Goal: Contribute content: Contribute content

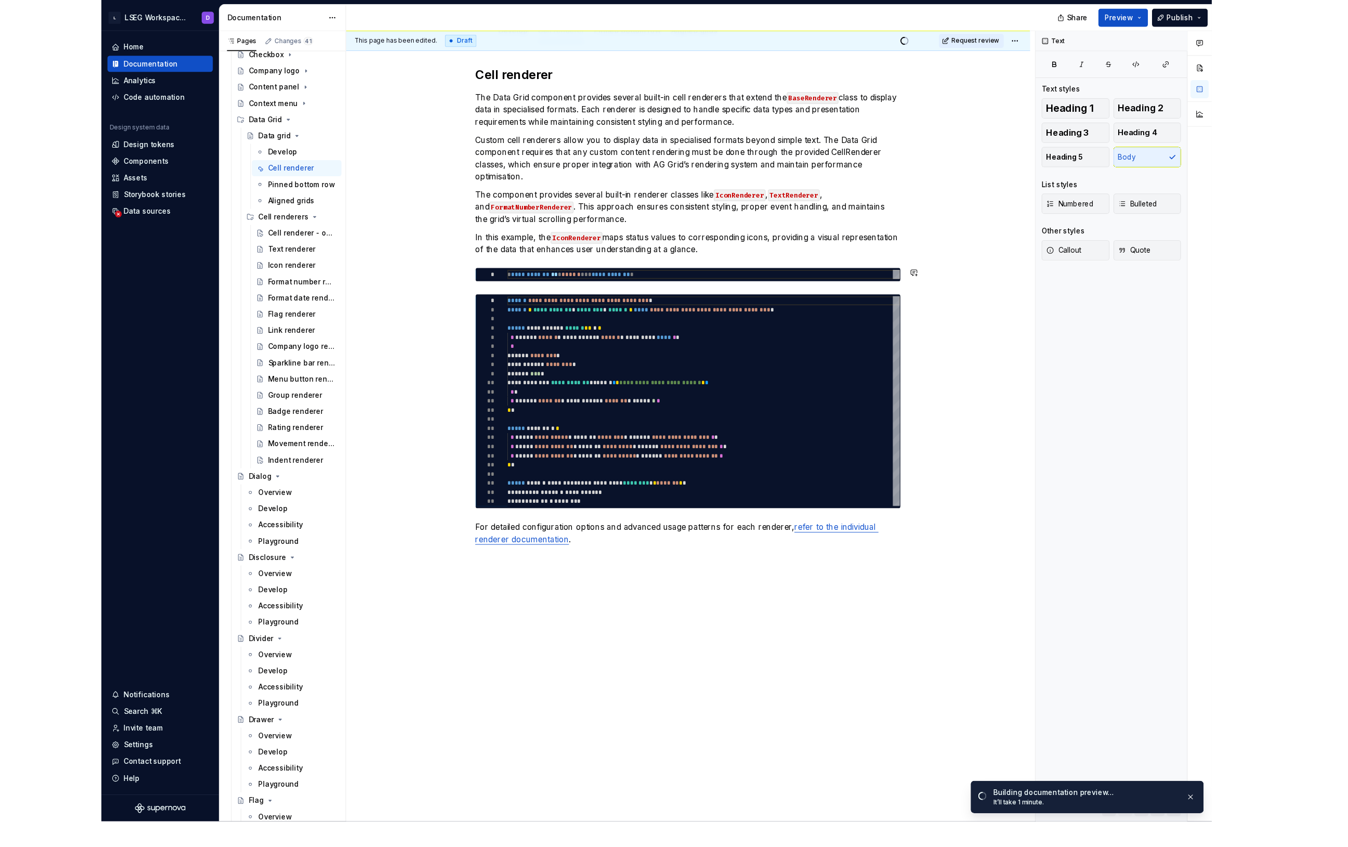
scroll to position [160, 0]
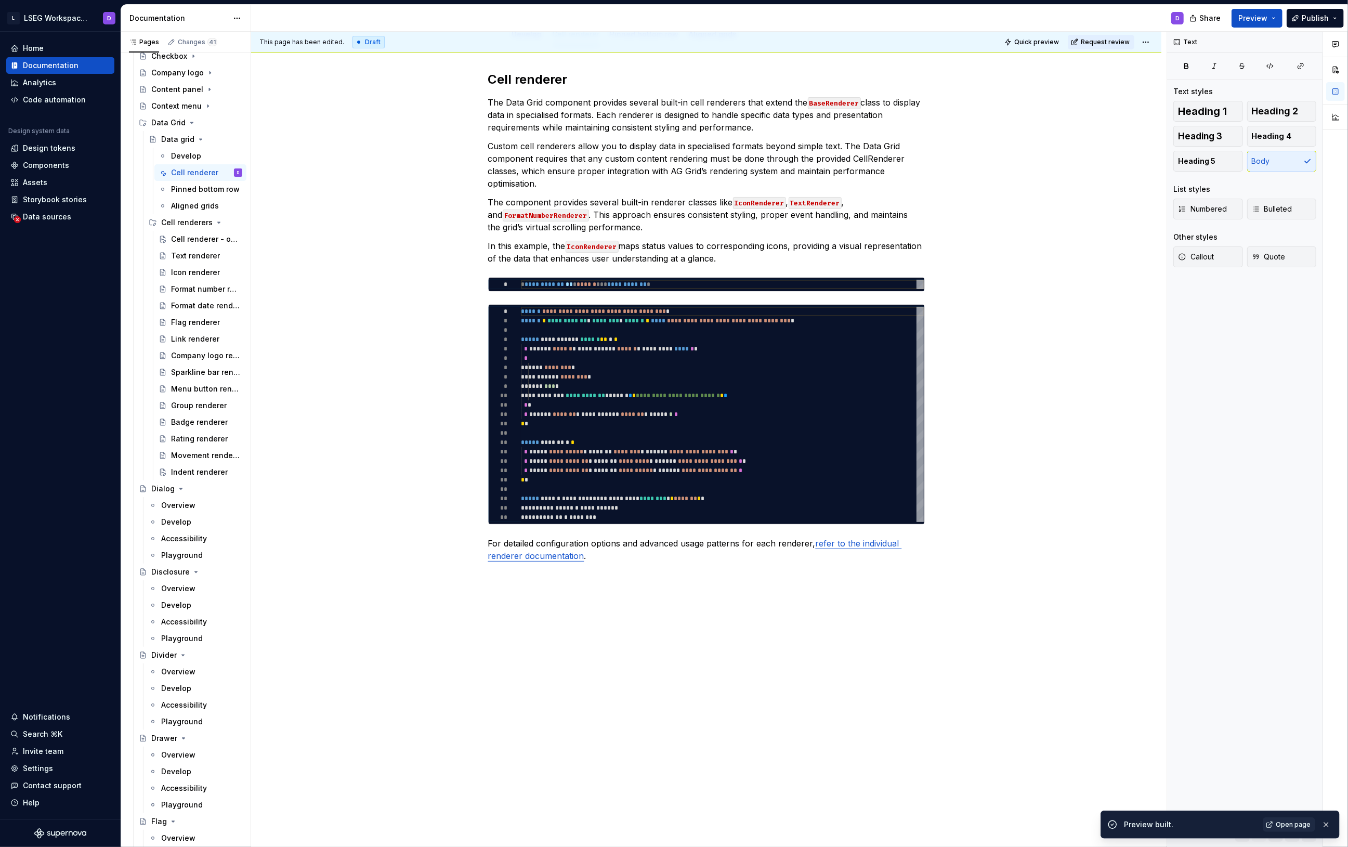
type textarea "*"
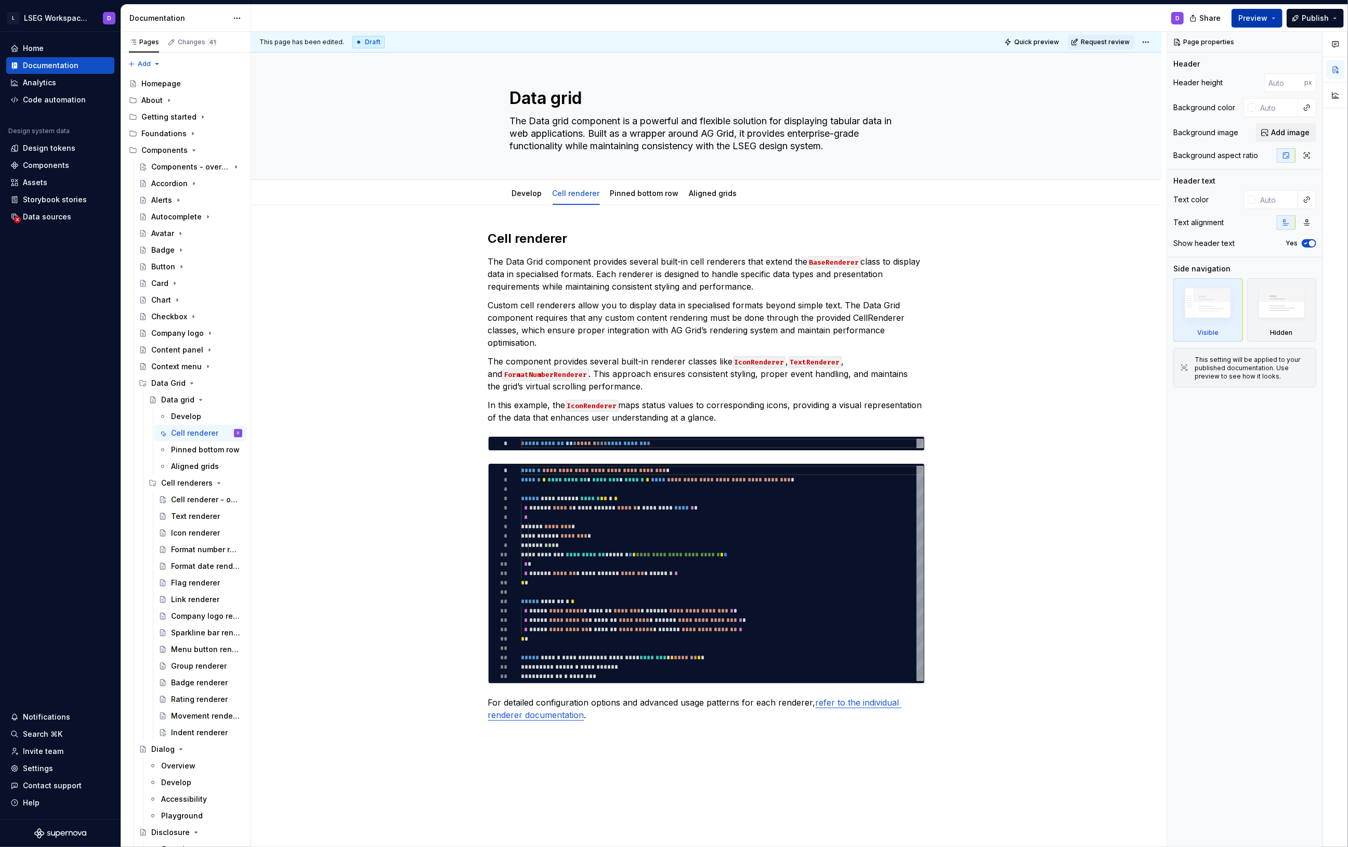
click at [1275, 15] on button "Preview" at bounding box center [1257, 18] width 51 height 19
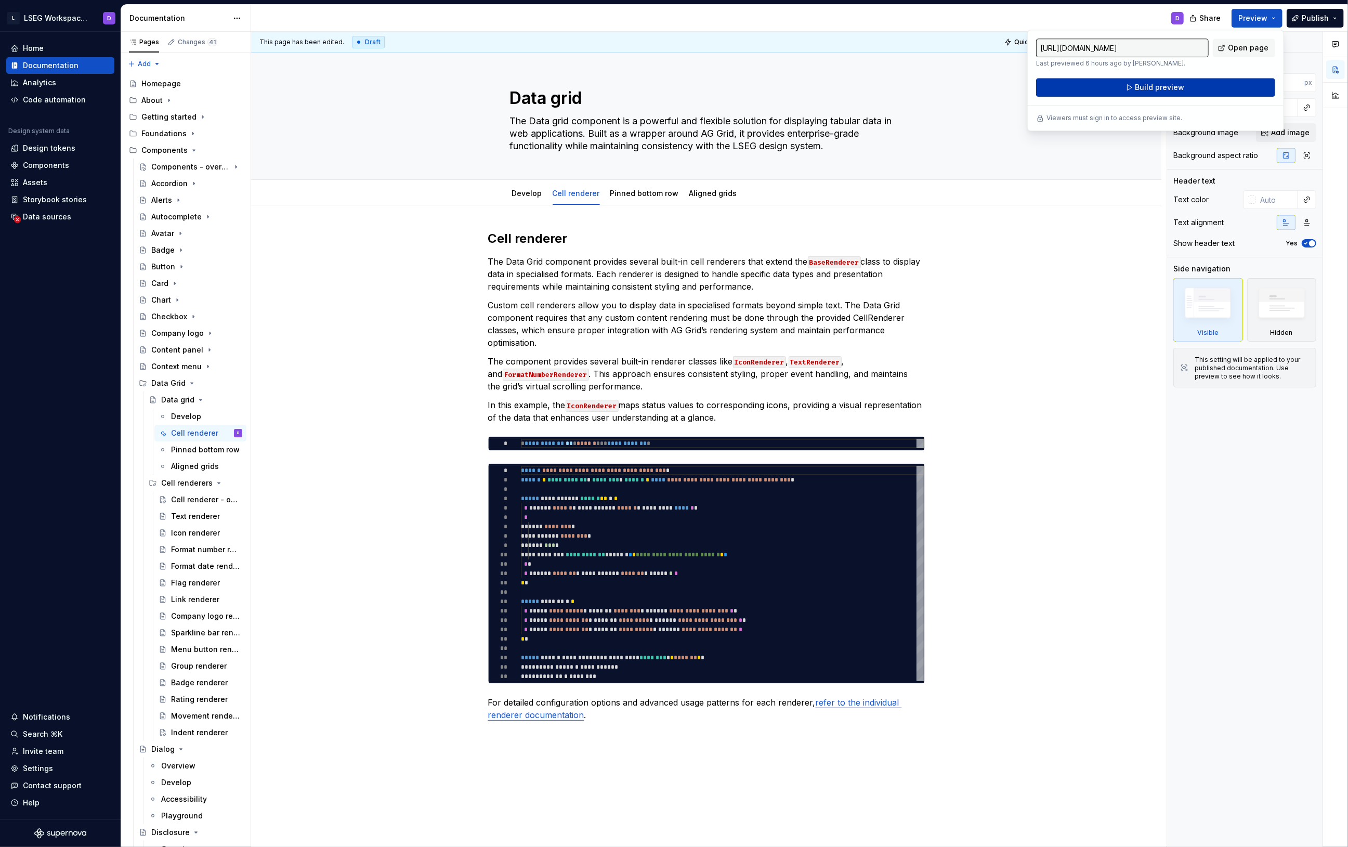
click at [1156, 88] on span "Build preview" at bounding box center [1160, 87] width 49 height 10
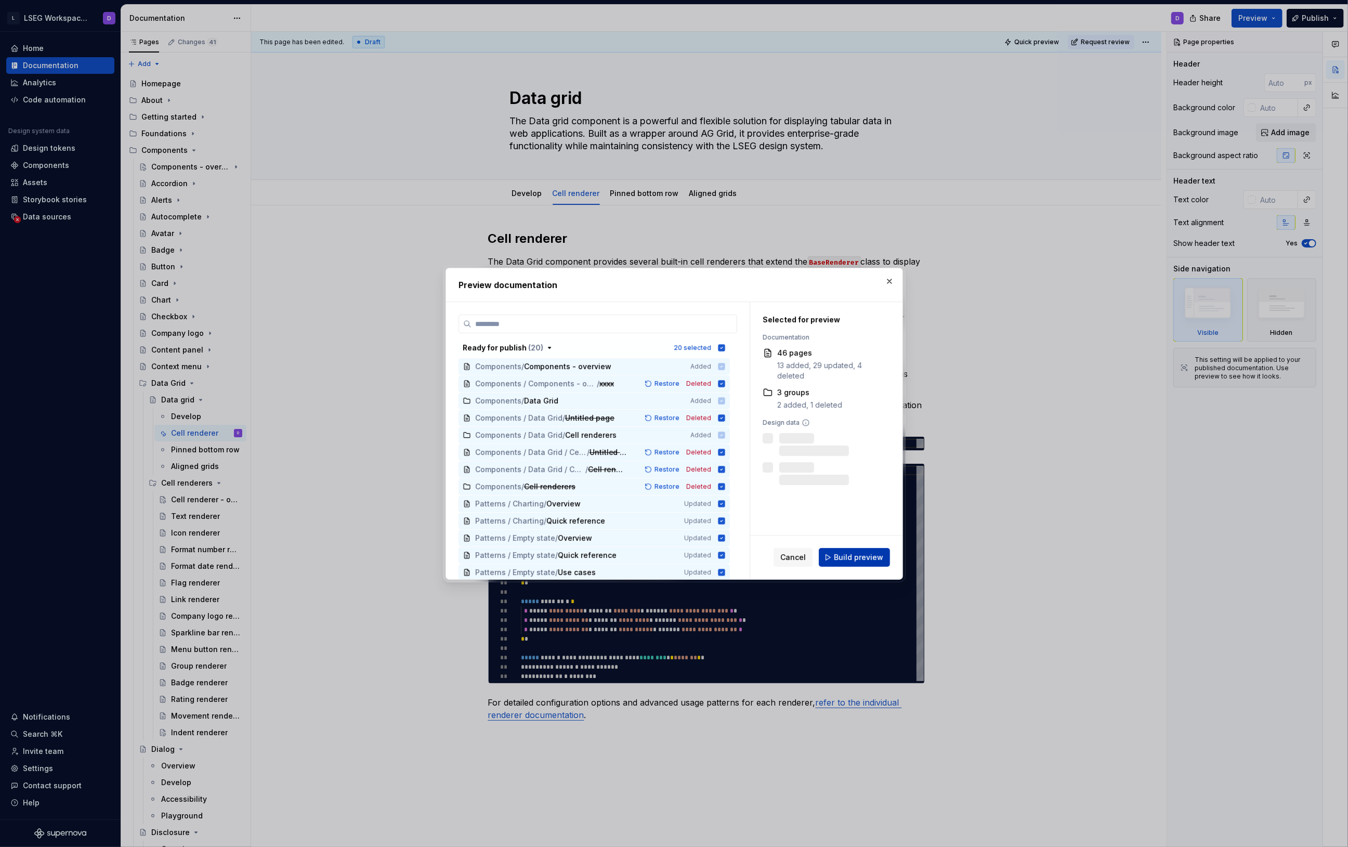
click at [869, 556] on span "Build preview" at bounding box center [858, 557] width 49 height 10
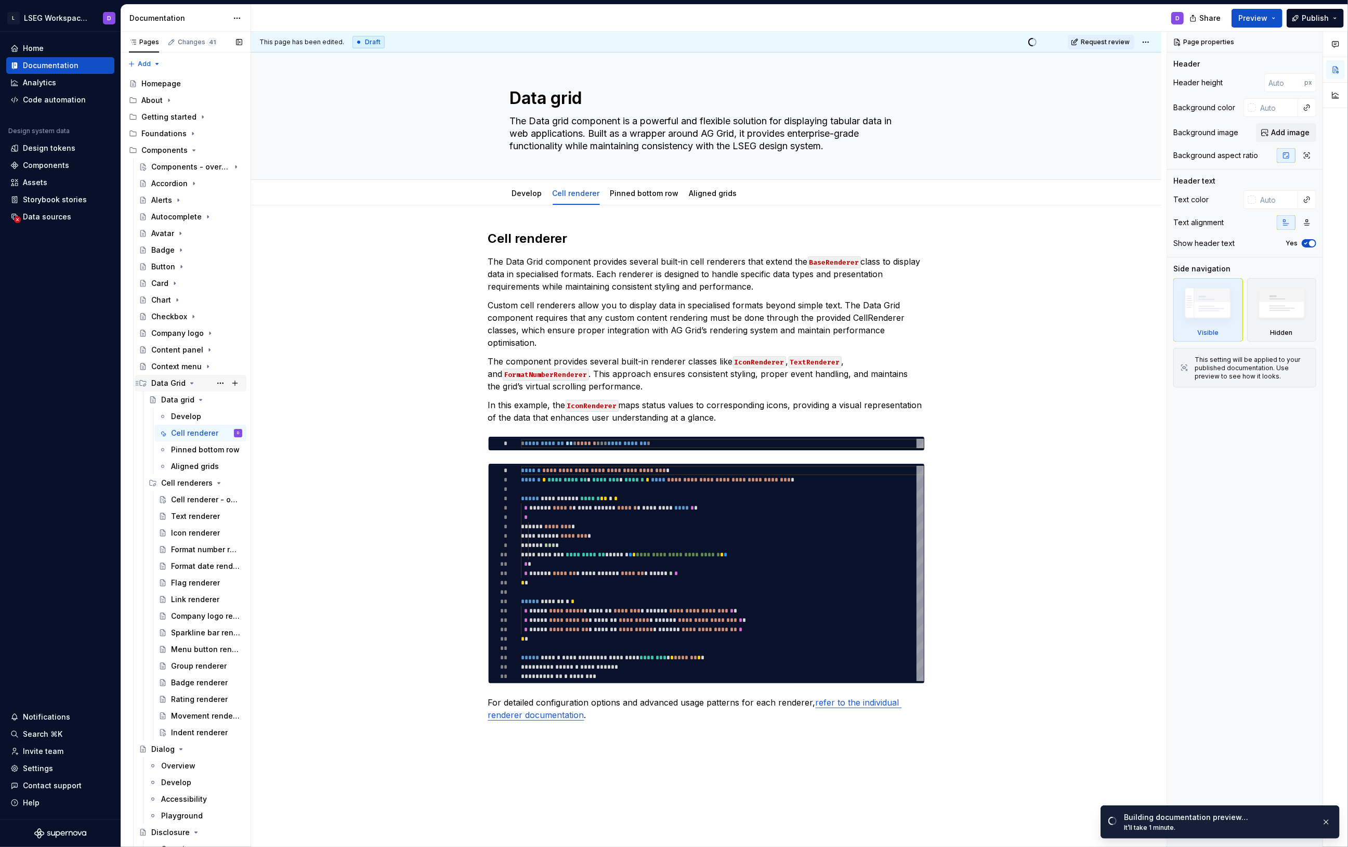
click at [191, 383] on icon "Page tree" at bounding box center [192, 383] width 3 height 1
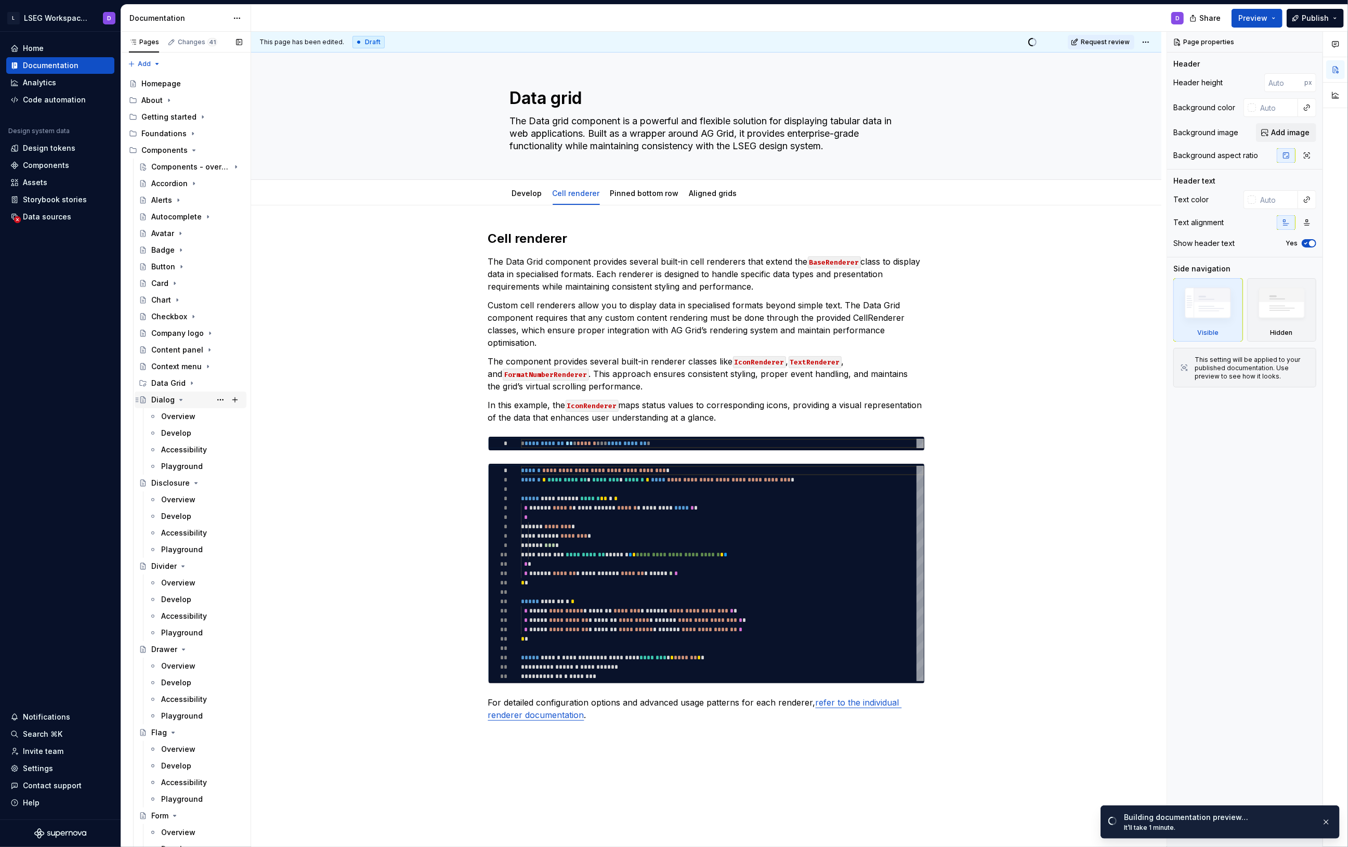
click at [178, 400] on icon "Page tree" at bounding box center [181, 400] width 8 height 8
click at [192, 417] on icon "Page tree" at bounding box center [196, 416] width 8 height 8
click at [193, 150] on icon "Page tree" at bounding box center [194, 150] width 8 height 8
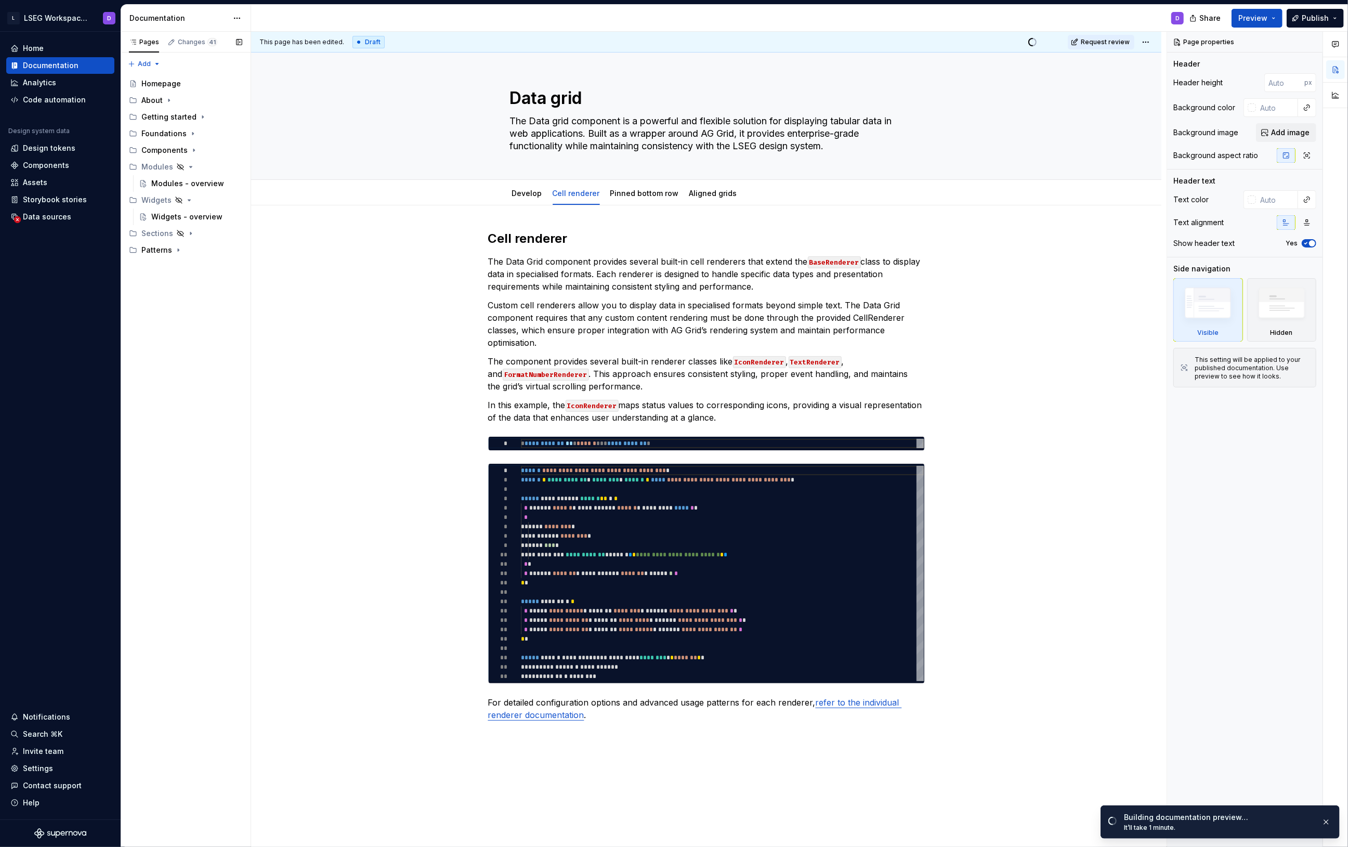
click at [191, 331] on div "Pages Changes 41 Add Accessibility guide for tree Page tree. Navigate the tree …" at bounding box center [186, 440] width 130 height 816
click at [1255, 20] on span "Preview" at bounding box center [1253, 18] width 29 height 10
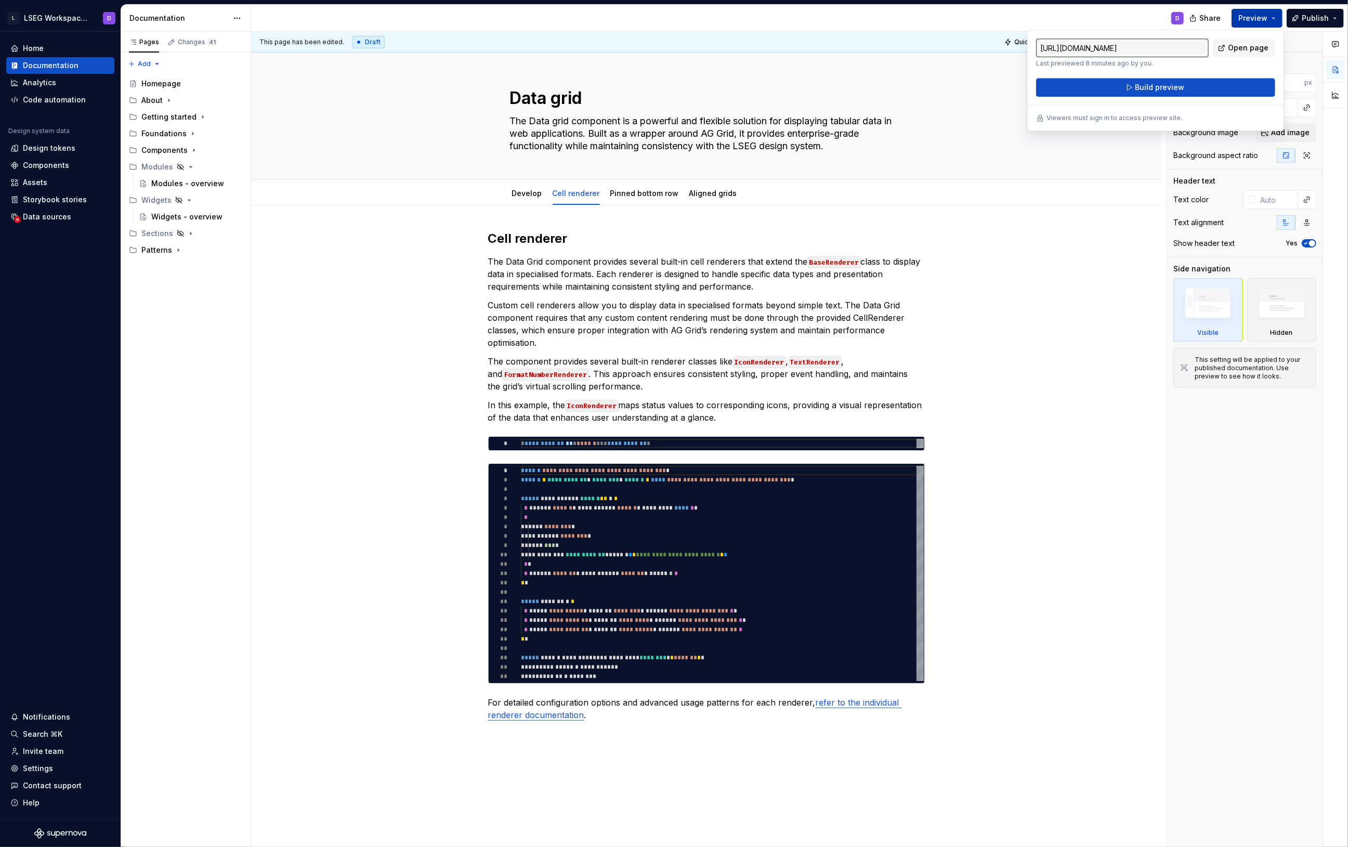
click at [1237, 47] on span "Open page" at bounding box center [1248, 48] width 41 height 10
drag, startPoint x: 171, startPoint y: 275, endPoint x: 167, endPoint y: 262, distance: 12.9
click at [171, 274] on div "Pages Changes 41 Add Accessibility guide for tree Page tree. Navigate the tree …" at bounding box center [186, 440] width 130 height 816
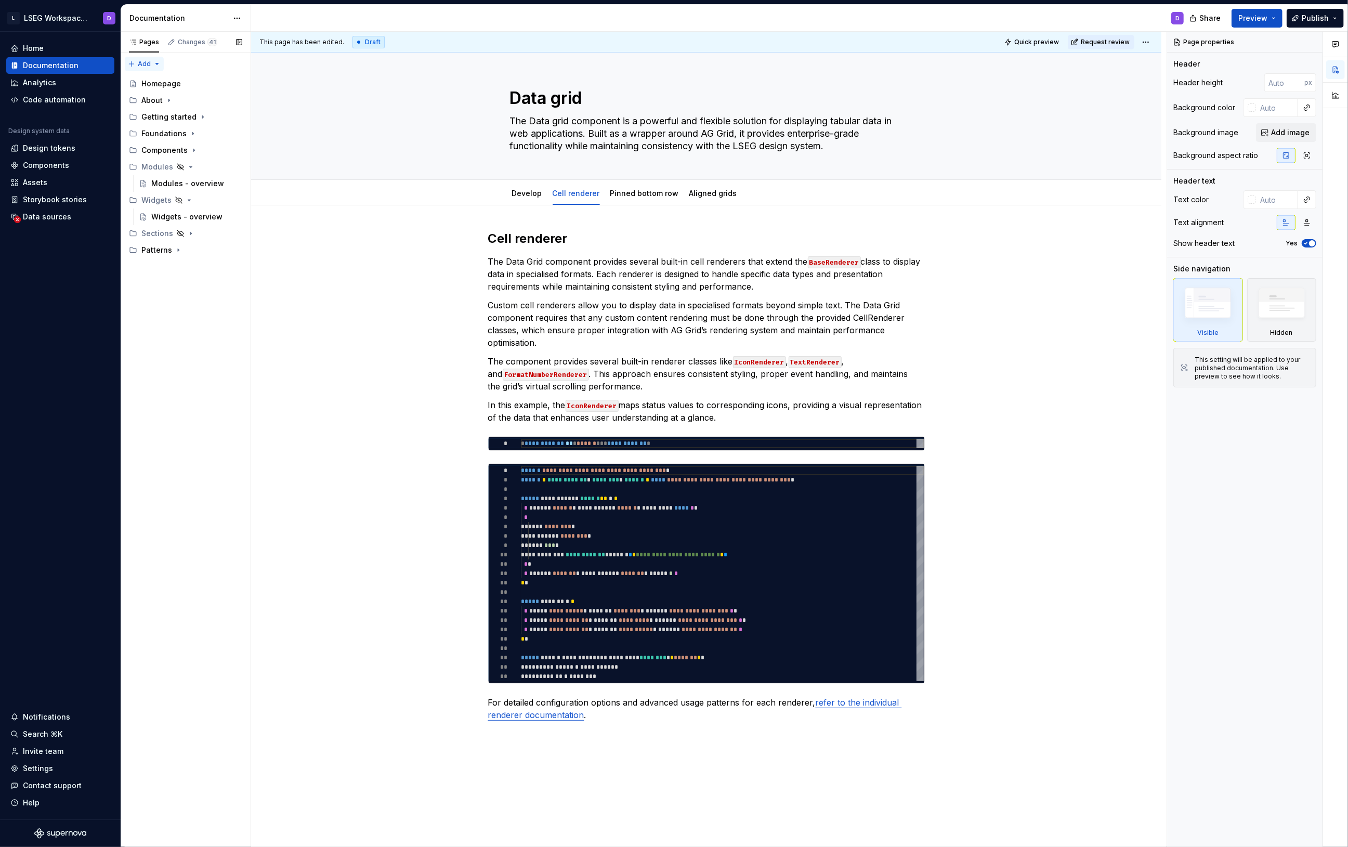
click at [150, 63] on div "Pages Changes 41 Add Accessibility guide for tree Page tree. Navigate the tree …" at bounding box center [186, 440] width 130 height 816
click at [162, 85] on div "New page" at bounding box center [178, 84] width 68 height 10
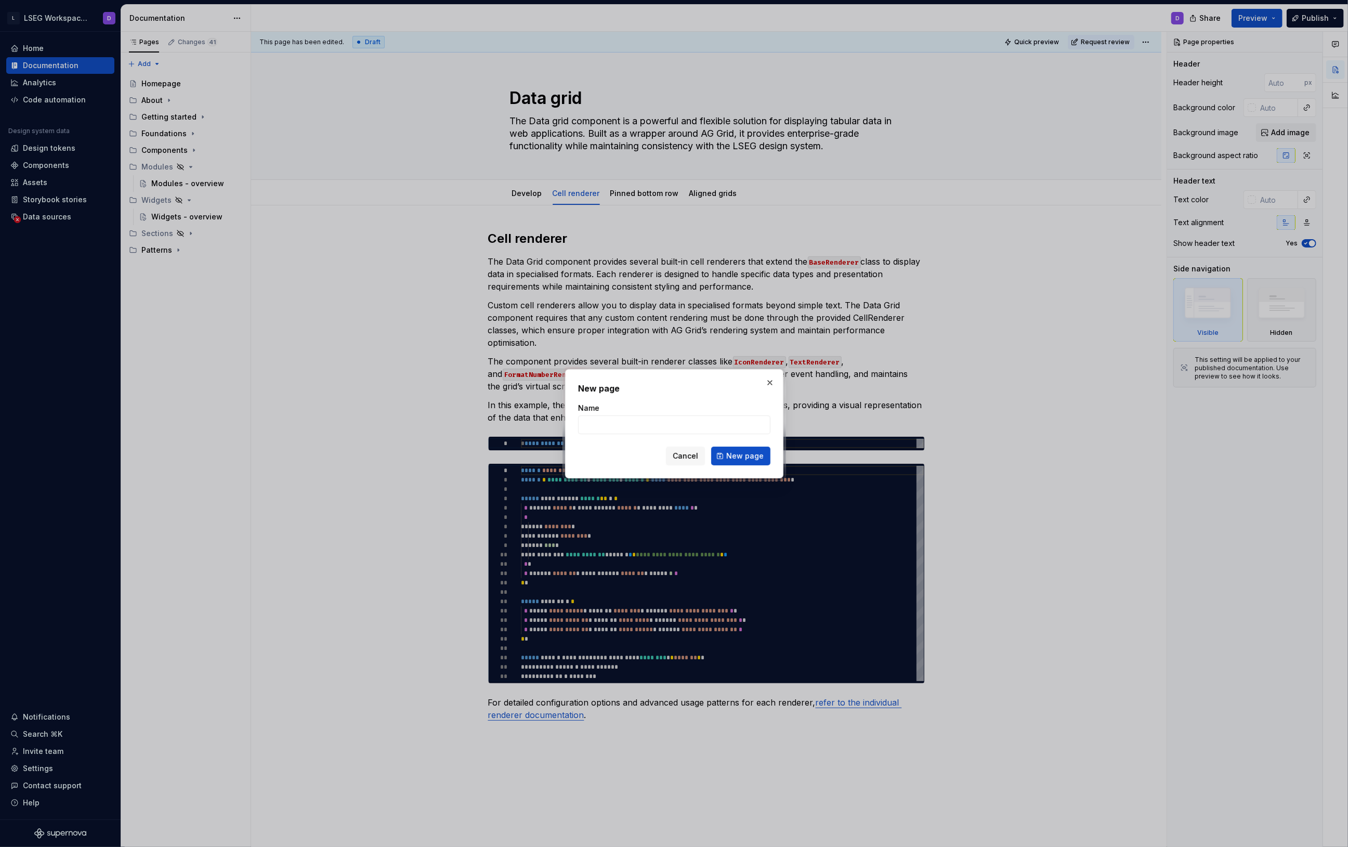
type textarea "*"
type input "ฉ"
type input "Changelog"
click button "New page" at bounding box center [740, 456] width 59 height 19
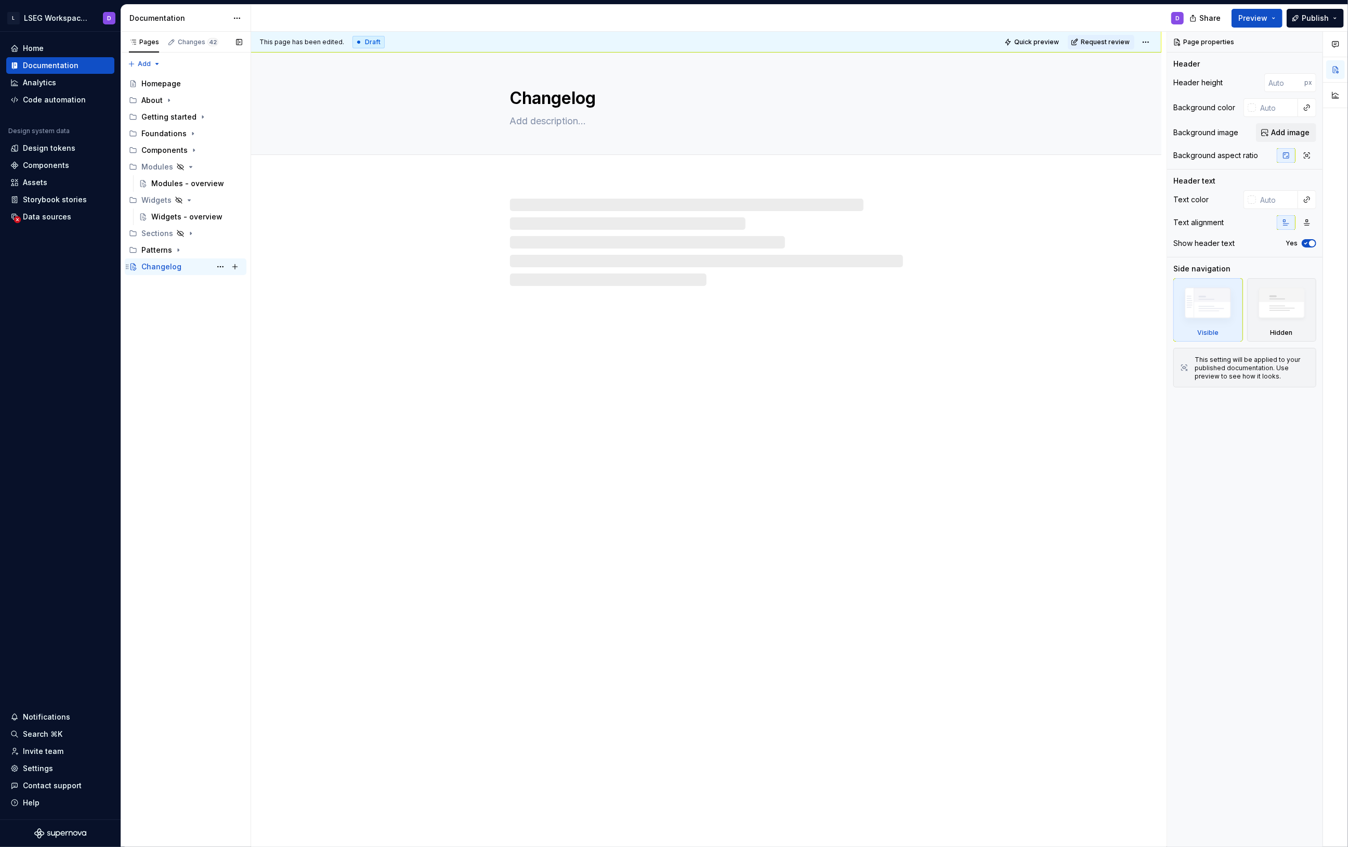
click at [166, 266] on div "Changelog" at bounding box center [161, 267] width 40 height 10
click at [222, 265] on button "Page tree" at bounding box center [220, 266] width 15 height 15
click at [278, 356] on div "Make page private" at bounding box center [283, 356] width 102 height 10
click at [155, 270] on div "Changelog" at bounding box center [161, 267] width 40 height 10
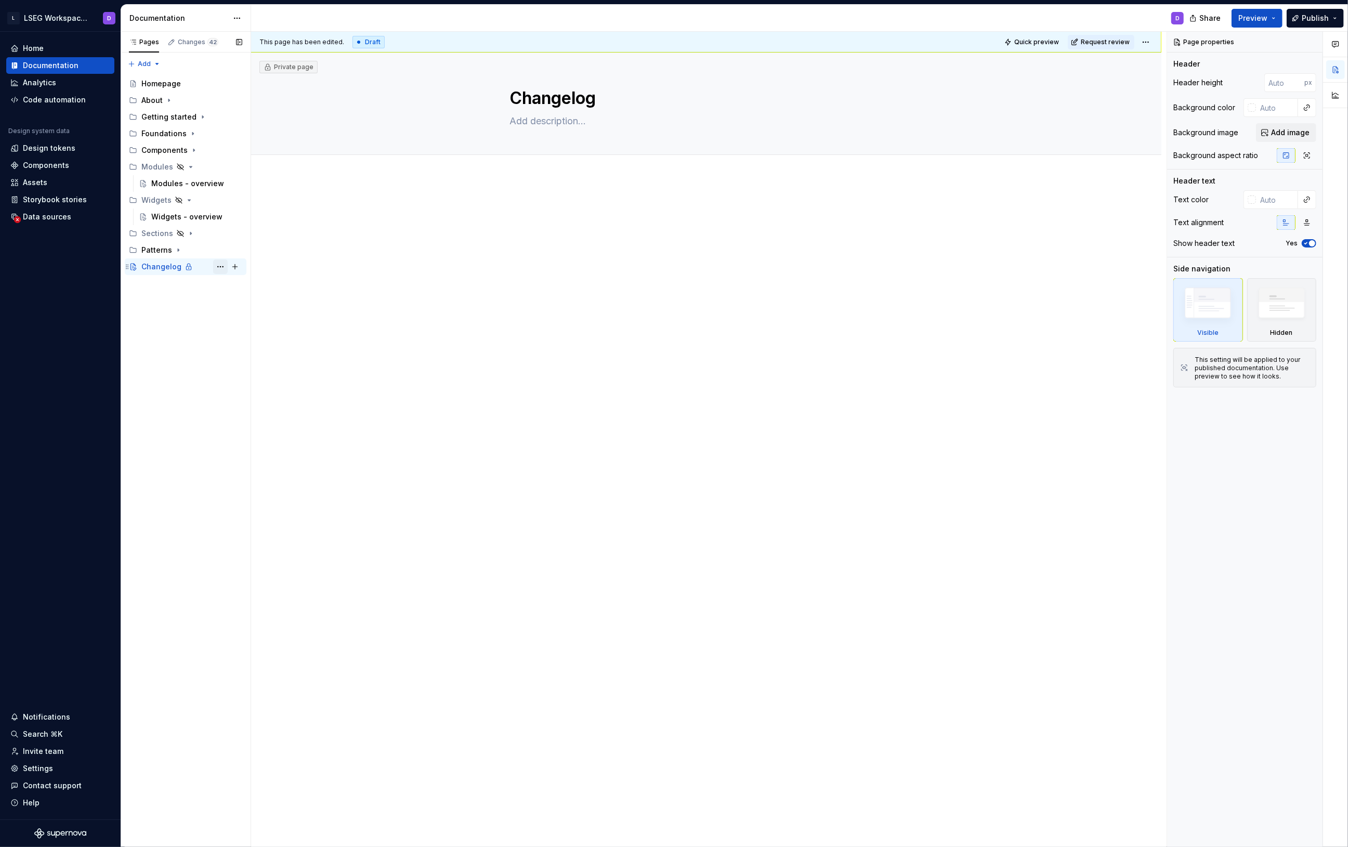
click at [219, 267] on button "Page tree" at bounding box center [220, 266] width 15 height 15
click at [267, 357] on div "Make page public" at bounding box center [283, 356] width 102 height 10
click at [220, 266] on button "Page tree" at bounding box center [220, 266] width 15 height 15
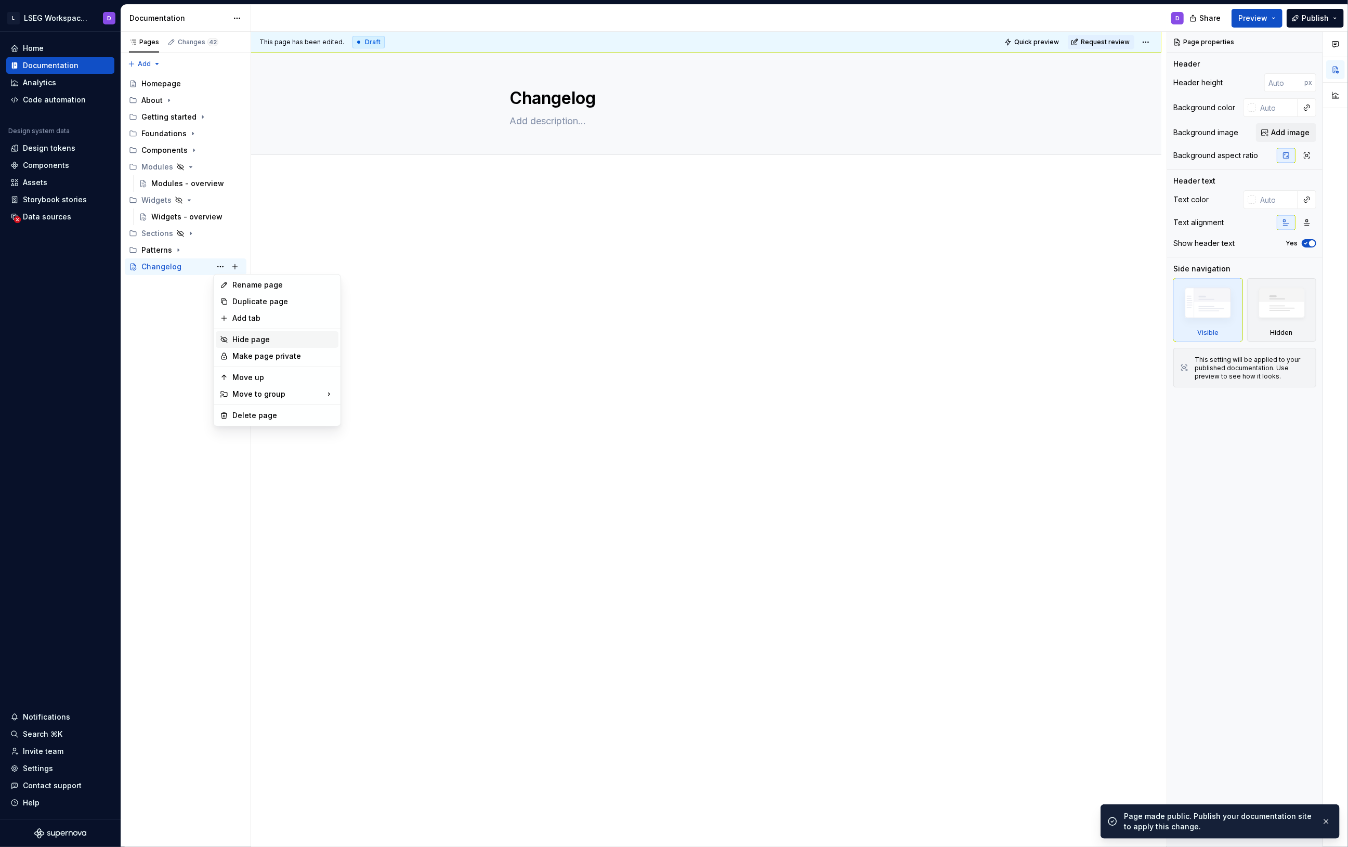
click at [255, 345] on div "Hide page" at bounding box center [283, 339] width 102 height 10
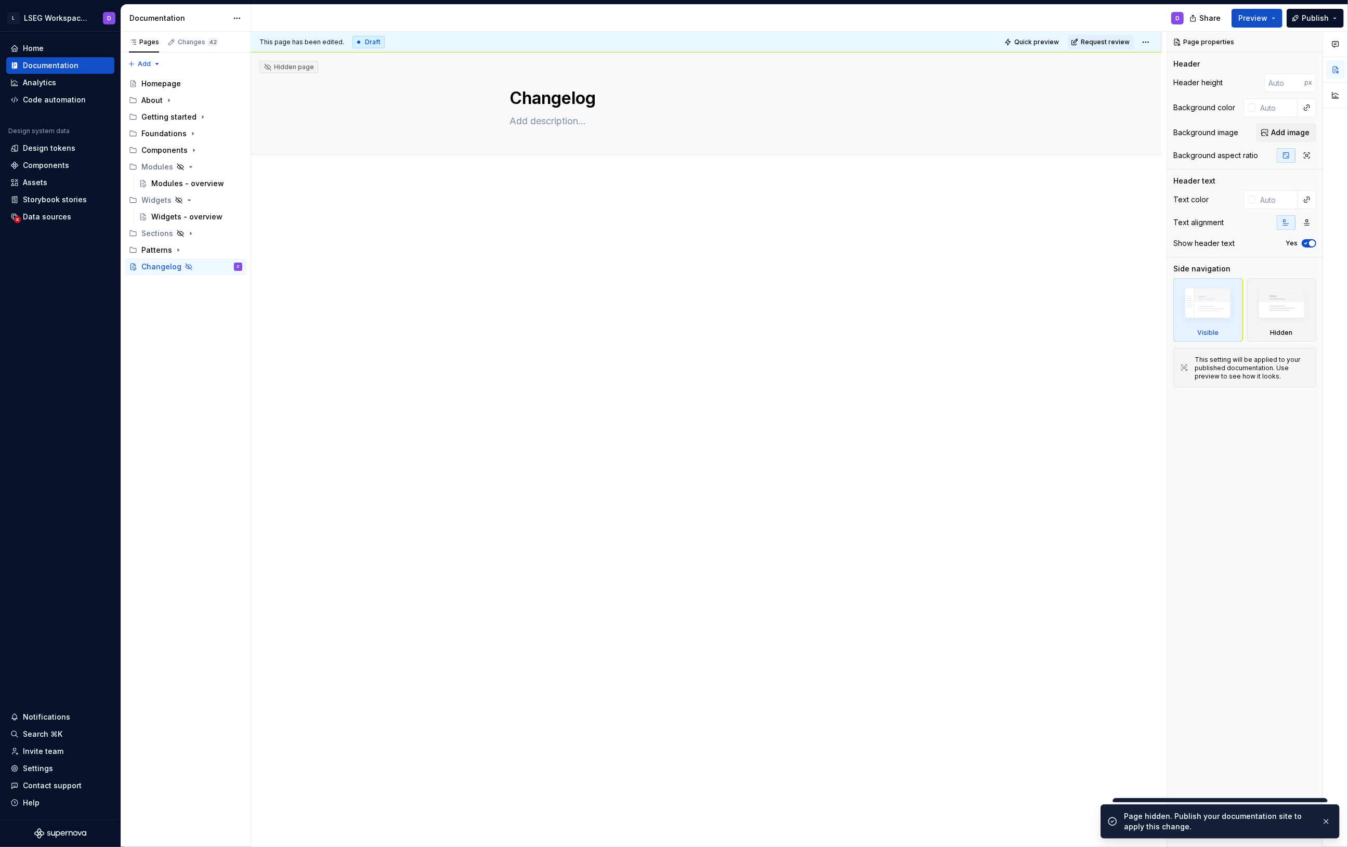
click at [348, 294] on div at bounding box center [706, 343] width 911 height 331
type textarea "*"
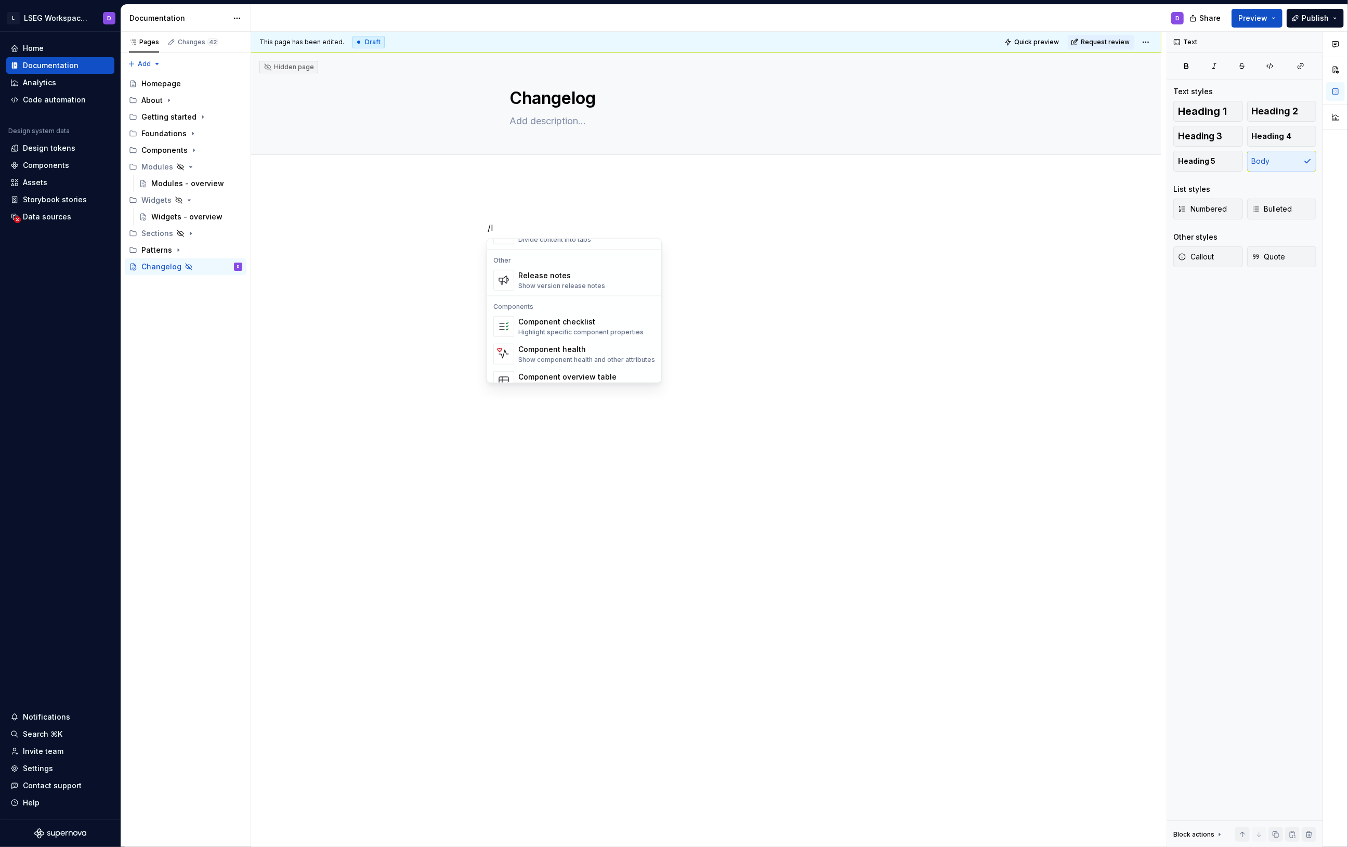
scroll to position [671, 0]
click at [592, 306] on div "Show version release notes" at bounding box center [561, 304] width 87 height 8
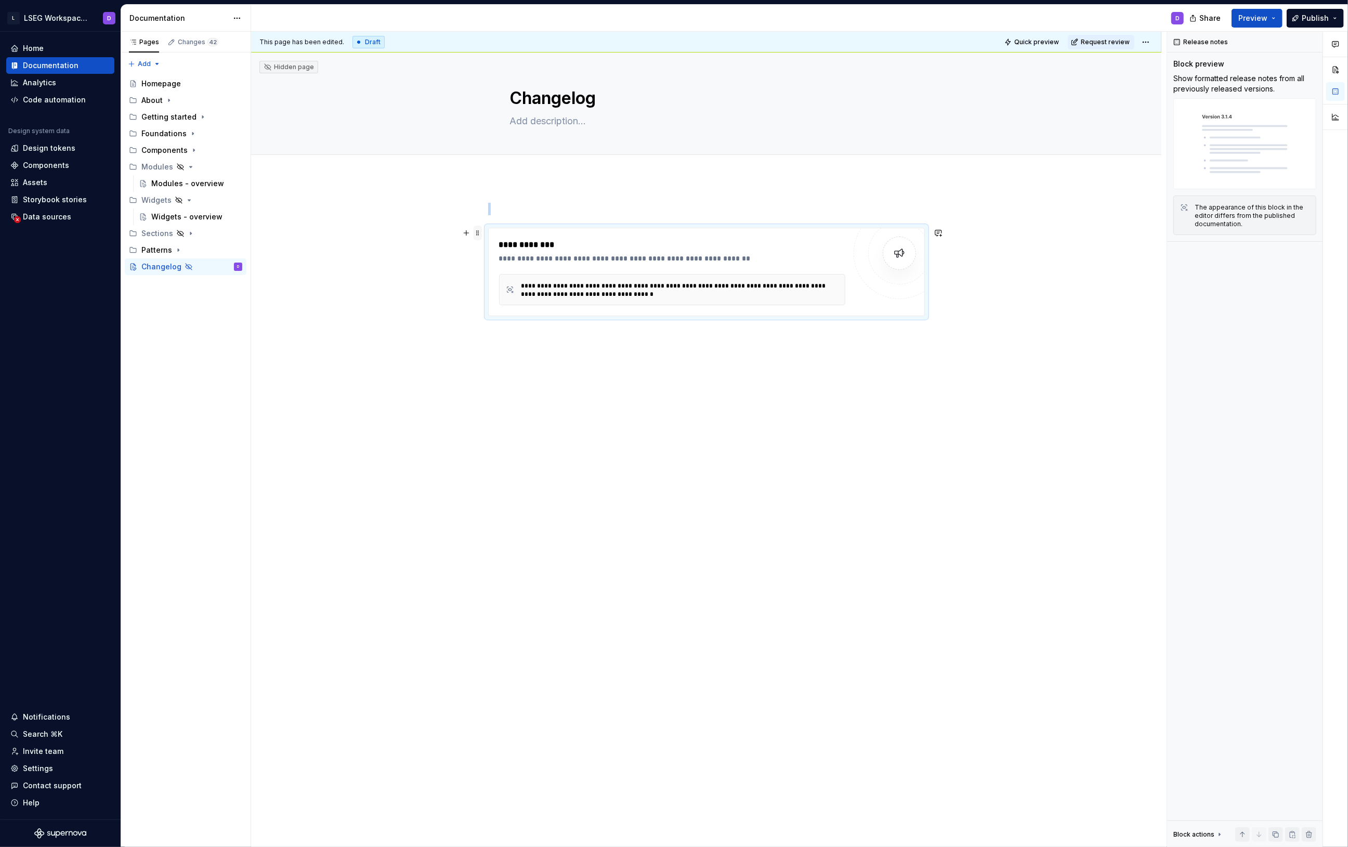
click at [476, 234] on span at bounding box center [478, 233] width 8 height 15
click at [512, 329] on div "Delete" at bounding box center [525, 325] width 68 height 10
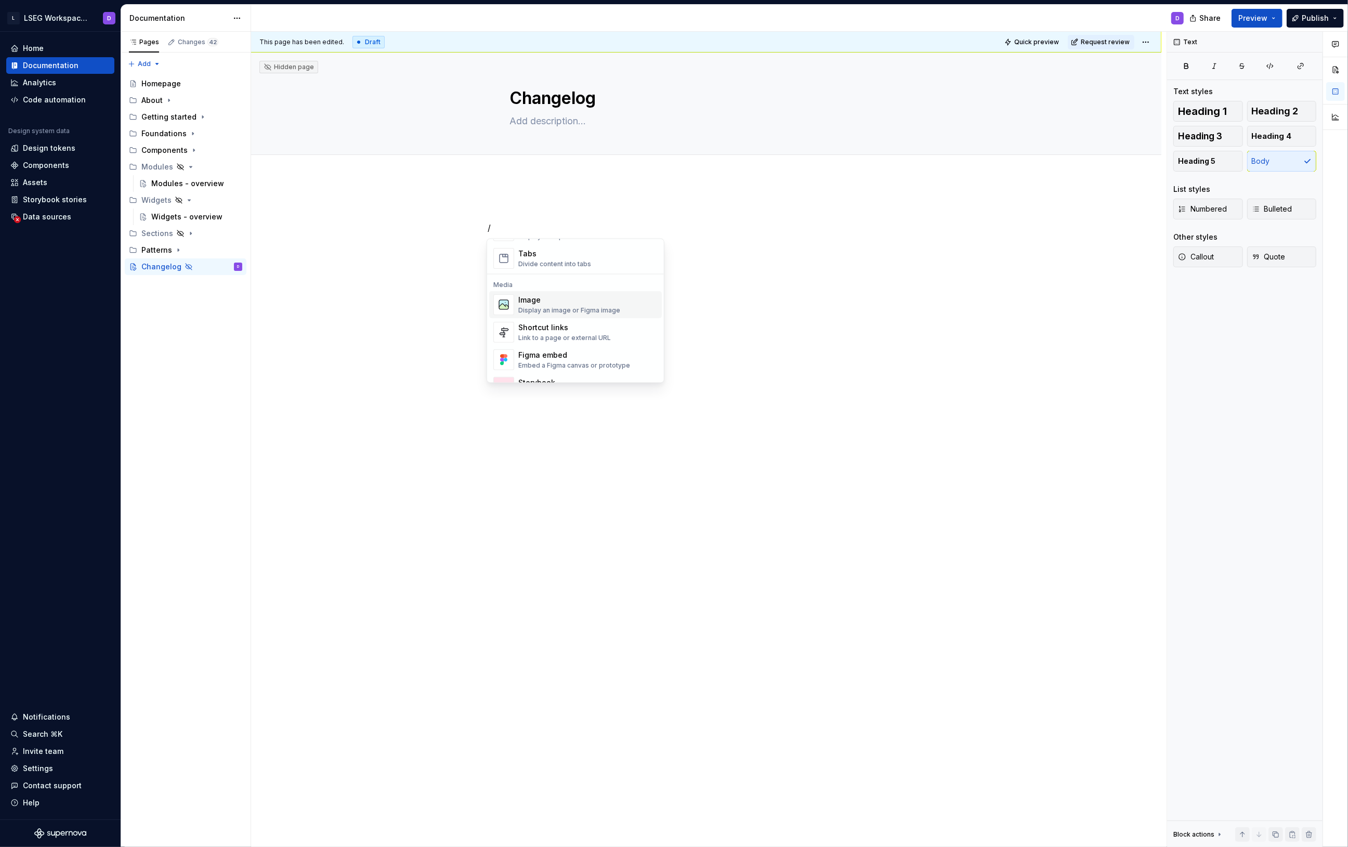
scroll to position [425, 0]
click at [564, 312] on div "Shortcut links" at bounding box center [564, 309] width 93 height 10
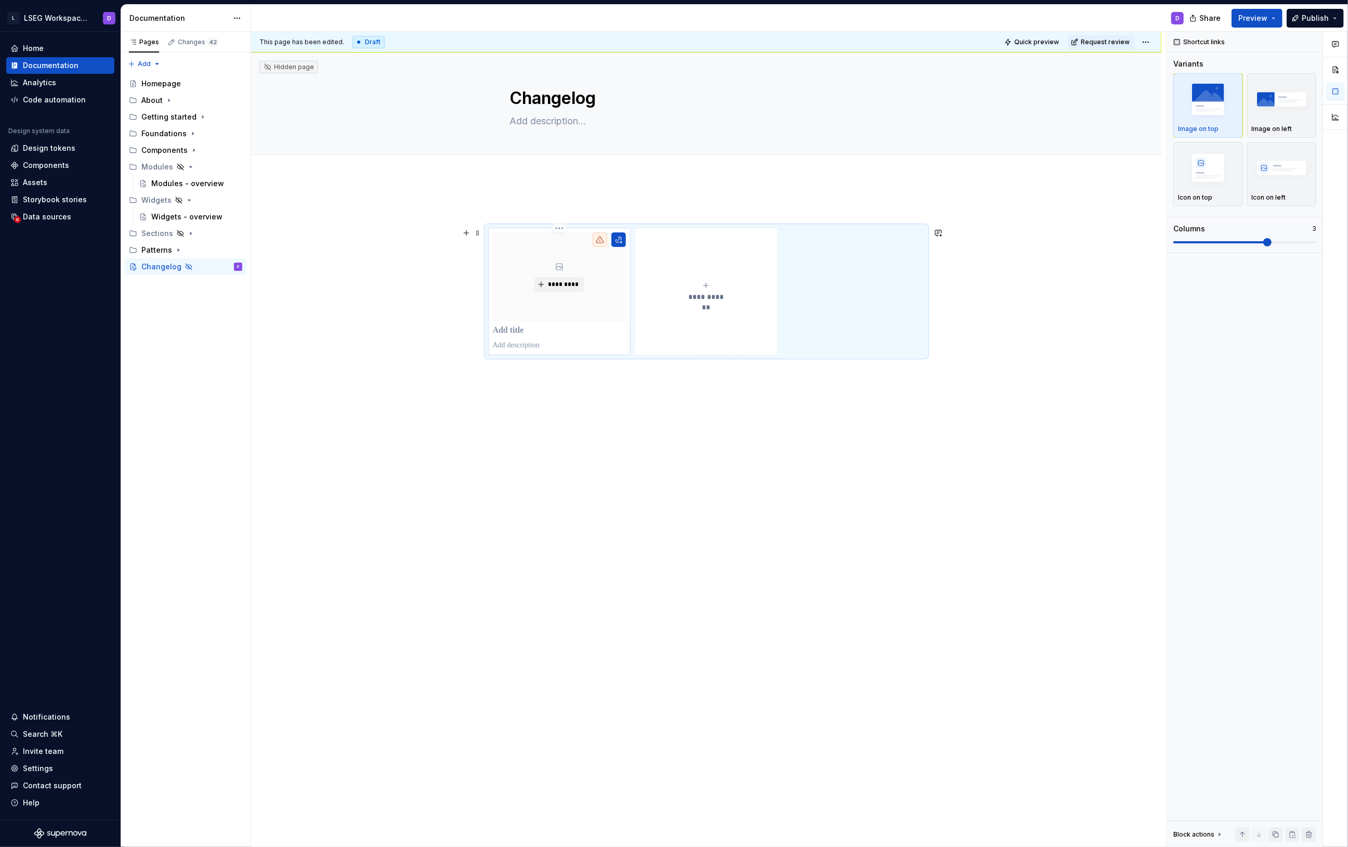
click at [531, 332] on p at bounding box center [560, 331] width 134 height 10
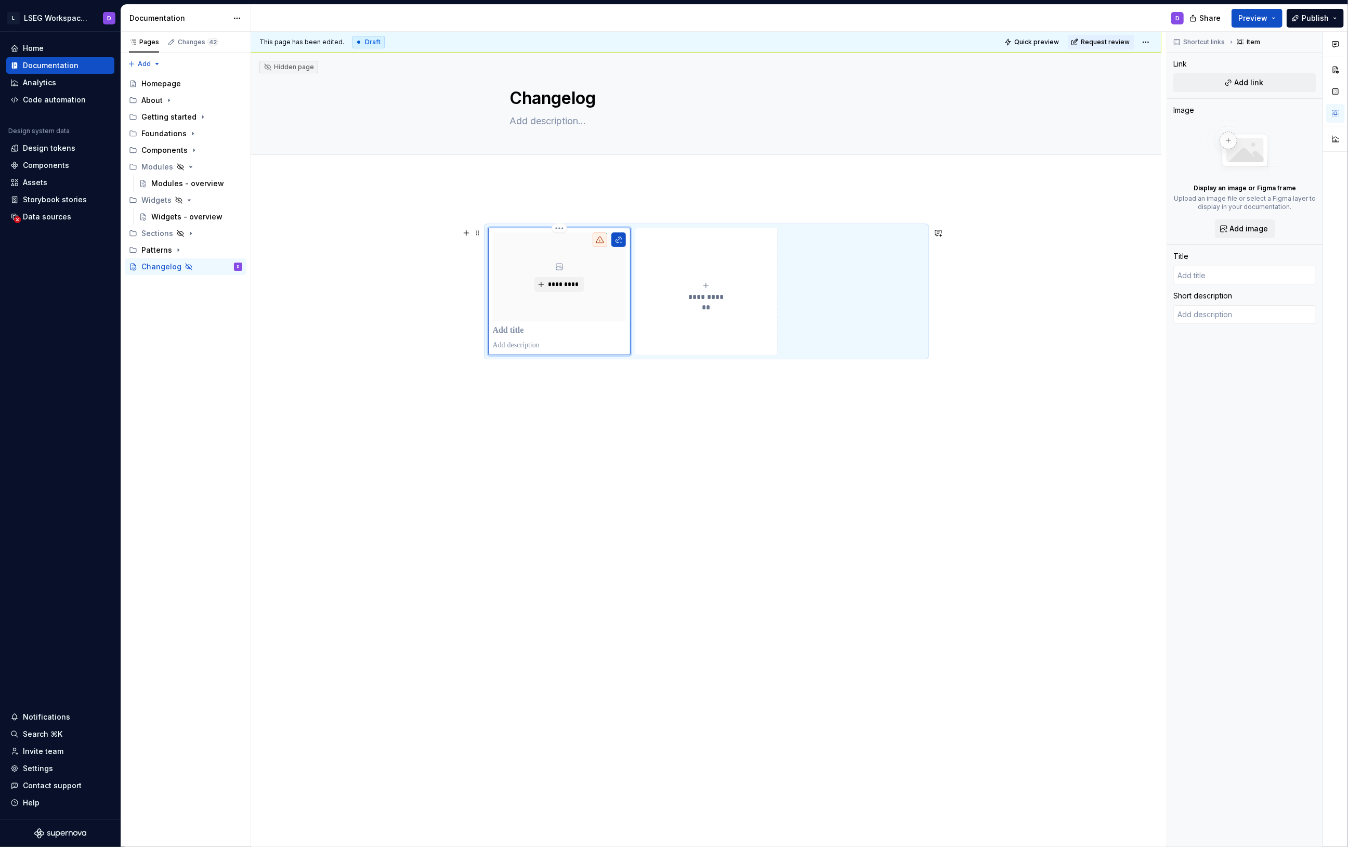
type textarea "*"
type input "UI"
type textarea "*"
type input "UI"
type textarea "*"
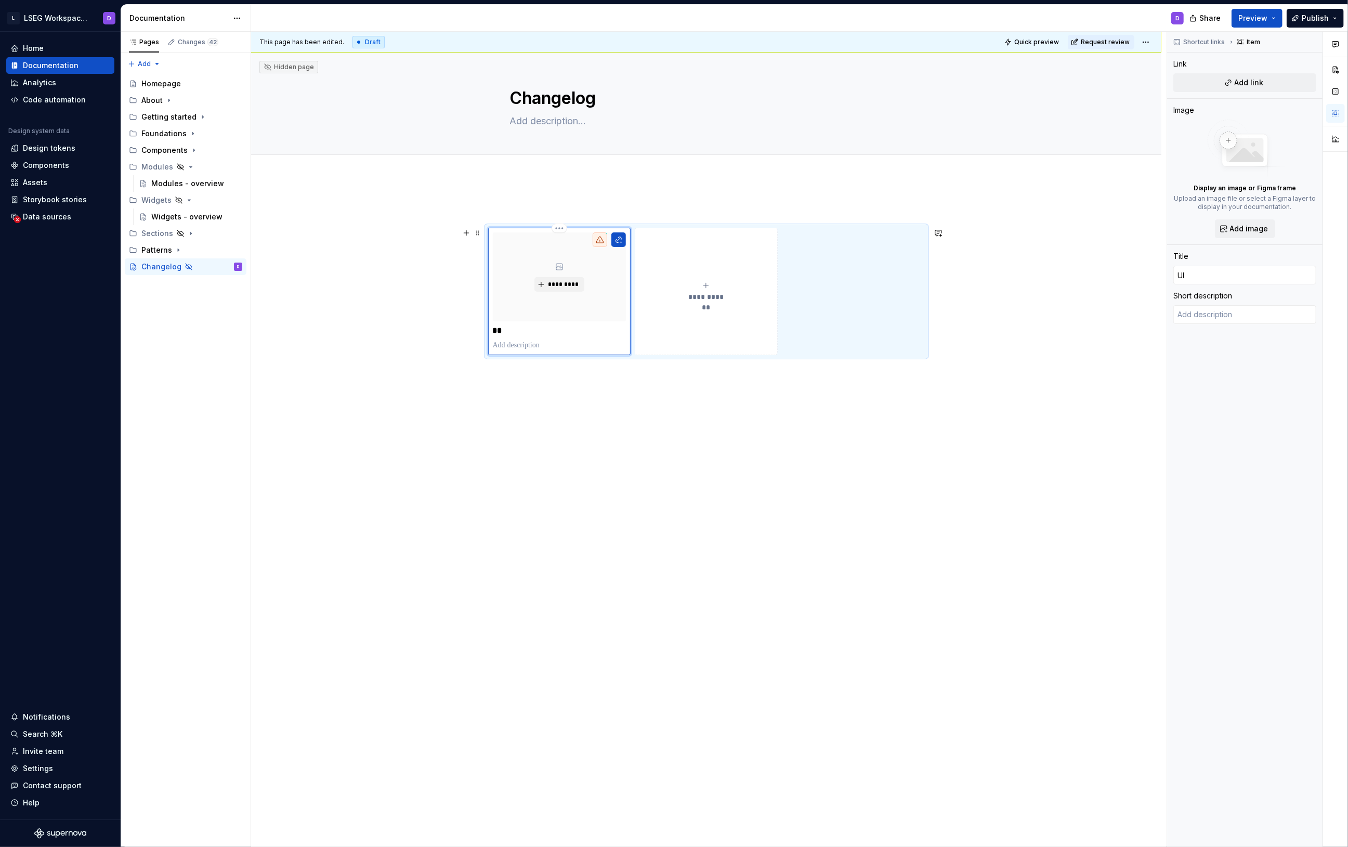
type input "UI C"
type textarea "*"
type input "UI Co"
type textarea "*"
type input "UI Com"
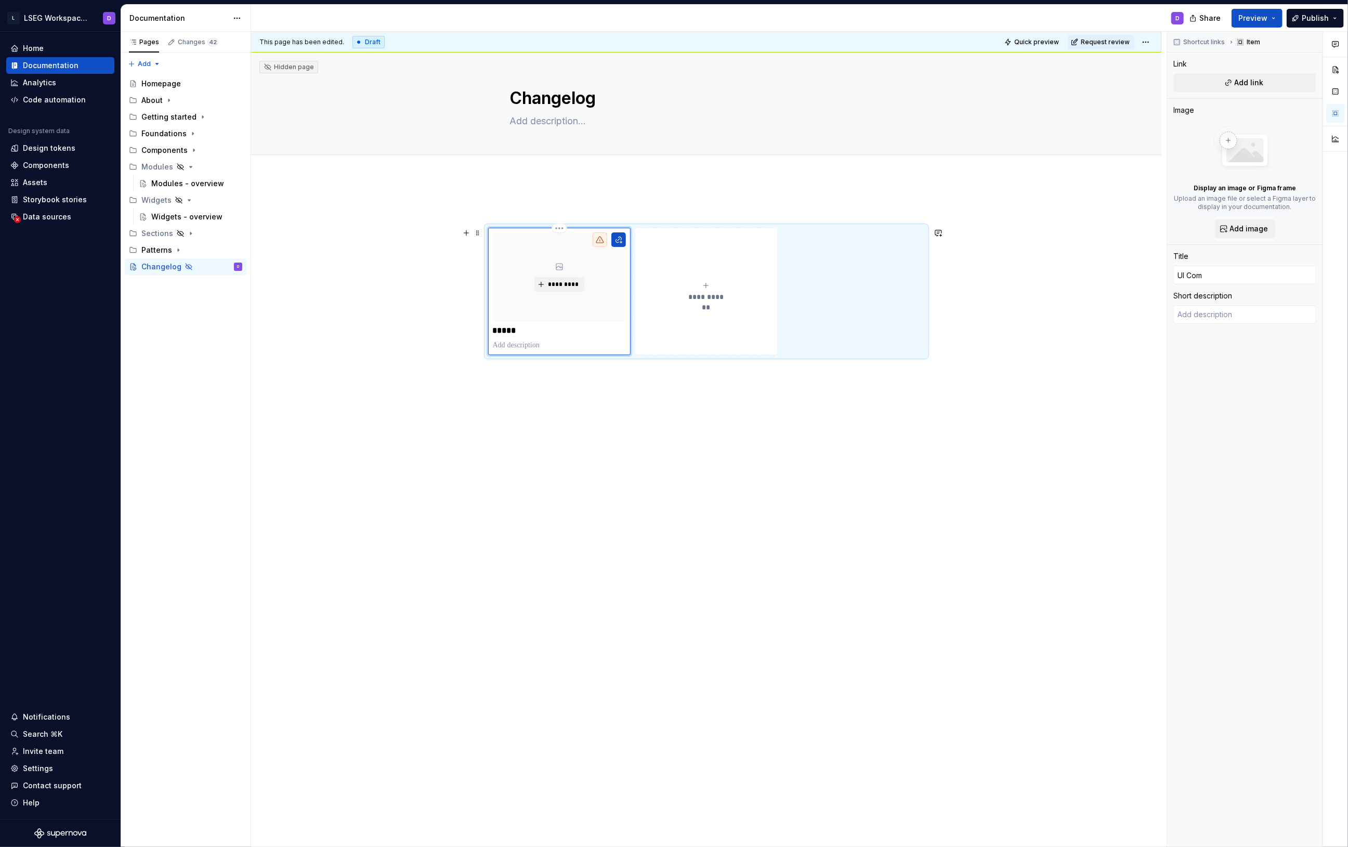
type textarea "*"
type input "UI Comp"
type textarea "*"
type input "UI Compo"
type textarea "*"
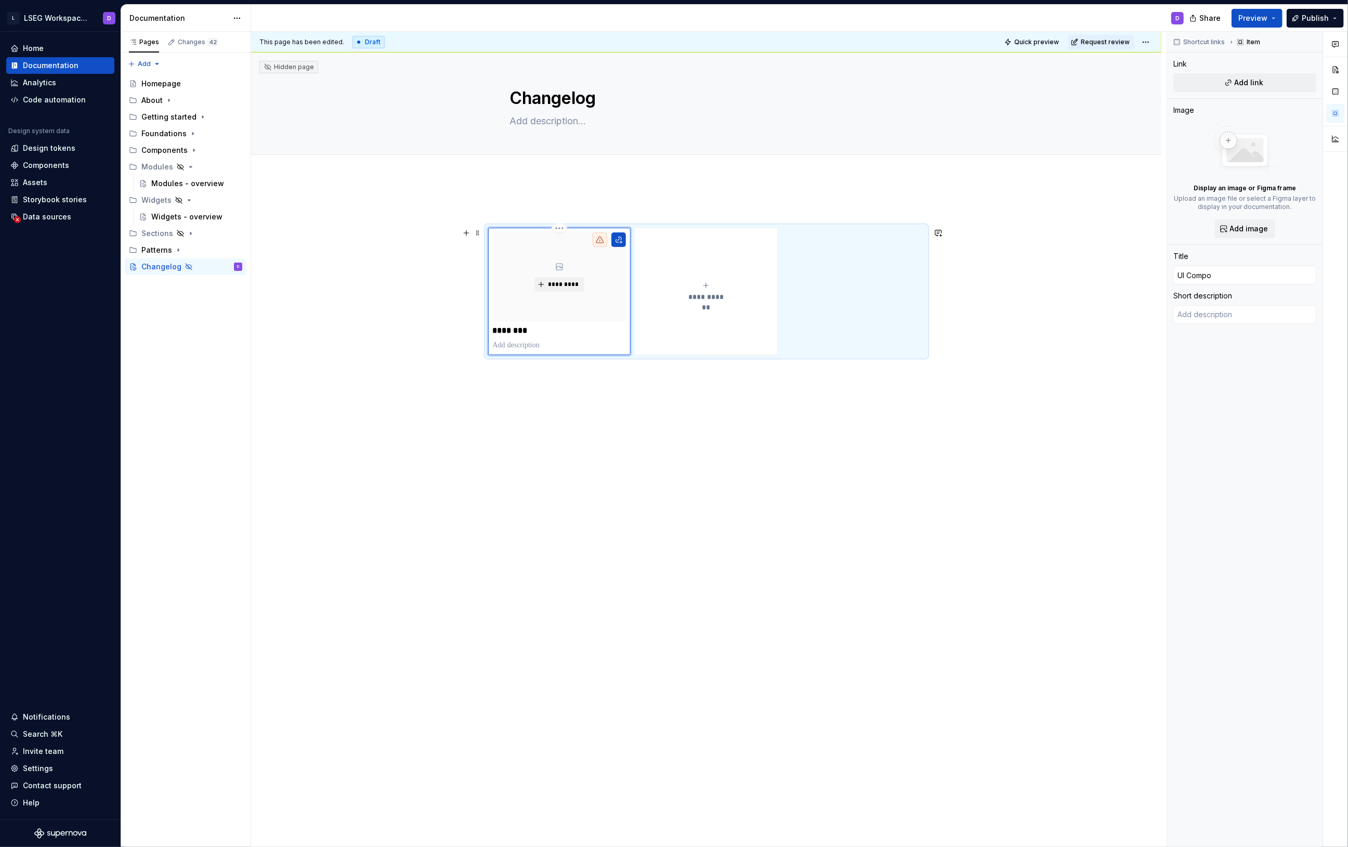
type input "UI Compon"
type textarea "*"
type input "UI Compone"
type textarea "*"
type input "UI Componen"
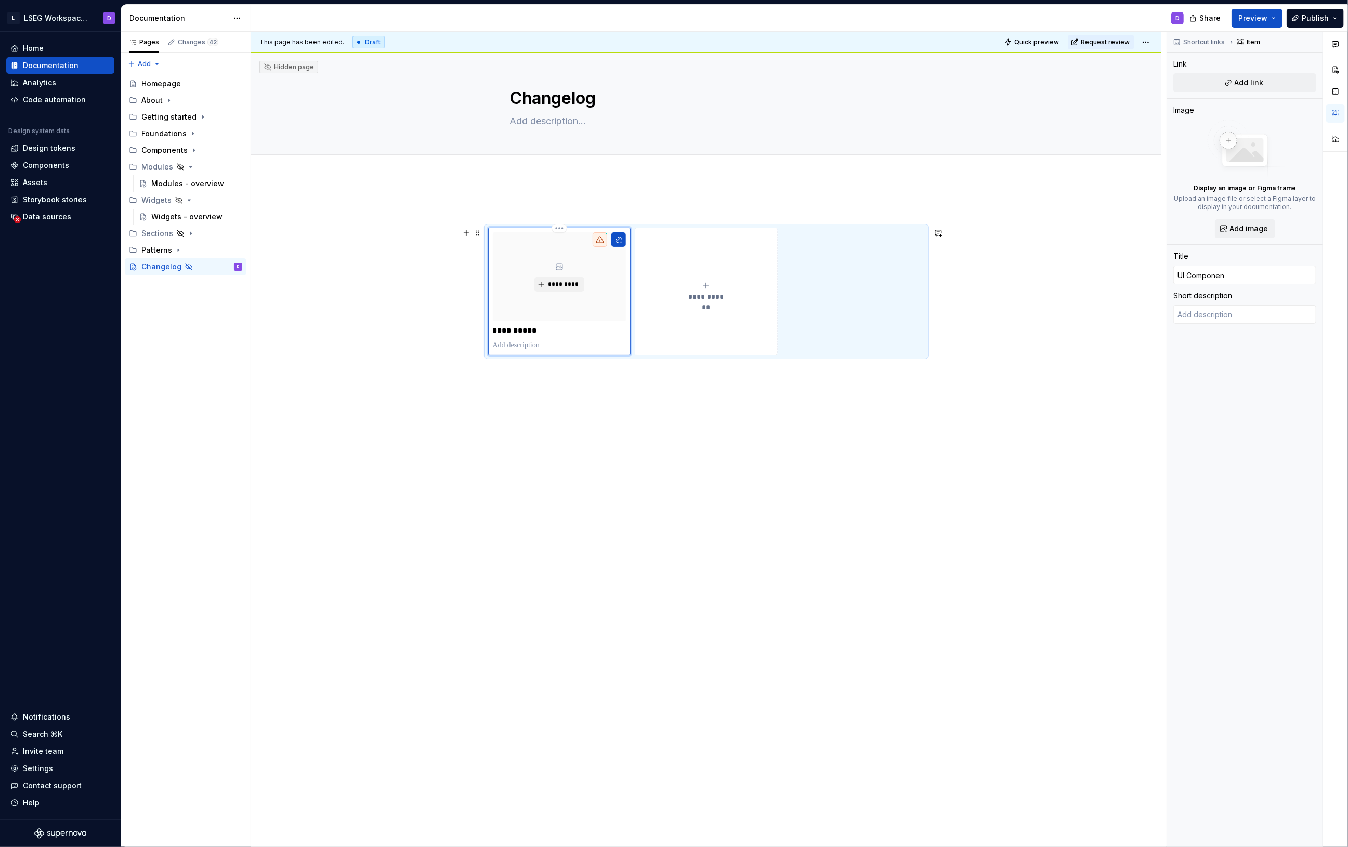
type textarea "*"
type input "UI Component"
click at [660, 327] on button "**********" at bounding box center [706, 291] width 143 height 127
type textarea "*"
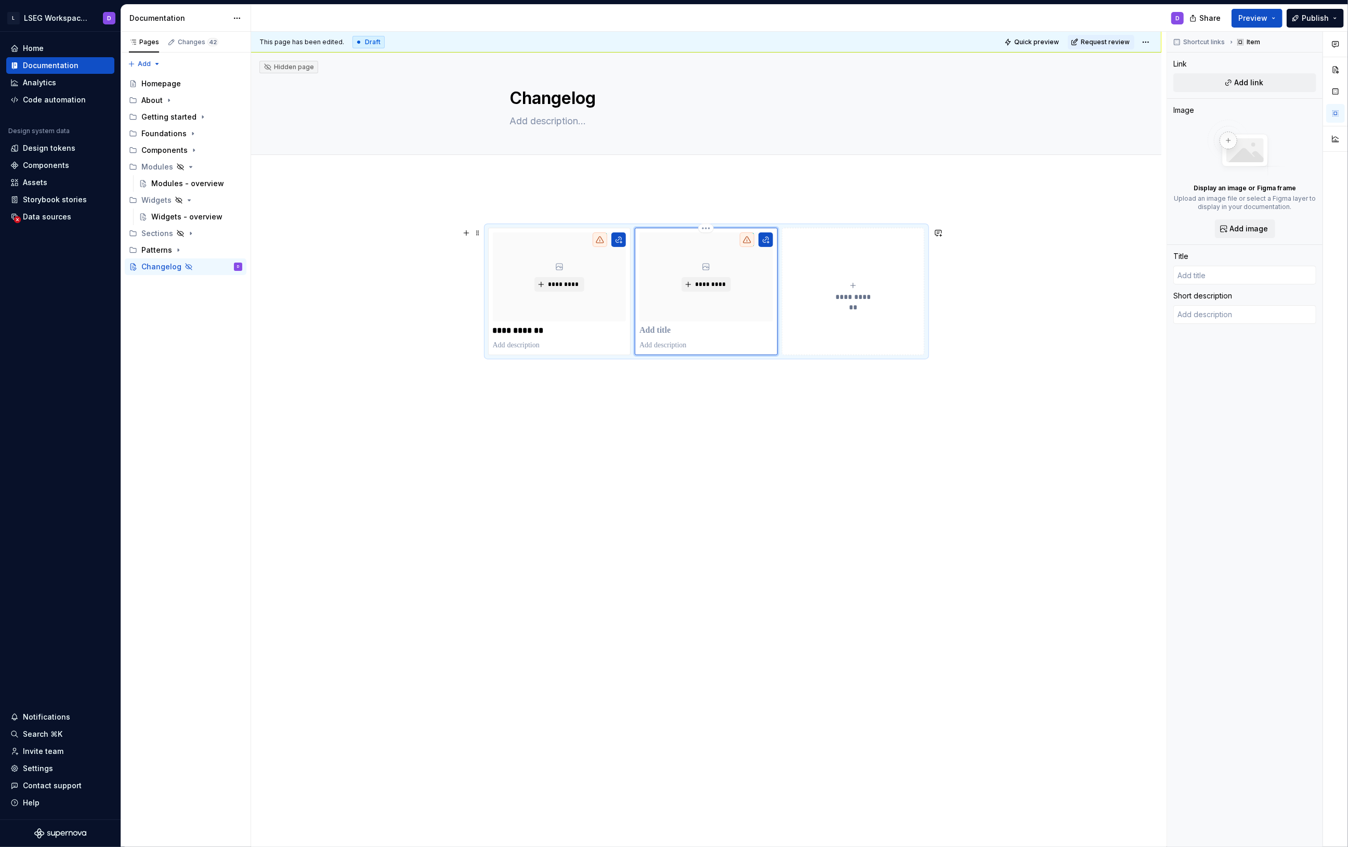
click at [669, 332] on p at bounding box center [707, 331] width 134 height 10
type textarea "*"
type input "F"
type textarea "*"
type input "Fi"
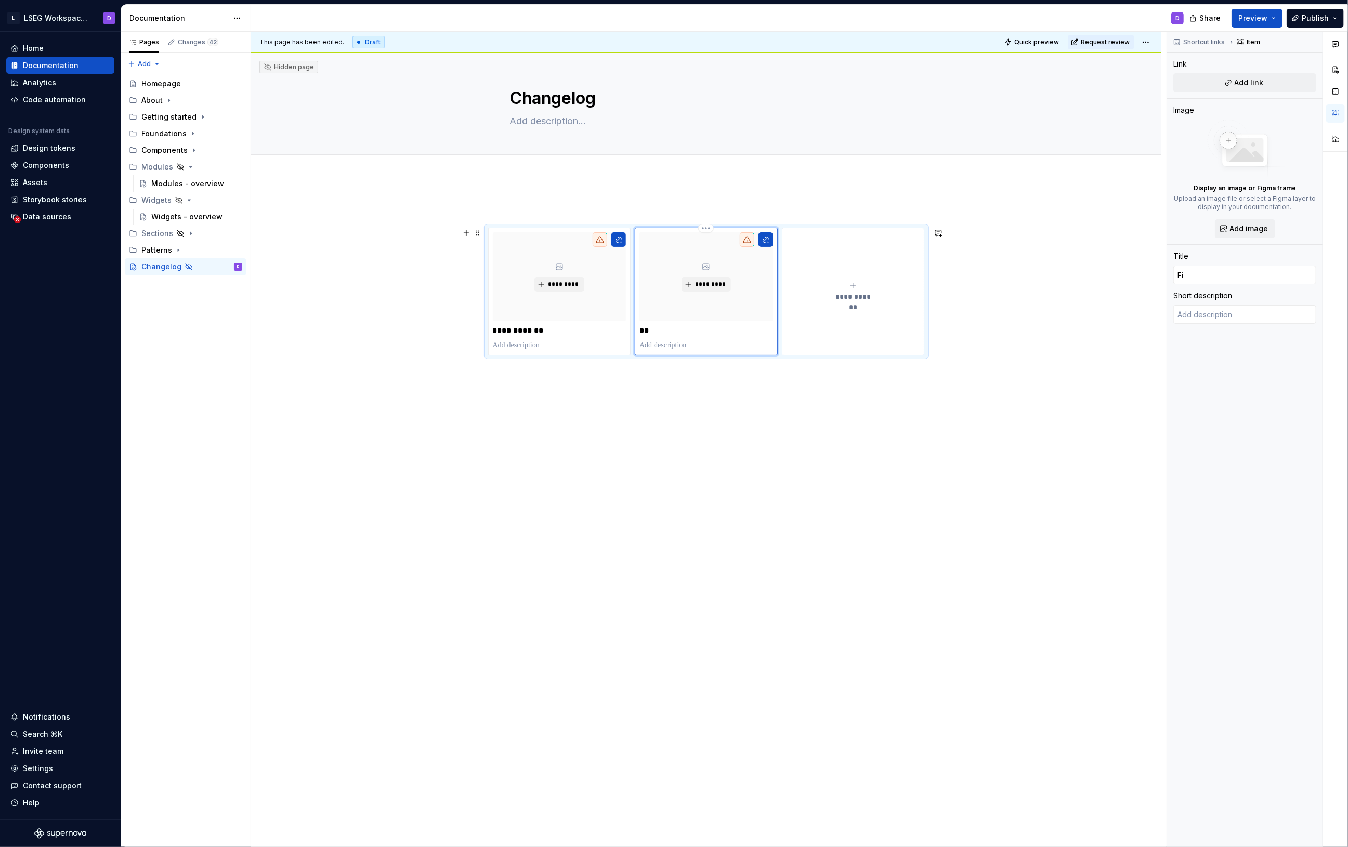
type textarea "*"
type input "Fig"
type textarea "*"
type input "Figm"
type textarea "*"
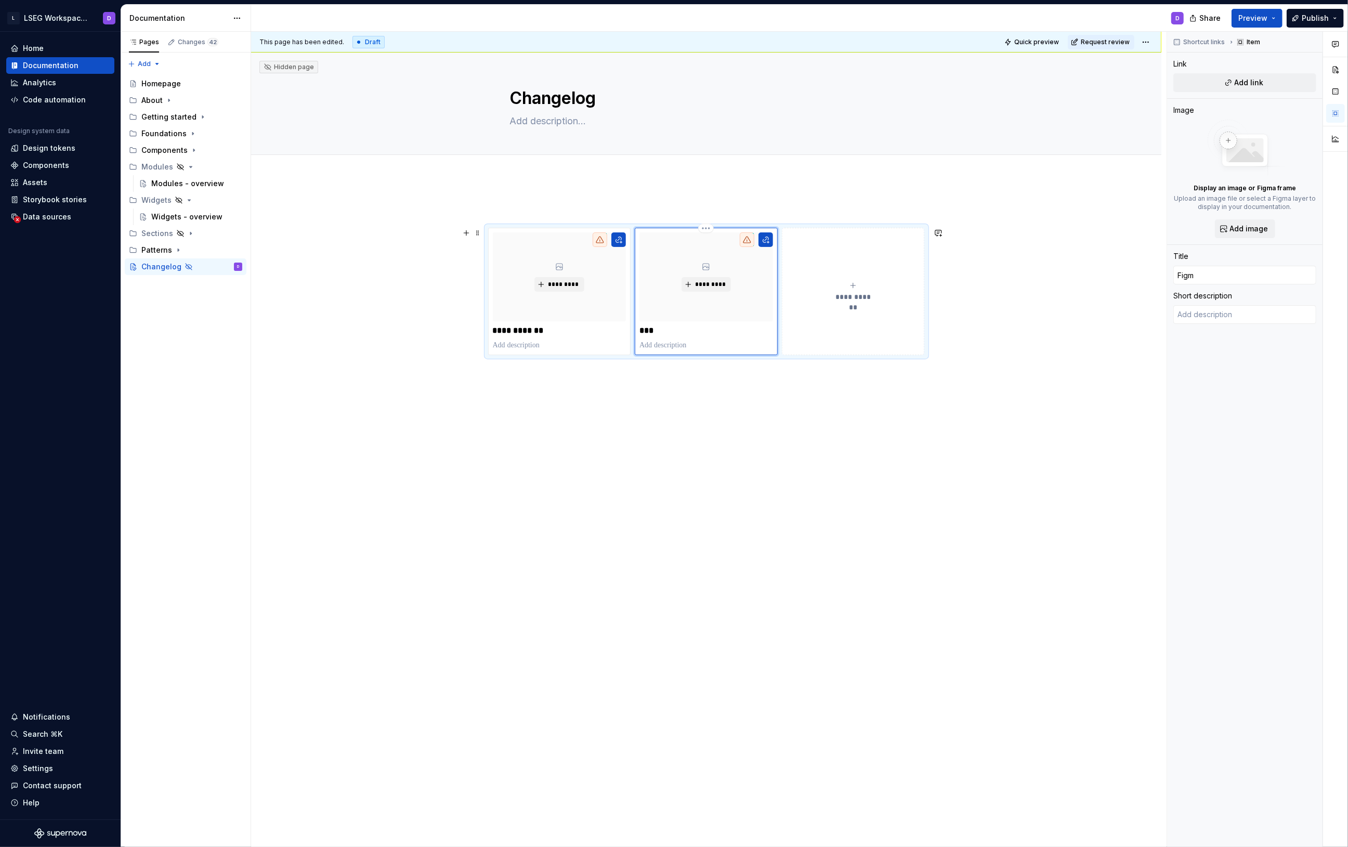
type input "Figma"
type textarea "*"
type input "Figma"
type textarea "*"
type input "Figma C"
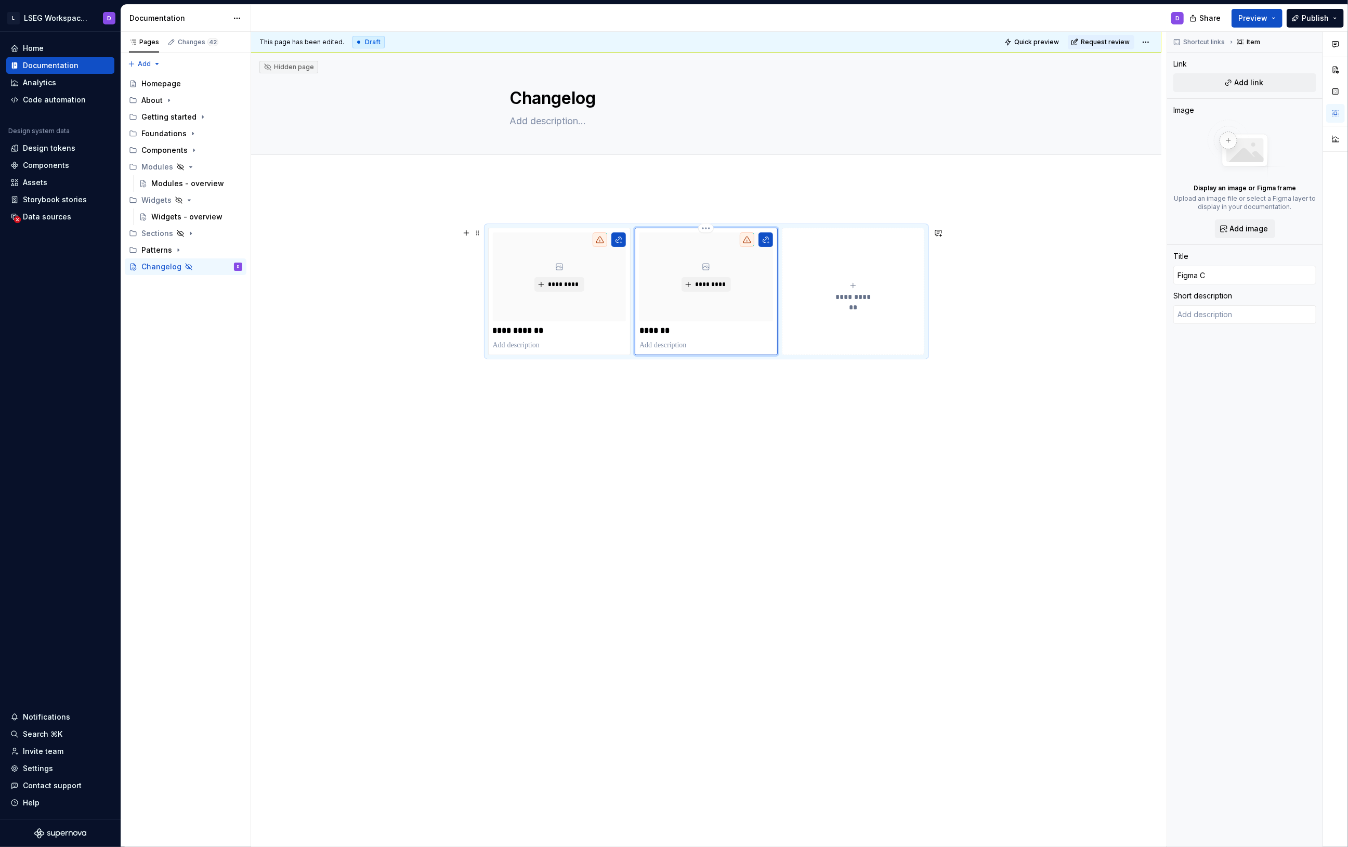
type textarea "*"
type input "Figma Co"
type textarea "*"
type input "Figma Com"
type textarea "*"
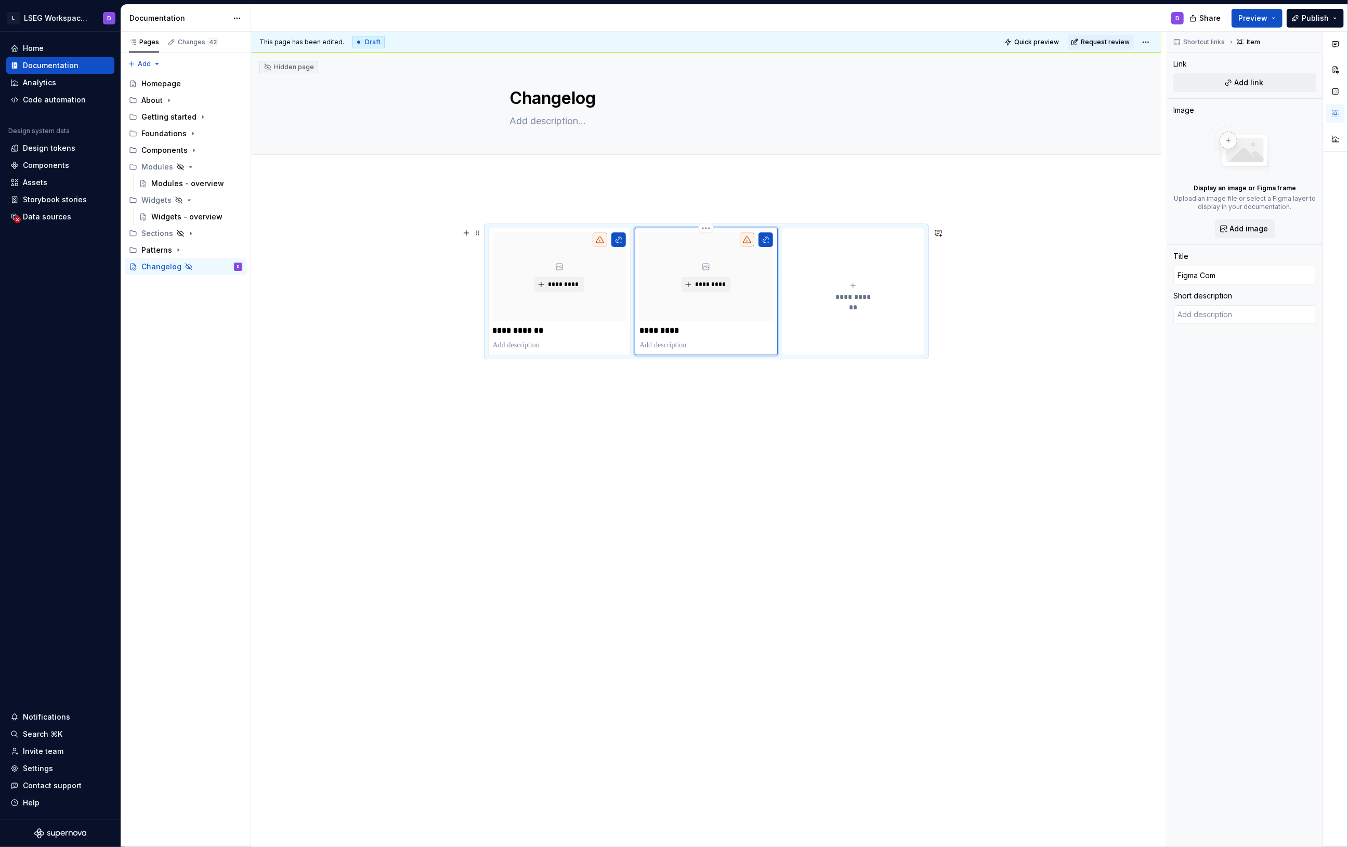
type input "Figma Comp"
type textarea "*"
type input "Figma Compo"
type textarea "*"
type input "Figma Compon"
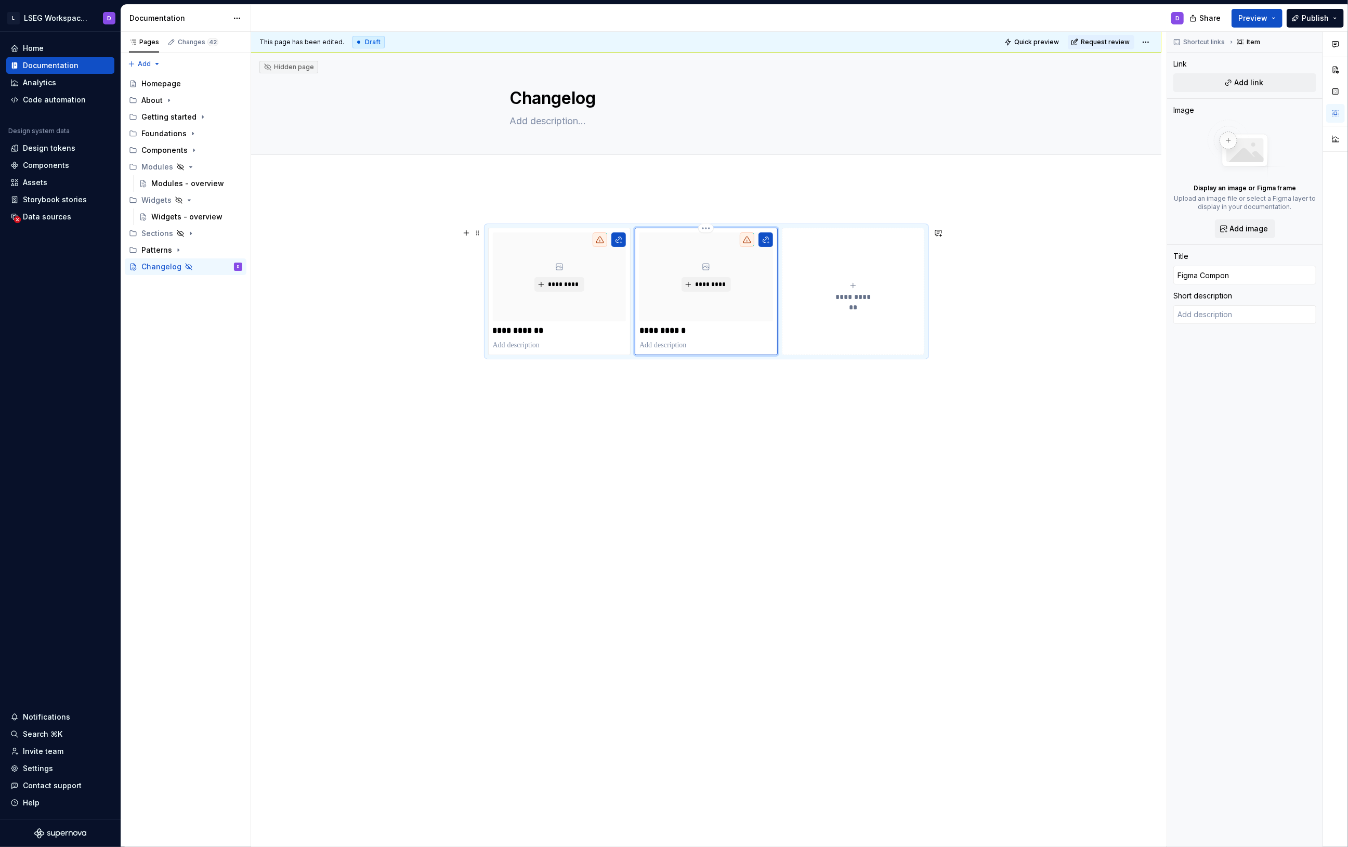
type textarea "*"
type input "Figma Compone"
type textarea "*"
type input "Figma Componen"
type textarea "*"
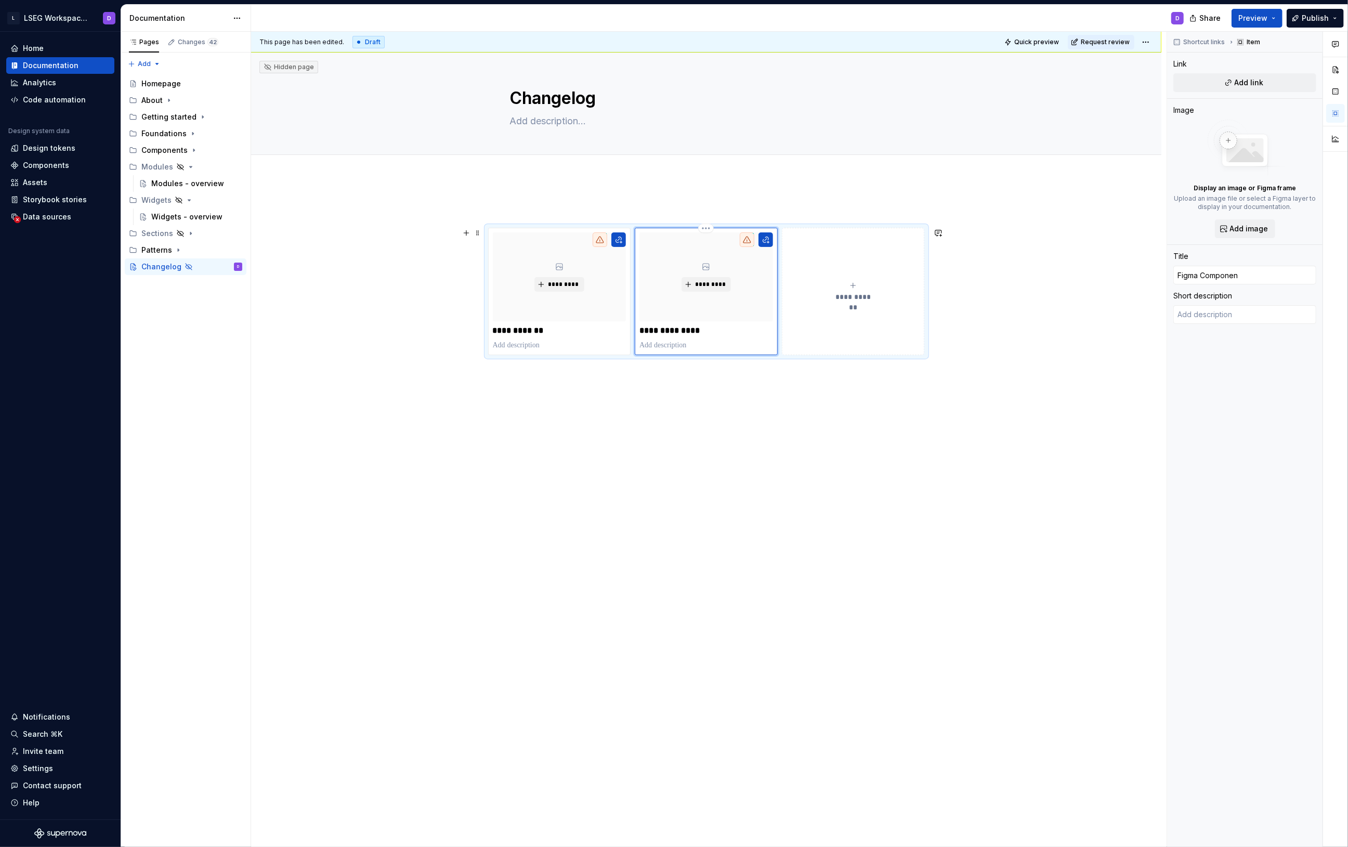
type input "Figma Component"
type textarea "*"
type input "Figma Components"
click at [569, 331] on p "**********" at bounding box center [559, 331] width 133 height 10
type textarea "*"
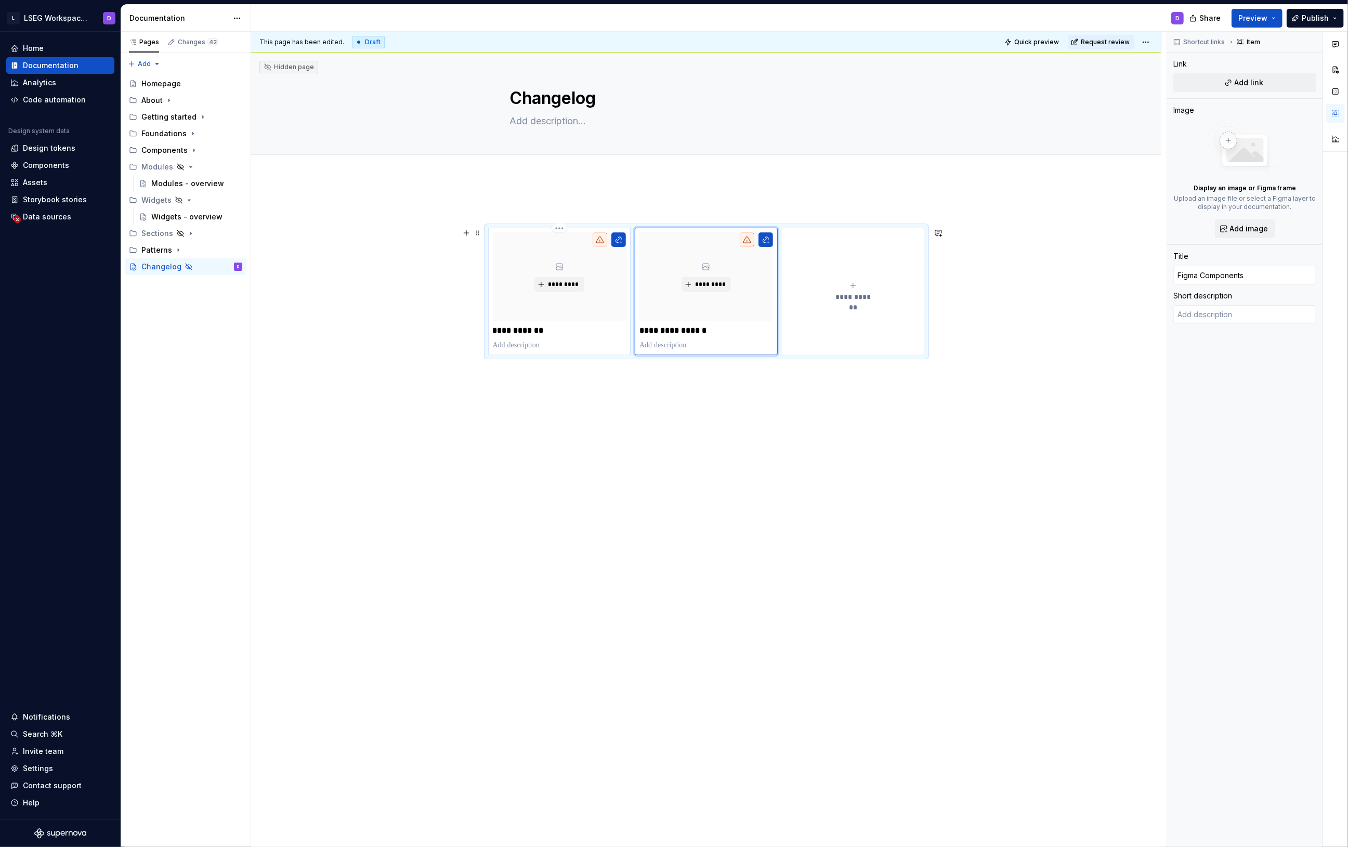
type input "UI Component"
type textarea "*"
type input "UI Components"
click at [821, 341] on button "**********" at bounding box center [853, 291] width 143 height 127
type textarea "*"
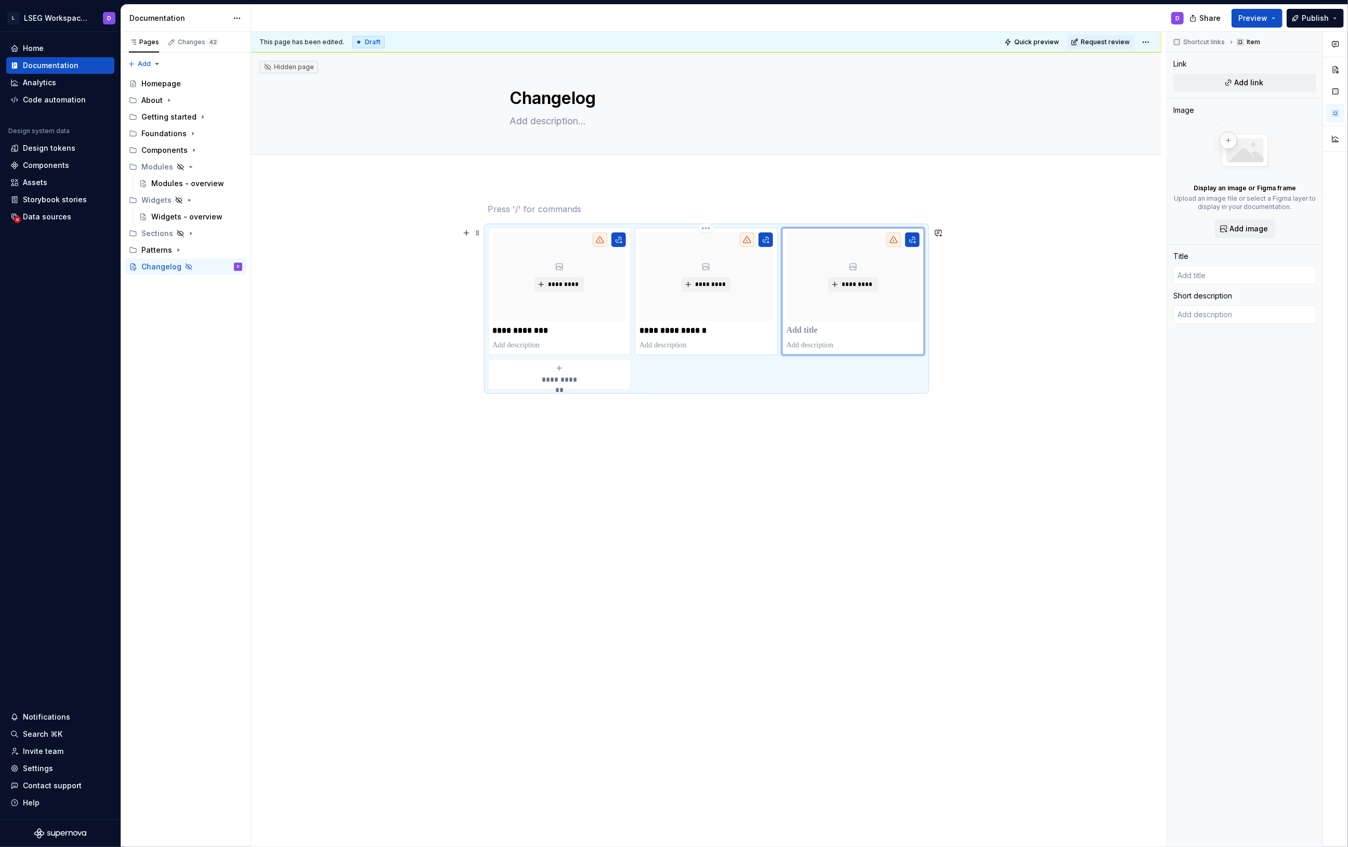
click at [677, 333] on p "**********" at bounding box center [706, 331] width 133 height 10
type textarea "*"
type input "Figma Components"
click at [531, 331] on p "**********" at bounding box center [559, 331] width 133 height 10
type textarea "*"
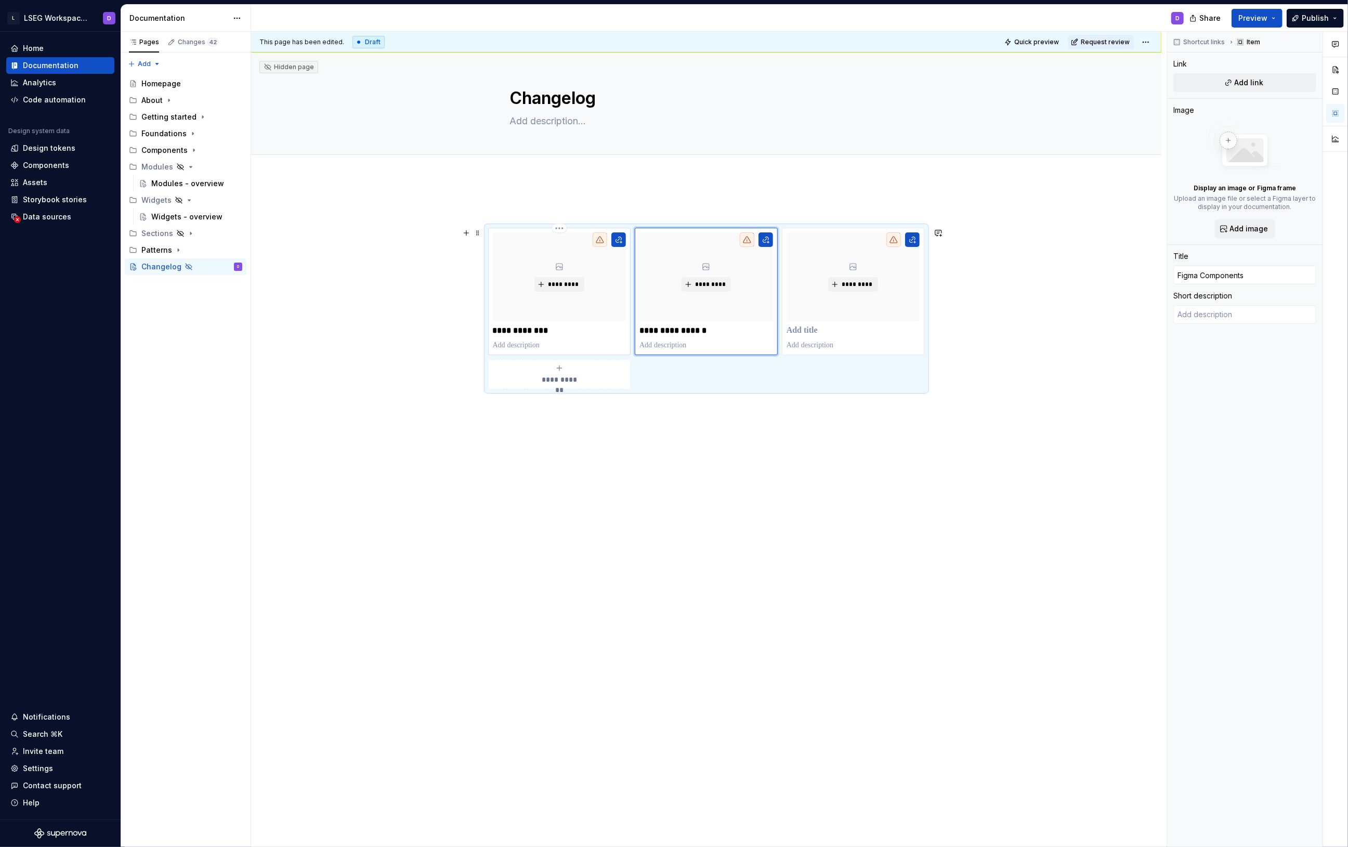
type input "UI Components"
click at [498, 330] on p "**********" at bounding box center [559, 331] width 133 height 10
type textarea "*"
type input "F Components"
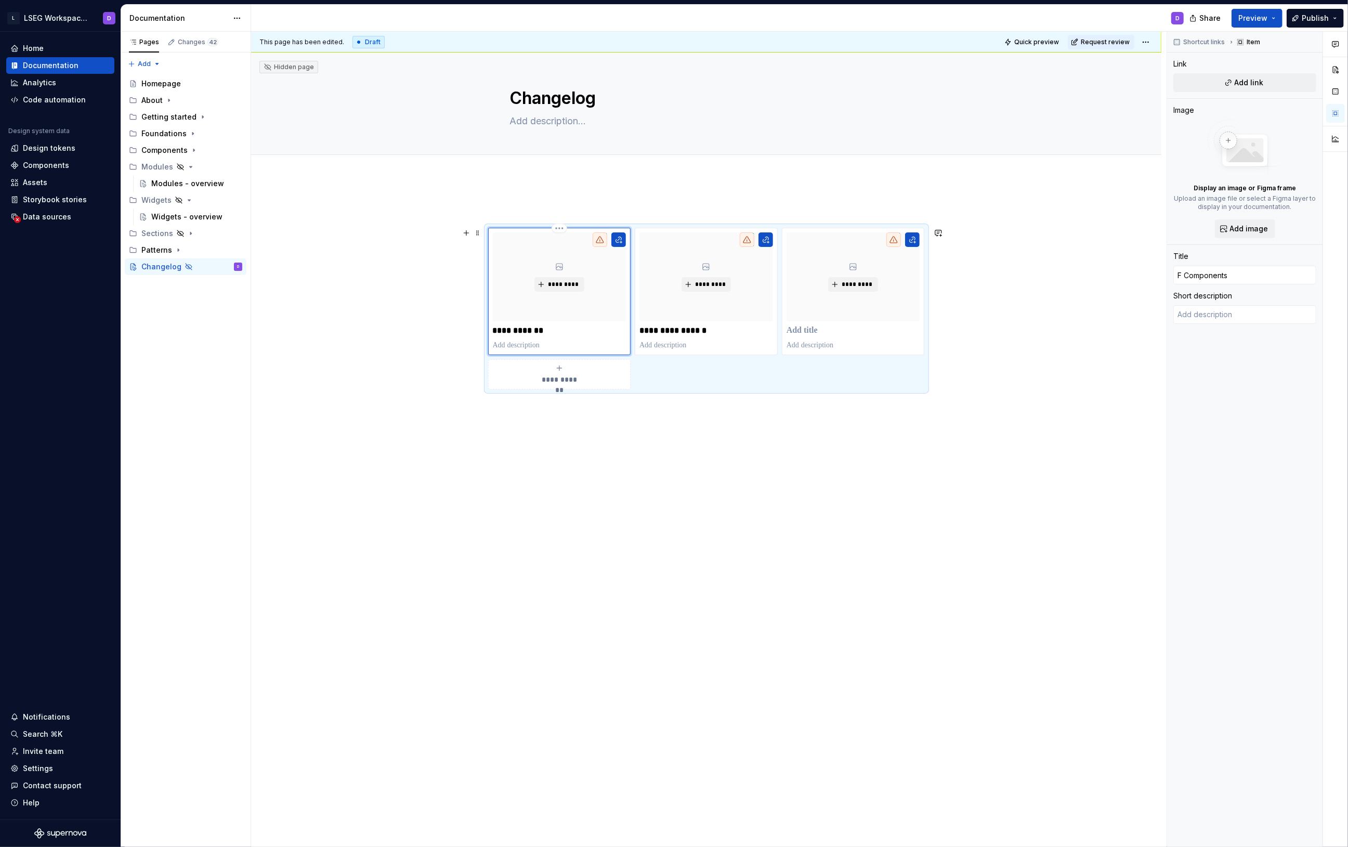
type textarea "*"
type input "Fi Components"
type textarea "*"
type input "Fig Components"
type textarea "*"
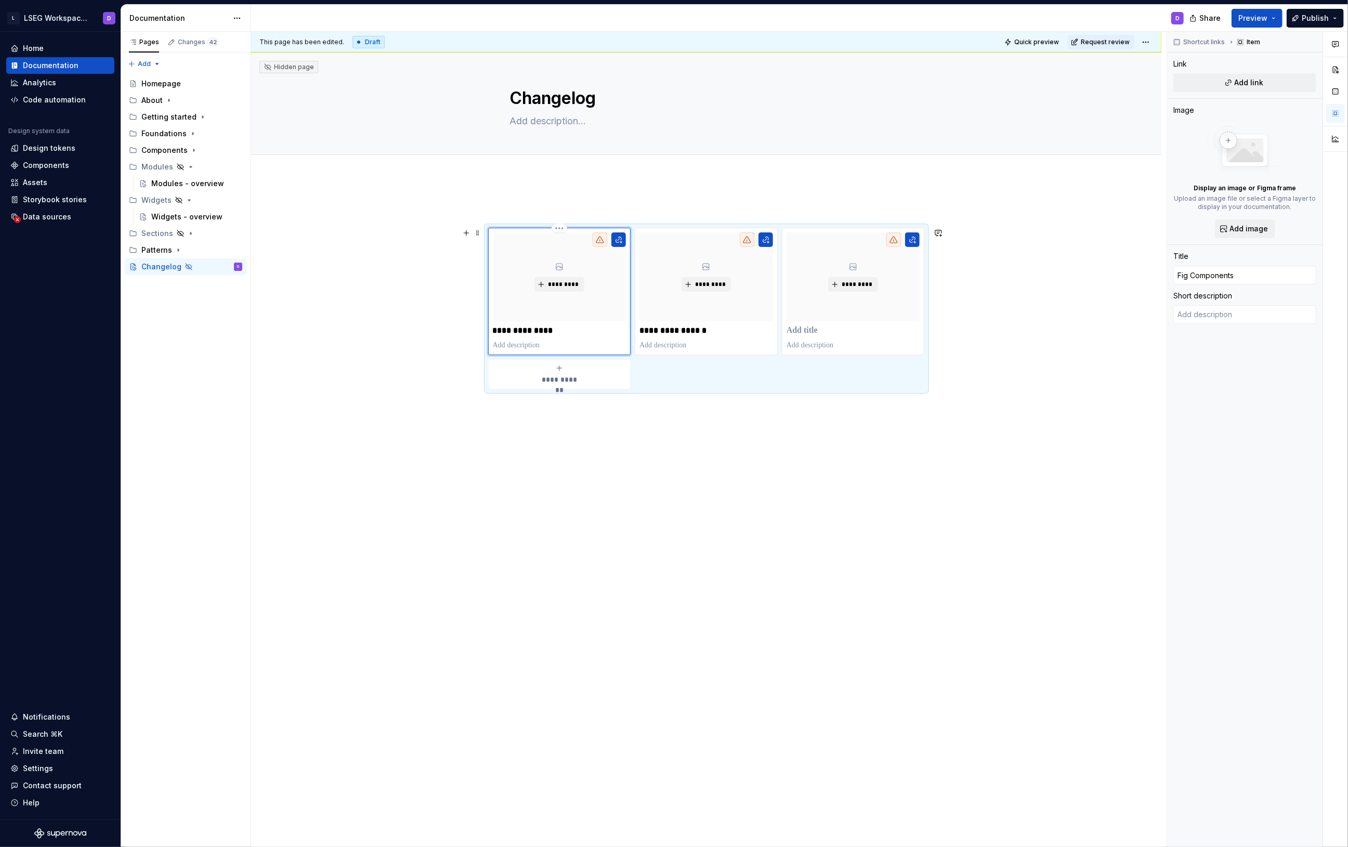
type input "Figm Components"
type textarea "*"
type input "Figma Components"
click at [654, 330] on p "**********" at bounding box center [706, 331] width 133 height 10
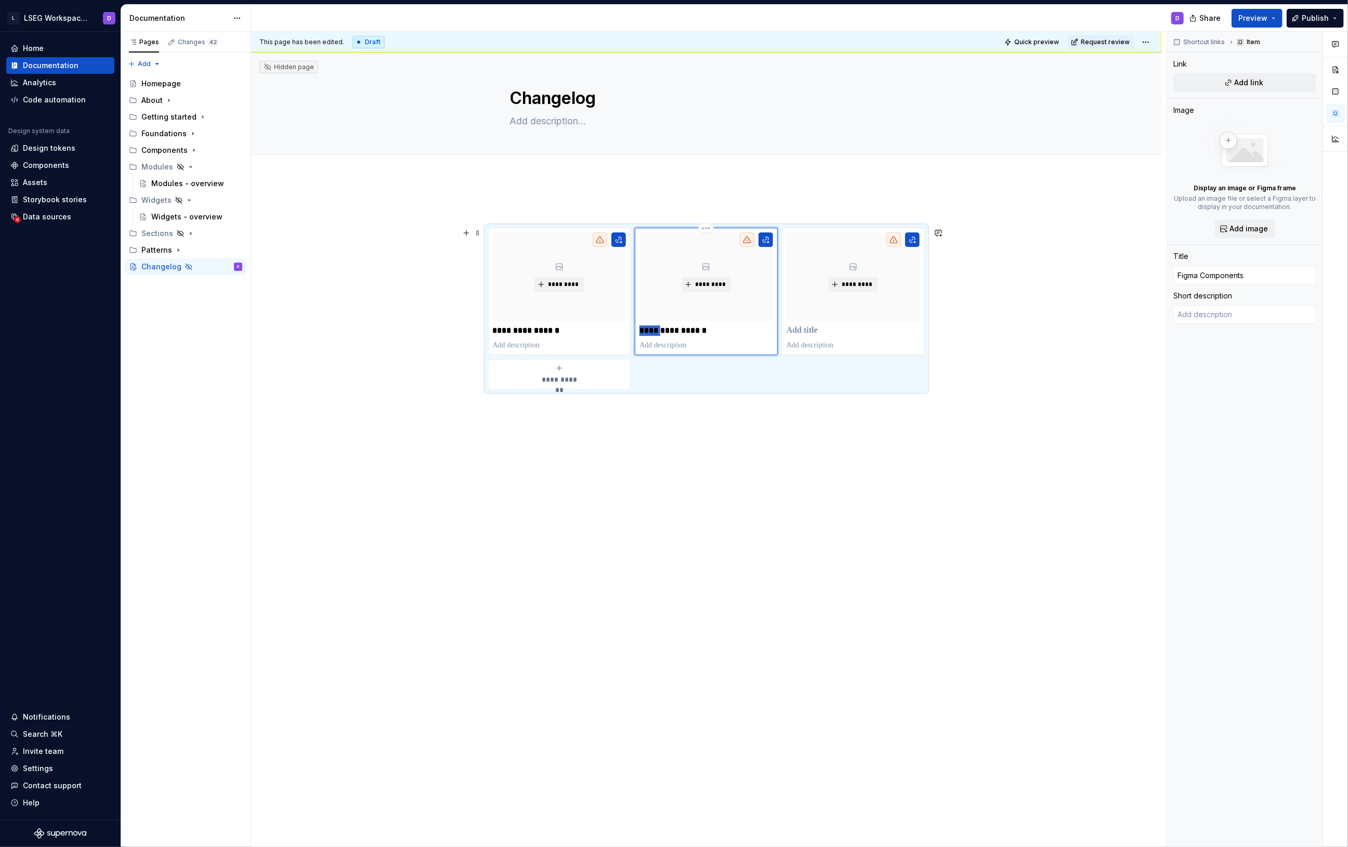
type textarea "*"
type input "U Components"
type textarea "*"
type input "UI Components"
click at [813, 330] on p at bounding box center [854, 331] width 134 height 10
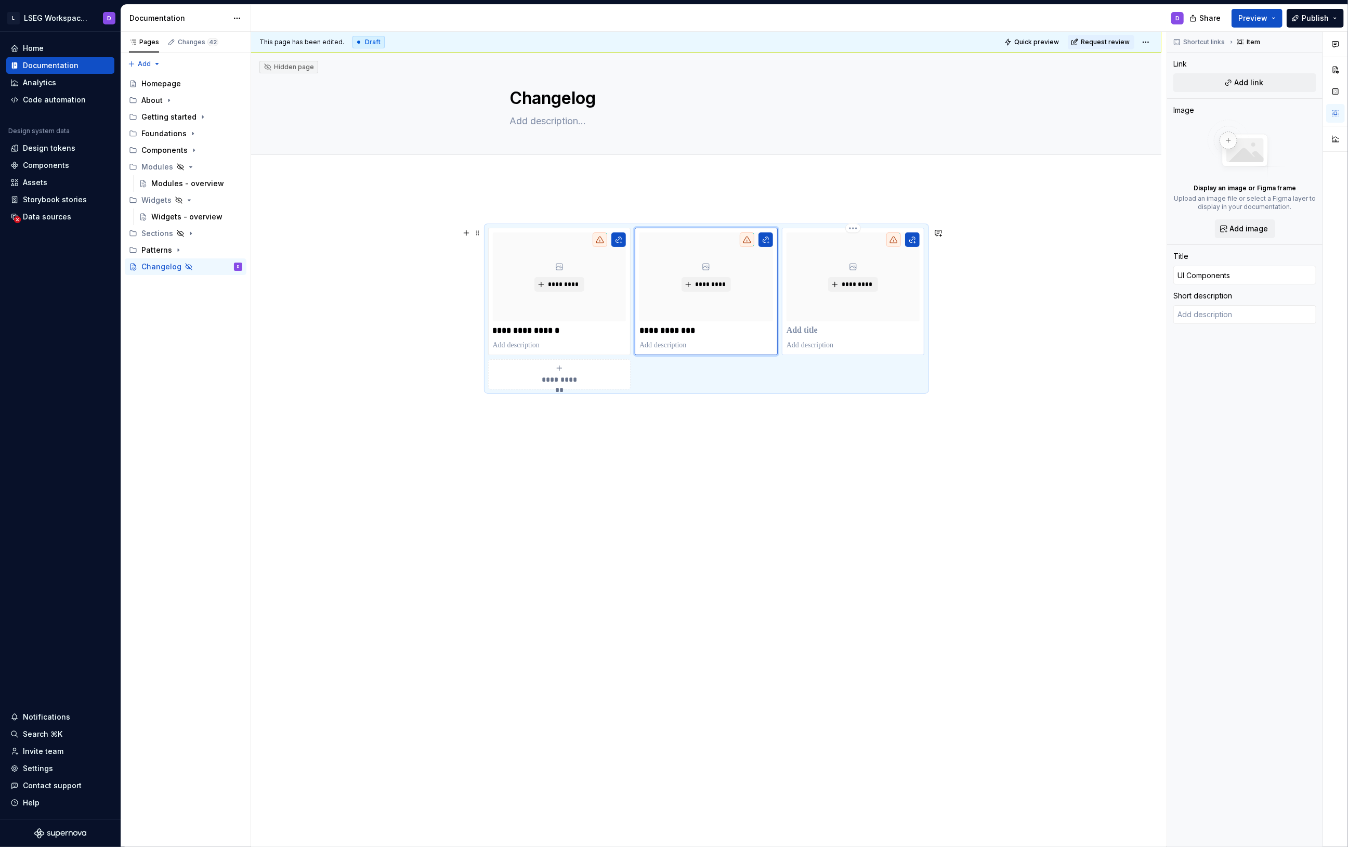
type textarea "*"
type input "T"
type textarea "*"
type input "Th"
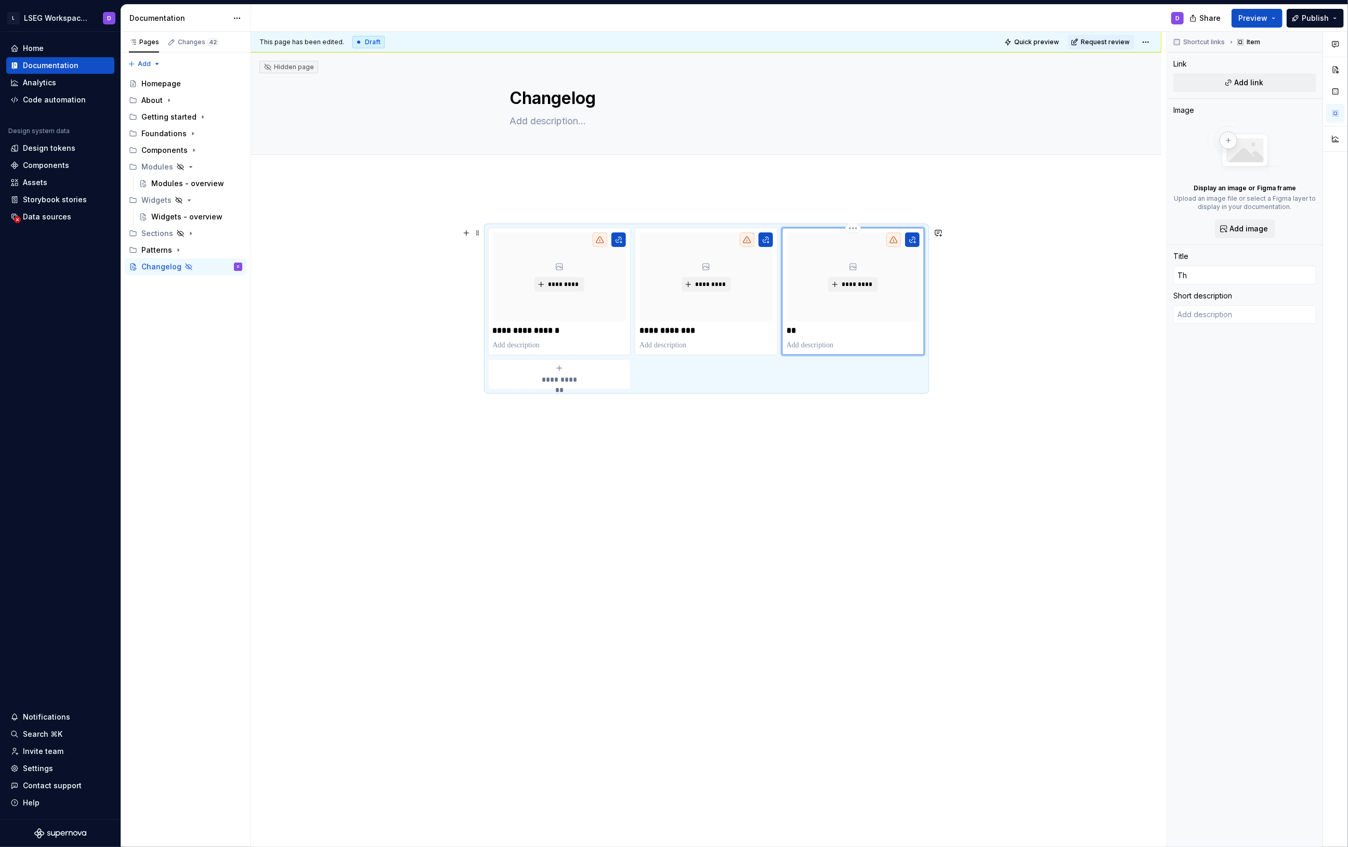
type textarea "*"
type input "The"
type textarea "*"
type input "Them"
type textarea "*"
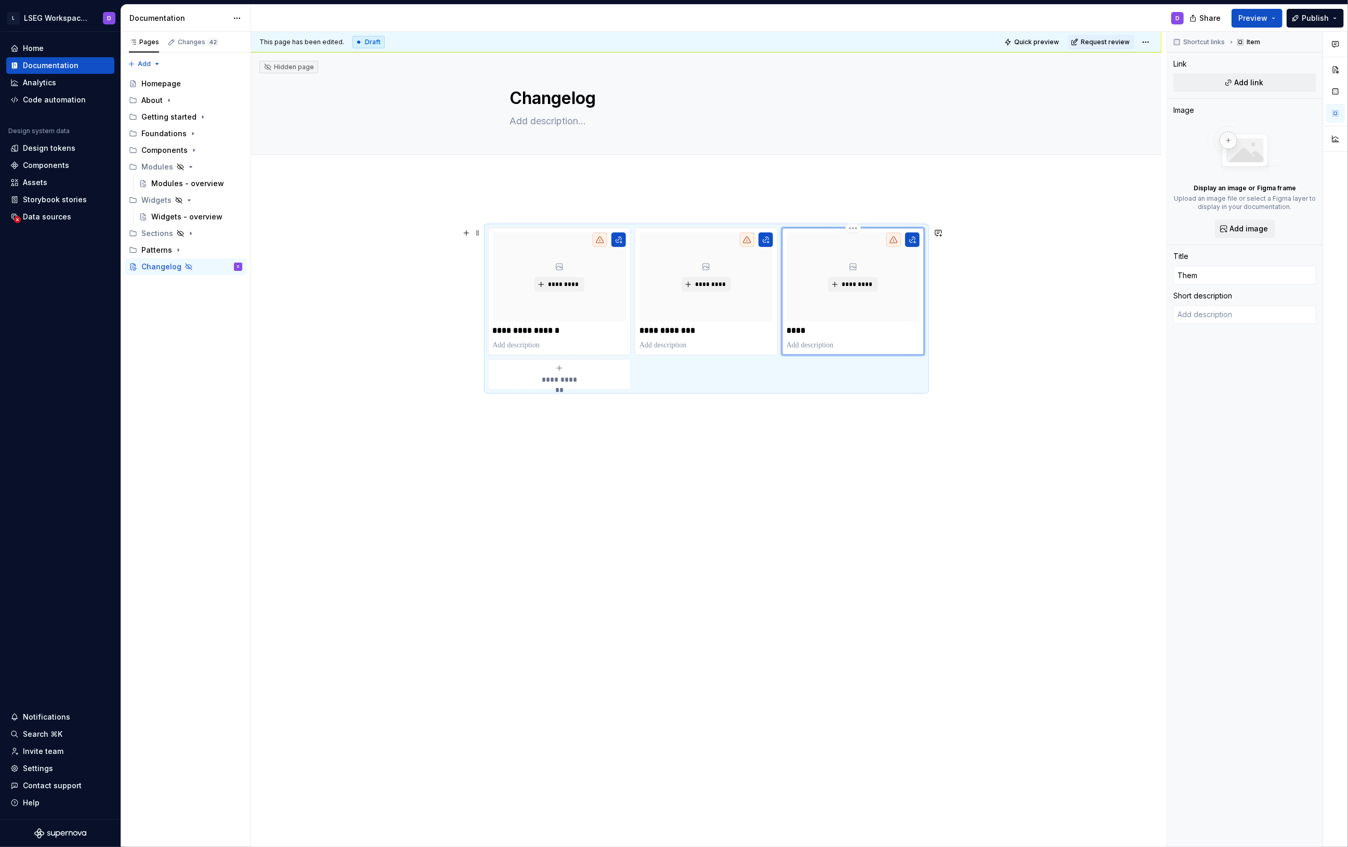
type input "Theme"
type textarea "*"
type input "Themes"
click at [590, 374] on div "**********" at bounding box center [560, 374] width 134 height 21
type textarea "*"
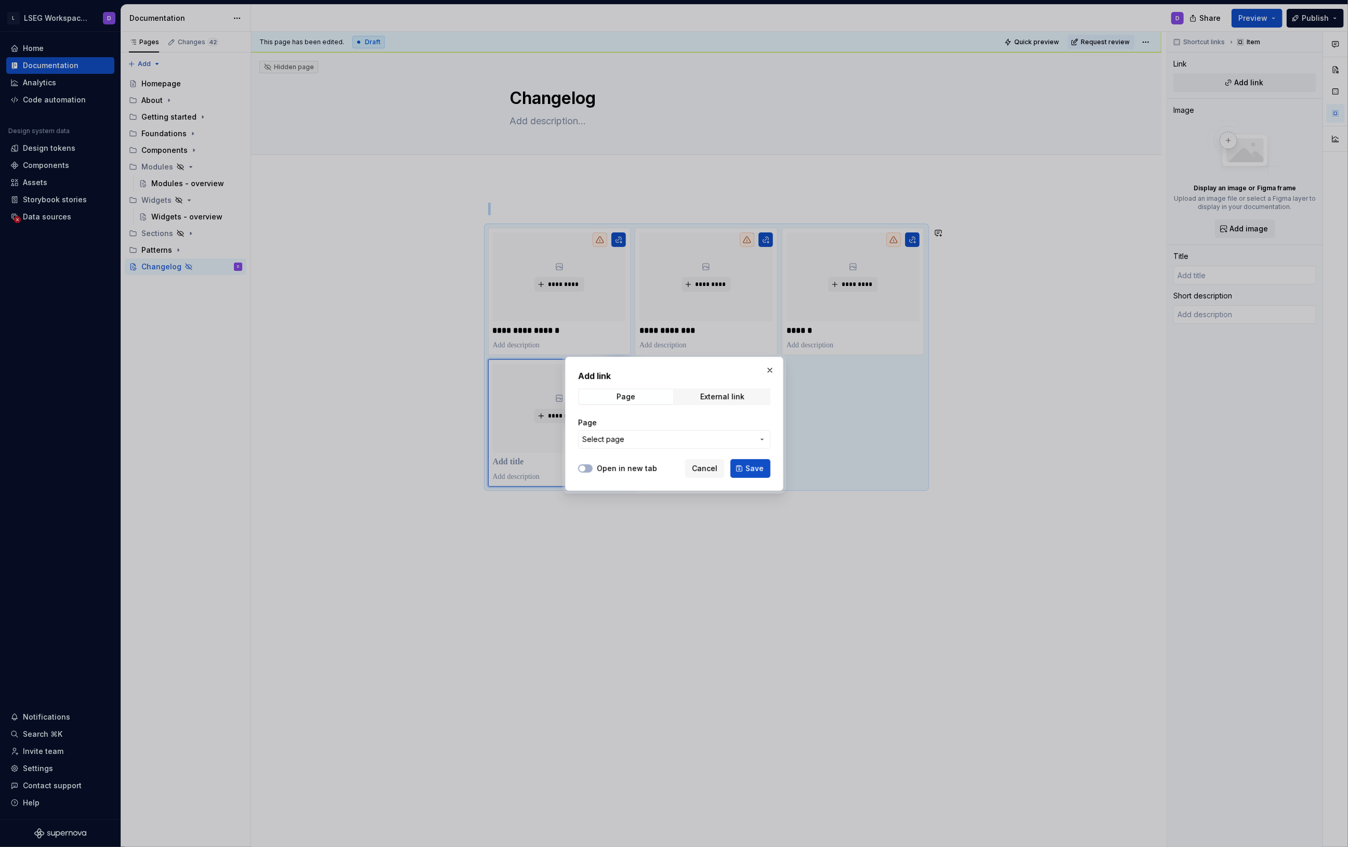
click at [715, 467] on span "Cancel" at bounding box center [704, 468] width 25 height 10
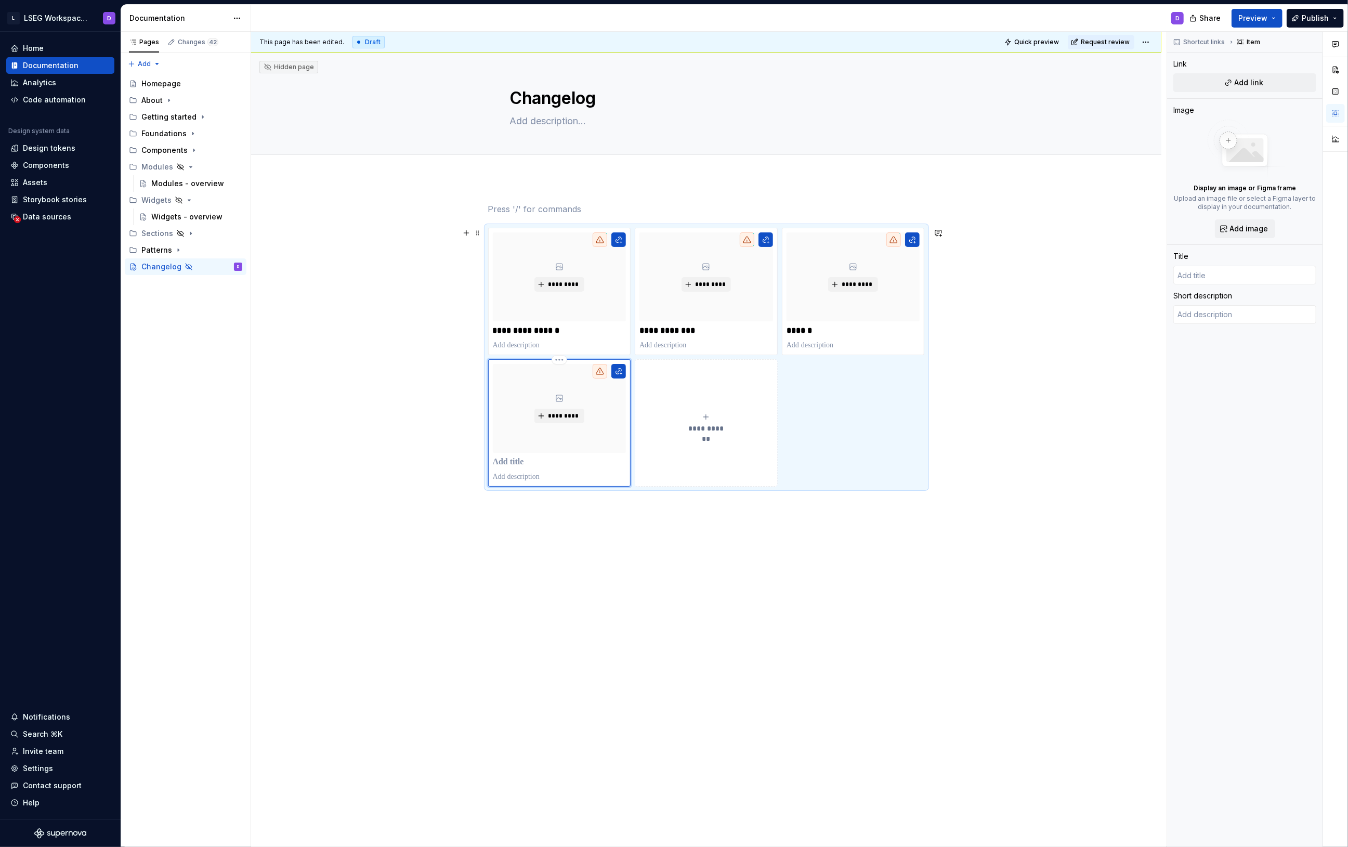
click at [546, 468] on p at bounding box center [560, 462] width 134 height 10
type textarea "*"
type input "C"
type textarea "*"
type input "Co"
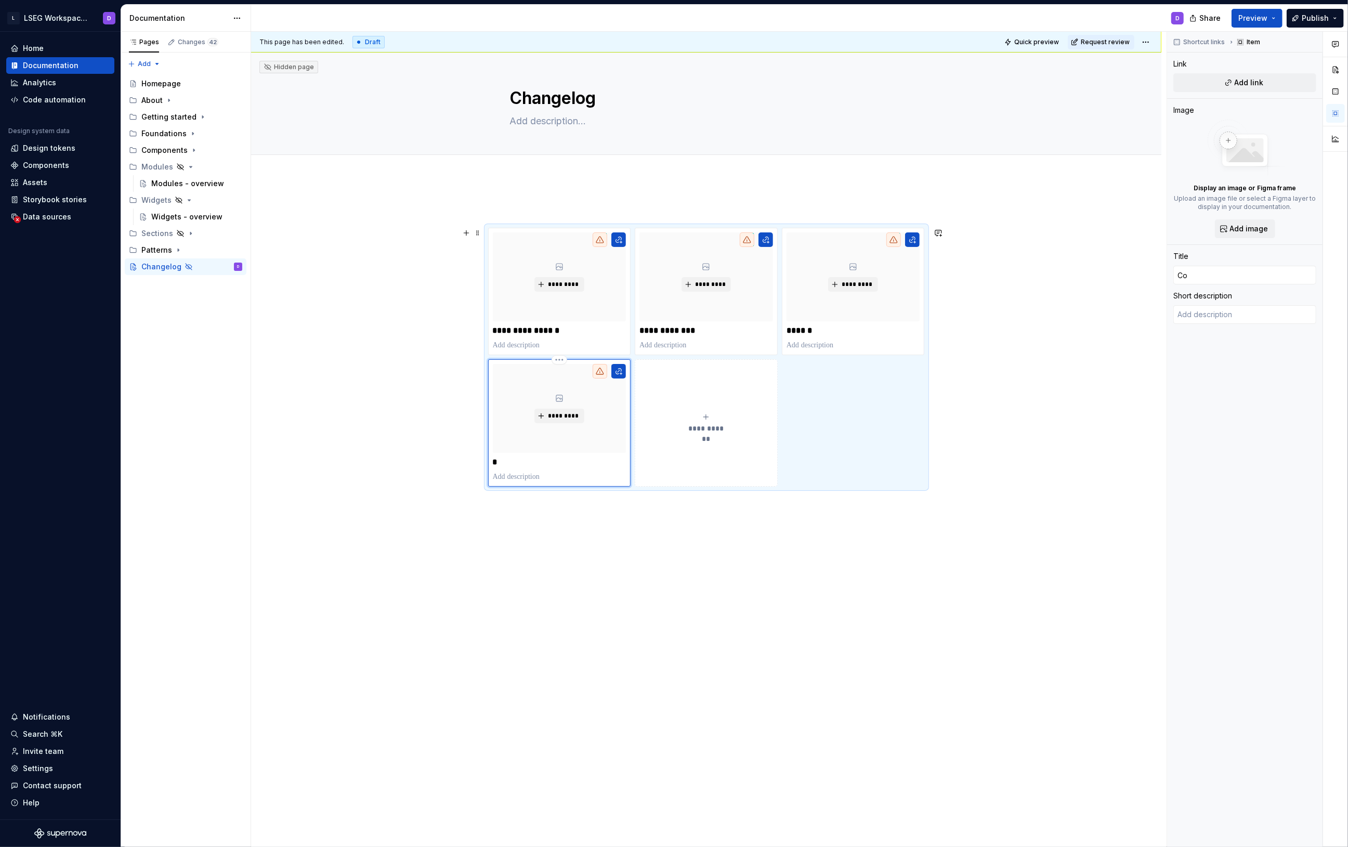
type textarea "*"
type input "Con"
type textarea "*"
type input "Conf"
type textarea "*"
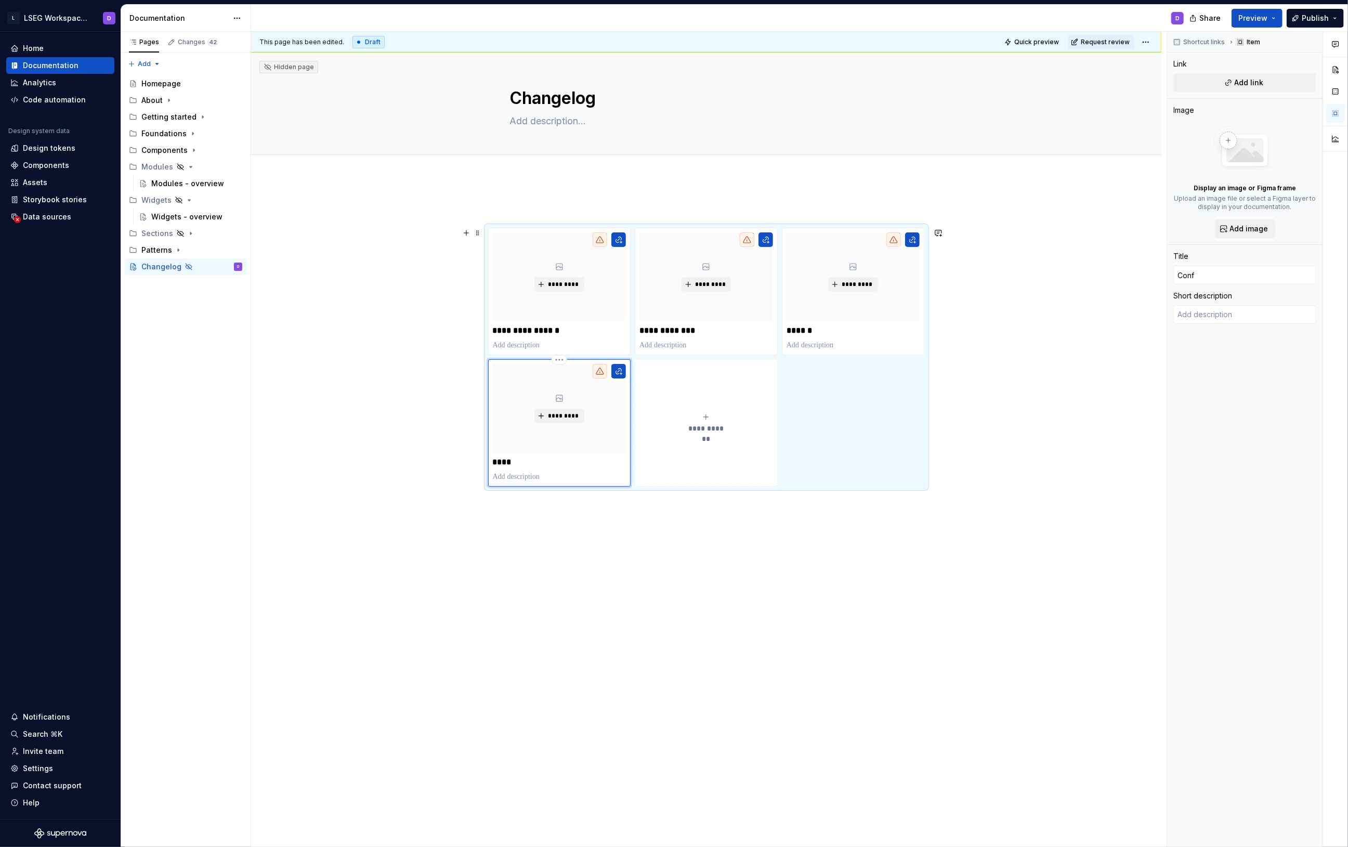
type input "Confi"
type textarea "*"
type input "Config"
type textarea "*"
type input "Configu"
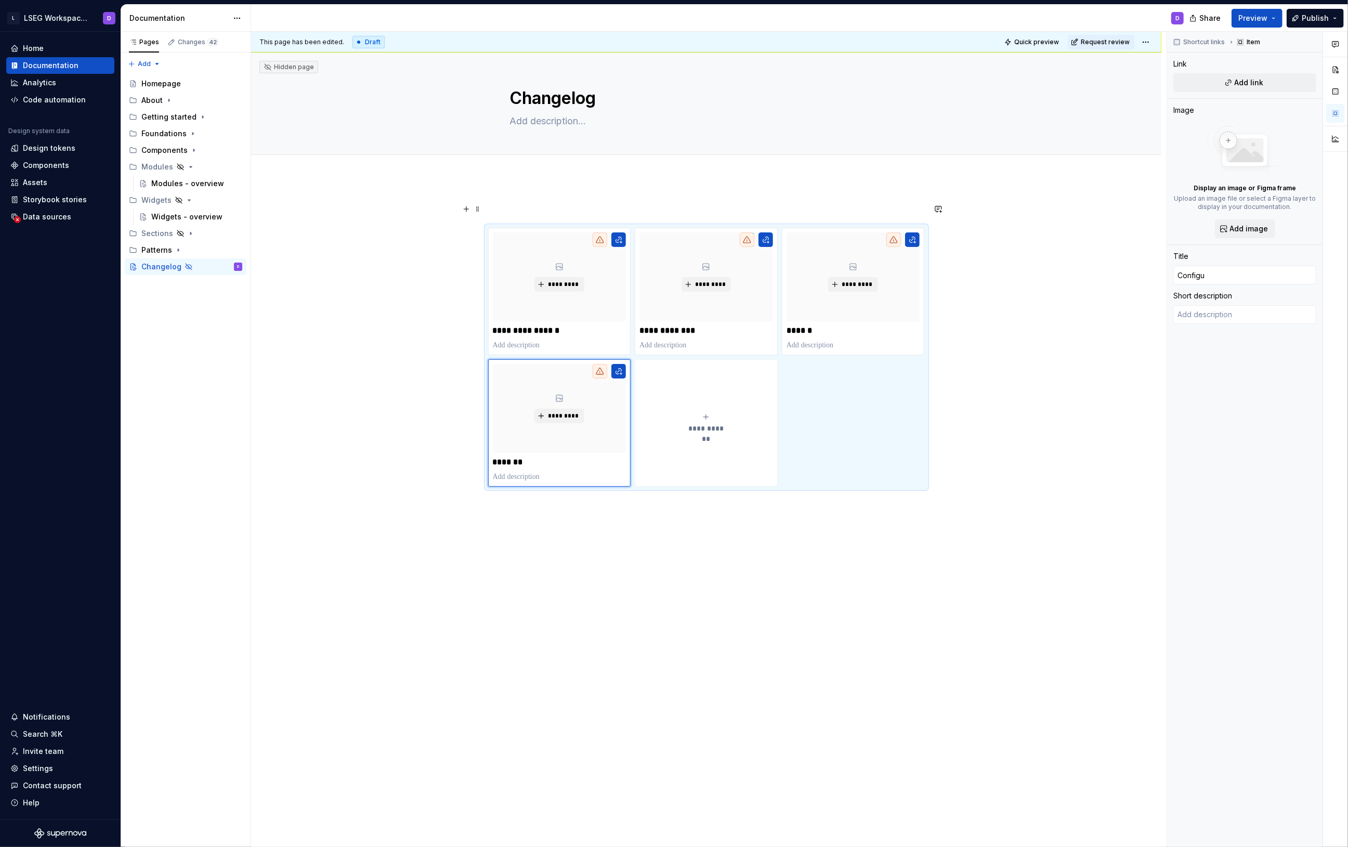
click at [528, 211] on p at bounding box center [706, 209] width 437 height 12
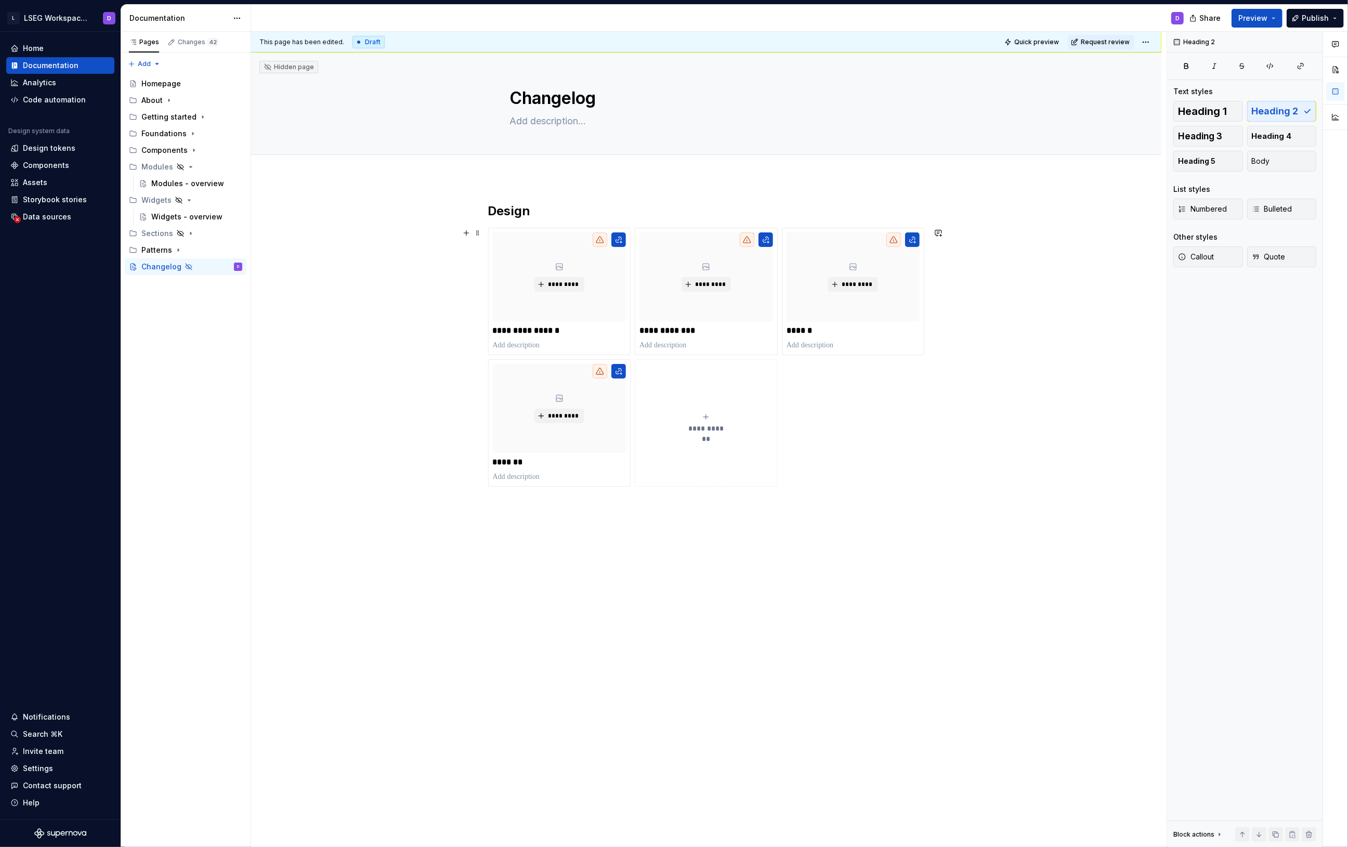
click at [845, 502] on div "**********" at bounding box center [709, 440] width 916 height 816
click at [806, 555] on div "**********" at bounding box center [706, 466] width 911 height 576
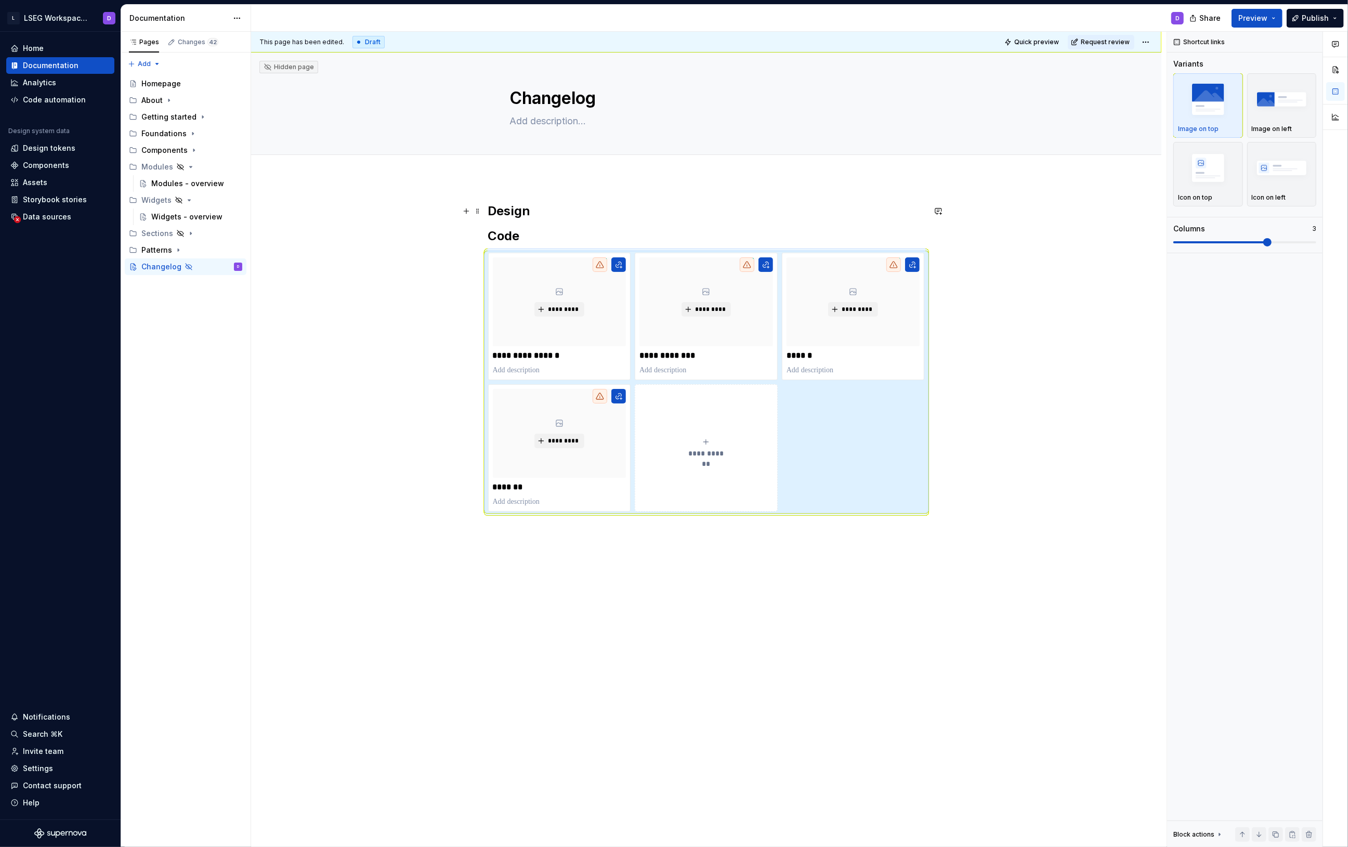
click at [573, 214] on h2 "Design" at bounding box center [706, 211] width 437 height 17
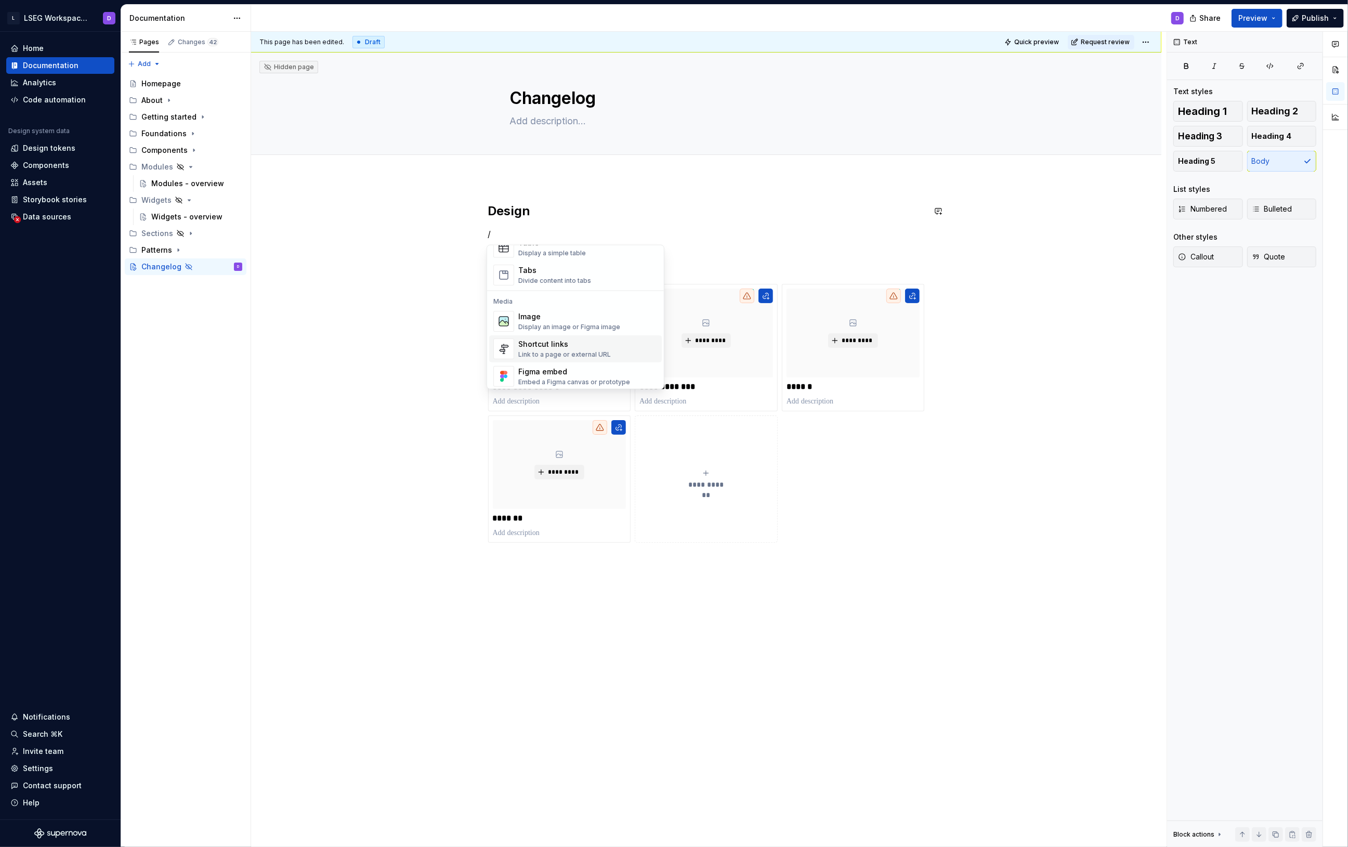
scroll to position [414, 0]
click at [564, 334] on div "Link to a page or external URL" at bounding box center [564, 336] width 93 height 8
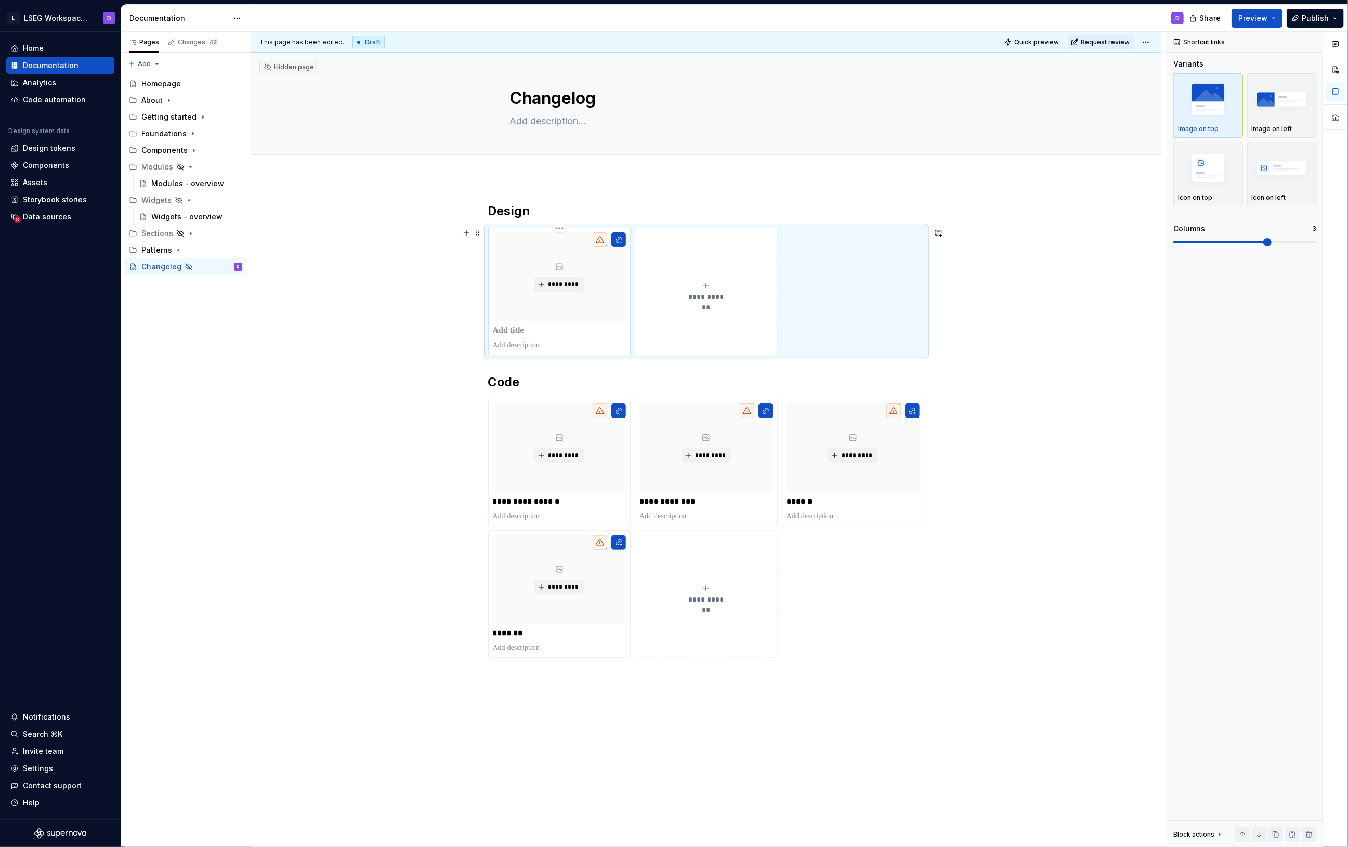
click at [538, 331] on p at bounding box center [560, 331] width 134 height 10
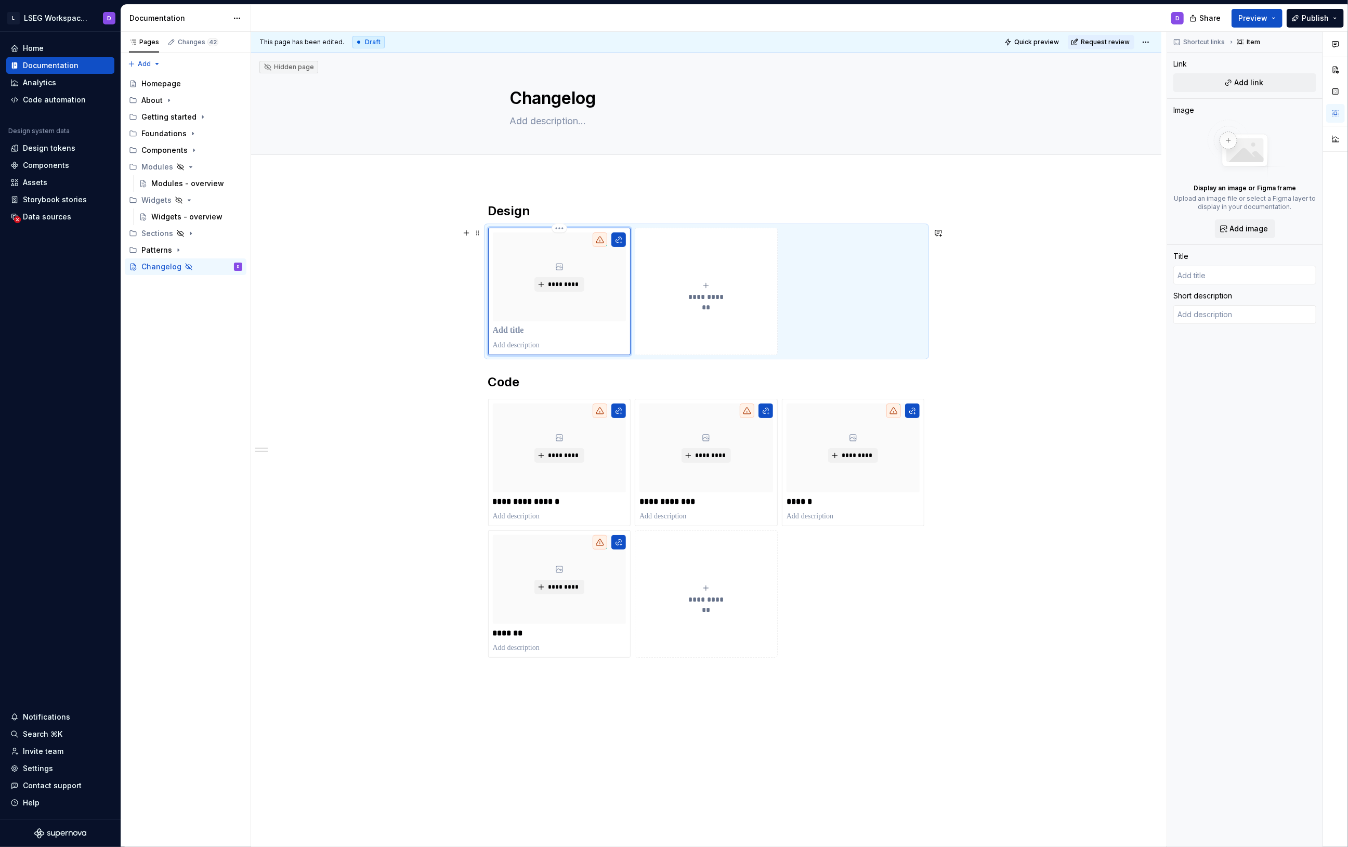
click at [533, 335] on p at bounding box center [560, 331] width 134 height 10
type textarea "*"
type input "F"
type textarea "*"
type input "Fi"
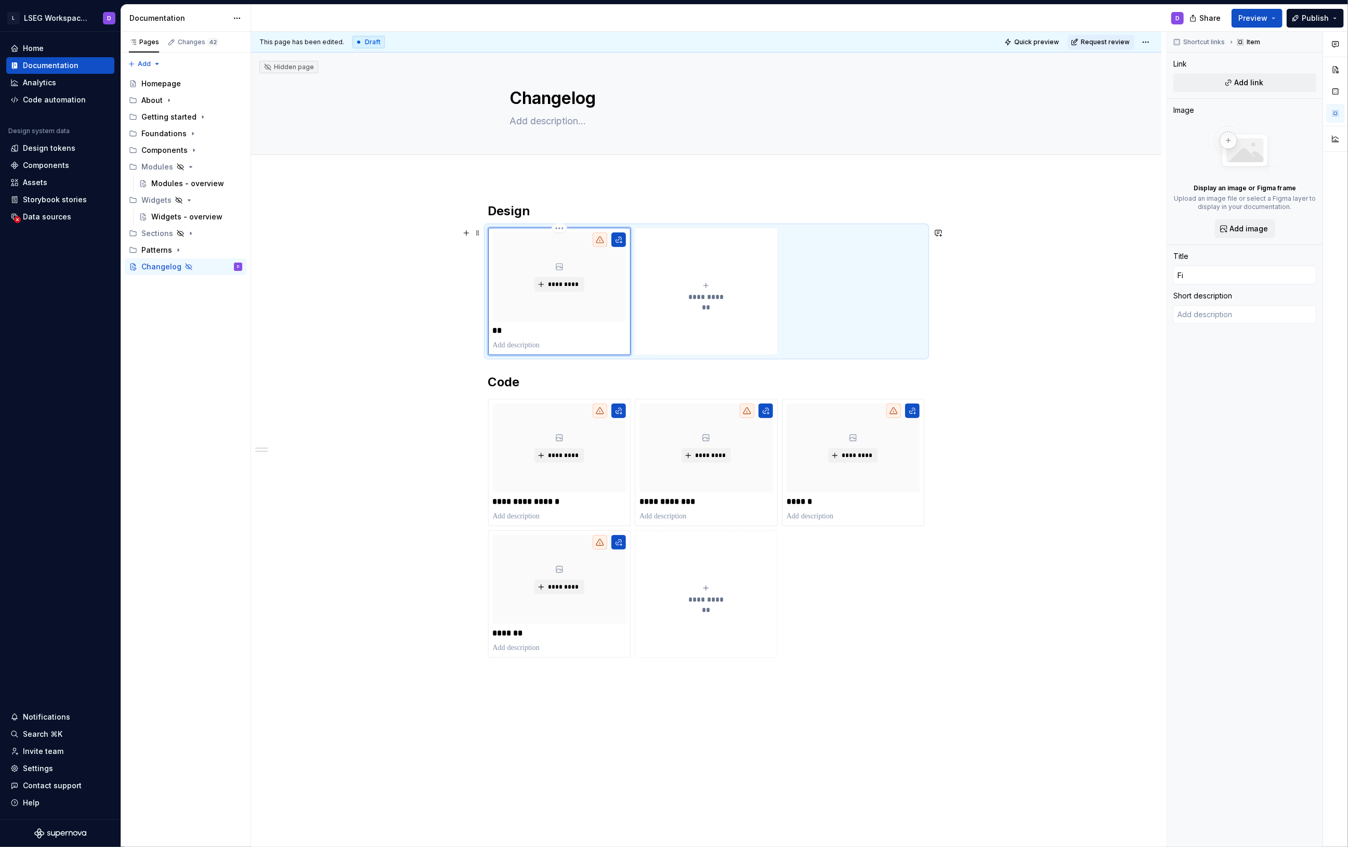
type textarea "*"
type input "Fig"
type textarea "*"
type input "Figm"
type textarea "*"
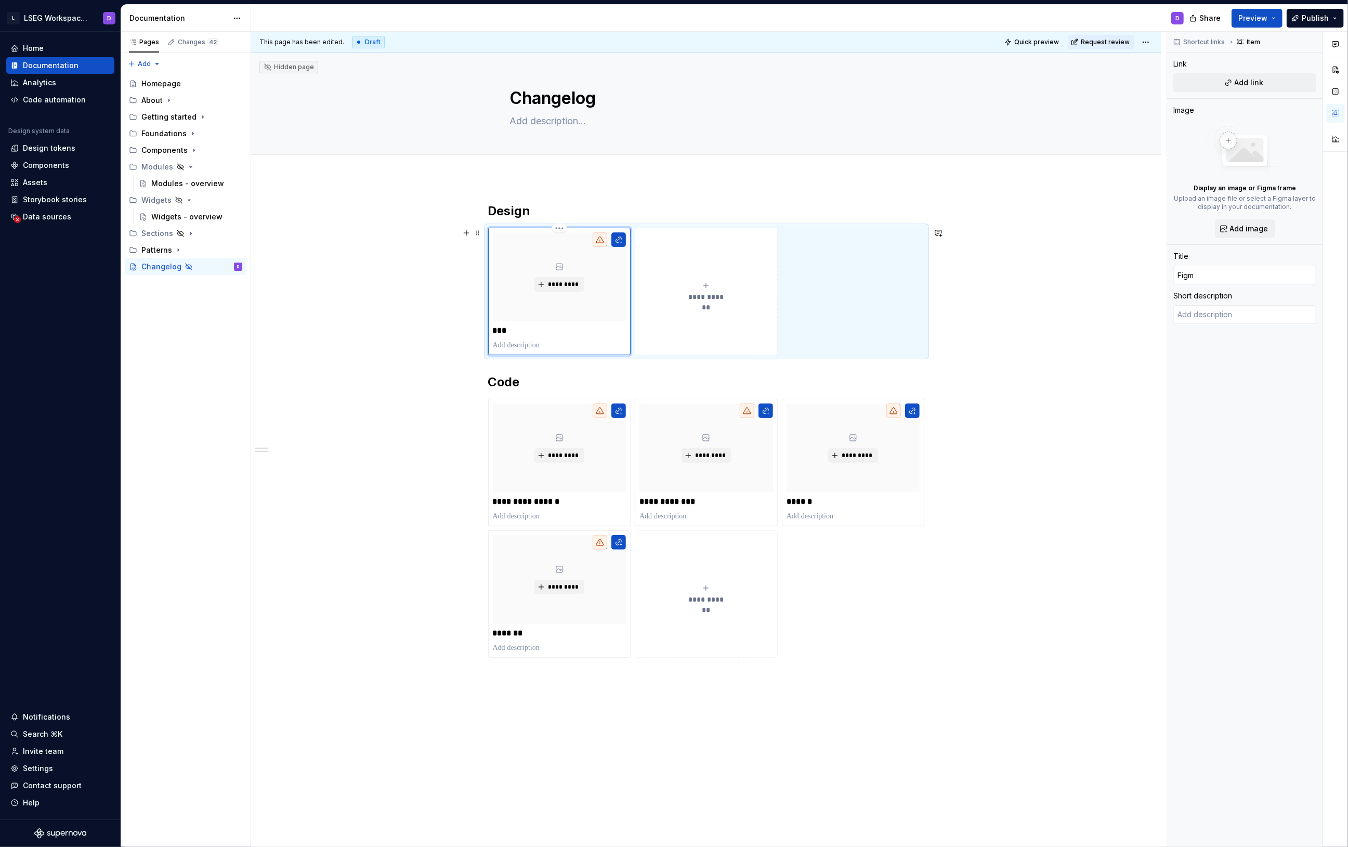
type input "Figma"
type textarea "*"
type input "Figma"
type textarea "*"
type input "Figma c"
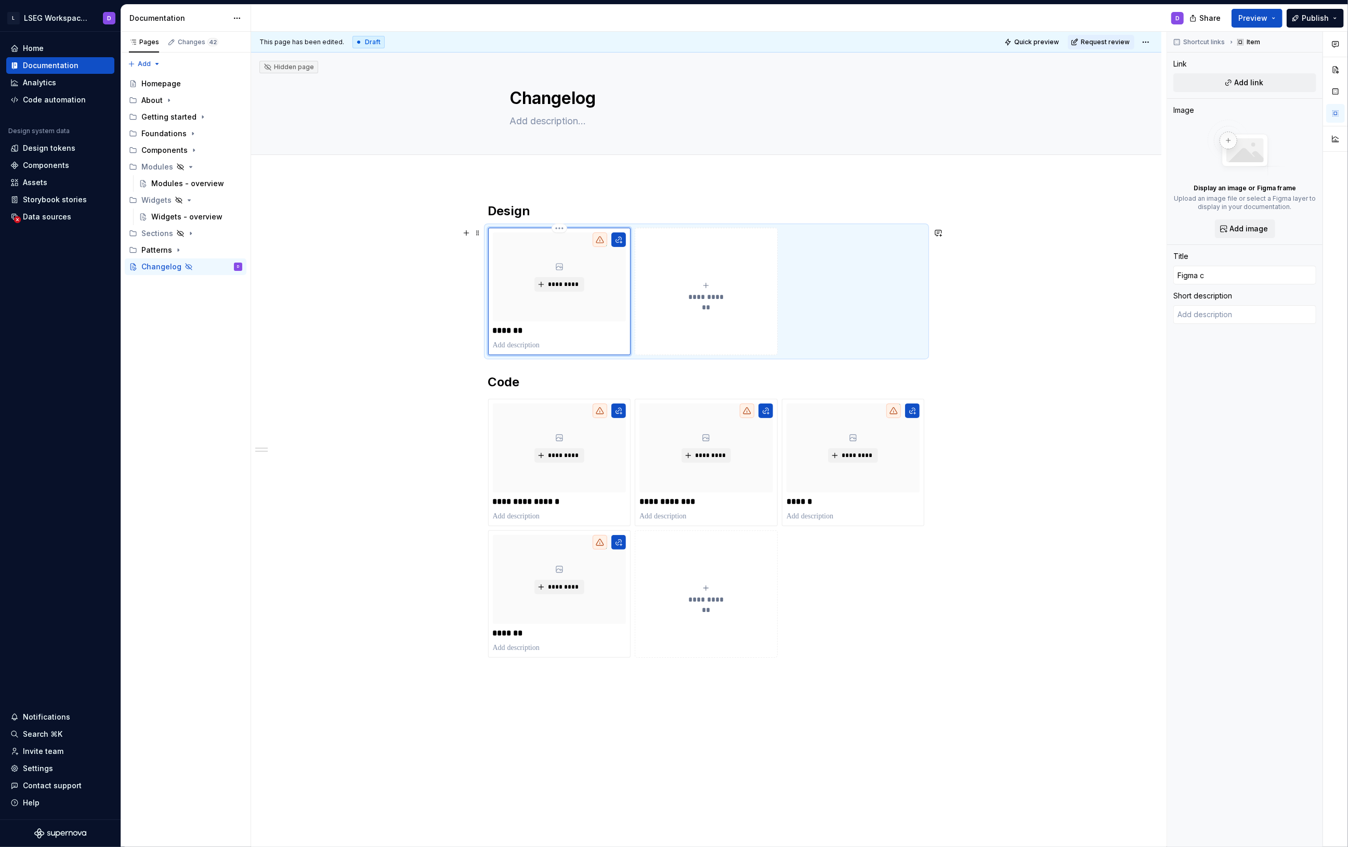
type textarea "*"
type input "Figma co"
type textarea "*"
type input "Figma copm"
type textarea "*"
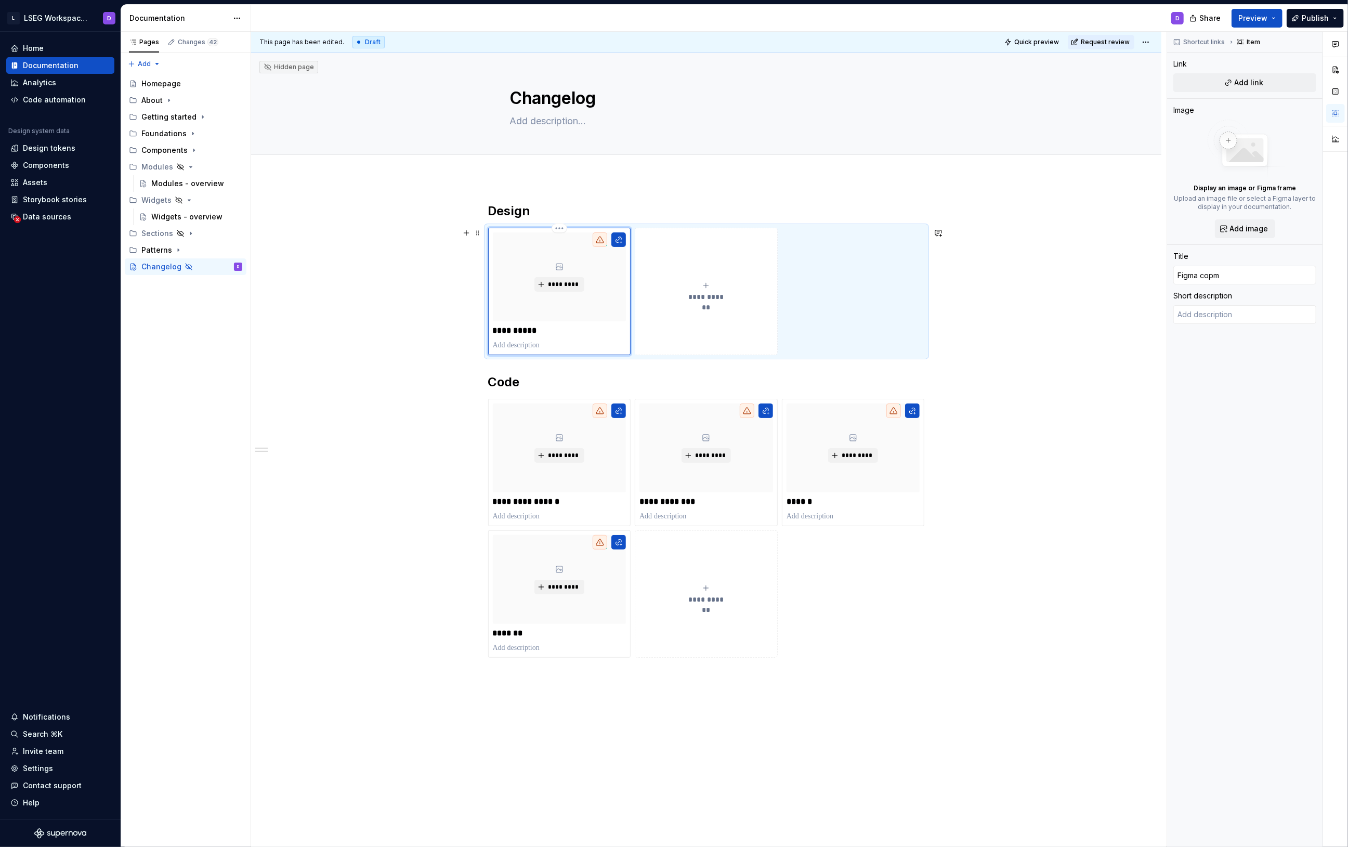
type input "Figma copmo"
type textarea "*"
type input "Figma copmon"
type textarea "*"
type input "Figma copmone"
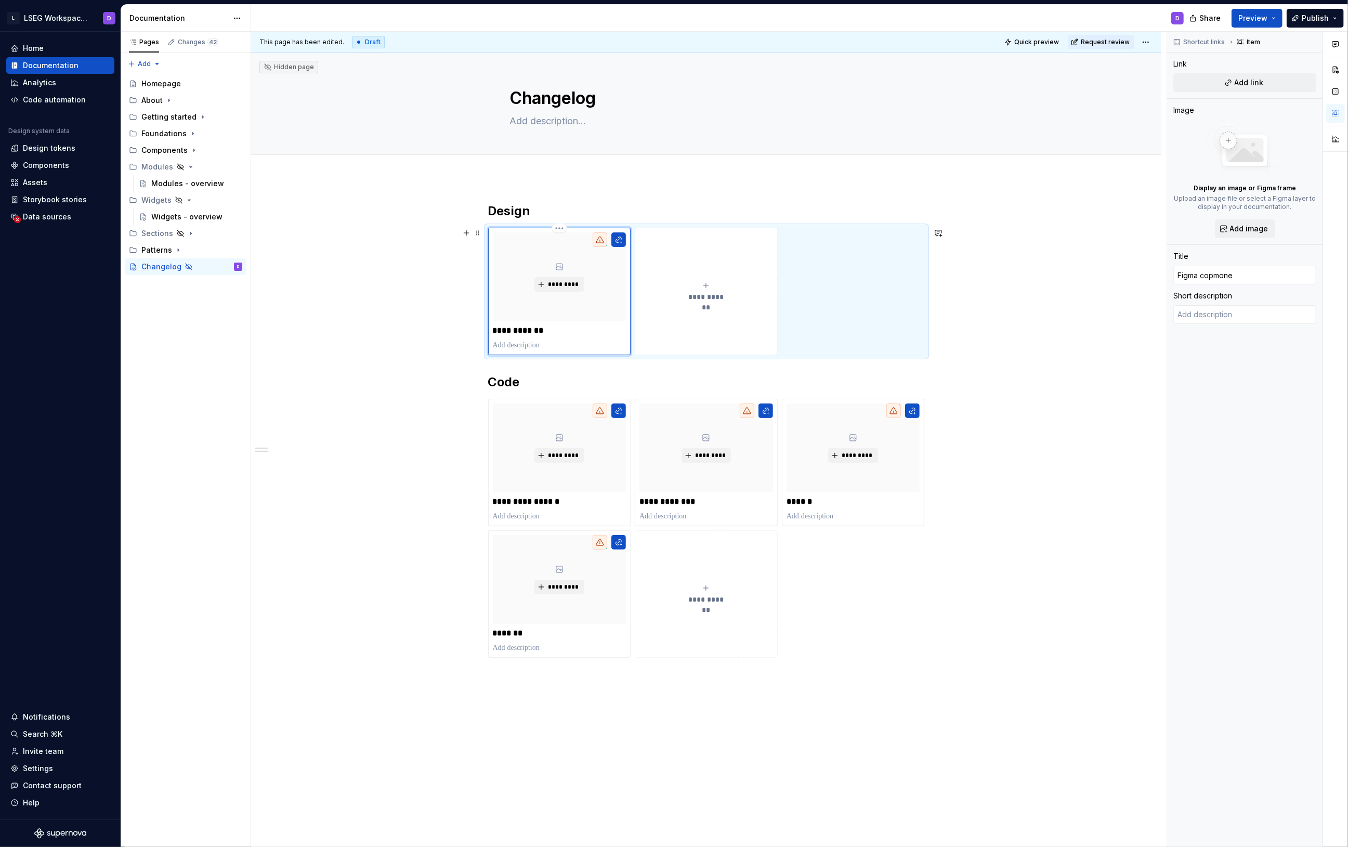
type textarea "*"
type input "Figma copmonen"
type textarea "*"
type input "Figma copmone"
type textarea "*"
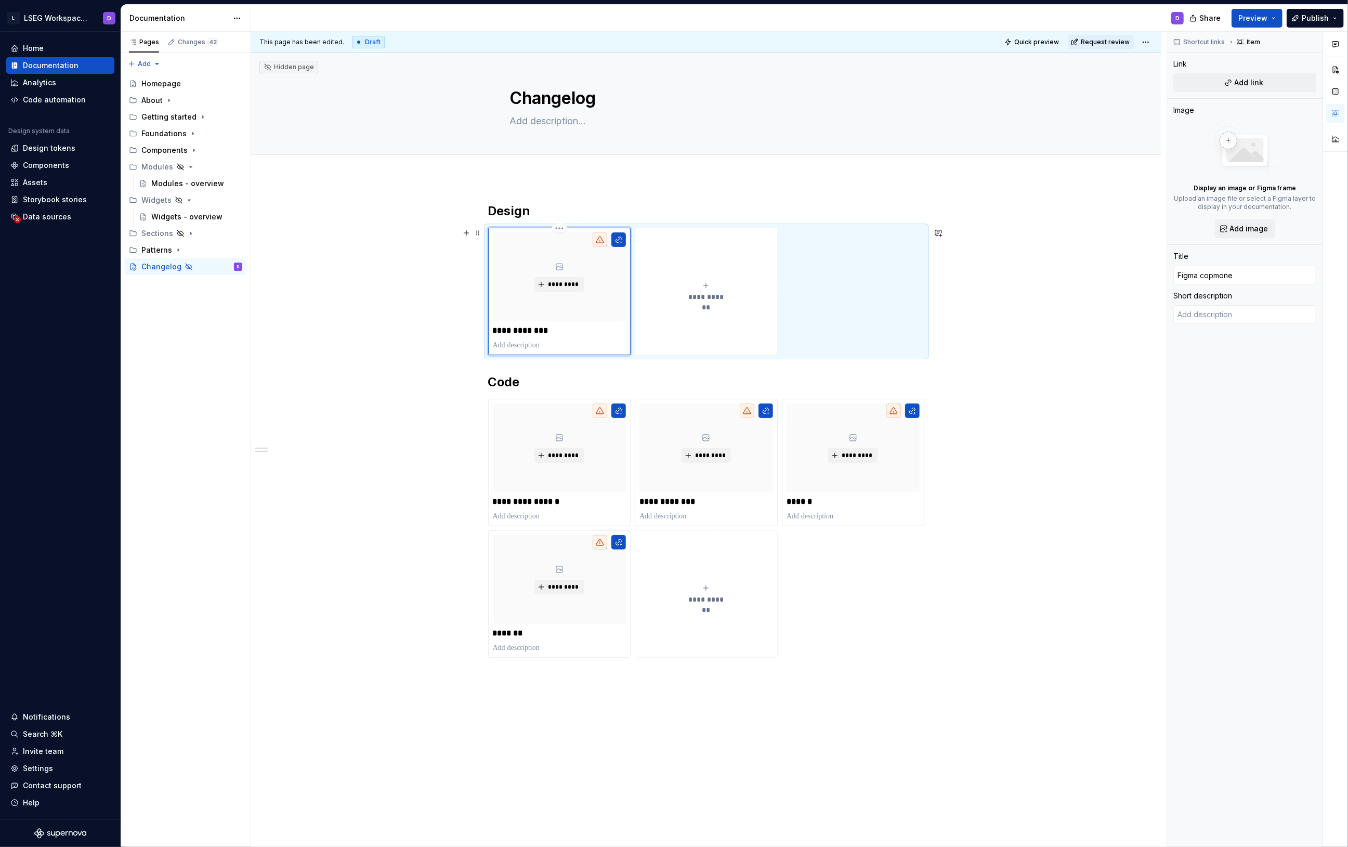
type input "Figma copmon"
type textarea "*"
type input "Figma copmo"
type textarea "*"
type input "Figma copm"
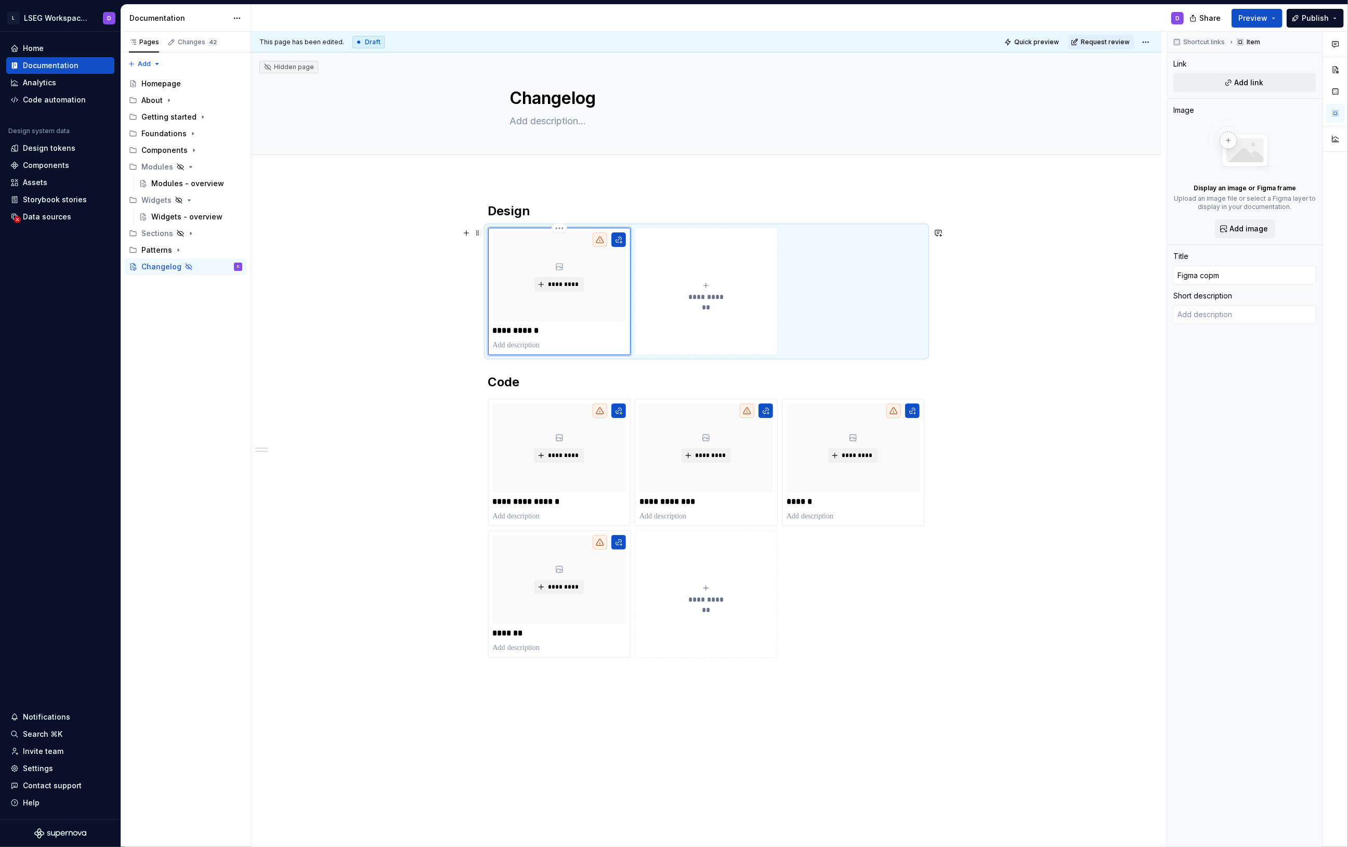
type textarea "*"
type input "Figma cop"
type textarea "*"
type input "Figma co"
type textarea "*"
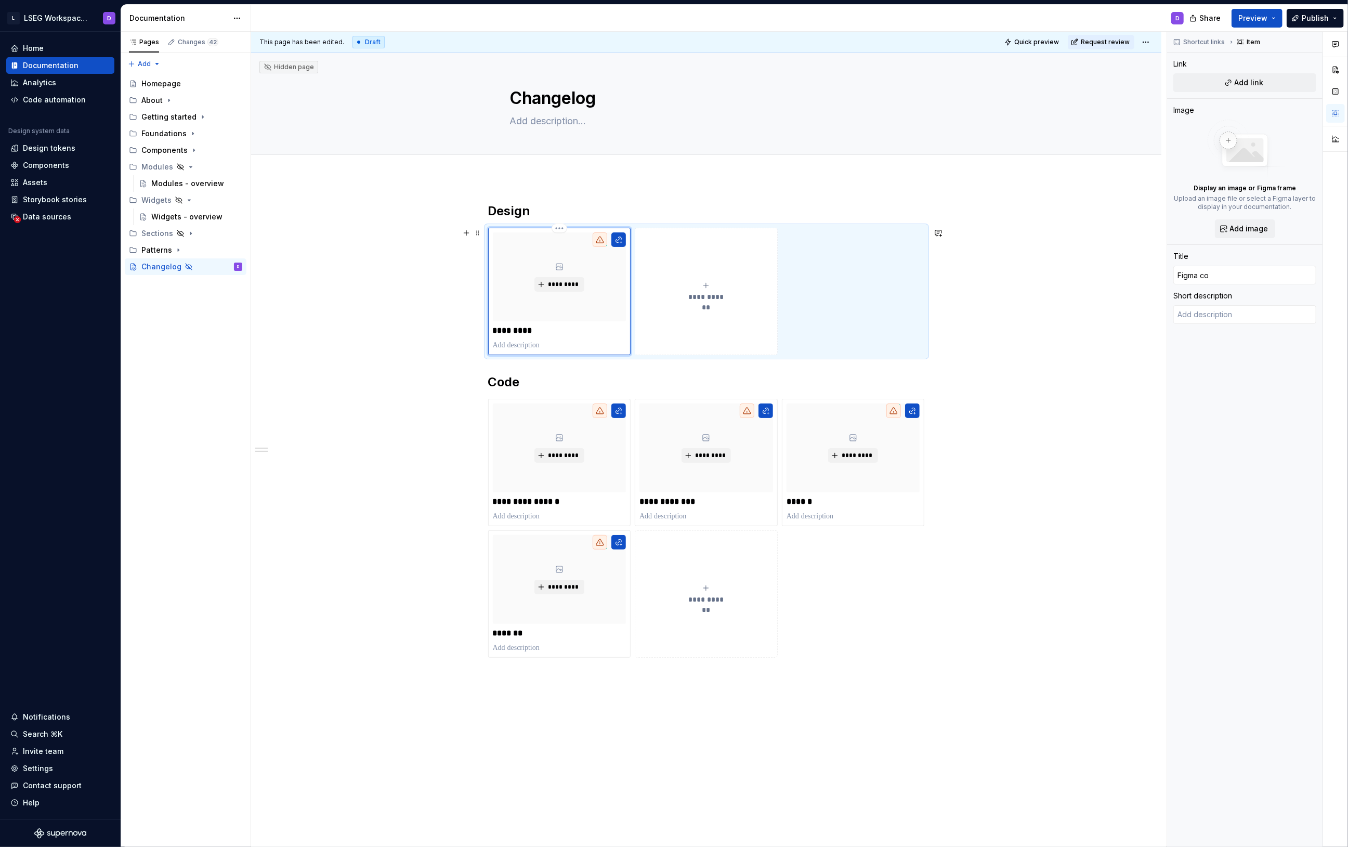
type input "Figma c"
type textarea "*"
type input "Figma"
type textarea "*"
type input "Figma c"
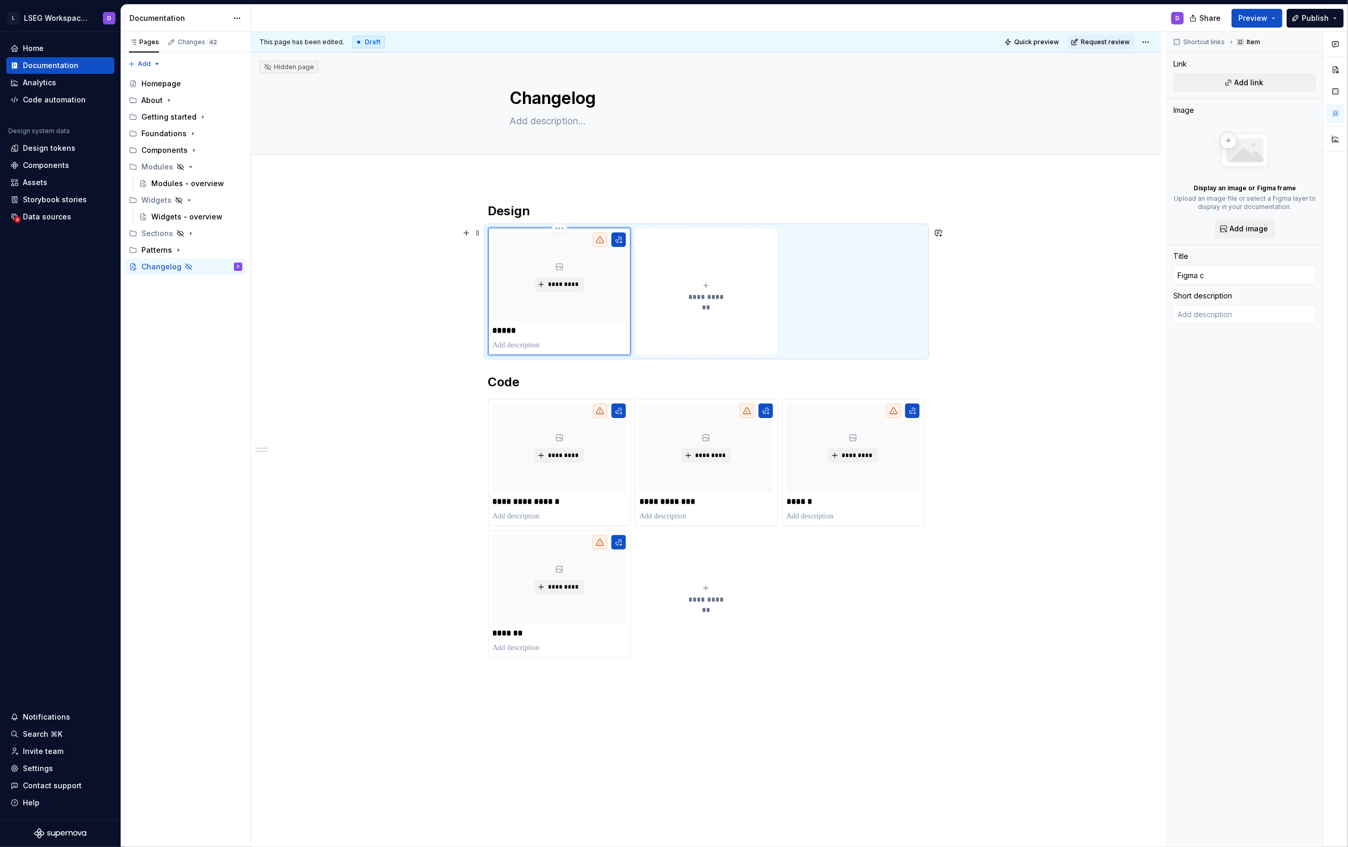
type textarea "*"
type input "Figma co"
type textarea "*"
type input "Figma com"
type textarea "*"
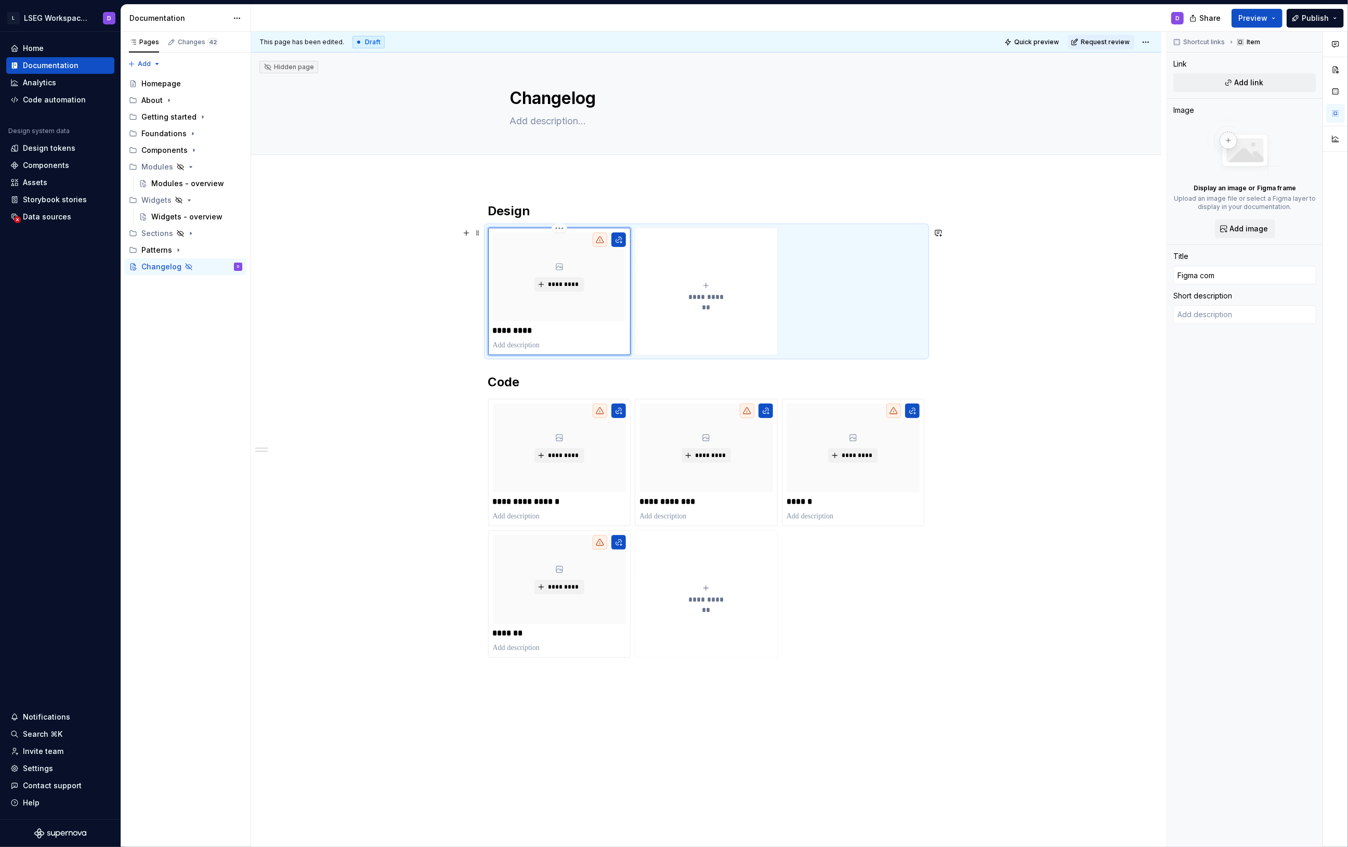
type input "Figma comp"
type textarea "*"
type input "Figma compo"
type textarea "*"
type input "Figma comp"
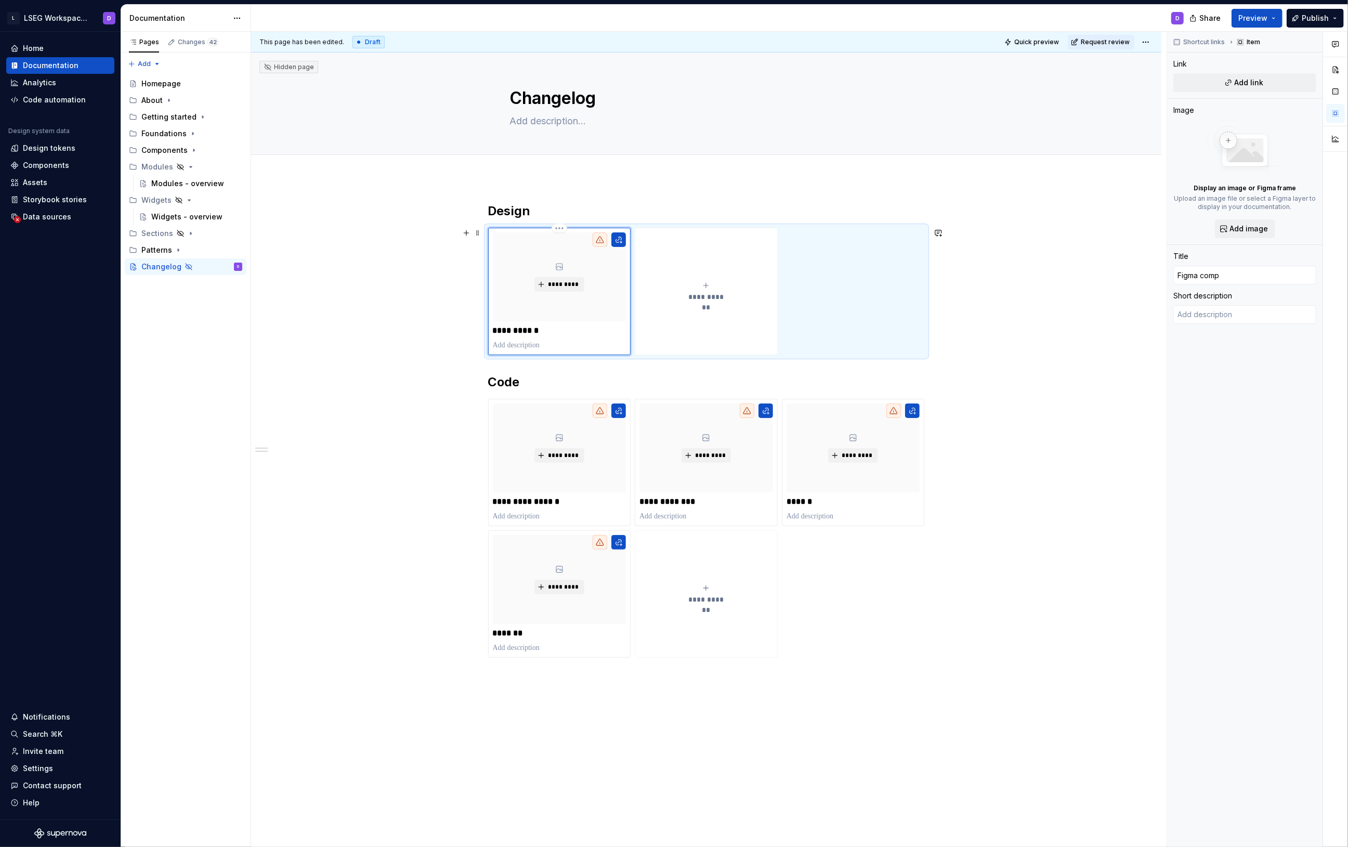
type textarea "*"
type input "Figma com"
type textarea "*"
type input "Figma co"
type textarea "*"
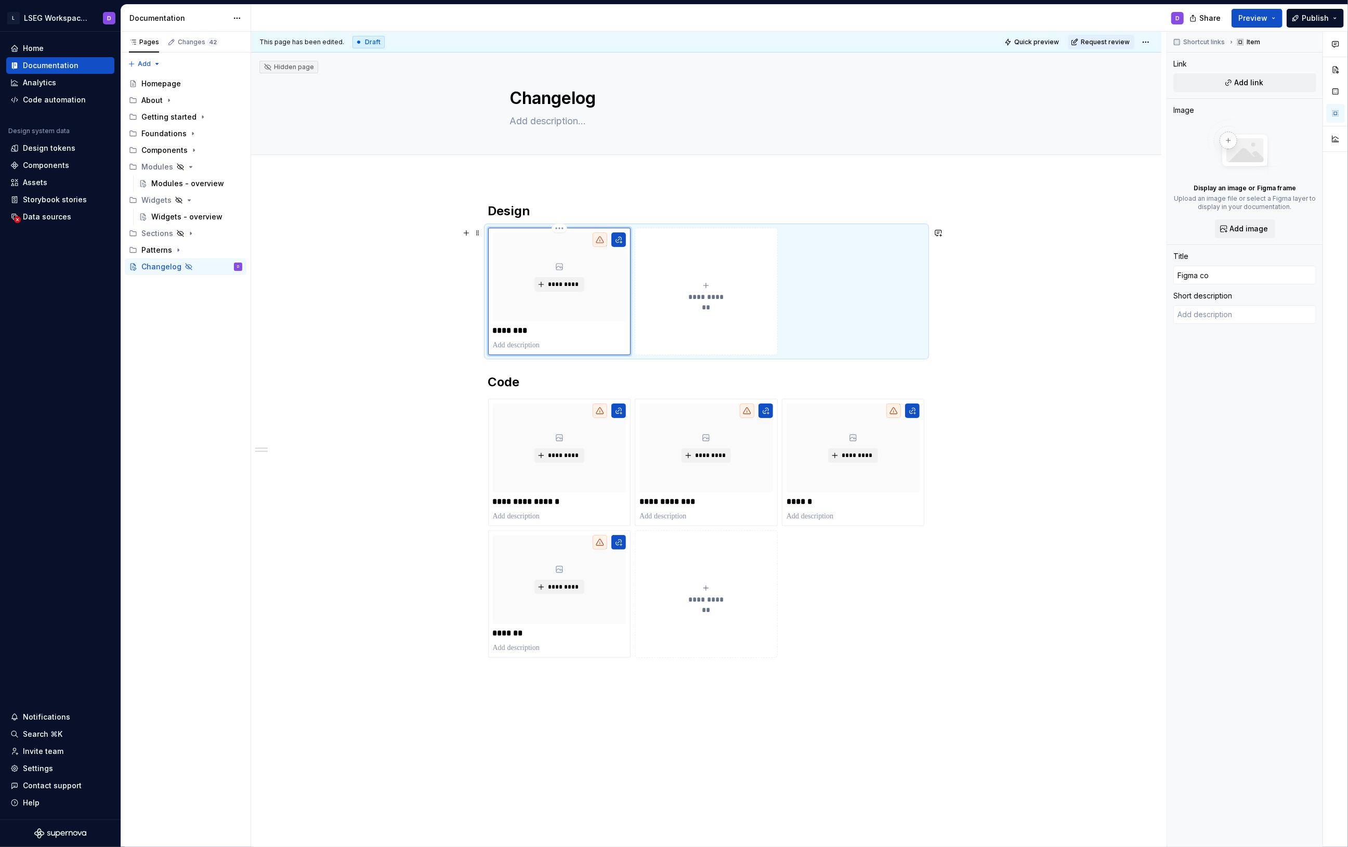
type input "Figma c"
type textarea "*"
type input "Figma"
type textarea "*"
type input "Figma c"
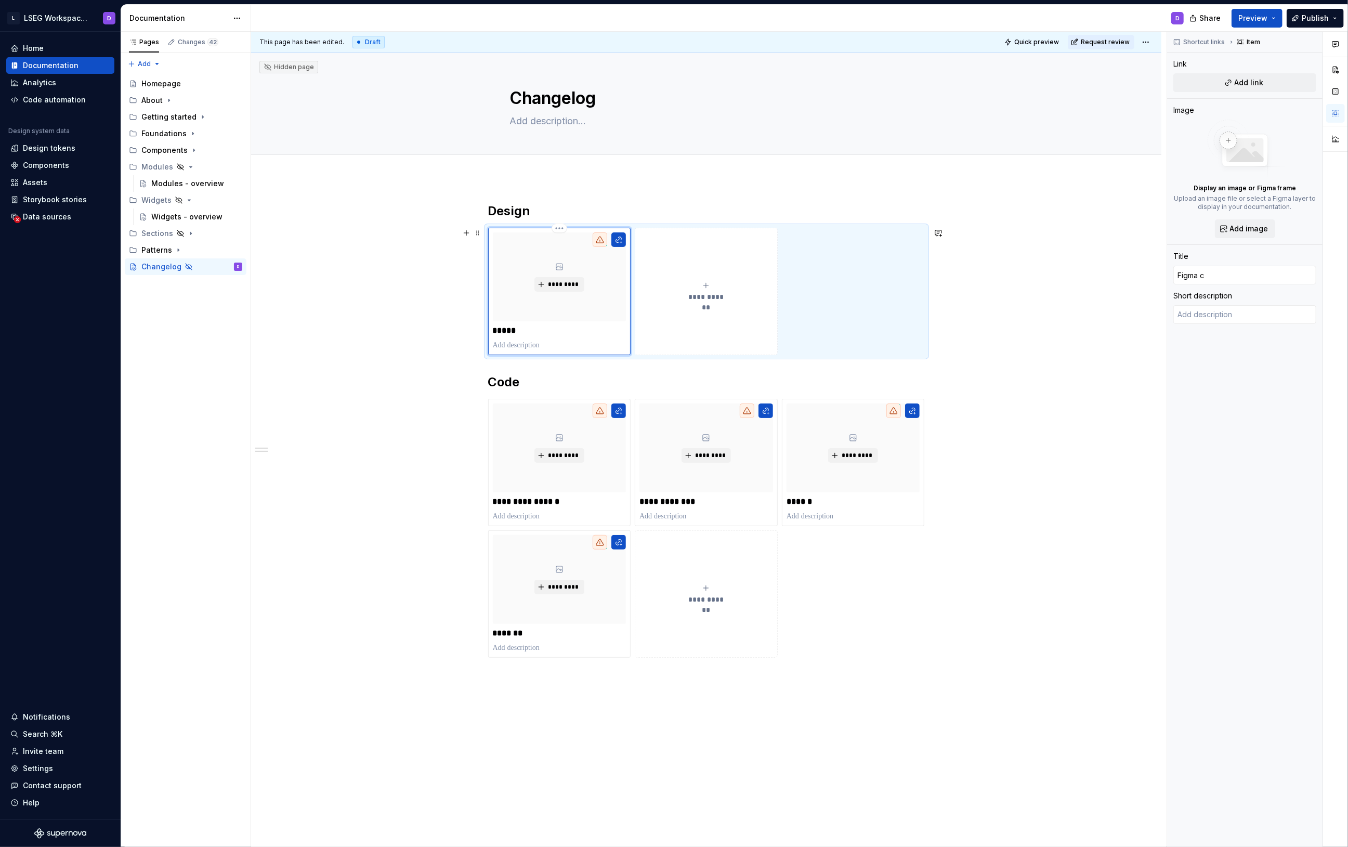
type textarea "*"
type input "Figma co"
type textarea "*"
type input "Figma com"
type textarea "*"
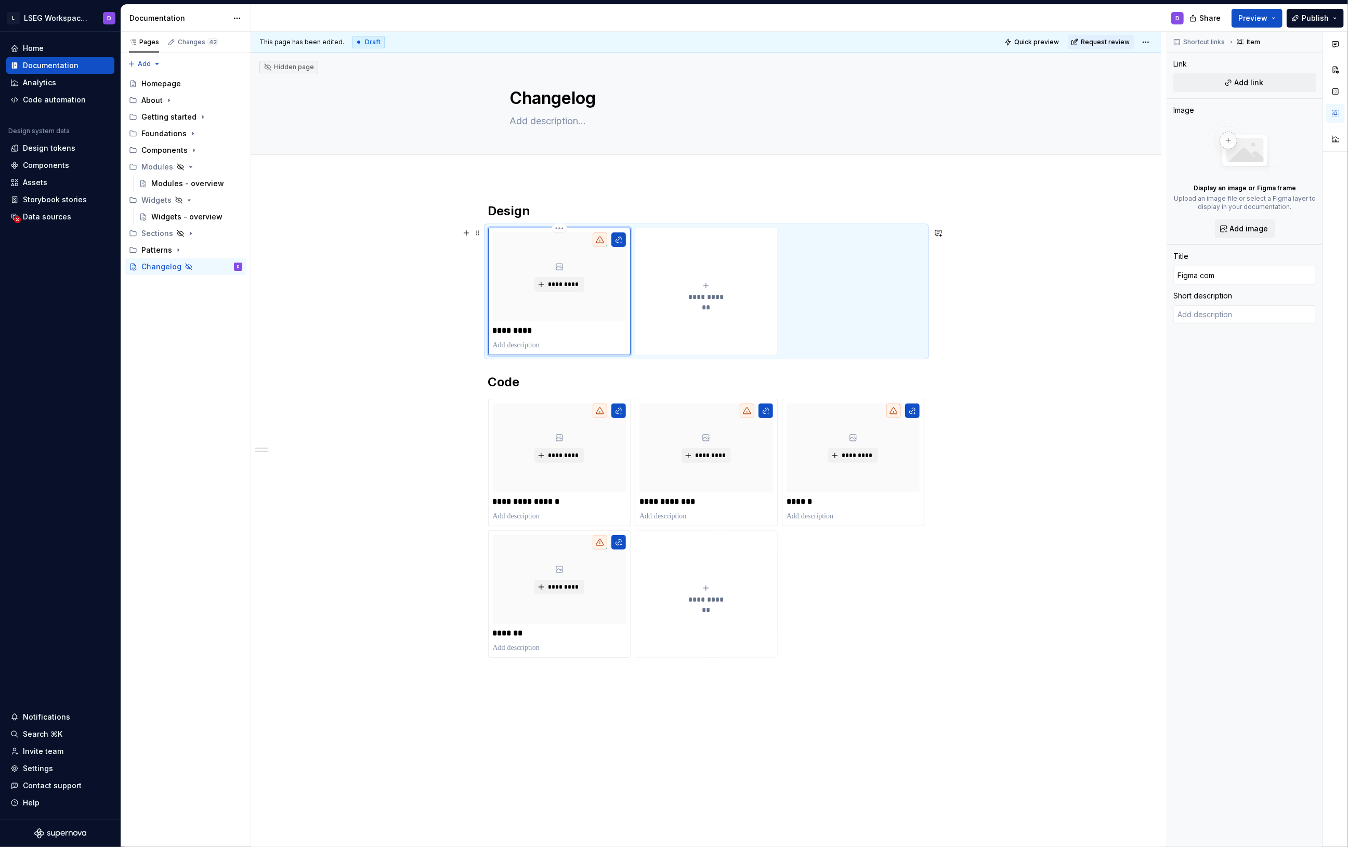
type input "Figma co"
type textarea "*"
type input "Figma c"
type textarea "*"
type input "Figma"
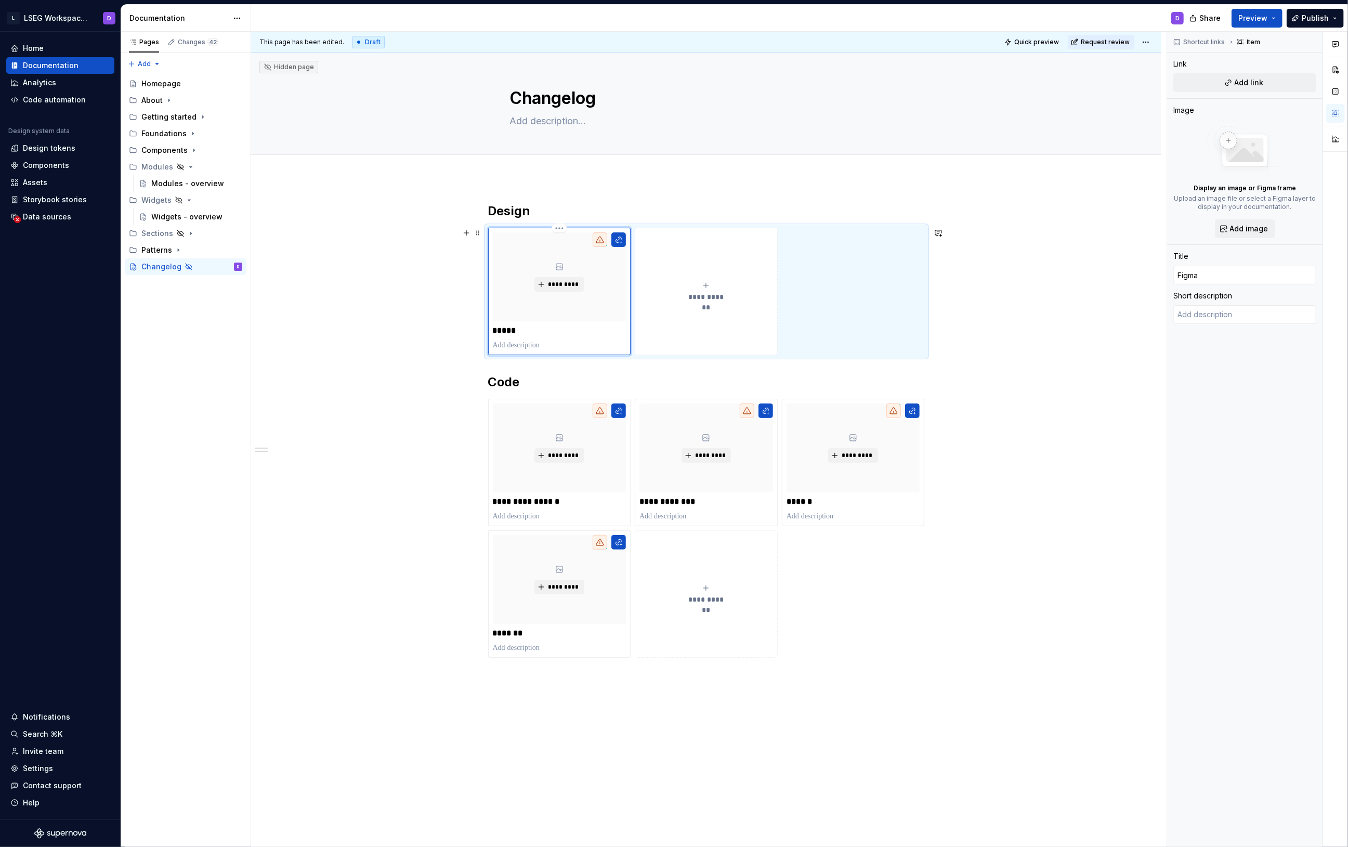
type textarea "*"
type input "Figma"
type textarea "*"
type input "Figma"
type textarea "*"
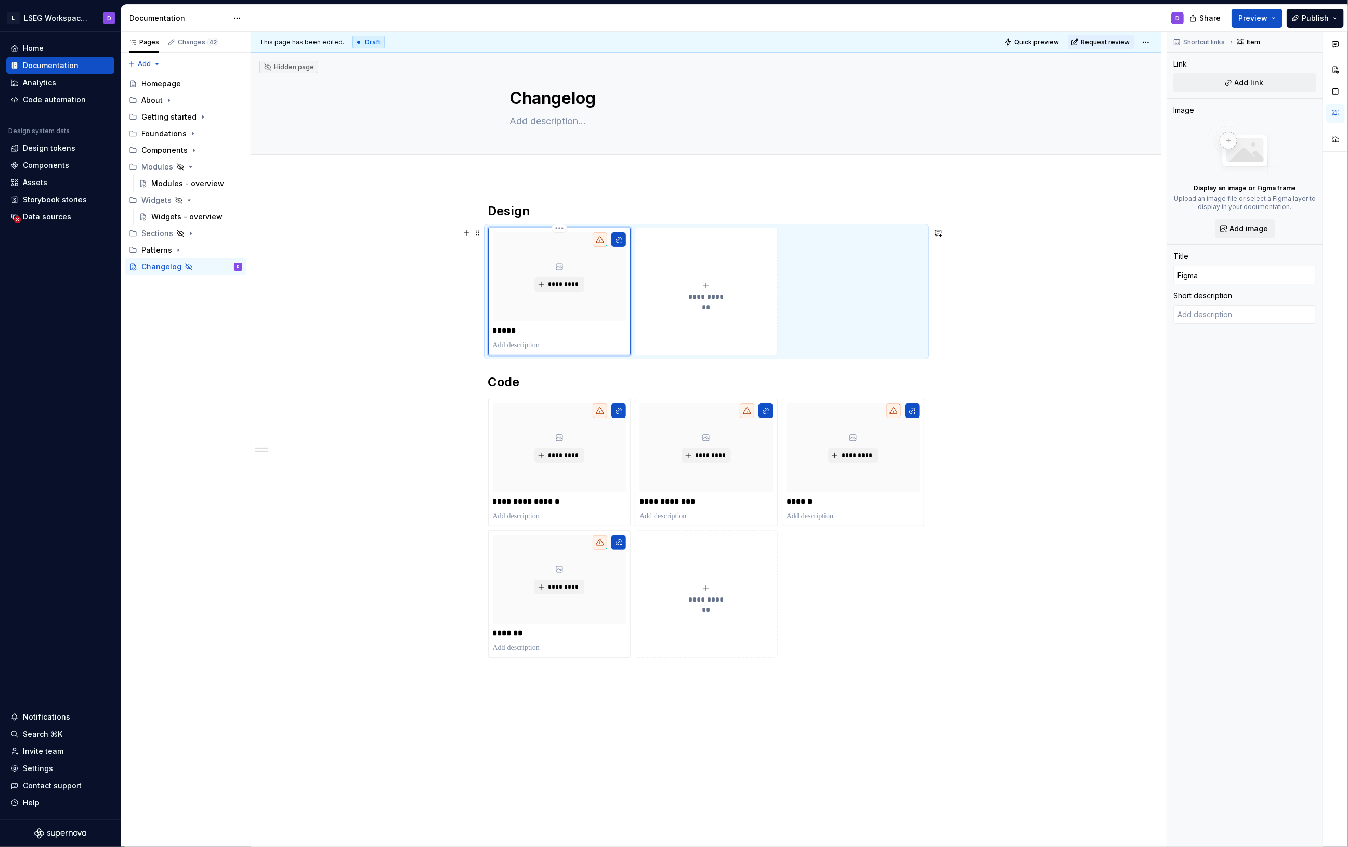
type input "Figma C"
click at [682, 314] on button "**********" at bounding box center [706, 291] width 143 height 127
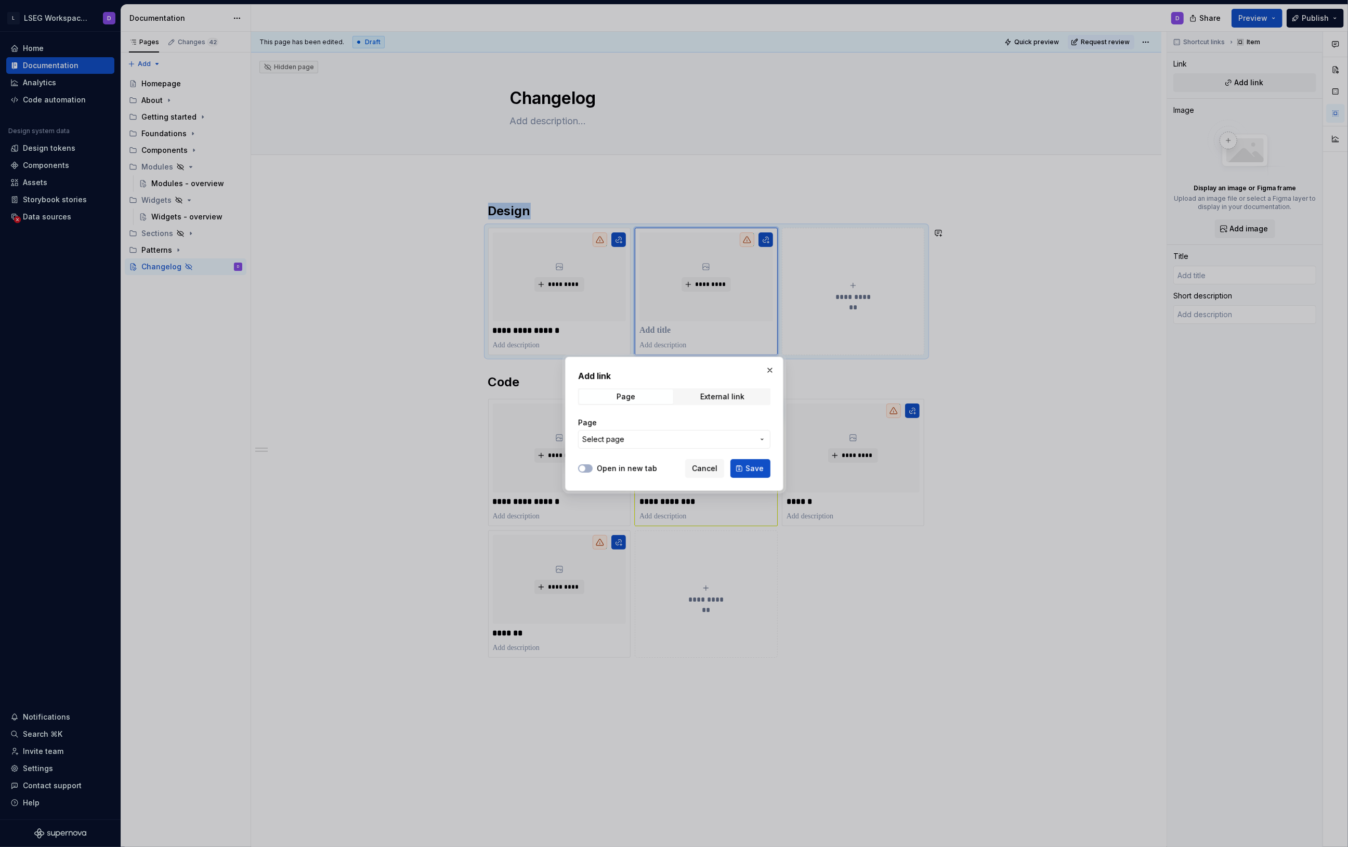
click at [715, 470] on span "Cancel" at bounding box center [704, 468] width 25 height 10
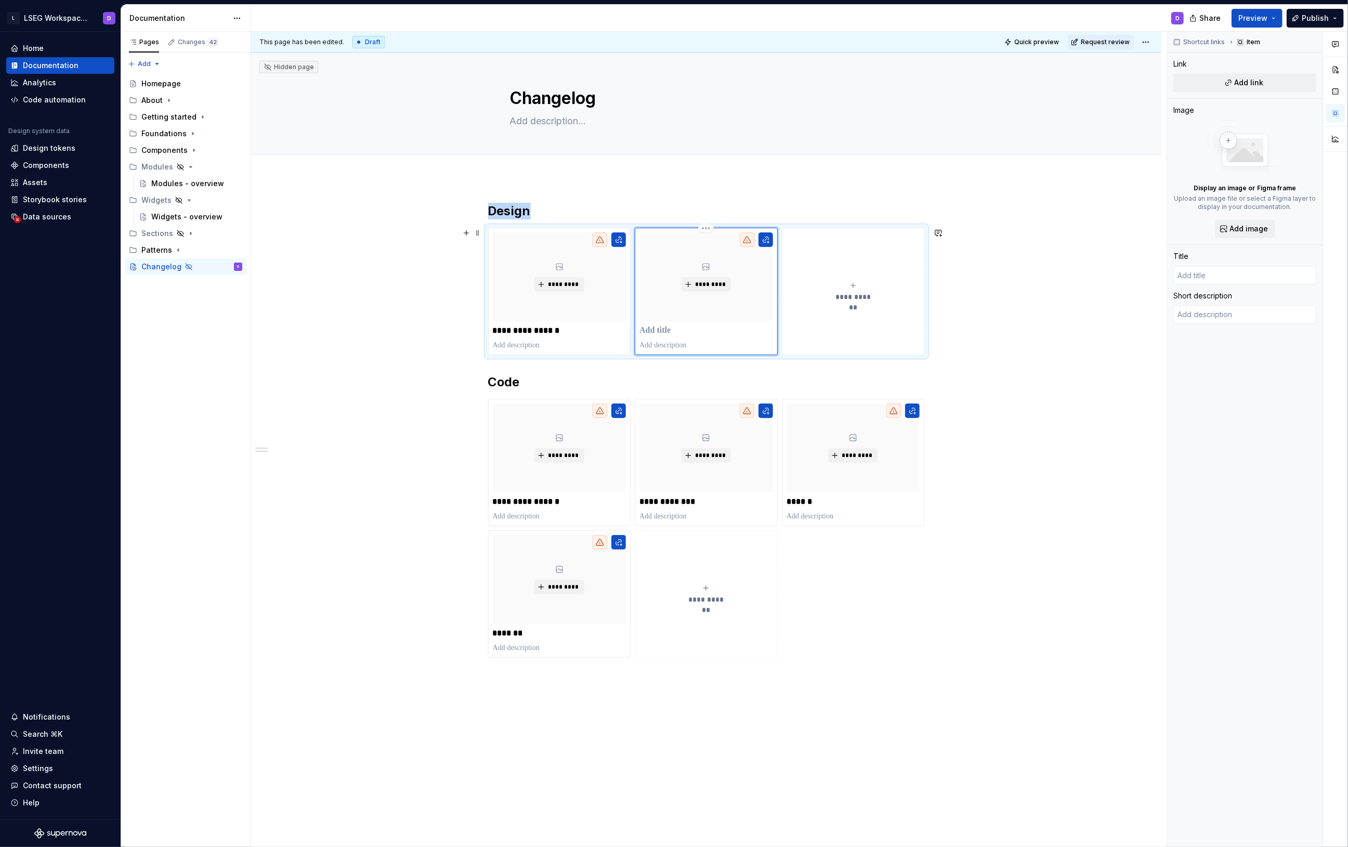
click at [673, 334] on p at bounding box center [707, 331] width 134 height 10
click at [906, 694] on div "**********" at bounding box center [706, 449] width 437 height 492
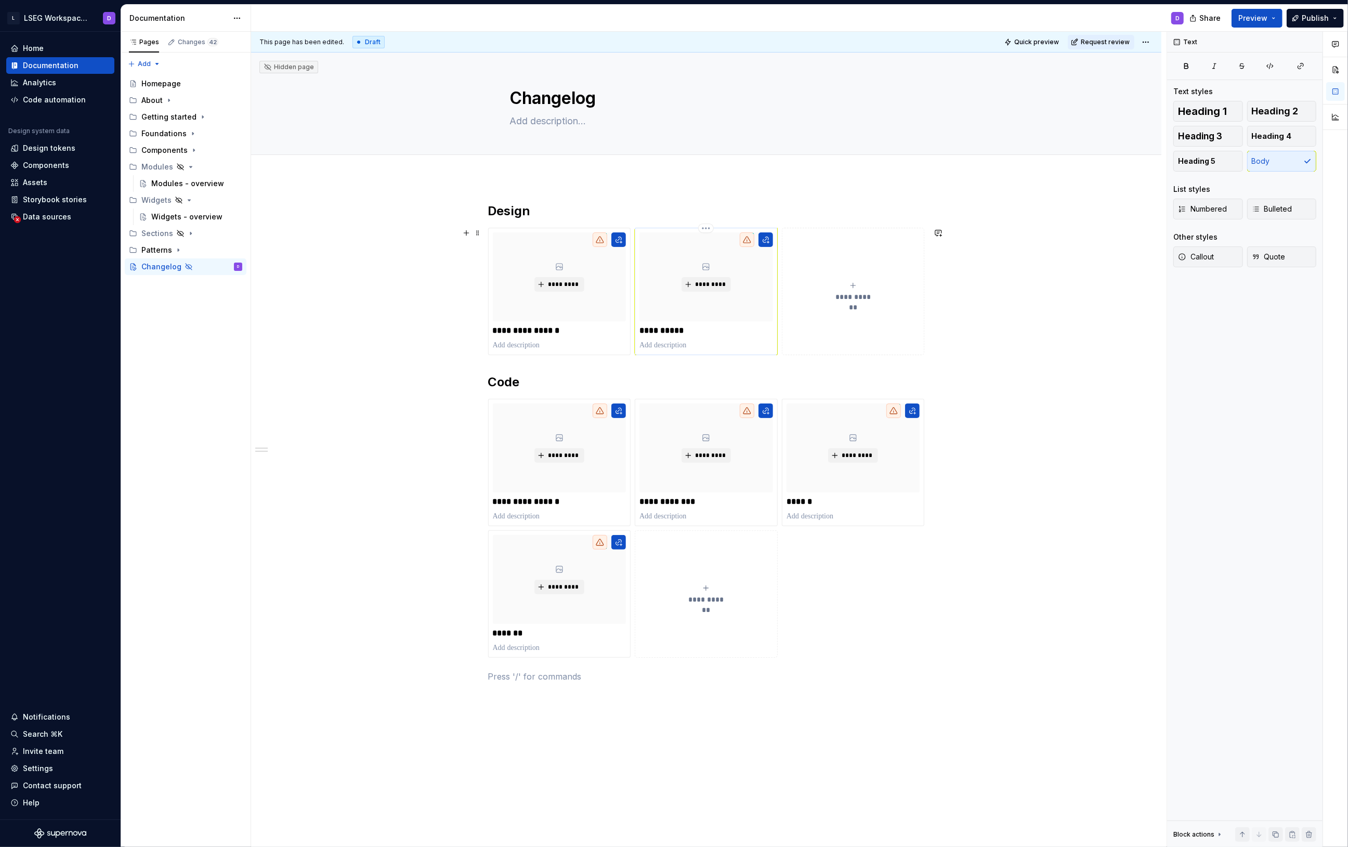
click at [660, 330] on p "**********" at bounding box center [706, 331] width 133 height 10
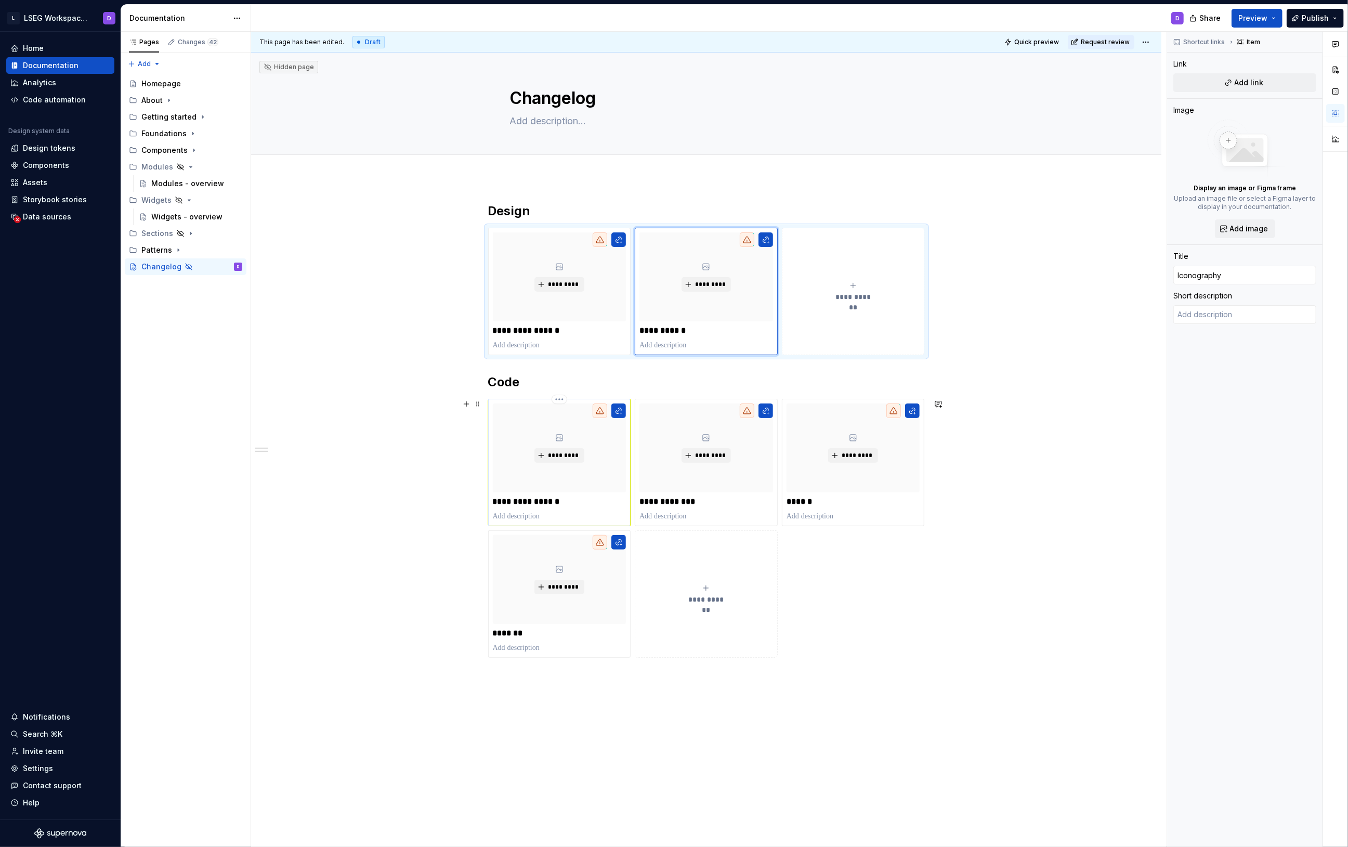
click at [582, 504] on p "**********" at bounding box center [559, 502] width 133 height 10
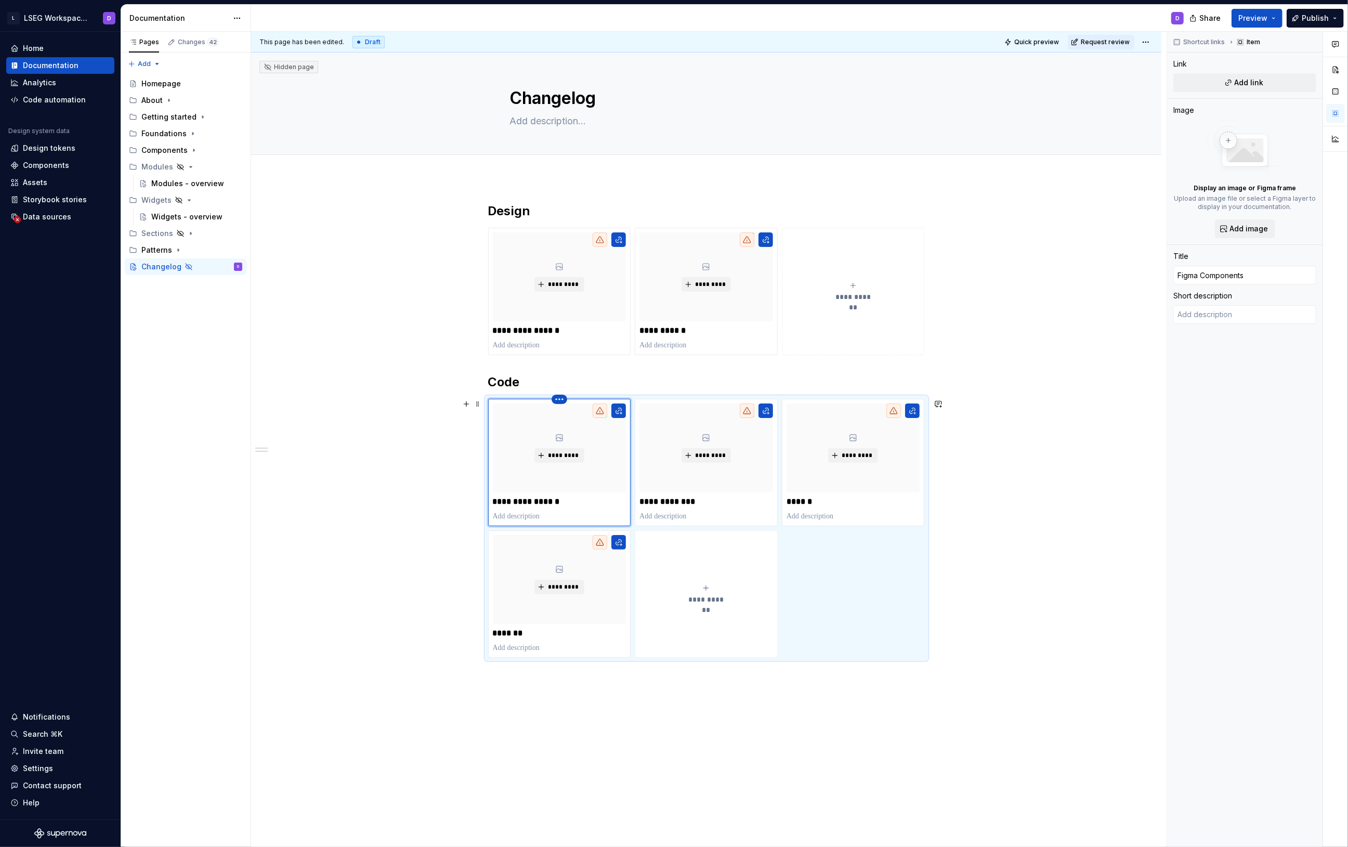
click at [557, 400] on html "L LSEG Workspace Design System D Home Documentation Analytics Code automation D…" at bounding box center [674, 423] width 1348 height 847
click at [581, 418] on div "Delete item" at bounding box center [604, 418] width 68 height 10
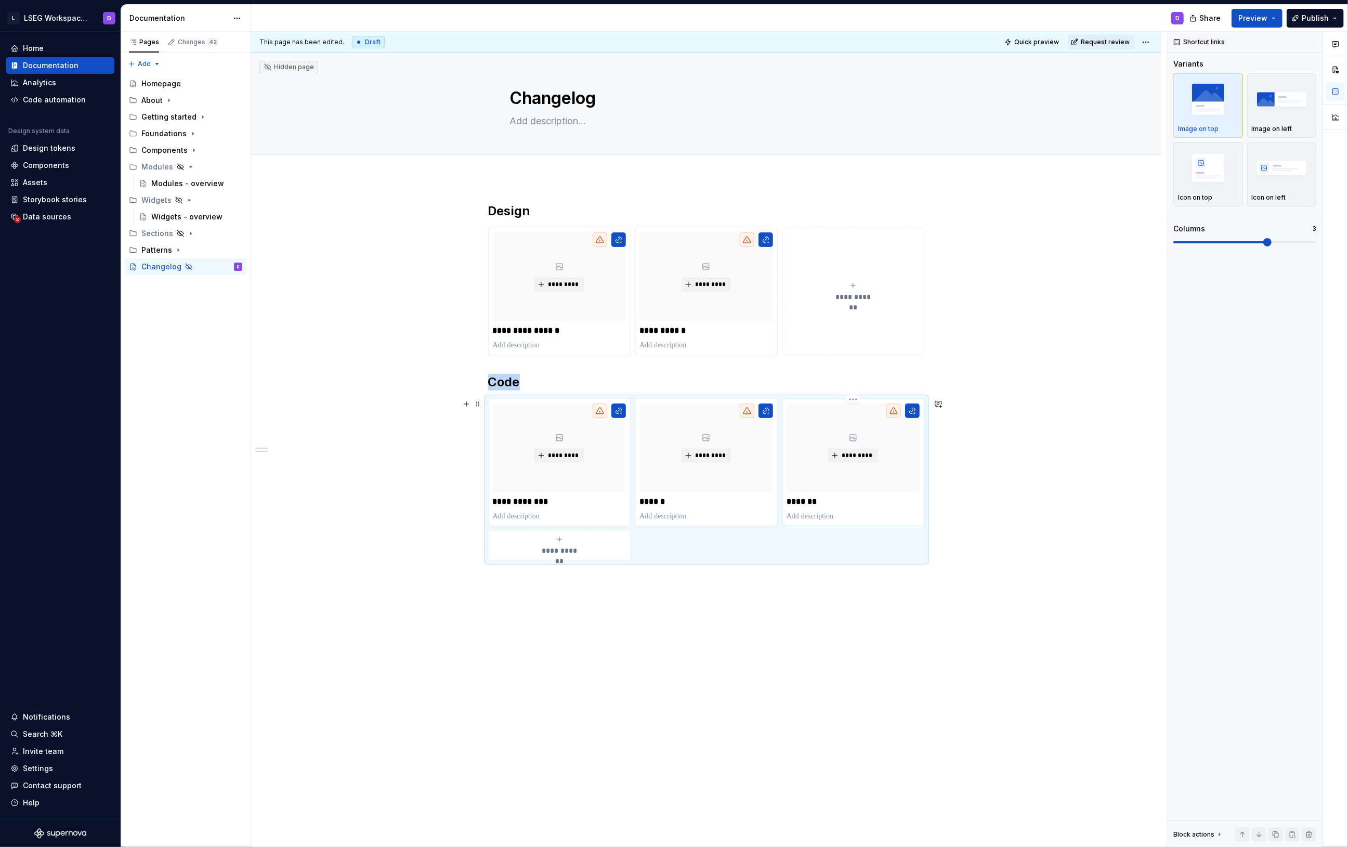
click at [830, 505] on p "*******" at bounding box center [853, 502] width 133 height 10
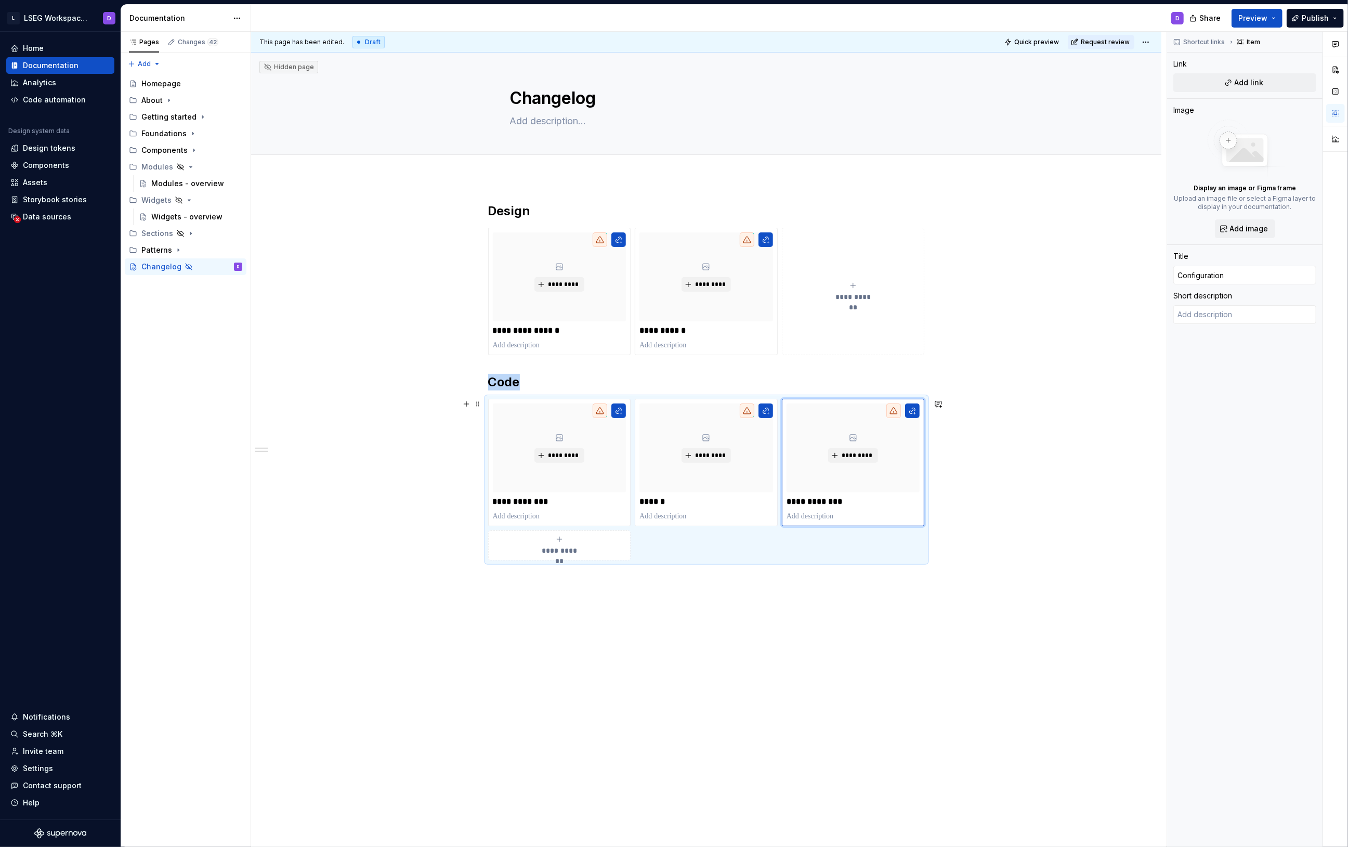
click at [568, 551] on span "**********" at bounding box center [559, 551] width 45 height 10
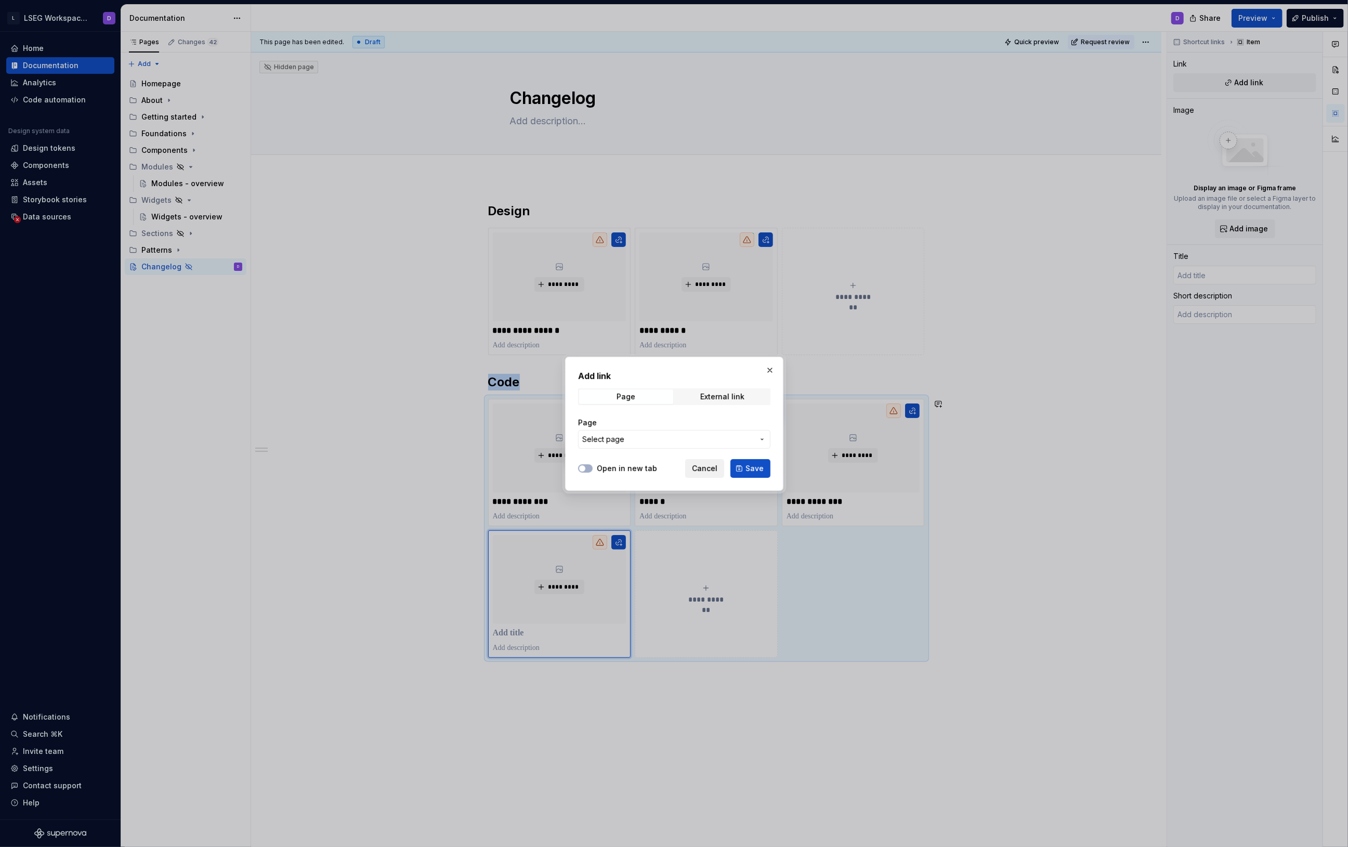
click at [711, 466] on span "Cancel" at bounding box center [704, 468] width 25 height 10
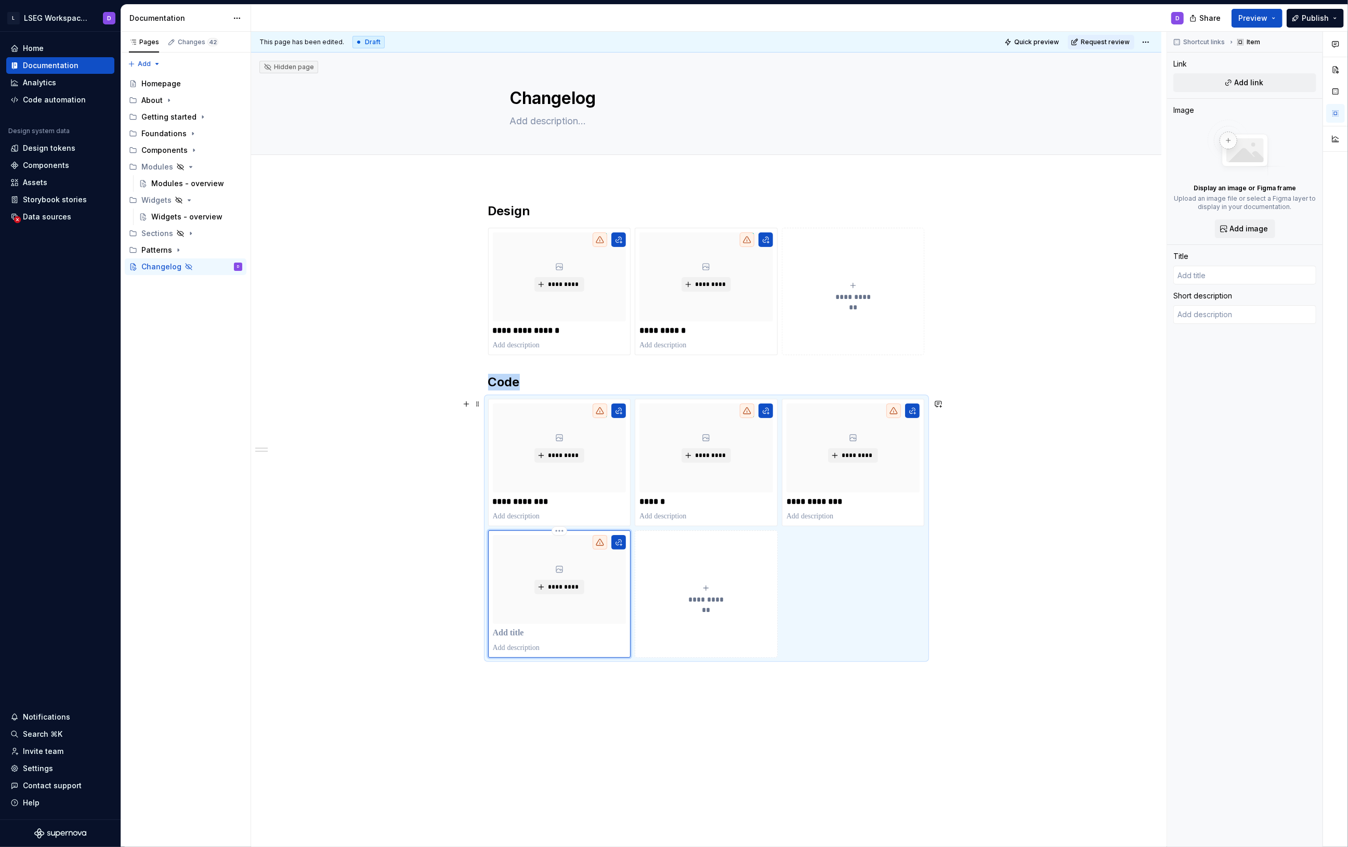
click at [533, 634] on p at bounding box center [560, 633] width 134 height 10
click at [665, 632] on button "**********" at bounding box center [706, 593] width 143 height 127
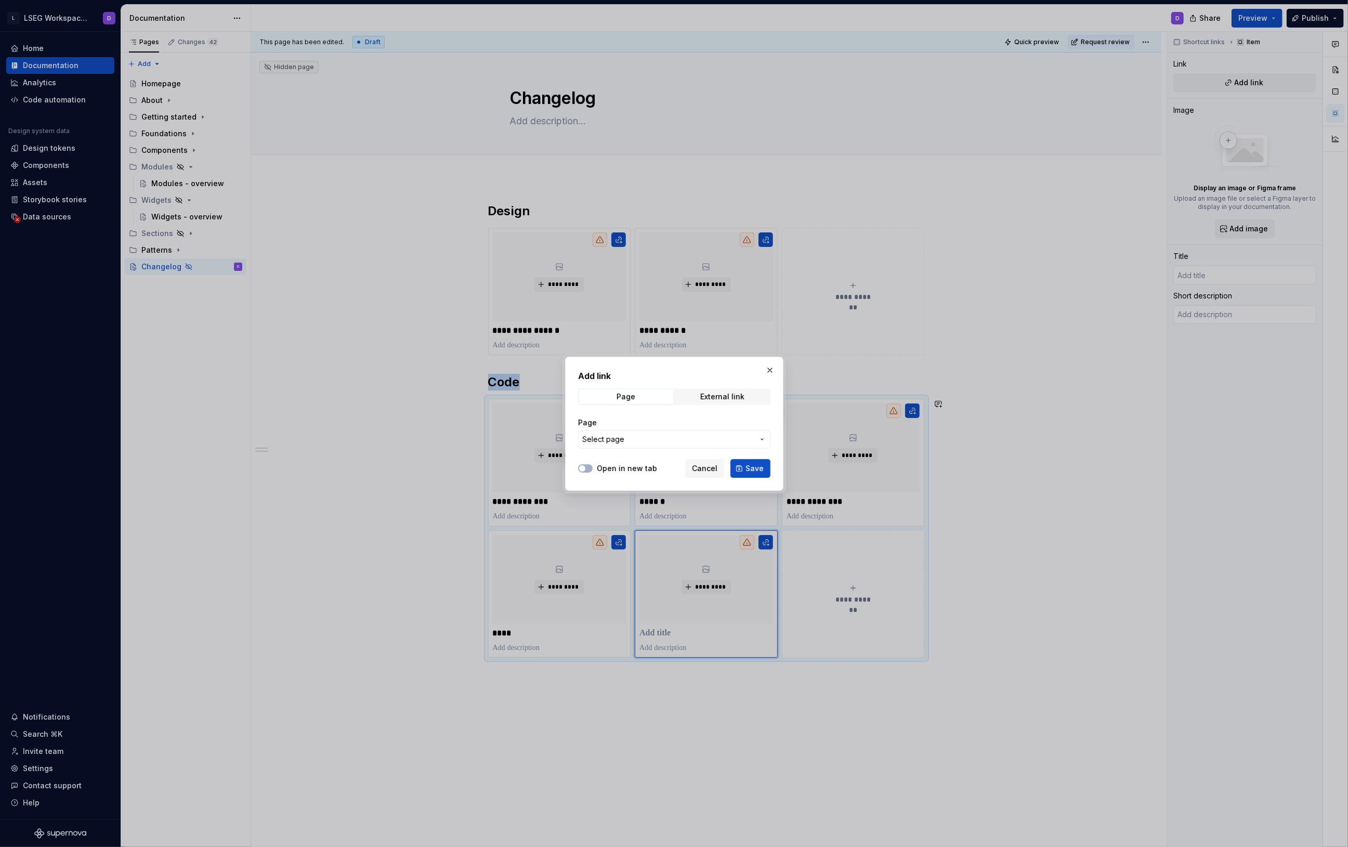
click at [705, 473] on button "Cancel" at bounding box center [704, 468] width 39 height 19
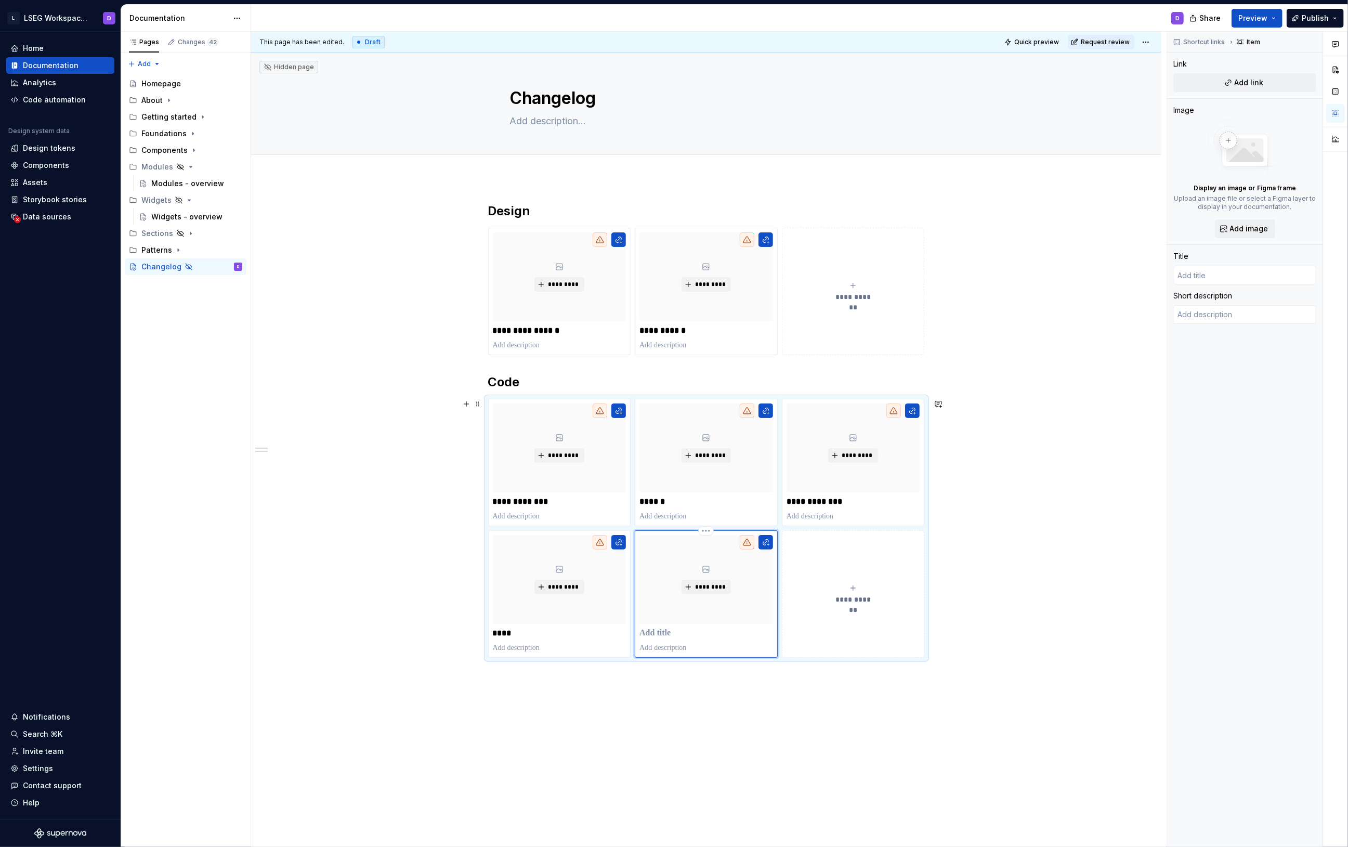
click at [670, 633] on p at bounding box center [707, 633] width 134 height 10
click at [836, 637] on button "**********" at bounding box center [853, 593] width 143 height 127
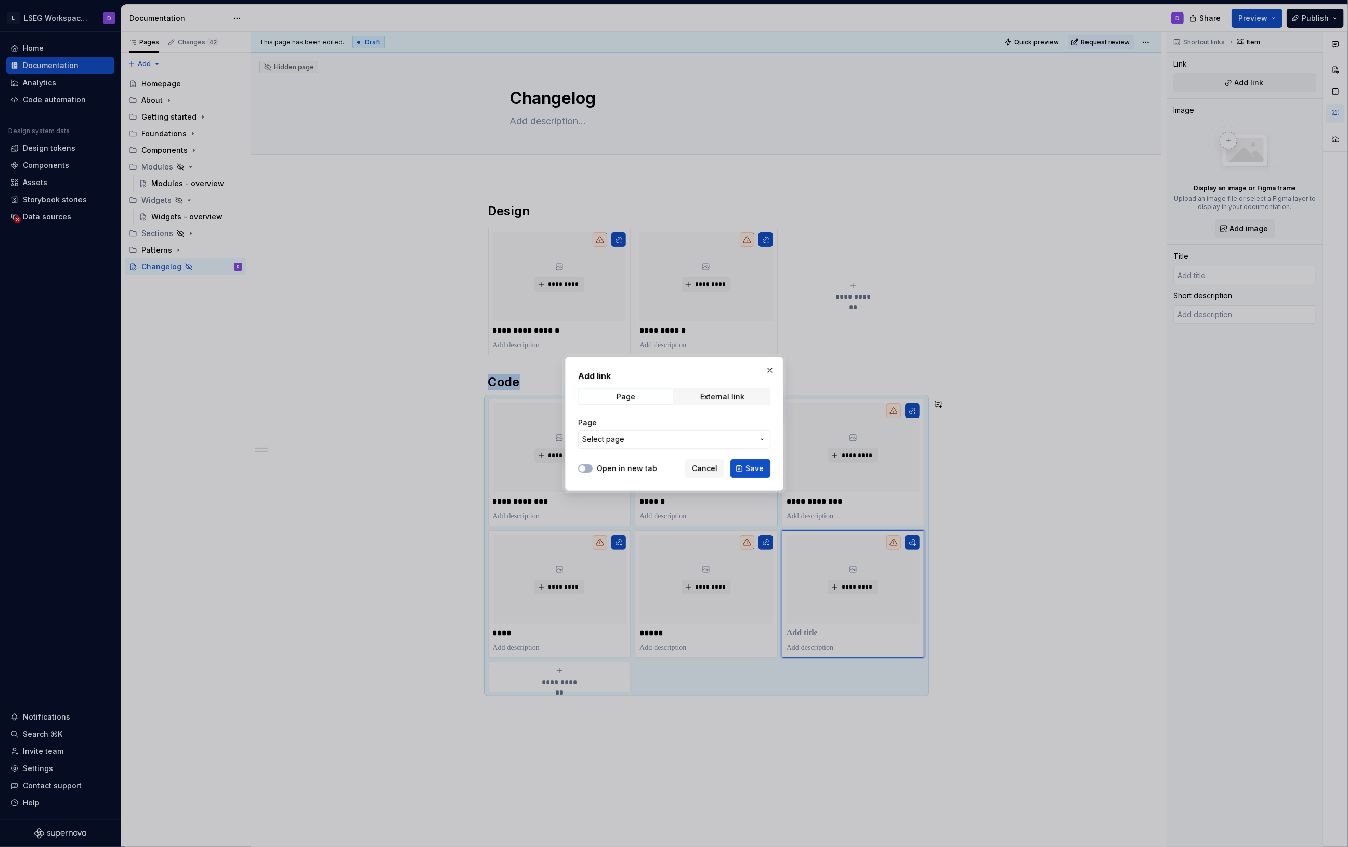
click at [704, 468] on span "Cancel" at bounding box center [704, 468] width 25 height 10
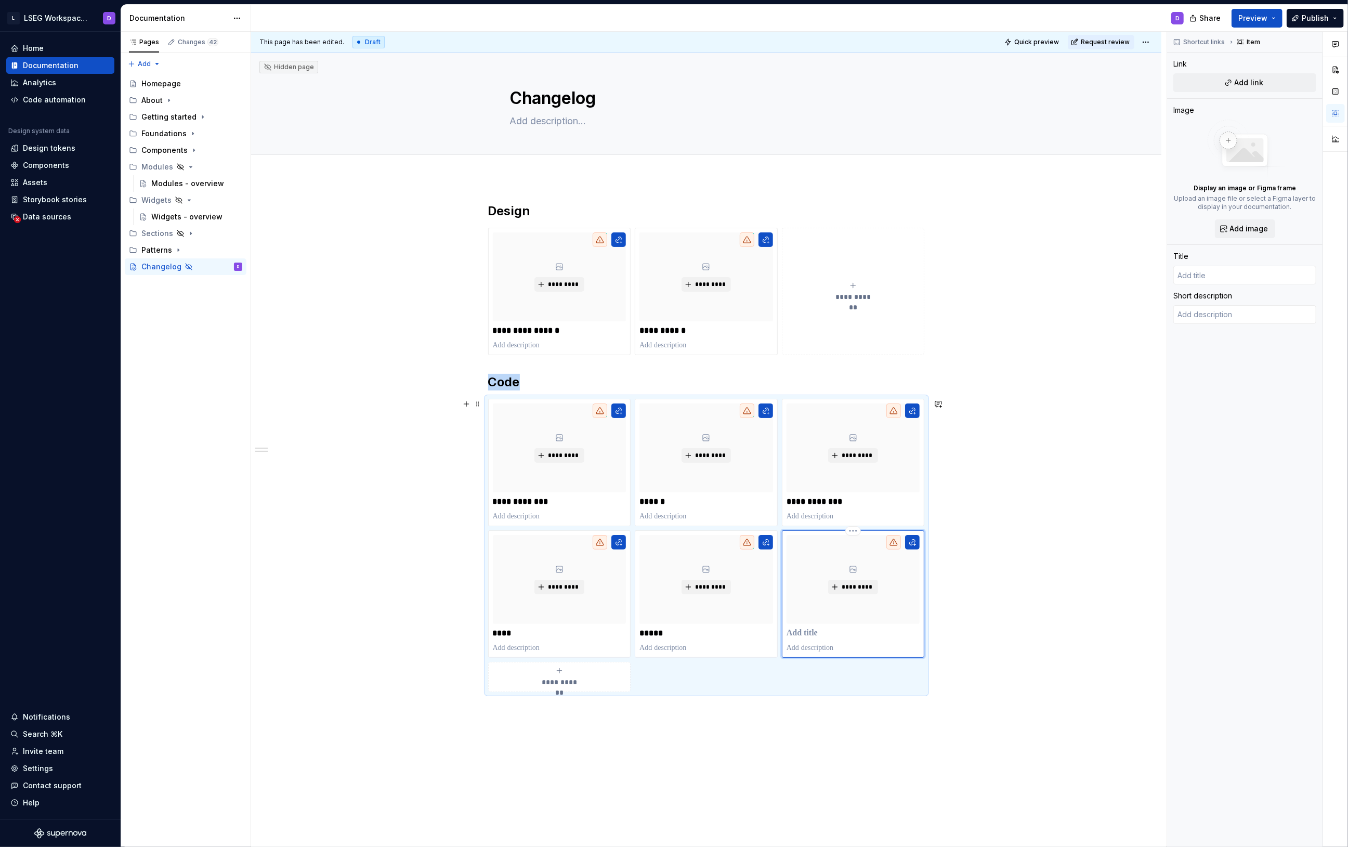
click at [811, 634] on p at bounding box center [854, 633] width 134 height 10
click at [671, 640] on div "********* *****" at bounding box center [707, 594] width 134 height 118
click at [559, 534] on html "L LSEG Workspace Design System D Home Documentation Analytics Code automation D…" at bounding box center [674, 423] width 1348 height 847
click at [592, 547] on div "Delete item" at bounding box center [604, 549] width 68 height 10
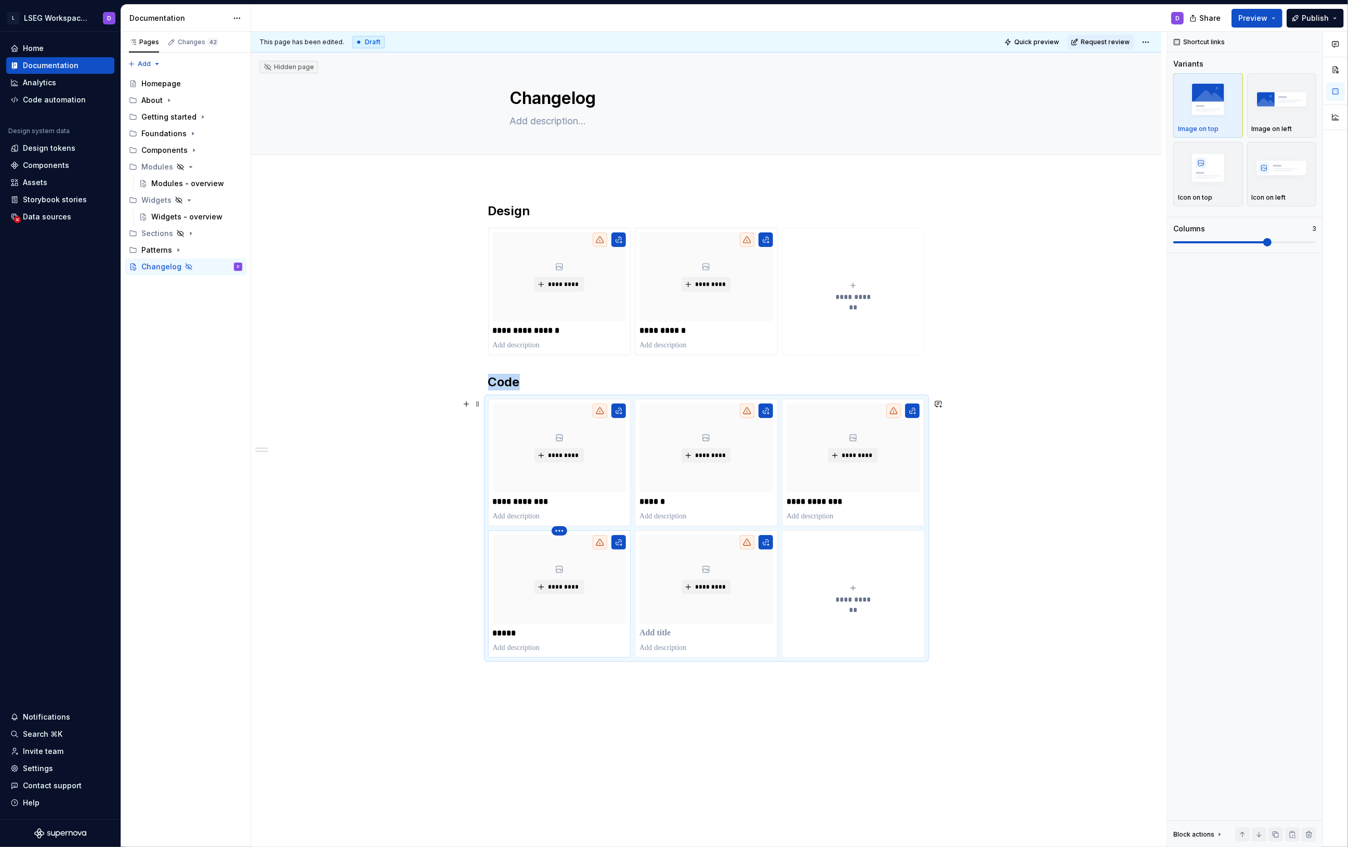
click at [560, 531] on html "L LSEG Workspace Design System D Home Documentation Analytics Code automation D…" at bounding box center [674, 423] width 1348 height 847
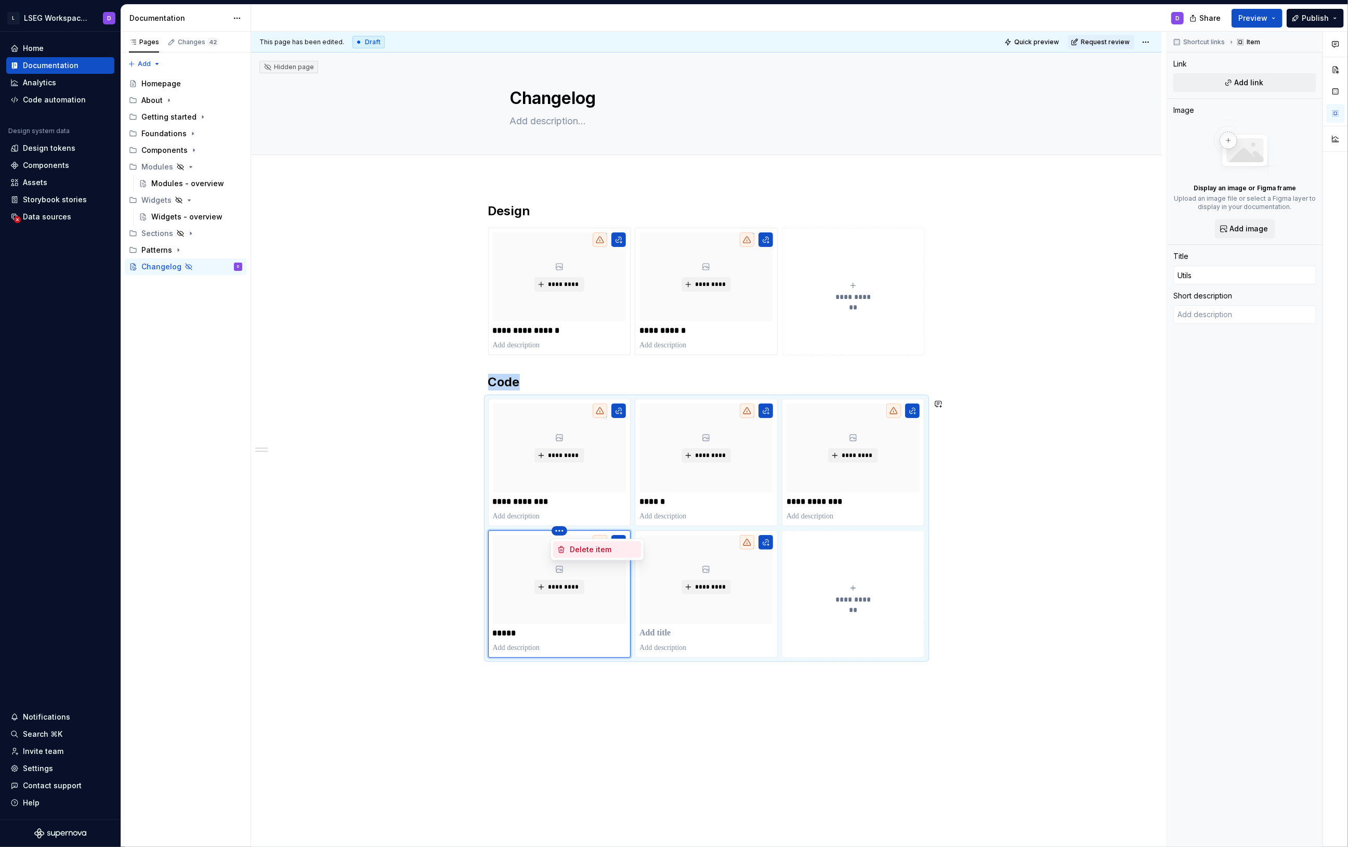
click at [588, 550] on div "Delete item" at bounding box center [604, 549] width 68 height 10
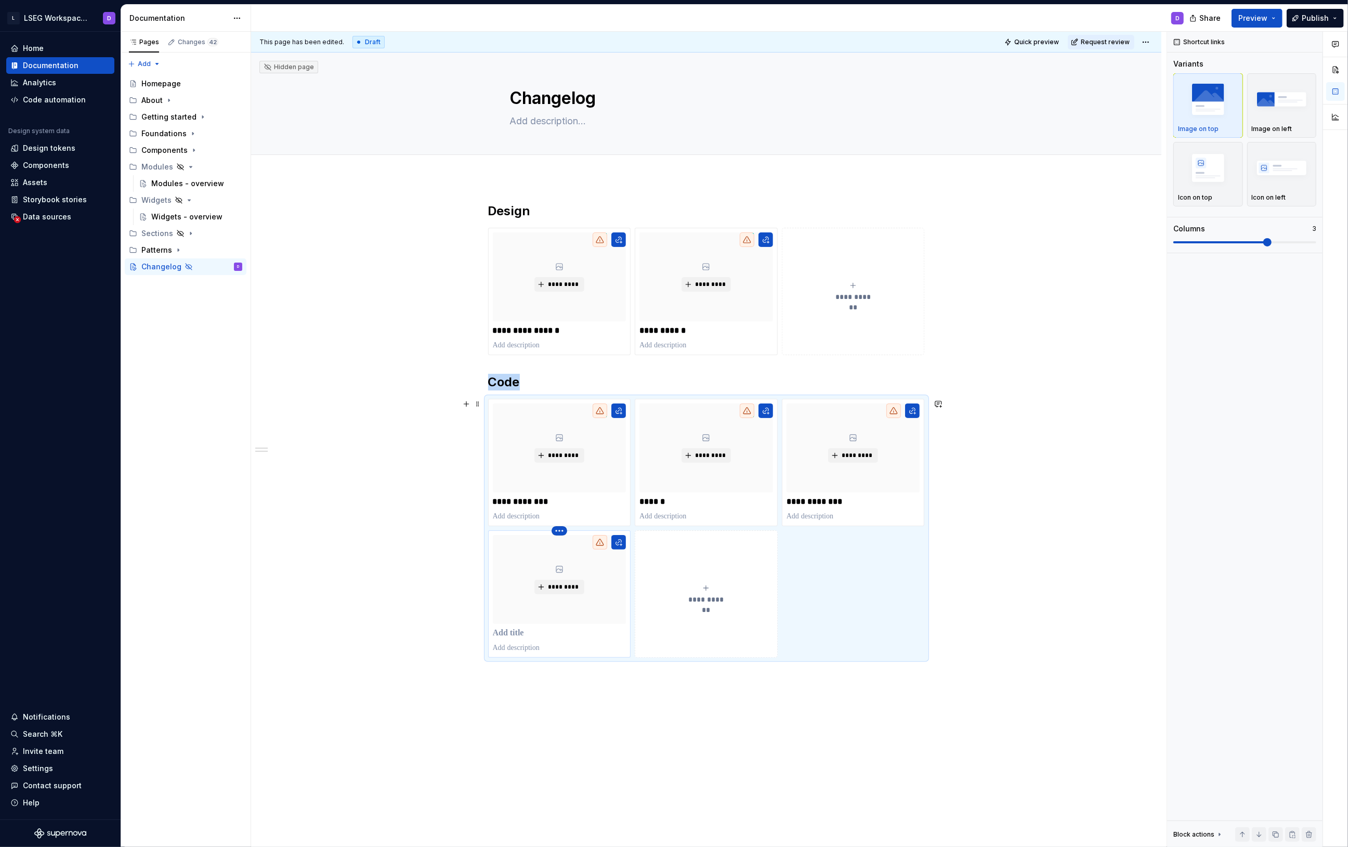
click at [555, 532] on html "L LSEG Workspace Design System D Home Documentation Analytics Code automation D…" at bounding box center [674, 423] width 1348 height 847
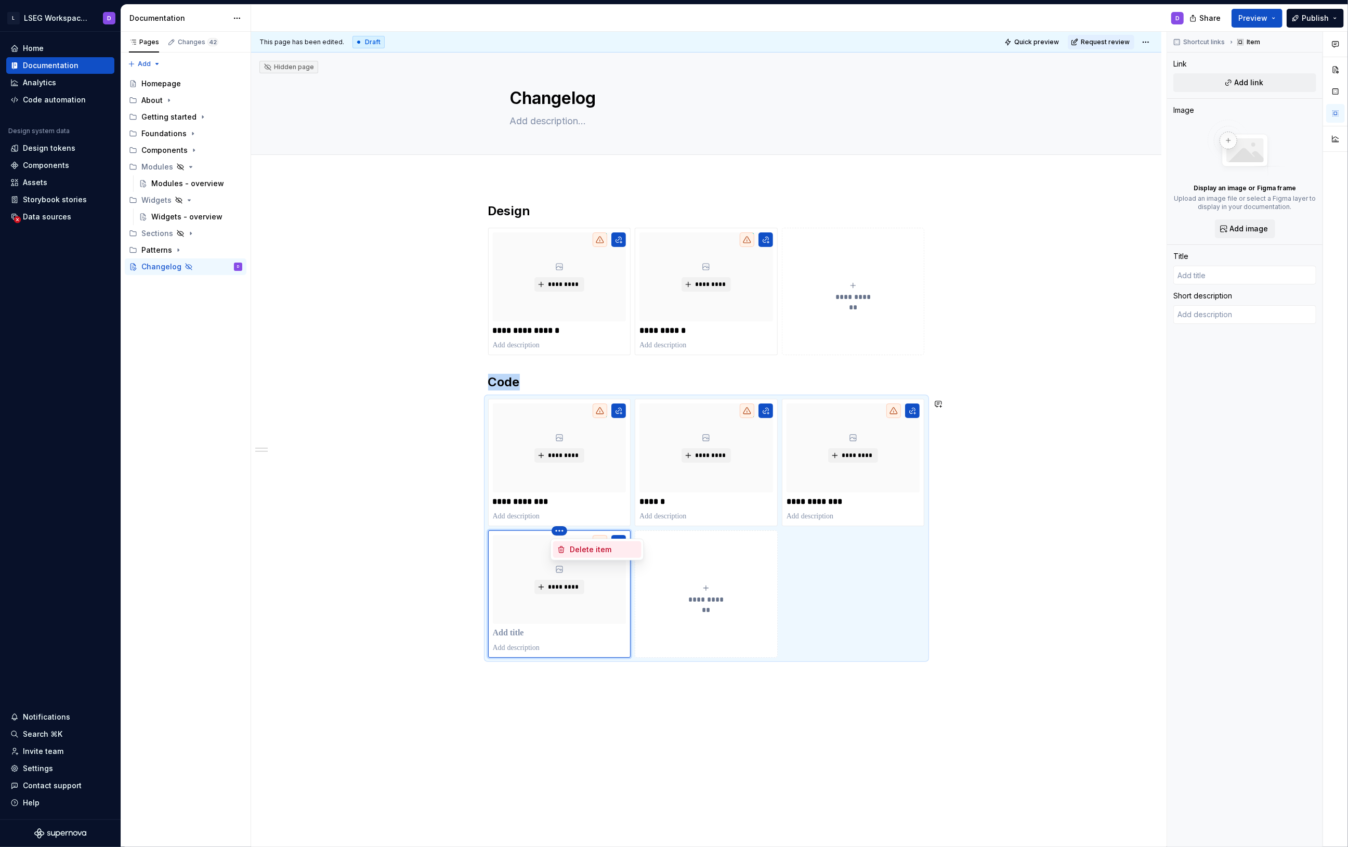
click at [587, 552] on div "Delete item" at bounding box center [604, 549] width 68 height 10
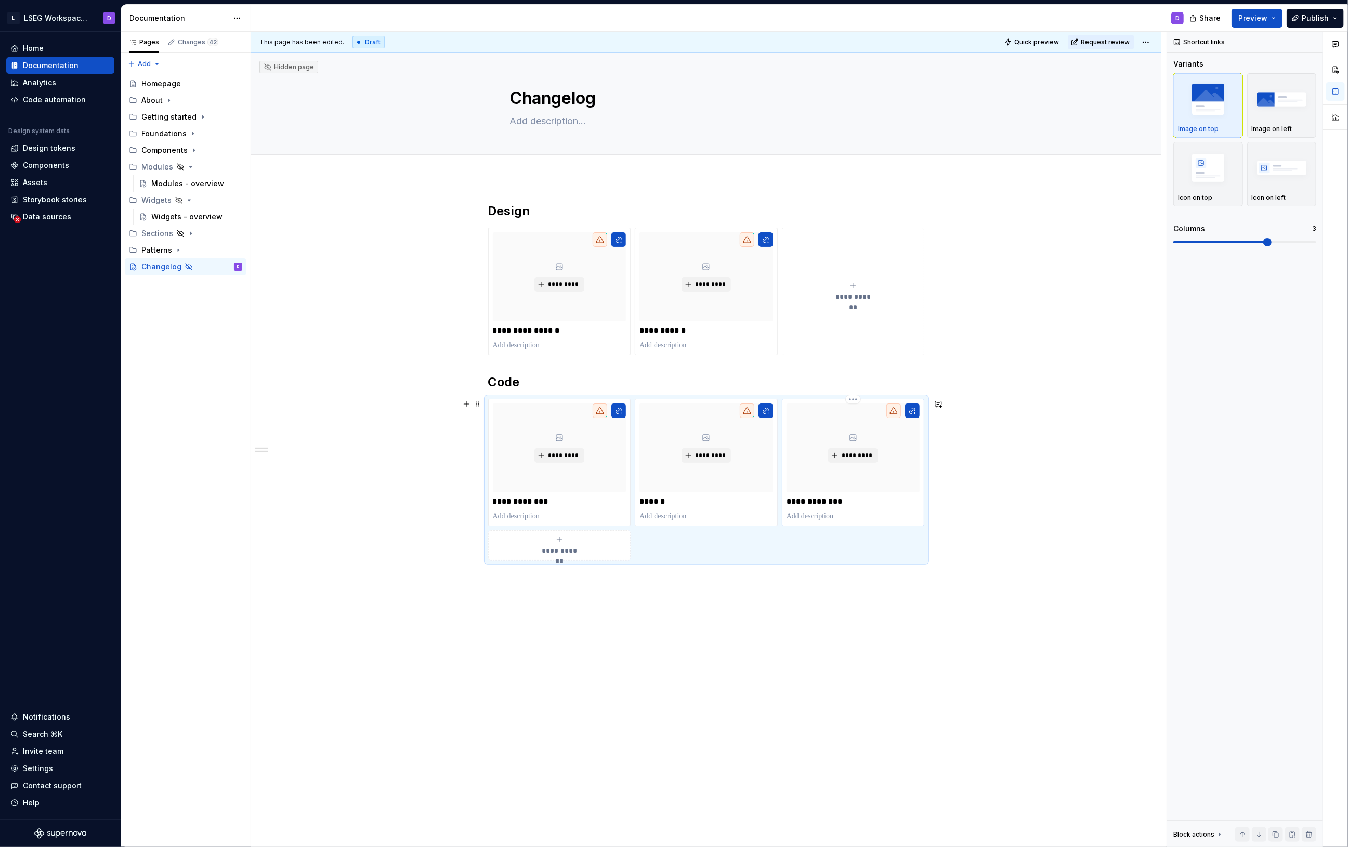
click at [837, 507] on p "**********" at bounding box center [853, 502] width 133 height 10
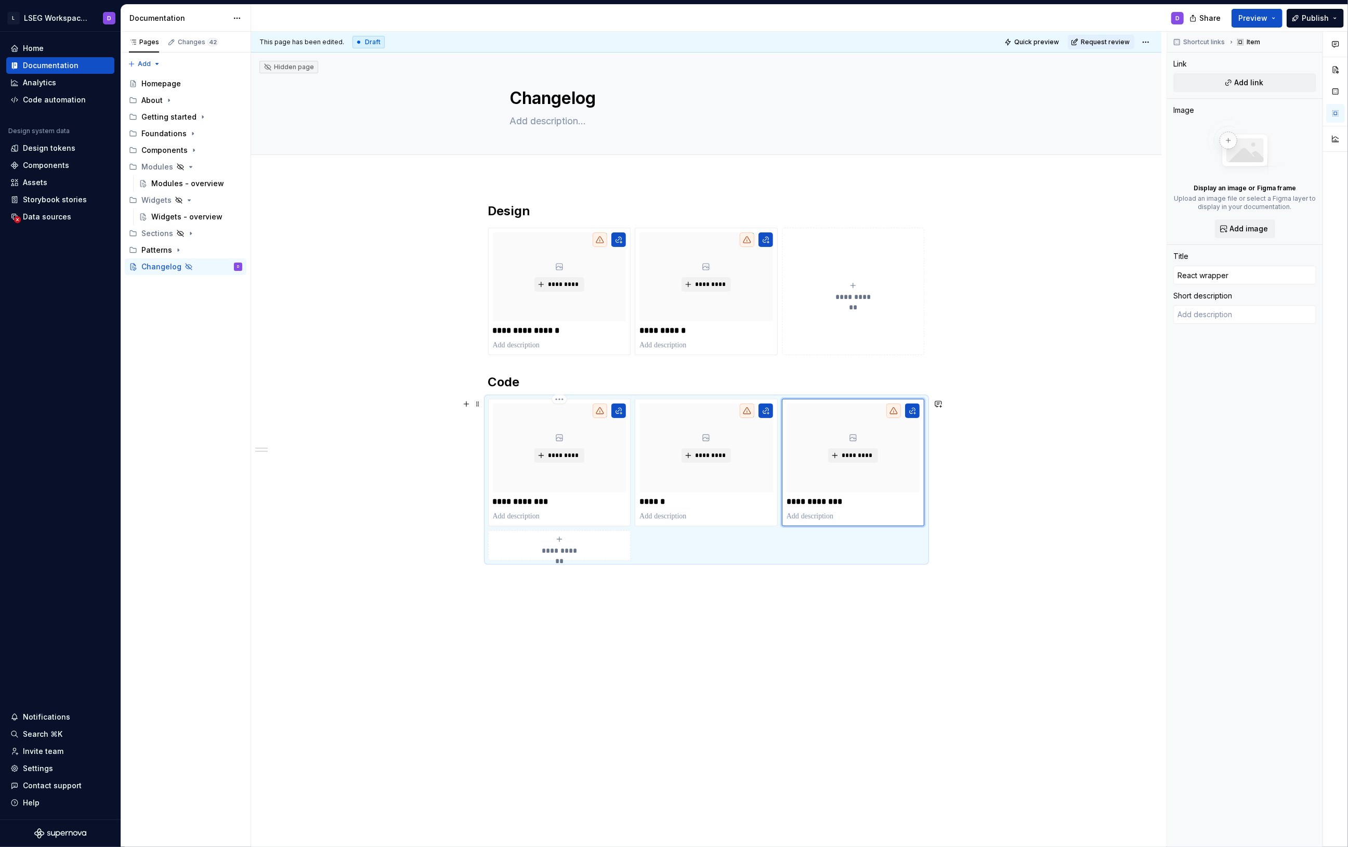
drag, startPoint x: 507, startPoint y: 500, endPoint x: 652, endPoint y: 551, distance: 153.8
click at [507, 500] on p "**********" at bounding box center [559, 502] width 133 height 10
click at [520, 330] on p "**********" at bounding box center [559, 331] width 133 height 10
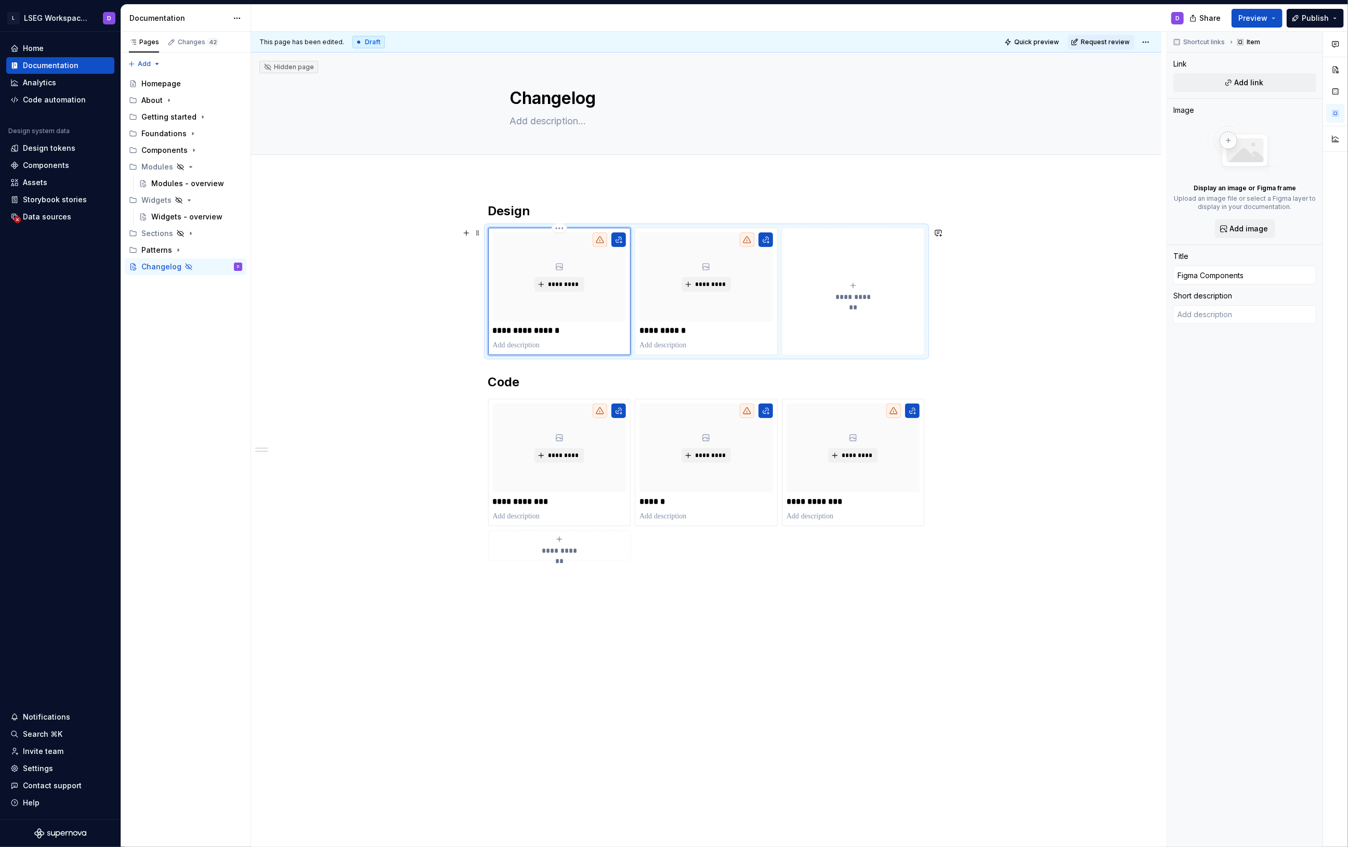
click at [522, 331] on p "**********" at bounding box center [559, 331] width 133 height 10
click at [817, 666] on div "**********" at bounding box center [709, 440] width 916 height 816
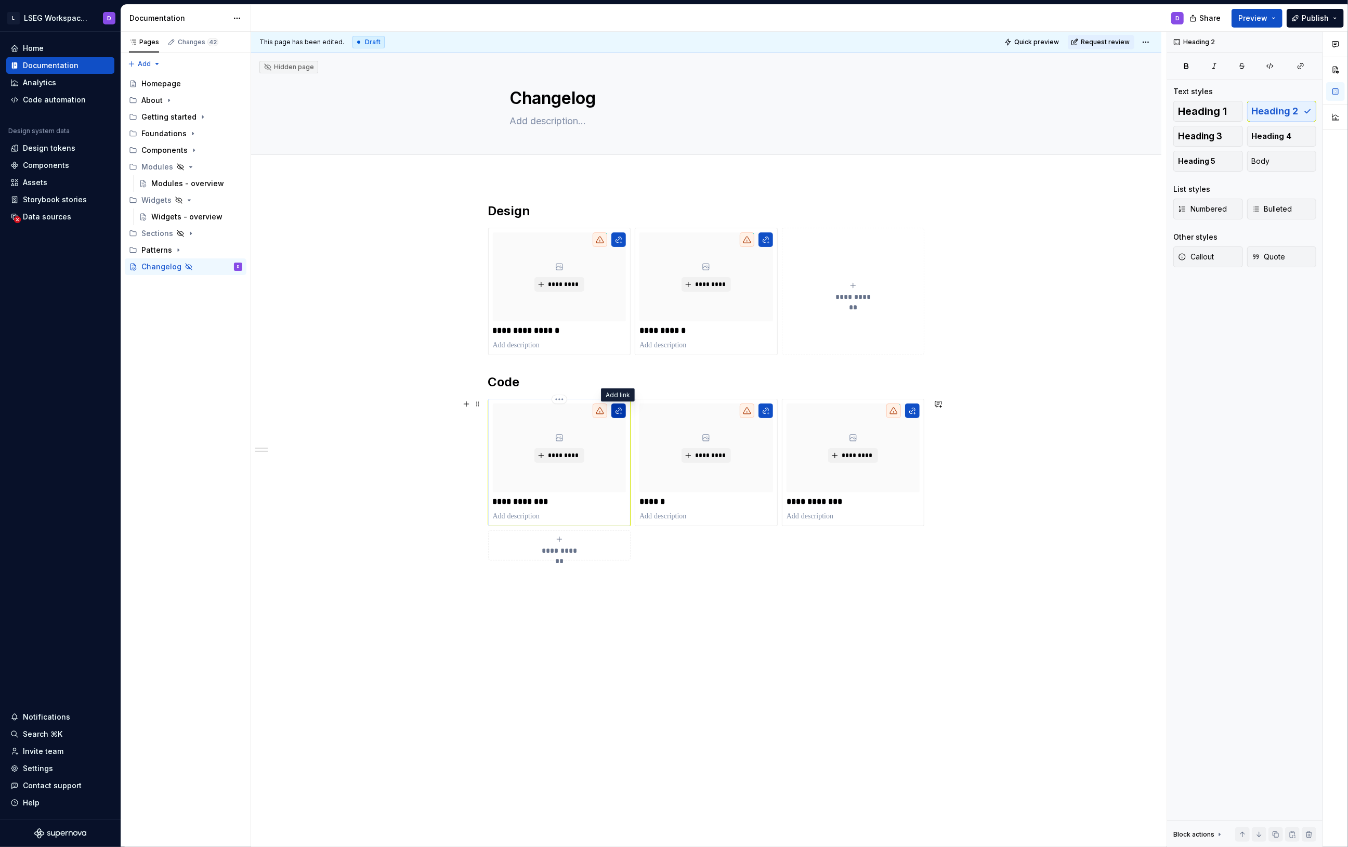
click at [616, 411] on button "button" at bounding box center [619, 411] width 15 height 15
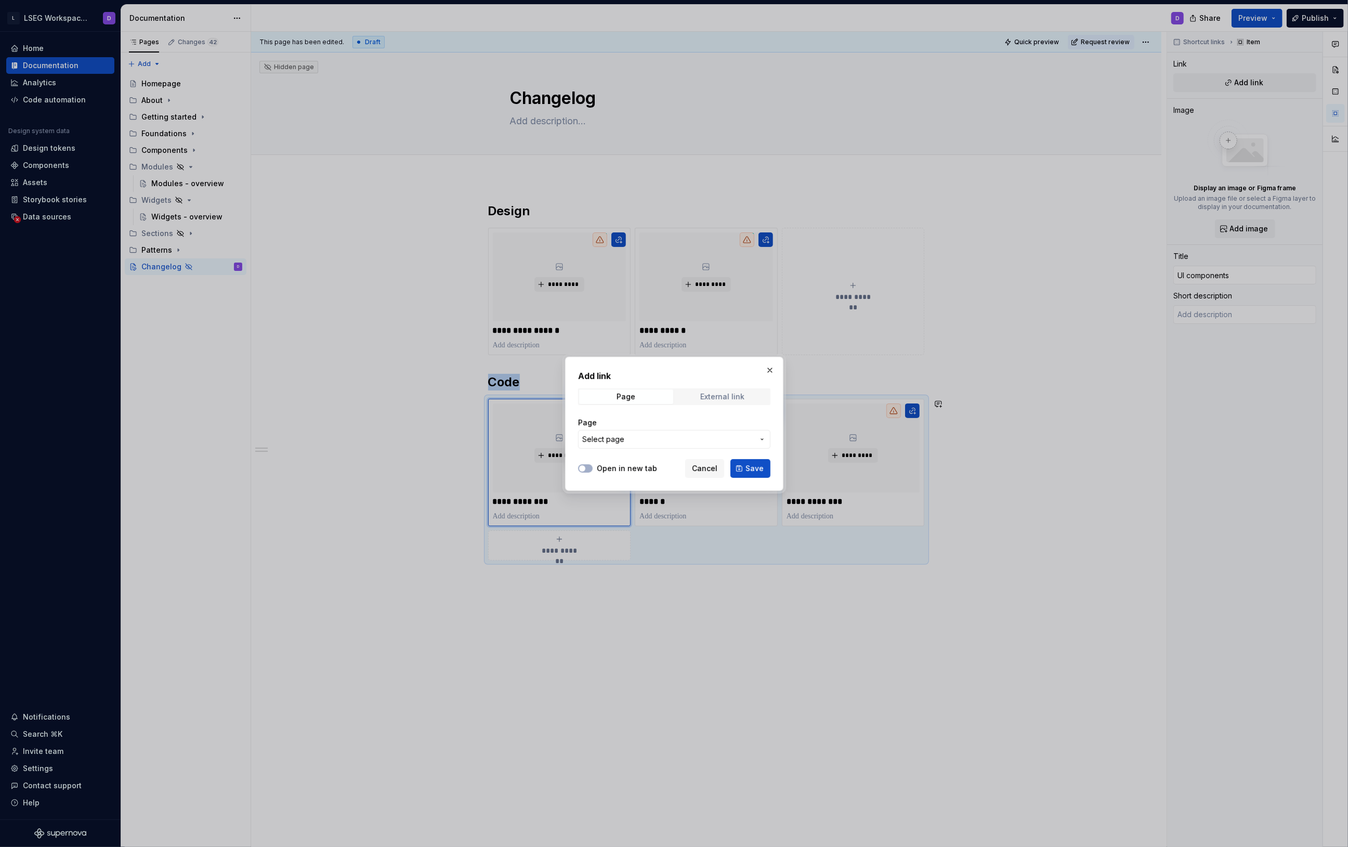
click at [720, 395] on div "External link" at bounding box center [722, 397] width 44 height 8
click at [631, 438] on input "URL" at bounding box center [674, 439] width 192 height 19
paste input "[URL][DOMAIN_NAME]"
click at [604, 466] on label "Open in new tab" at bounding box center [627, 468] width 60 height 10
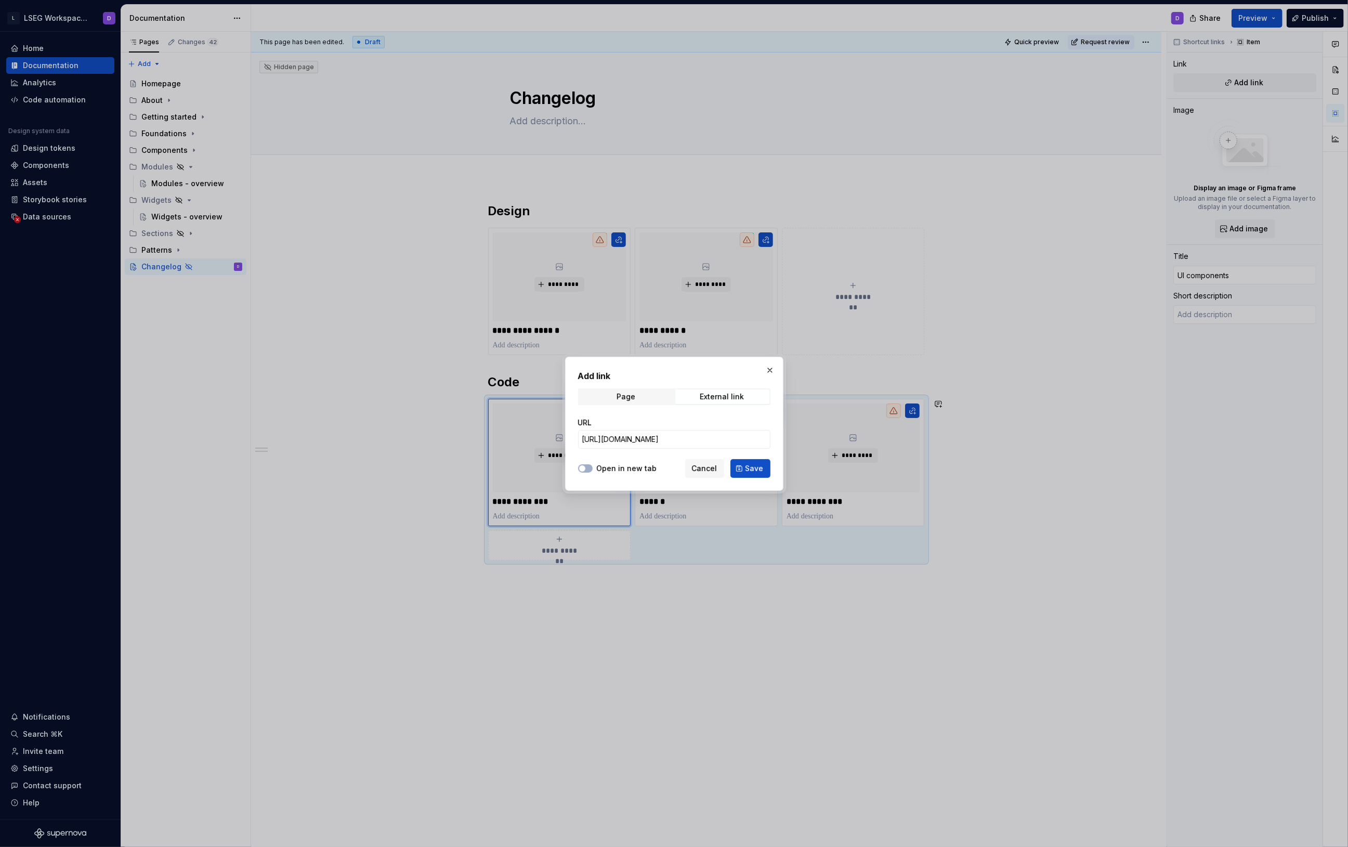
click at [593, 466] on button "Open in new tab" at bounding box center [585, 468] width 15 height 8
click at [750, 471] on span "Save" at bounding box center [755, 468] width 18 height 10
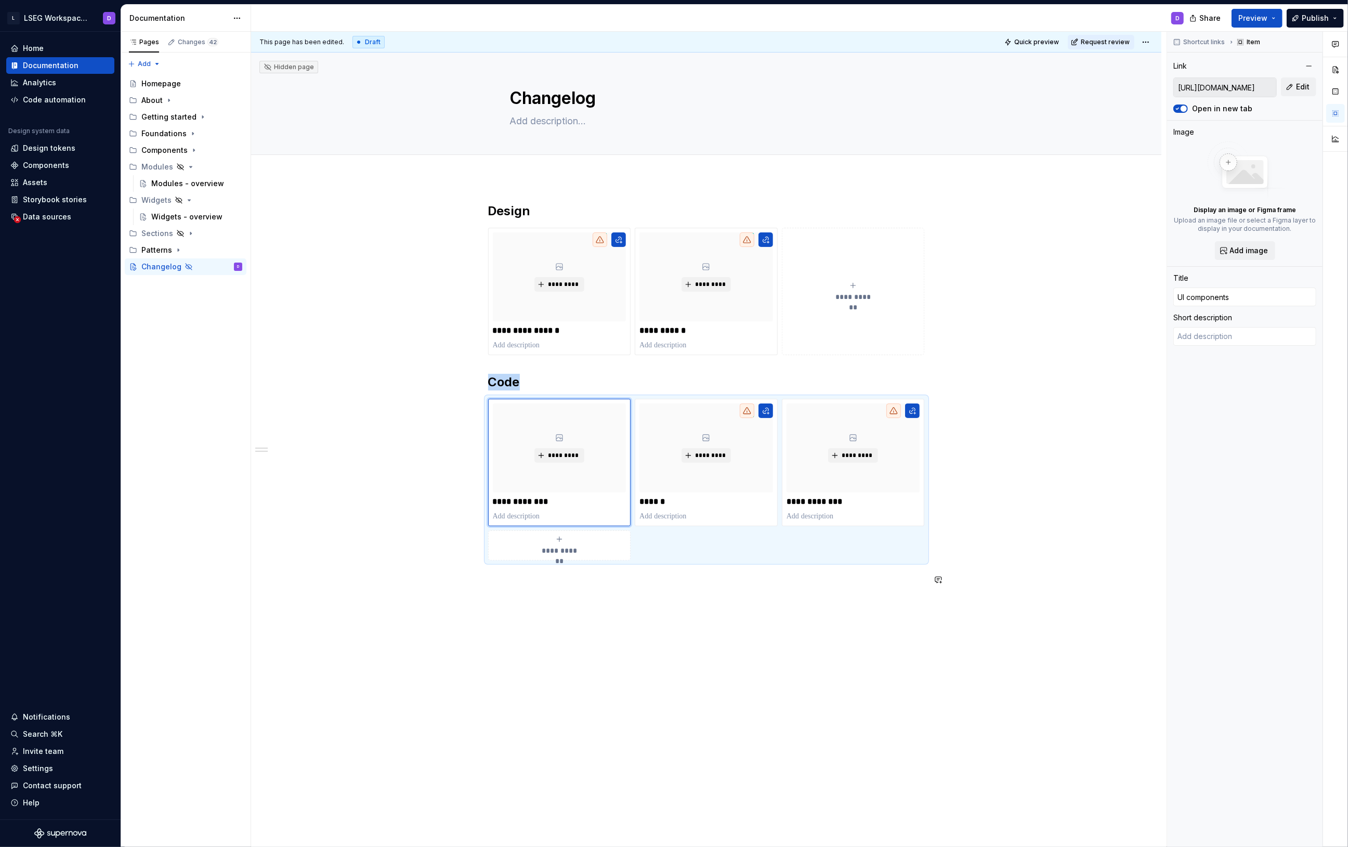
click at [722, 637] on div "**********" at bounding box center [709, 440] width 916 height 816
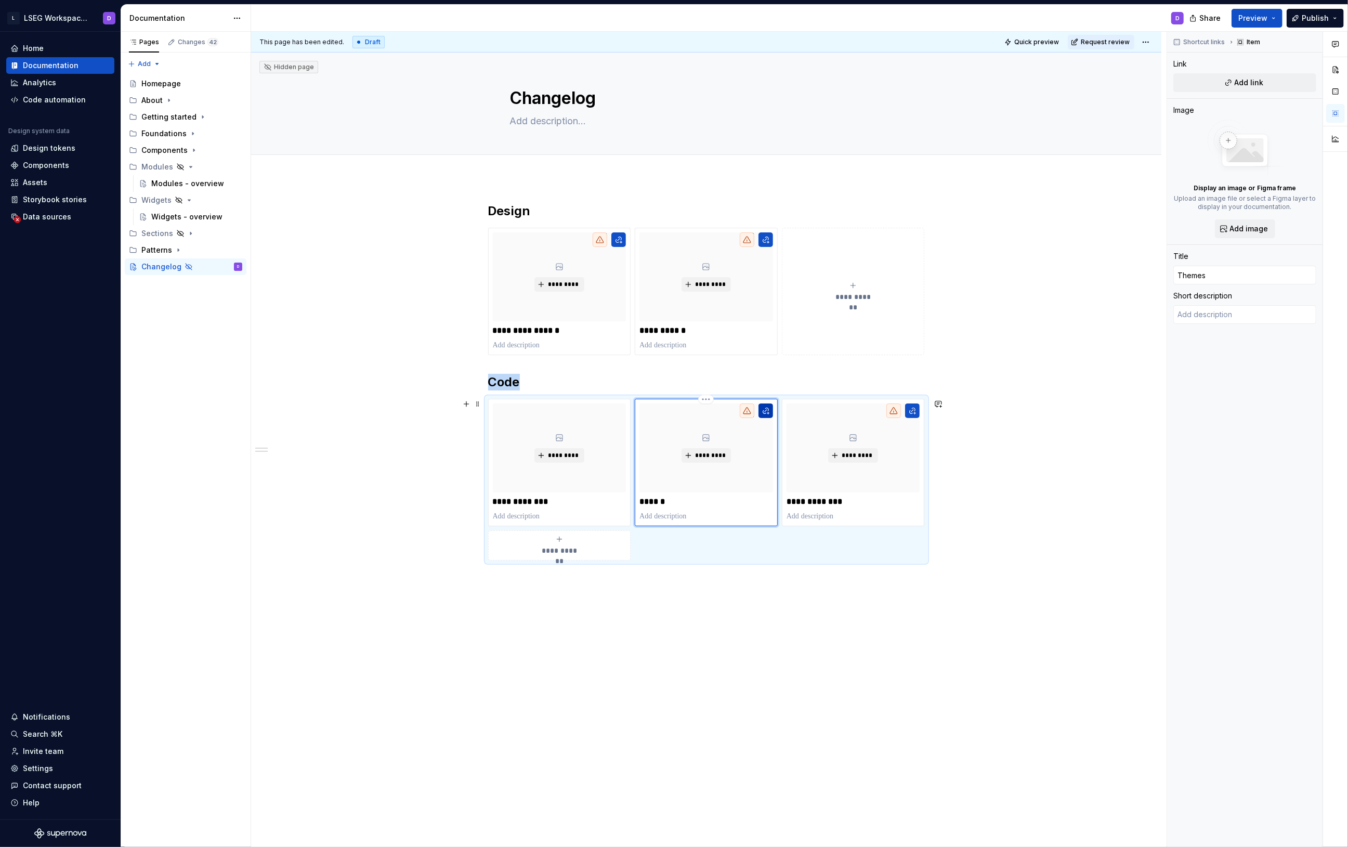
click at [764, 407] on button "button" at bounding box center [766, 411] width 15 height 15
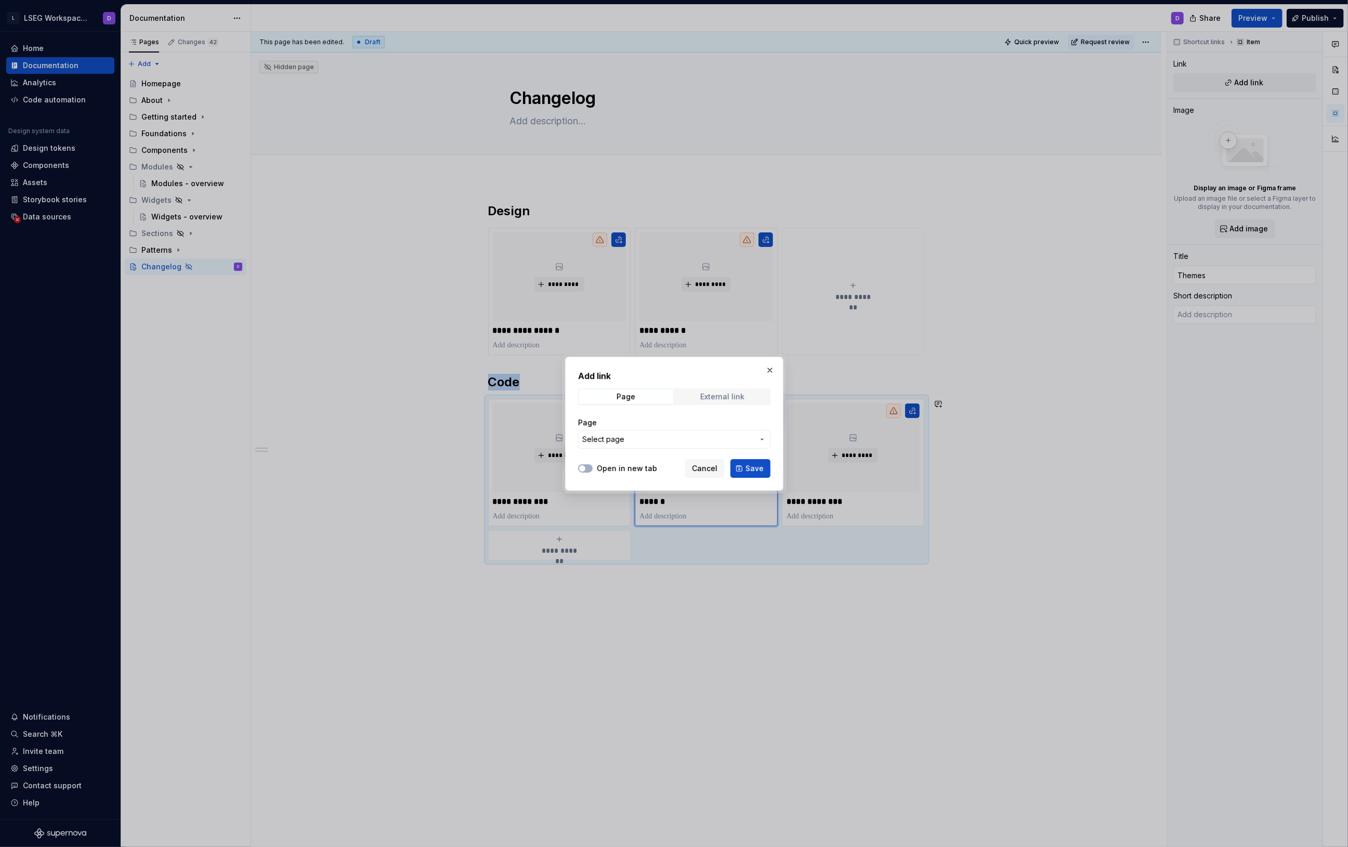
click at [722, 400] on span "External link" at bounding box center [723, 397] width 94 height 15
click at [648, 432] on input "URL" at bounding box center [674, 439] width 192 height 19
paste input "[URL][DOMAIN_NAME]"
click at [586, 470] on icon "button" at bounding box center [582, 468] width 8 height 6
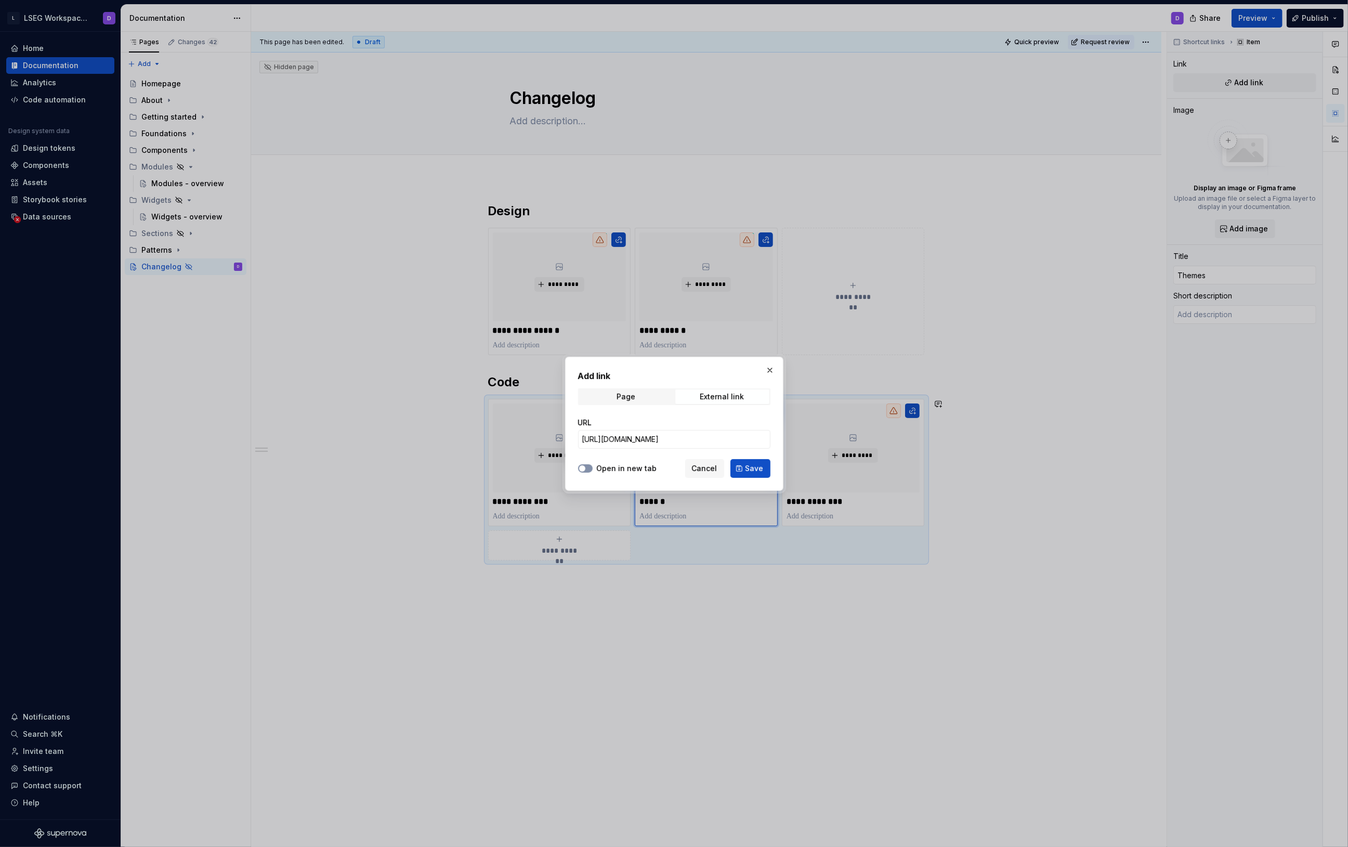
scroll to position [0, 0]
click at [749, 469] on span "Save" at bounding box center [755, 468] width 18 height 10
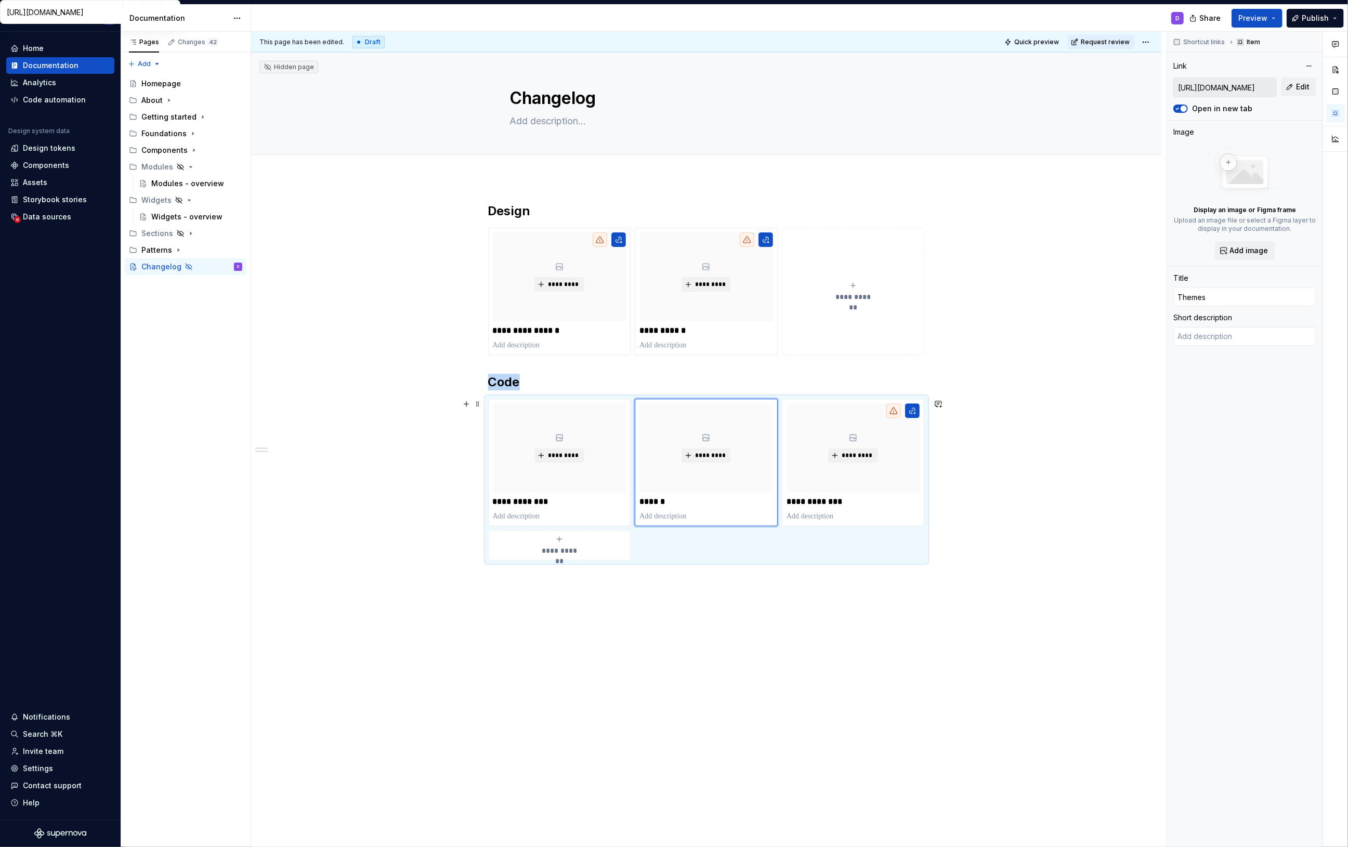
click at [557, 548] on span "**********" at bounding box center [559, 551] width 45 height 10
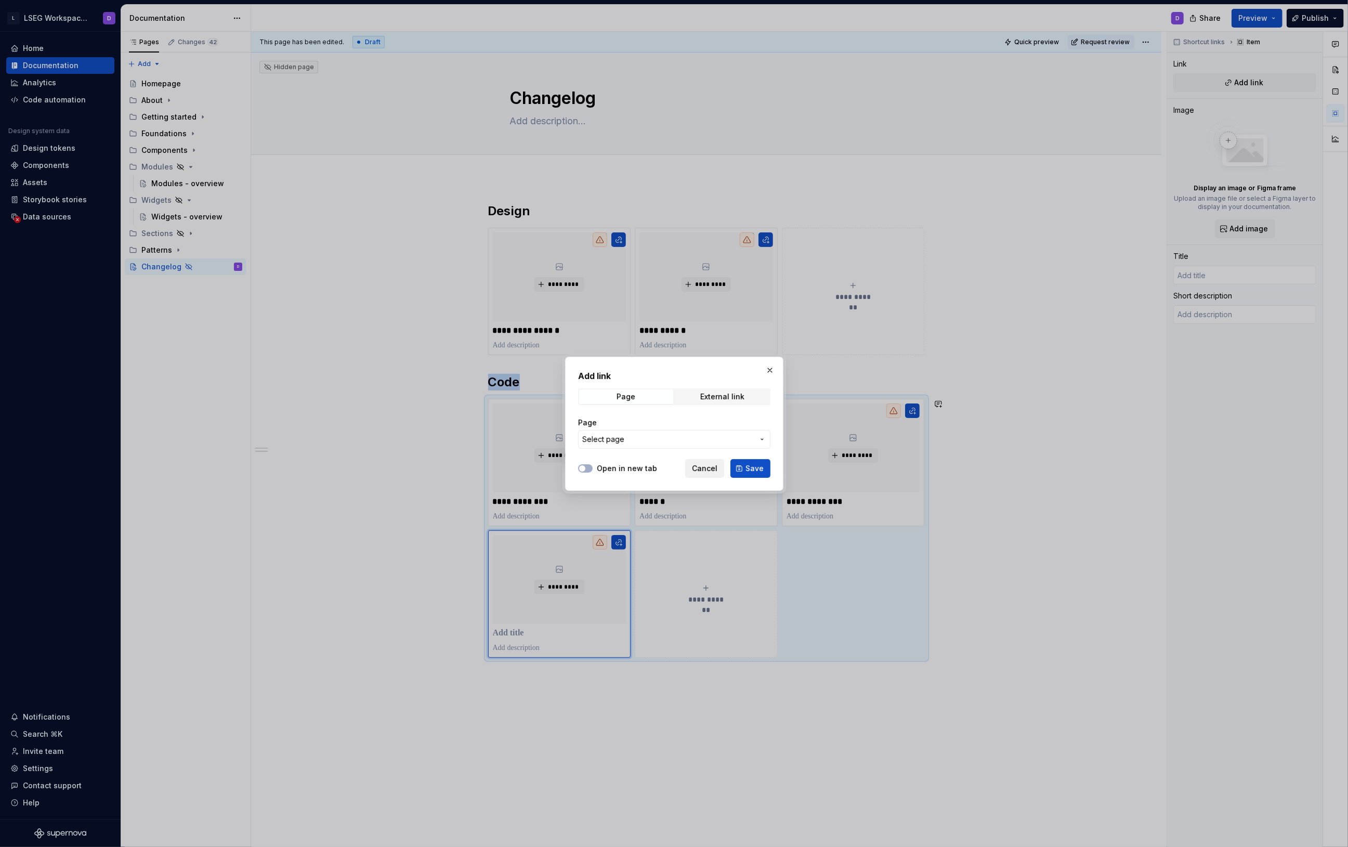
click at [715, 470] on span "Cancel" at bounding box center [704, 468] width 25 height 10
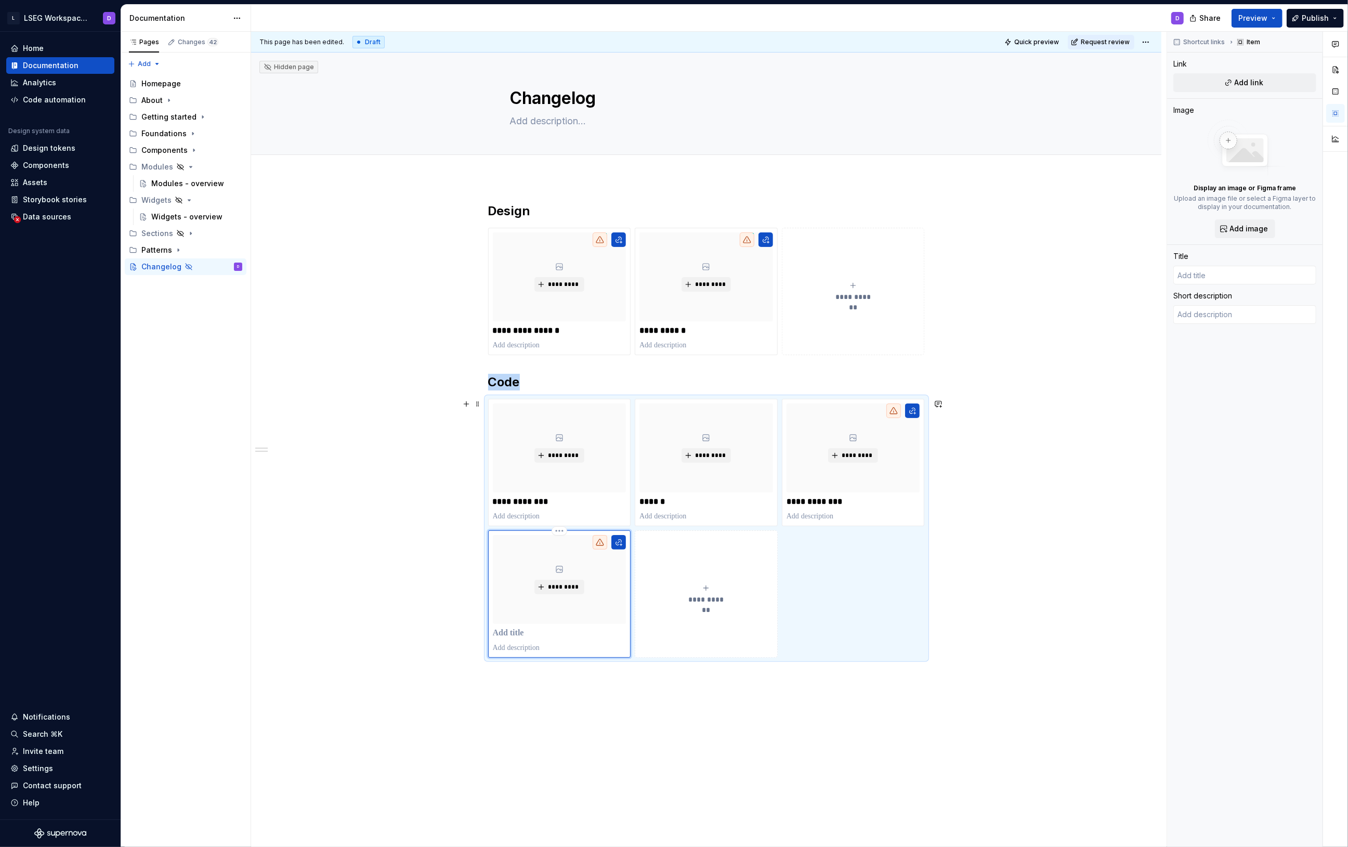
click at [536, 635] on p at bounding box center [560, 633] width 134 height 10
click at [505, 503] on p "**********" at bounding box center [559, 502] width 133 height 10
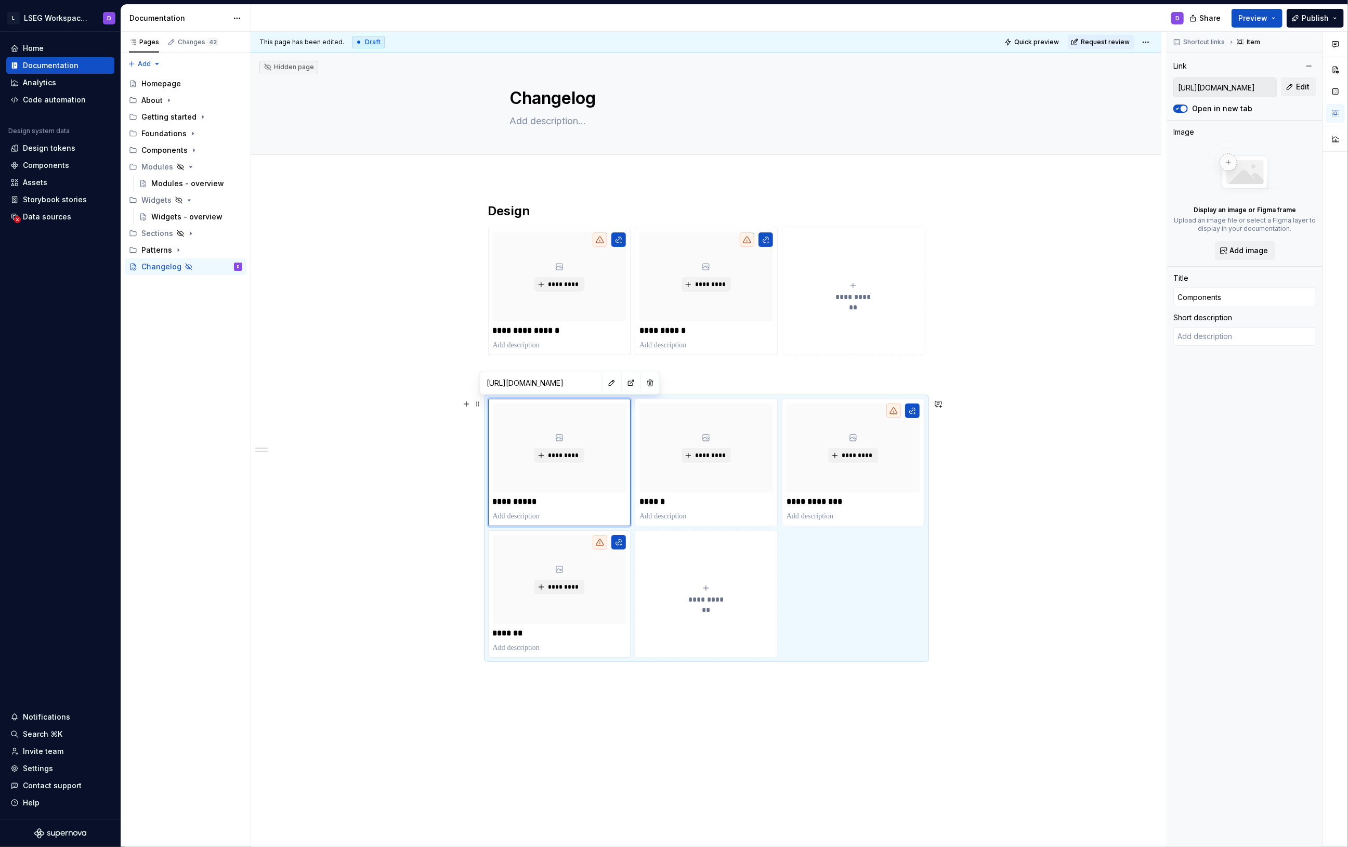
click at [399, 589] on div "**********" at bounding box center [709, 440] width 916 height 816
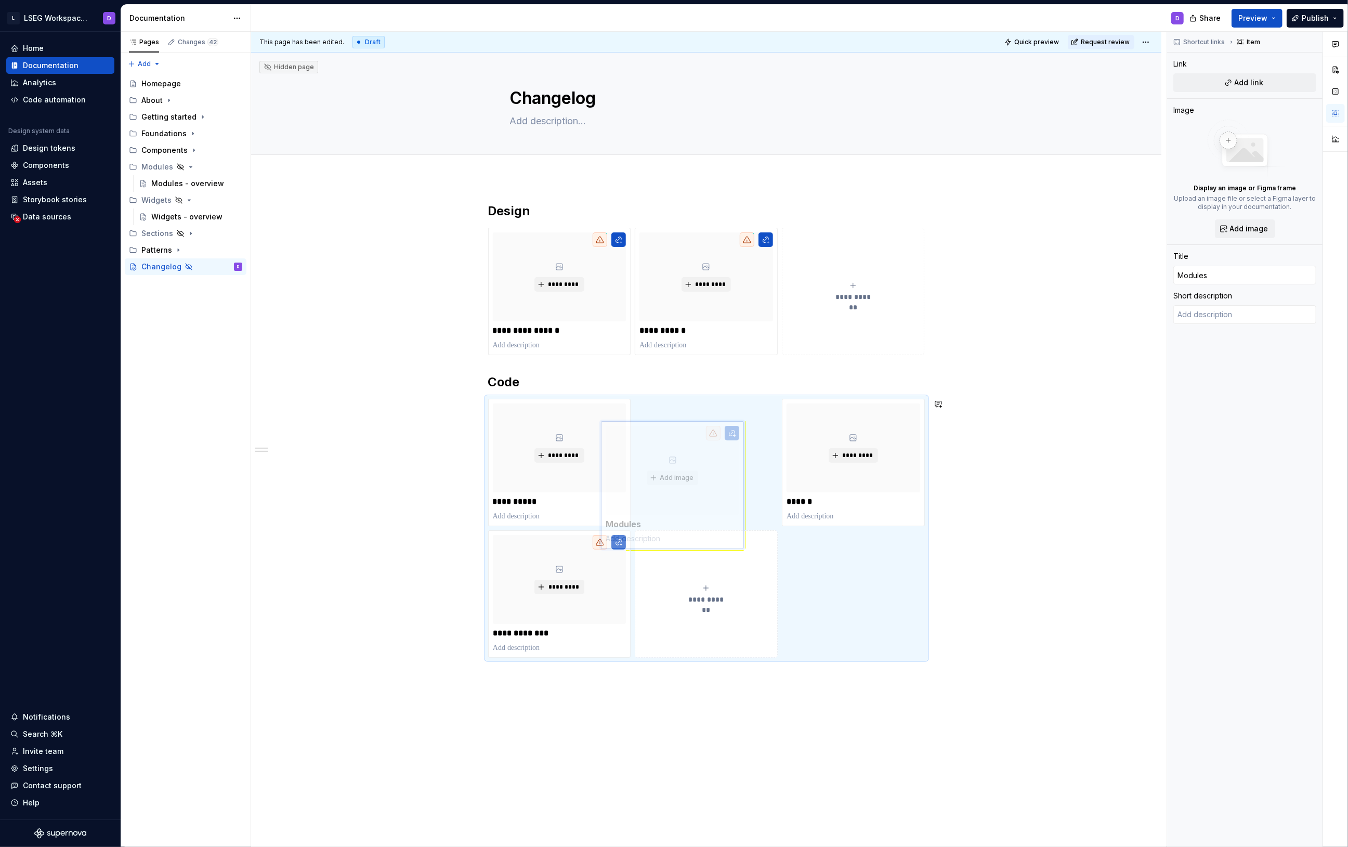
drag, startPoint x: 565, startPoint y: 539, endPoint x: 673, endPoint y: 431, distance: 152.6
click at [673, 431] on body "L LSEG Workspace Design System D Home Documentation Analytics Code automation D…" at bounding box center [674, 423] width 1348 height 847
click at [646, 708] on div "**********" at bounding box center [709, 440] width 916 height 816
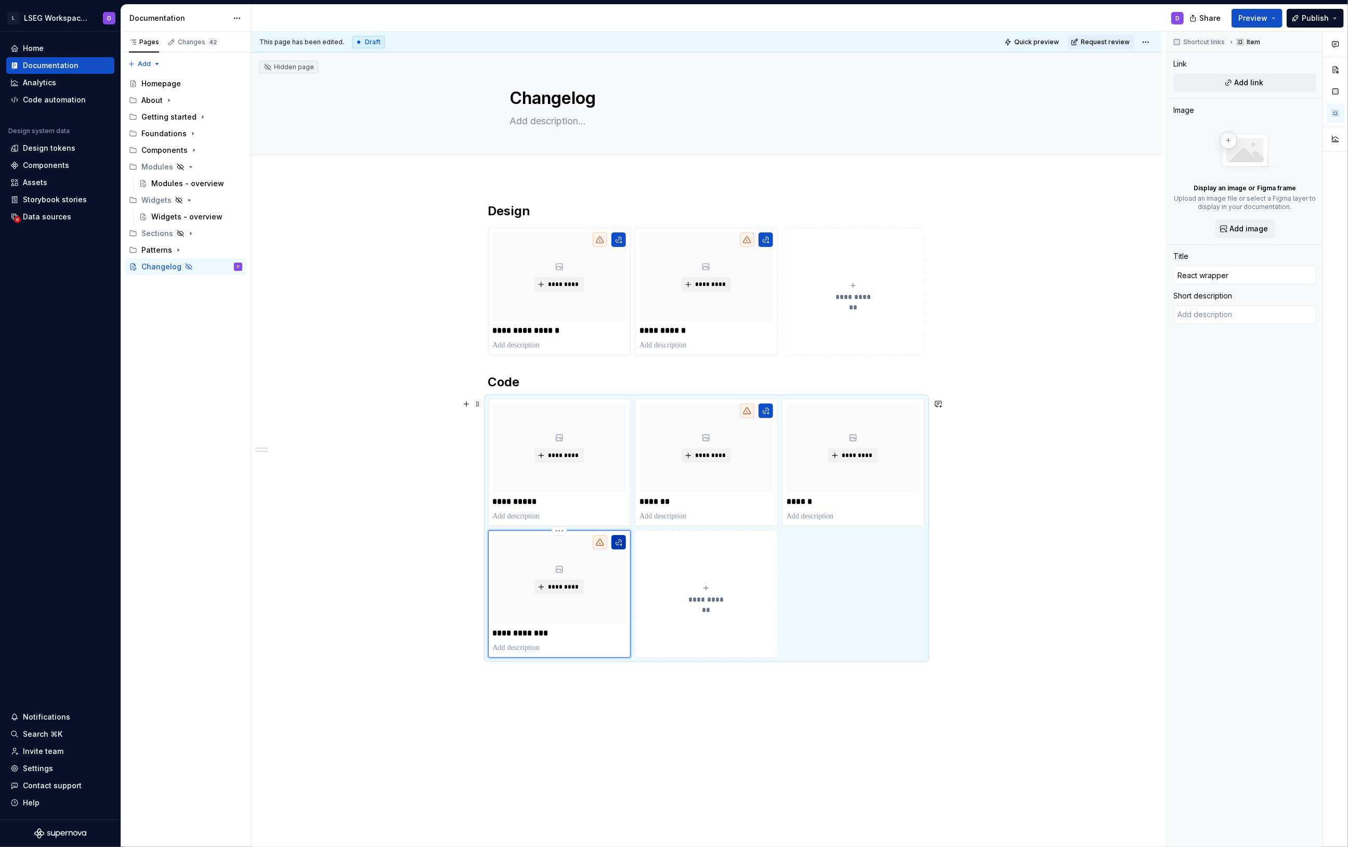
click at [620, 540] on button "button" at bounding box center [619, 542] width 15 height 15
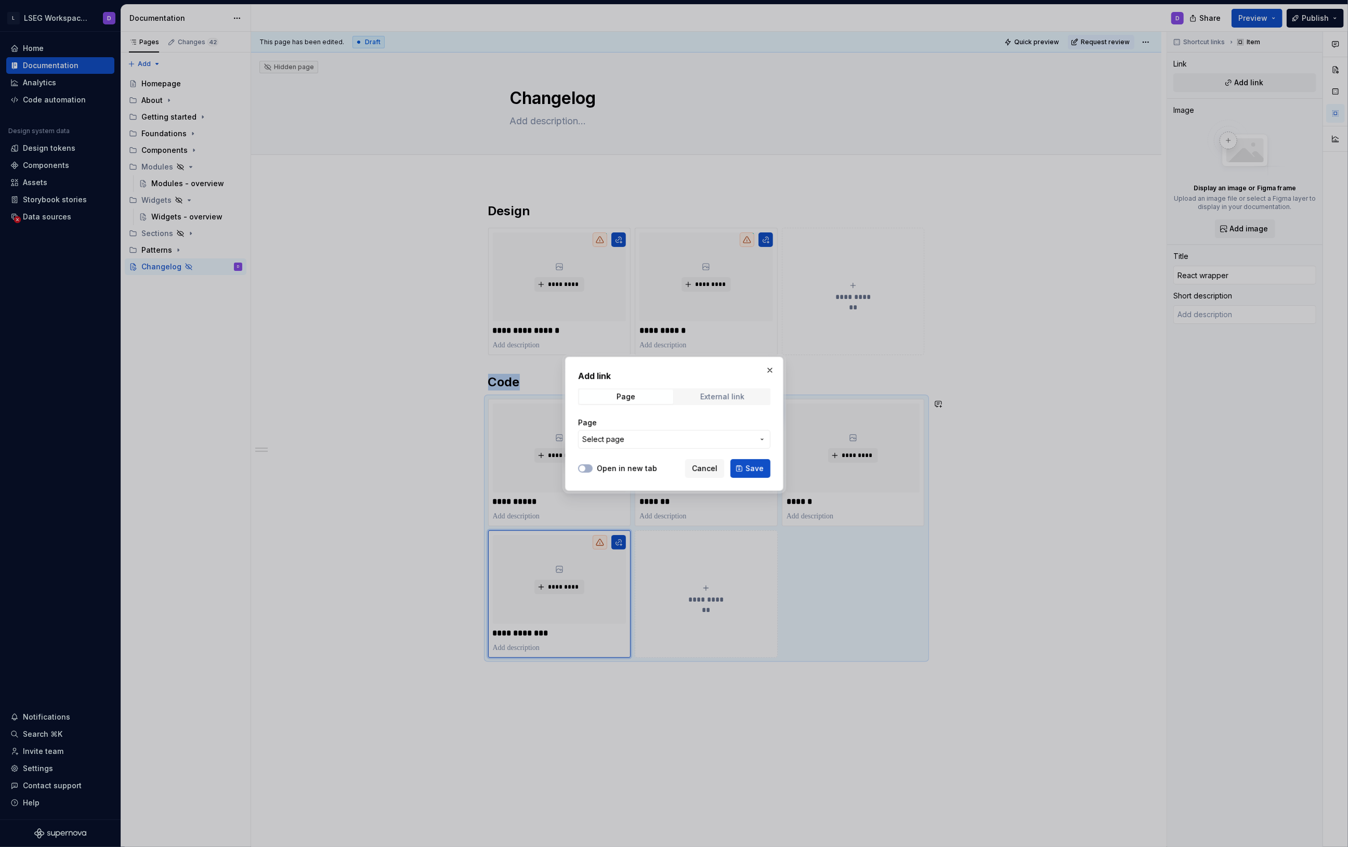
click at [720, 393] on div "External link" at bounding box center [722, 397] width 44 height 8
click at [667, 435] on input "URL" at bounding box center [674, 439] width 192 height 19
paste input "[URL][DOMAIN_NAME]"
click at [607, 469] on label "Open in new tab" at bounding box center [627, 468] width 60 height 10
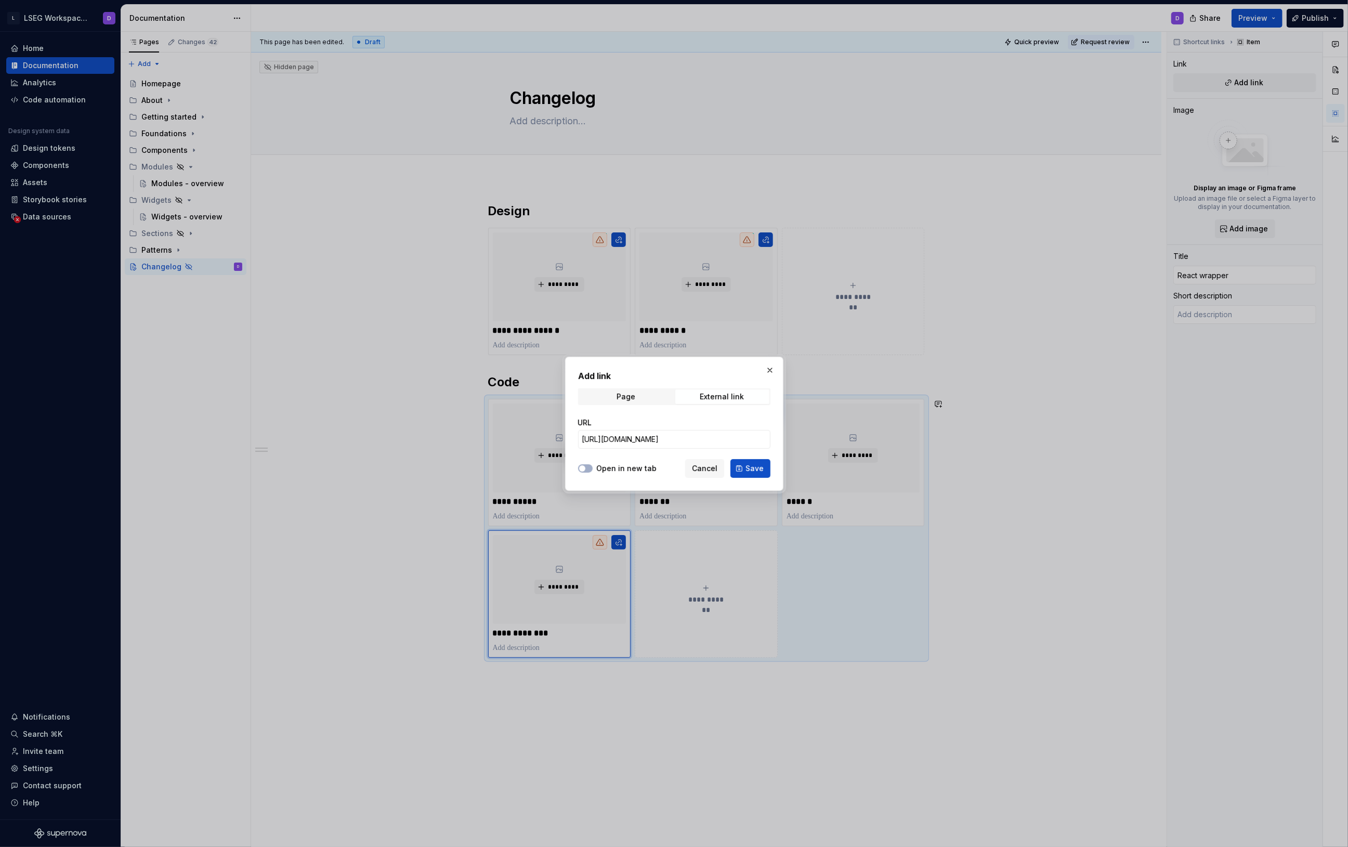
click at [593, 469] on button "Open in new tab" at bounding box center [585, 468] width 15 height 8
click at [754, 470] on span "Save" at bounding box center [755, 468] width 18 height 10
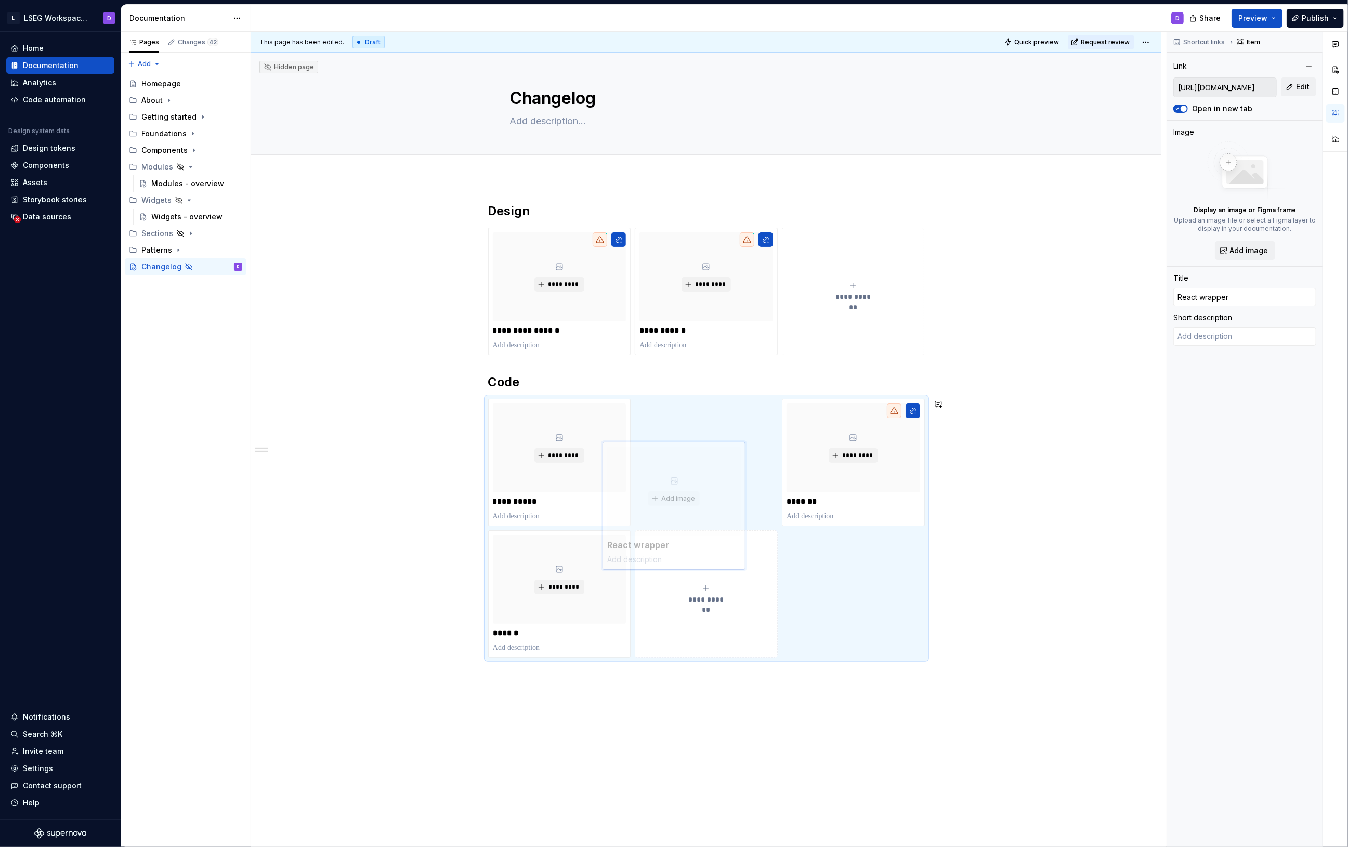
drag, startPoint x: 582, startPoint y: 541, endPoint x: 693, endPoint y: 454, distance: 140.8
click at [693, 454] on body "L LSEG Workspace Design System D Home Documentation Analytics Code automation D…" at bounding box center [674, 423] width 1348 height 847
drag, startPoint x: 589, startPoint y: 564, endPoint x: 793, endPoint y: 466, distance: 226.1
click at [793, 466] on body "L LSEG Workspace Design System D Home Documentation Analytics Code automation D…" at bounding box center [674, 423] width 1348 height 847
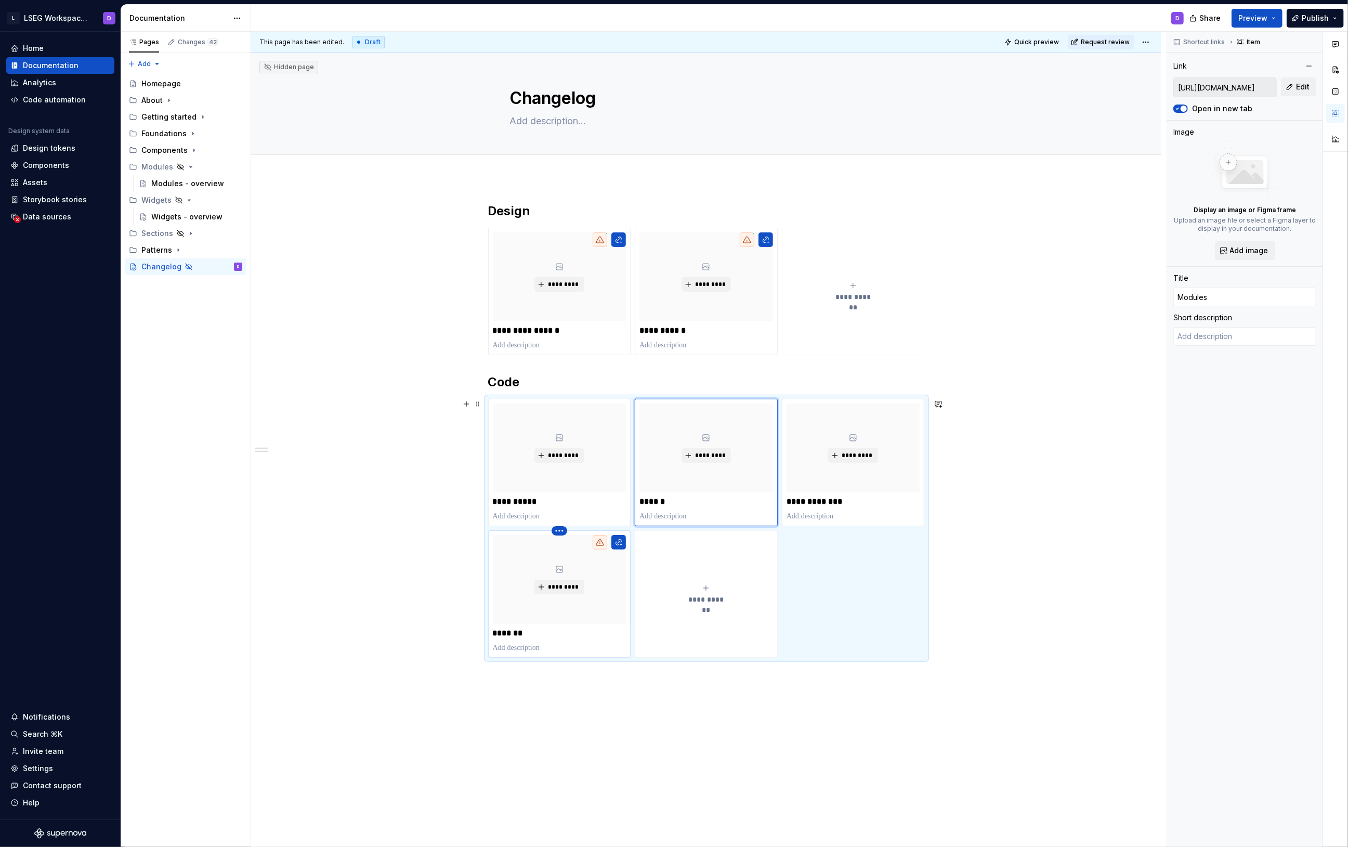
click at [562, 533] on html "L LSEG Workspace Design System D Home Documentation Analytics Code automation D…" at bounding box center [674, 423] width 1348 height 847
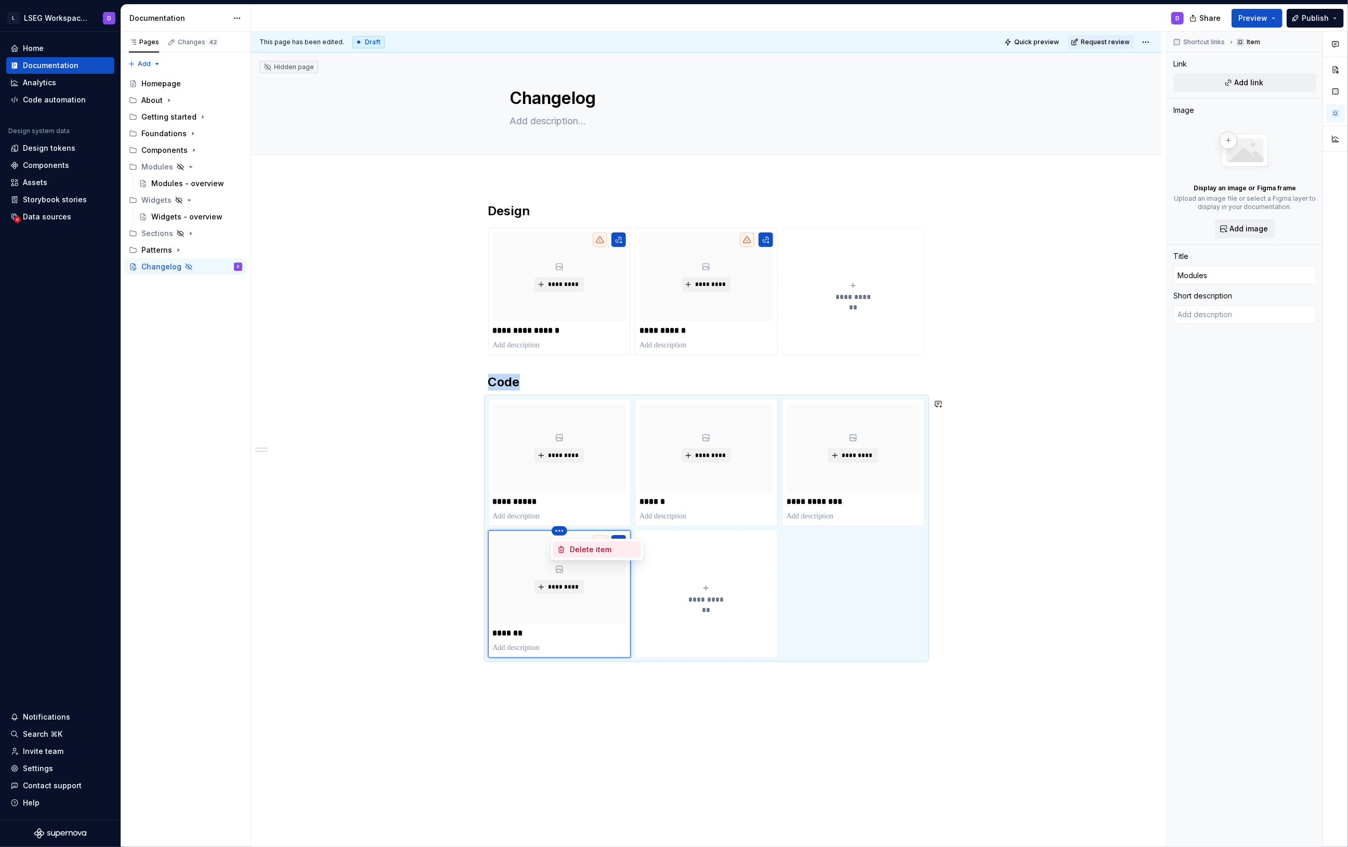
click at [581, 548] on div "Delete item" at bounding box center [604, 549] width 68 height 10
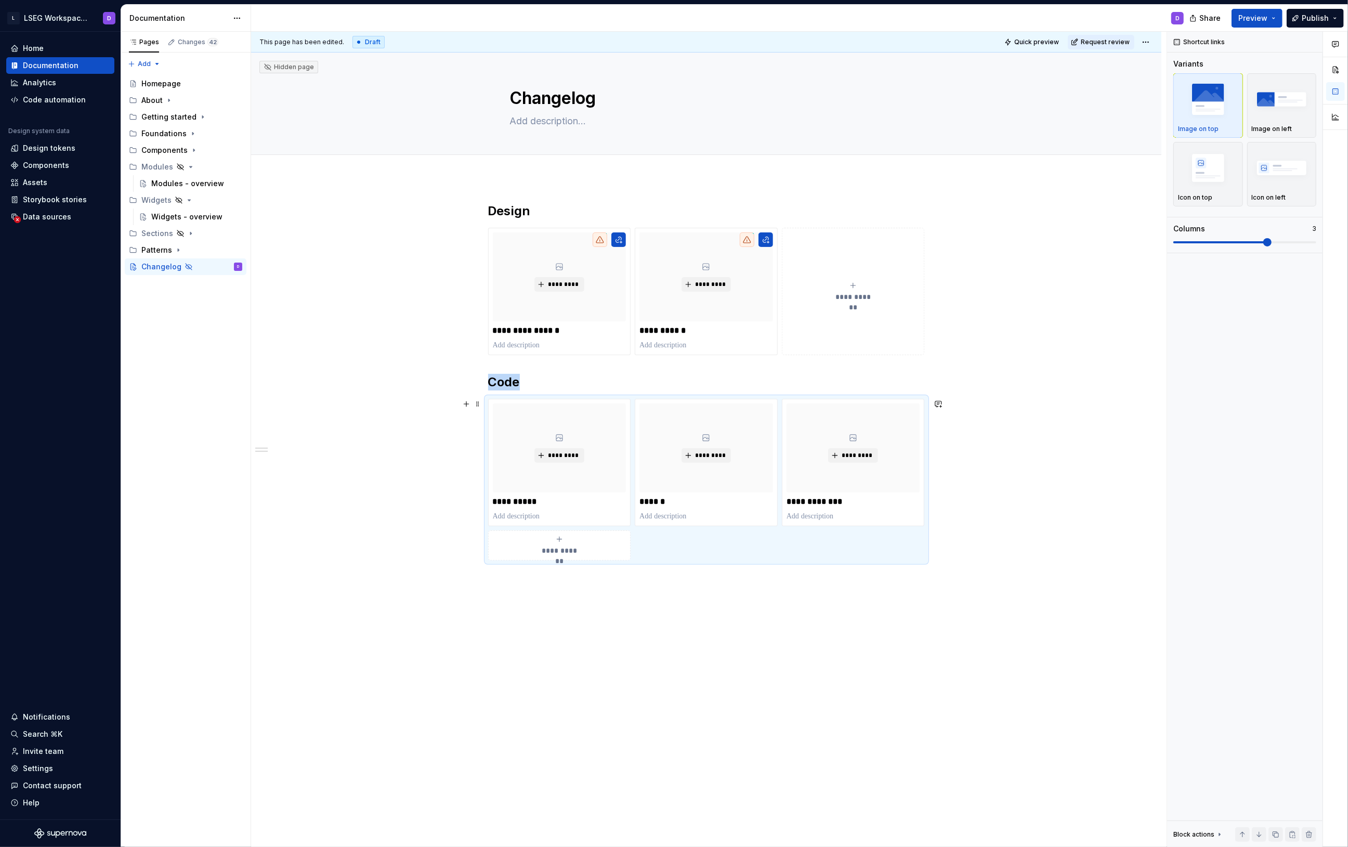
click at [403, 542] on div "**********" at bounding box center [706, 515] width 911 height 674
click at [567, 117] on textarea at bounding box center [704, 121] width 393 height 17
click at [579, 123] on textarea at bounding box center [704, 121] width 393 height 17
paste textarea "Stay up to date with the latest improvements, new features, and bug fixes. This…"
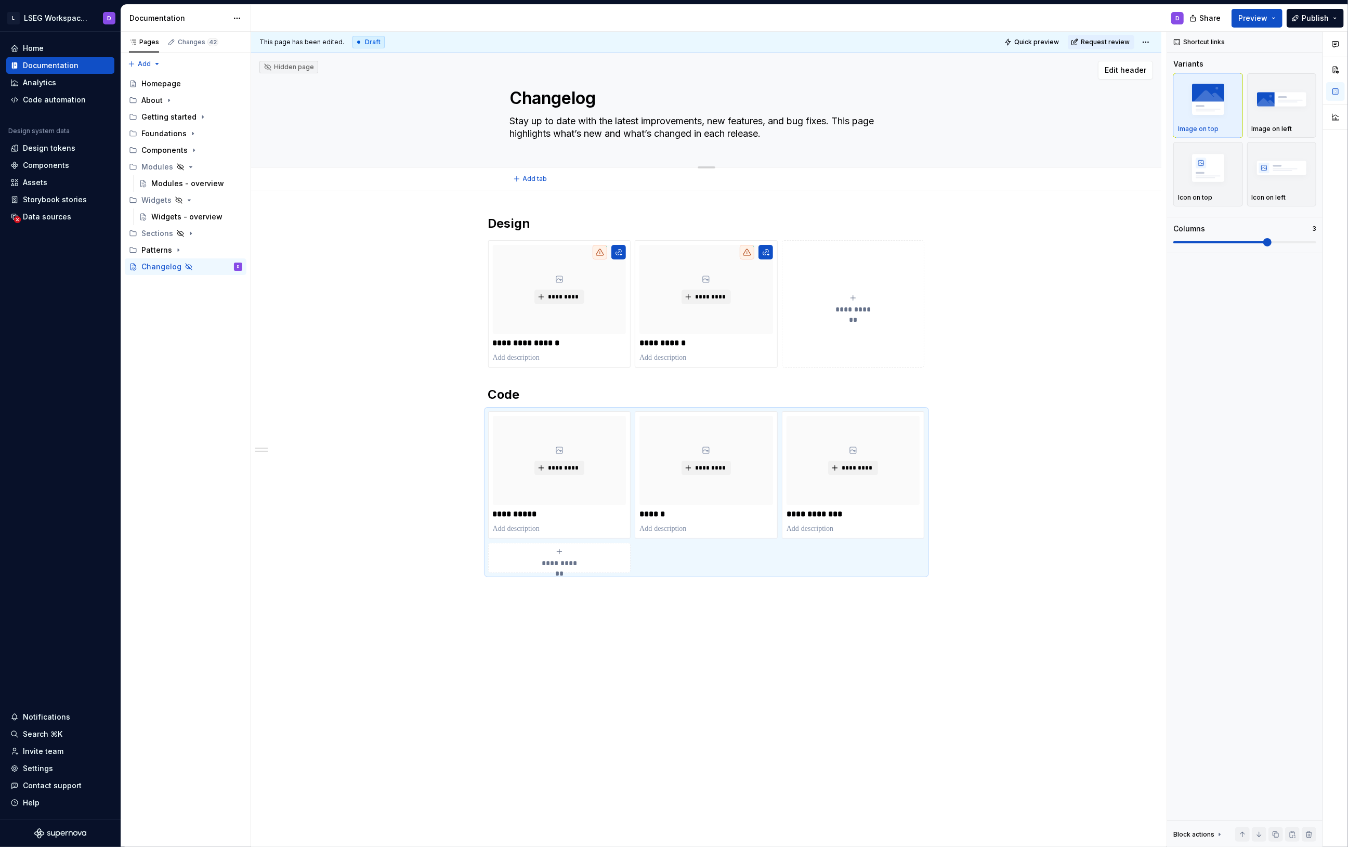
drag, startPoint x: 585, startPoint y: 134, endPoint x: 650, endPoint y: 134, distance: 65.0
click at [657, 131] on textarea "Stay up to date with the latest improvements, new features, and bug fixes. This…" at bounding box center [704, 127] width 393 height 29
click at [1055, 296] on div "**********" at bounding box center [709, 440] width 916 height 816
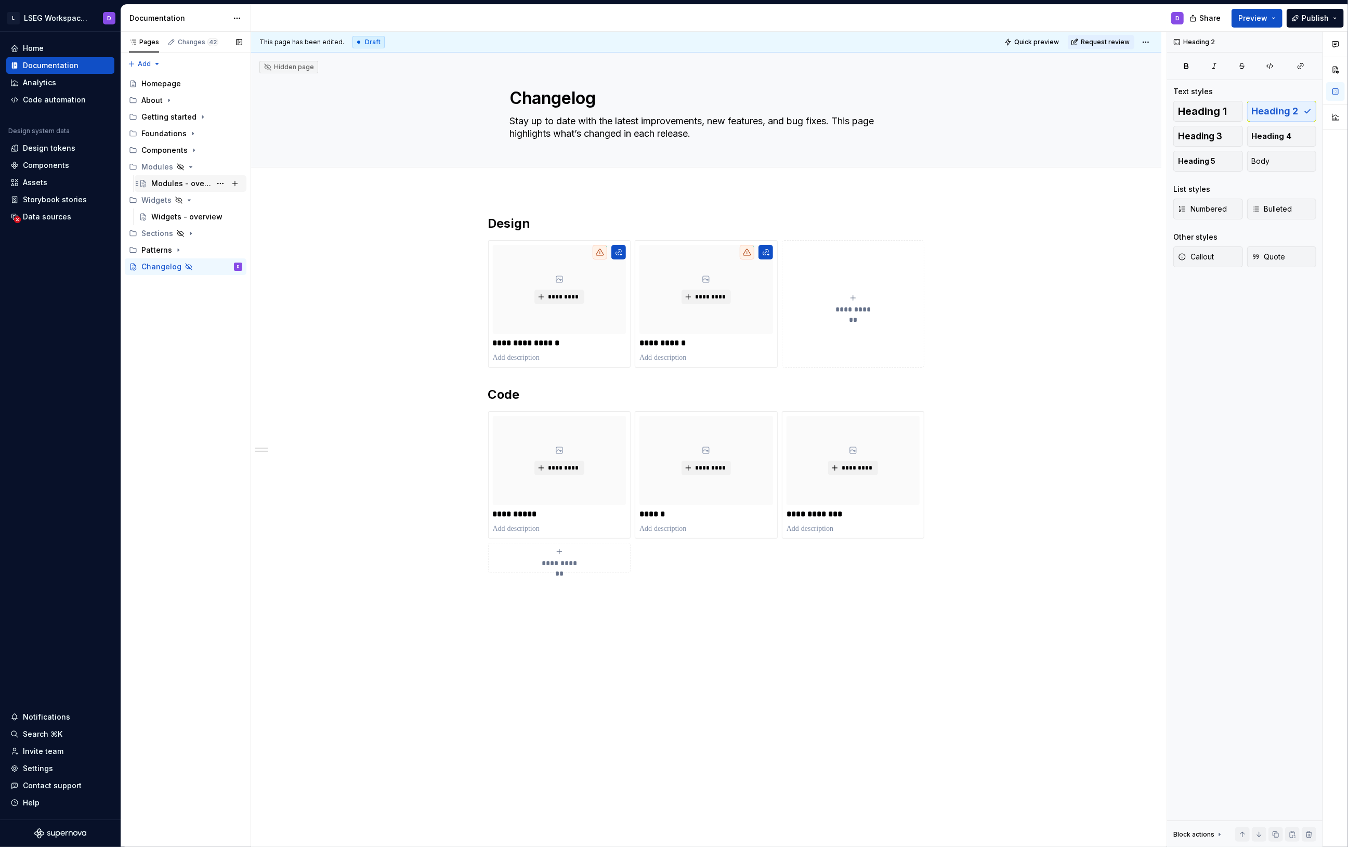
click at [184, 179] on div "Modules - overview" at bounding box center [181, 183] width 60 height 10
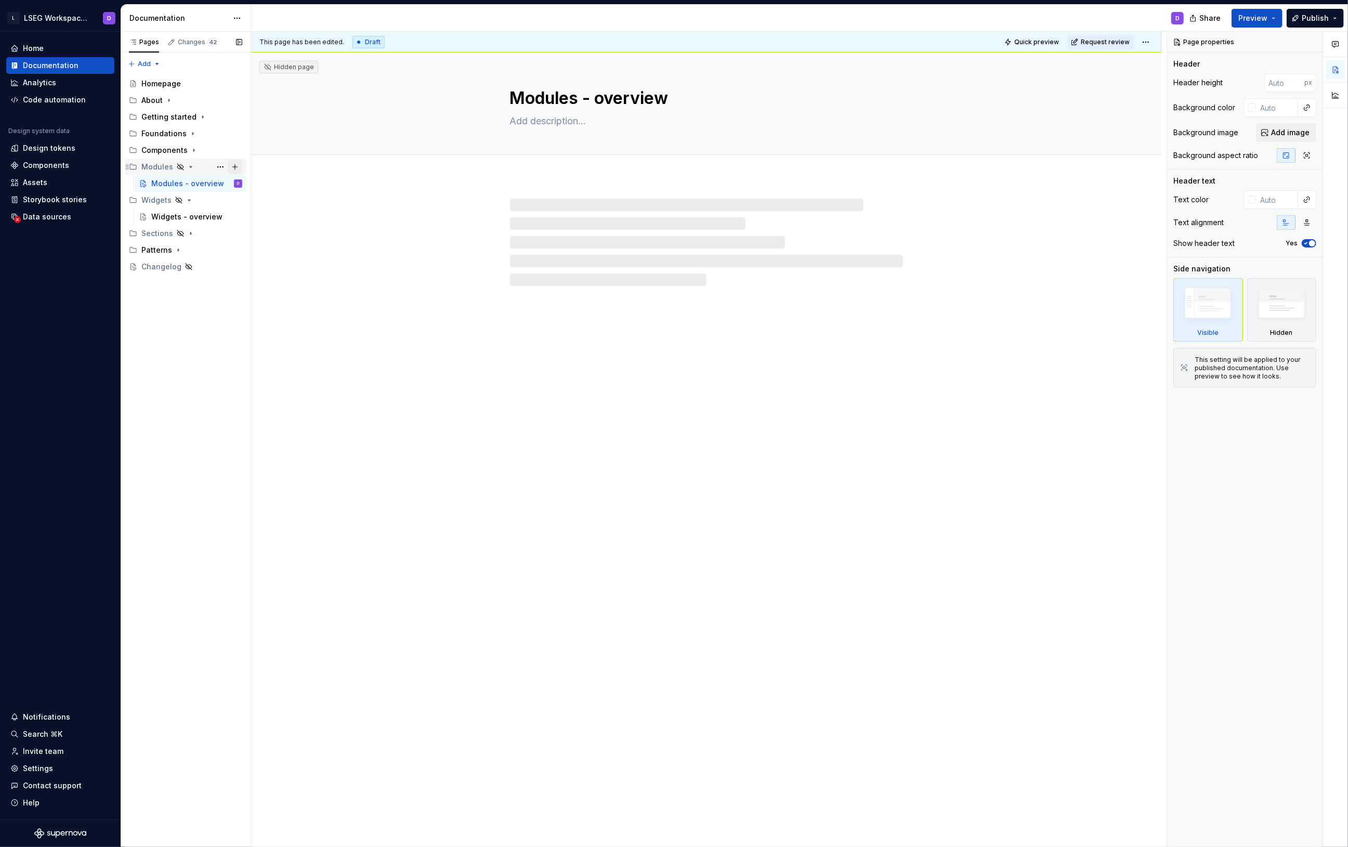
click at [235, 167] on button "Page tree" at bounding box center [235, 167] width 15 height 15
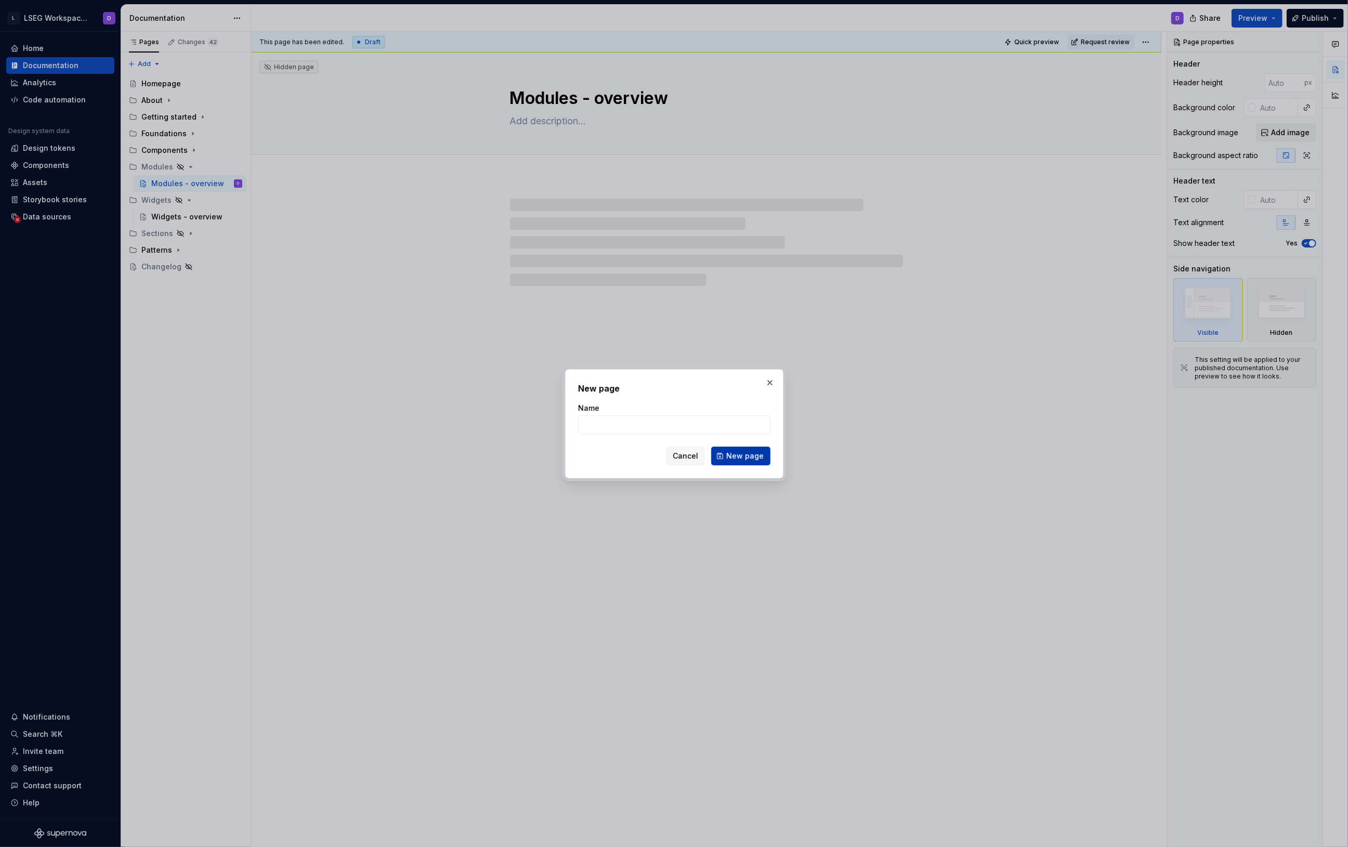
click at [732, 457] on span "New page" at bounding box center [744, 456] width 37 height 10
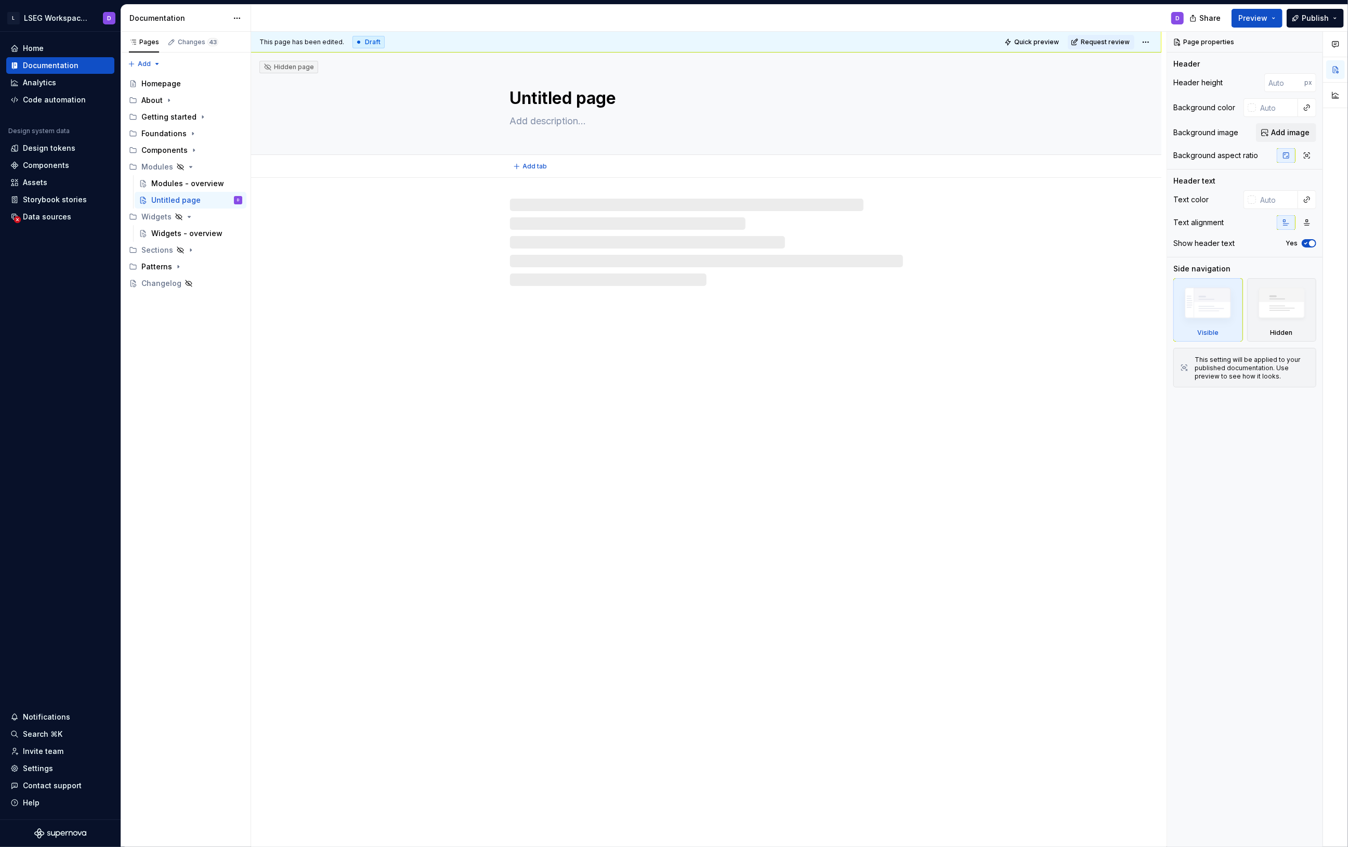
drag, startPoint x: 548, startPoint y: 98, endPoint x: 555, endPoint y: 95, distance: 7.2
click at [549, 97] on textarea "Untitled page" at bounding box center [704, 98] width 393 height 25
click at [558, 94] on textarea "Untitled page" at bounding box center [704, 98] width 393 height 25
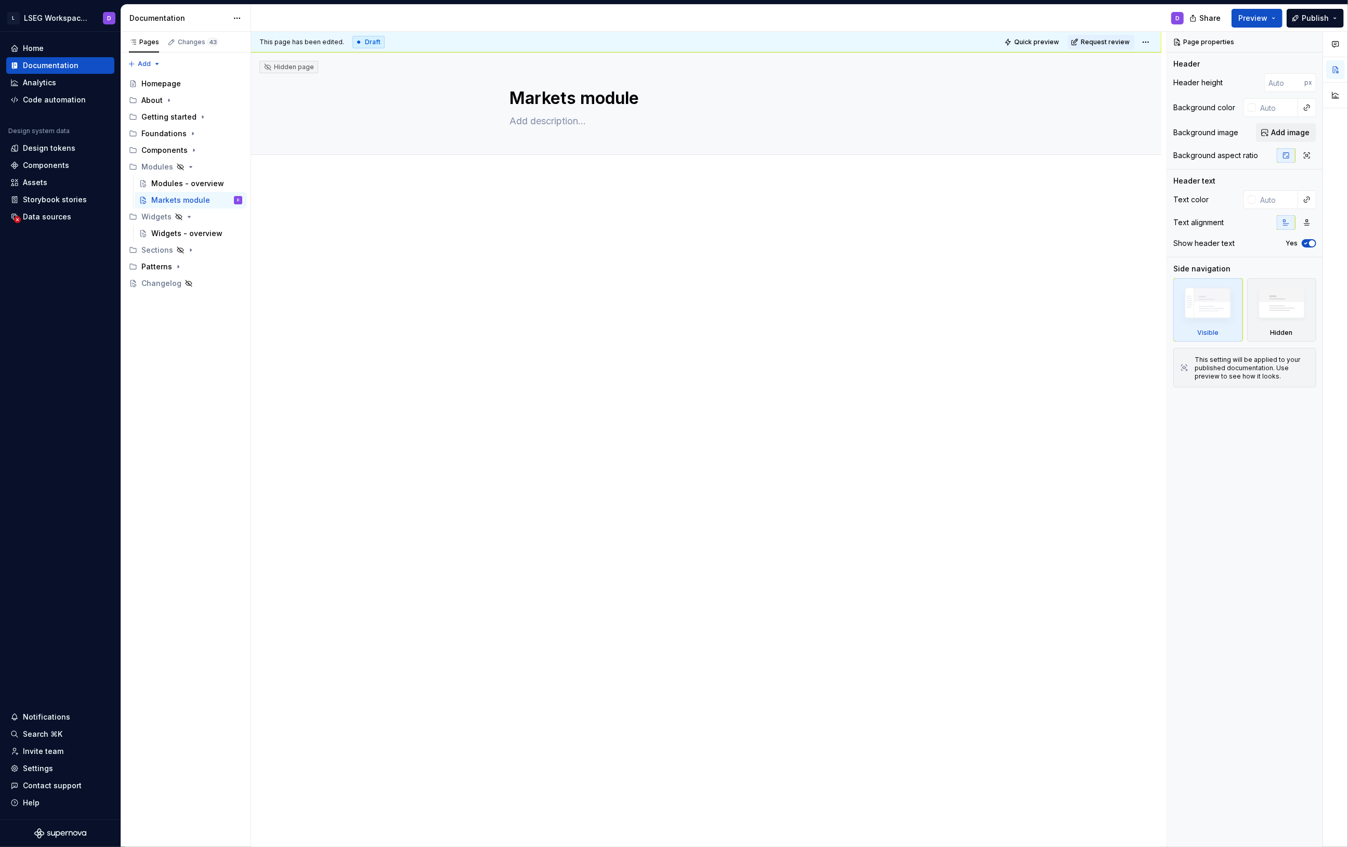
click at [632, 343] on div at bounding box center [706, 343] width 911 height 331
click at [193, 151] on icon "Page tree" at bounding box center [194, 150] width 8 height 8
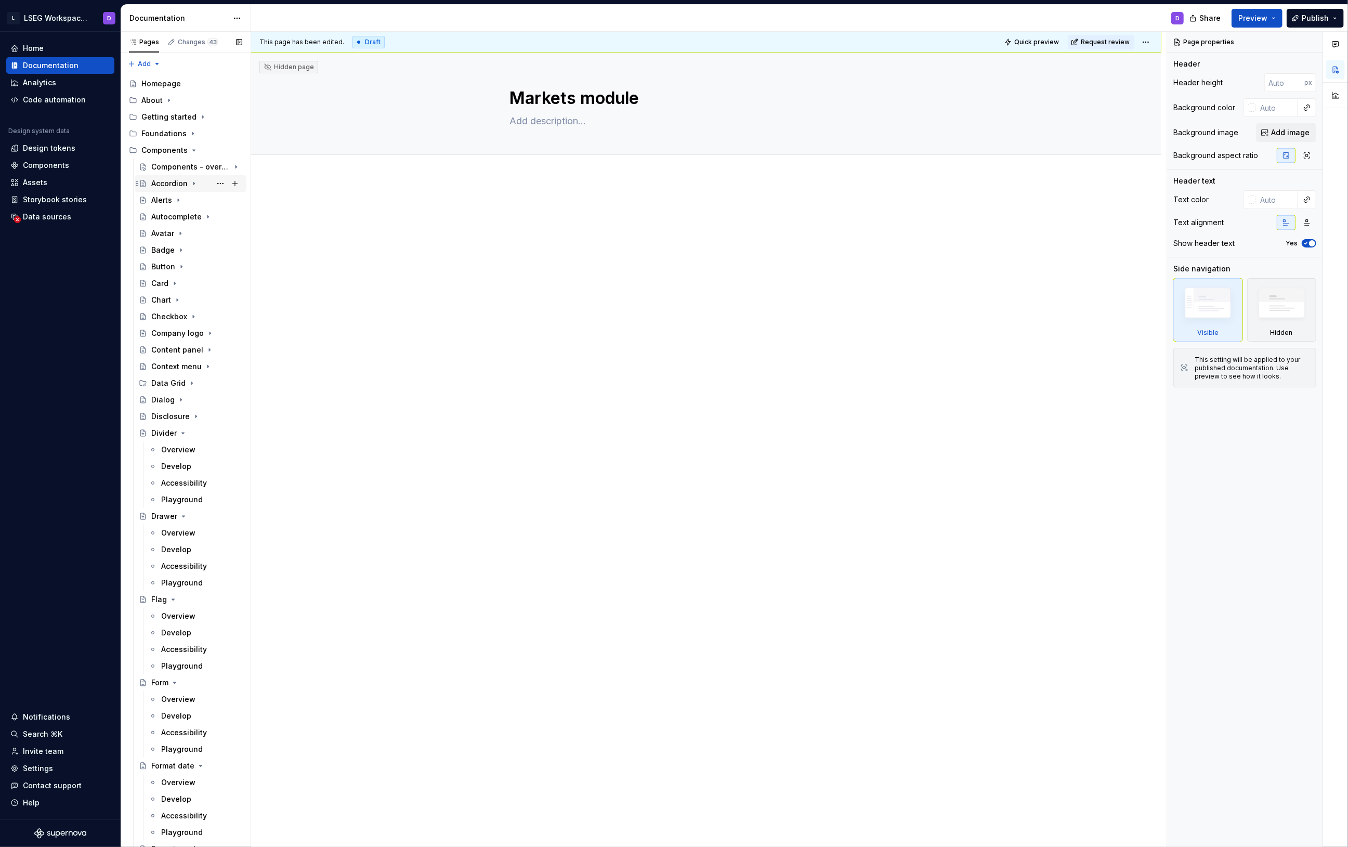
click at [193, 183] on icon "Page tree" at bounding box center [193, 184] width 1 height 3
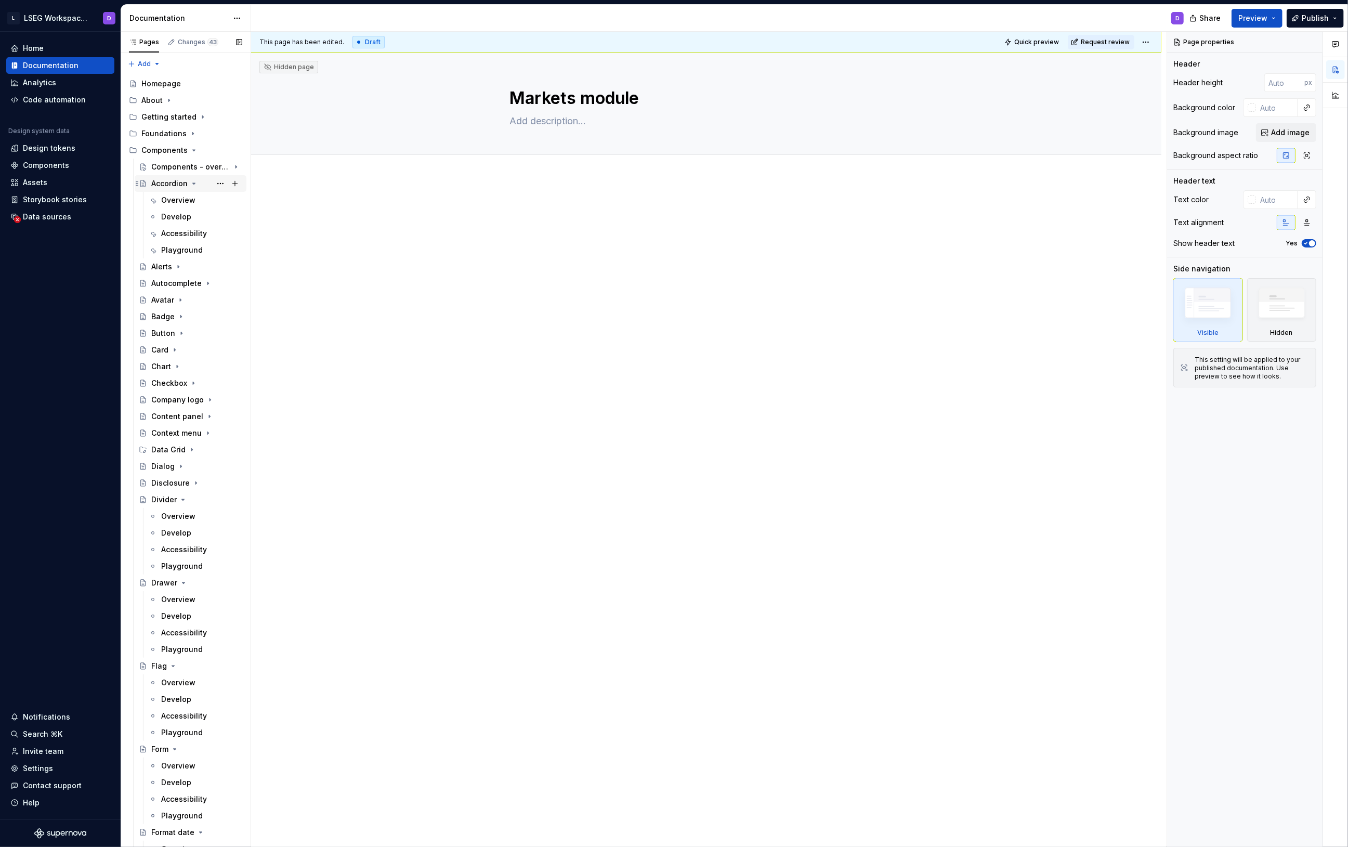
click at [176, 185] on div "Accordion" at bounding box center [169, 183] width 36 height 10
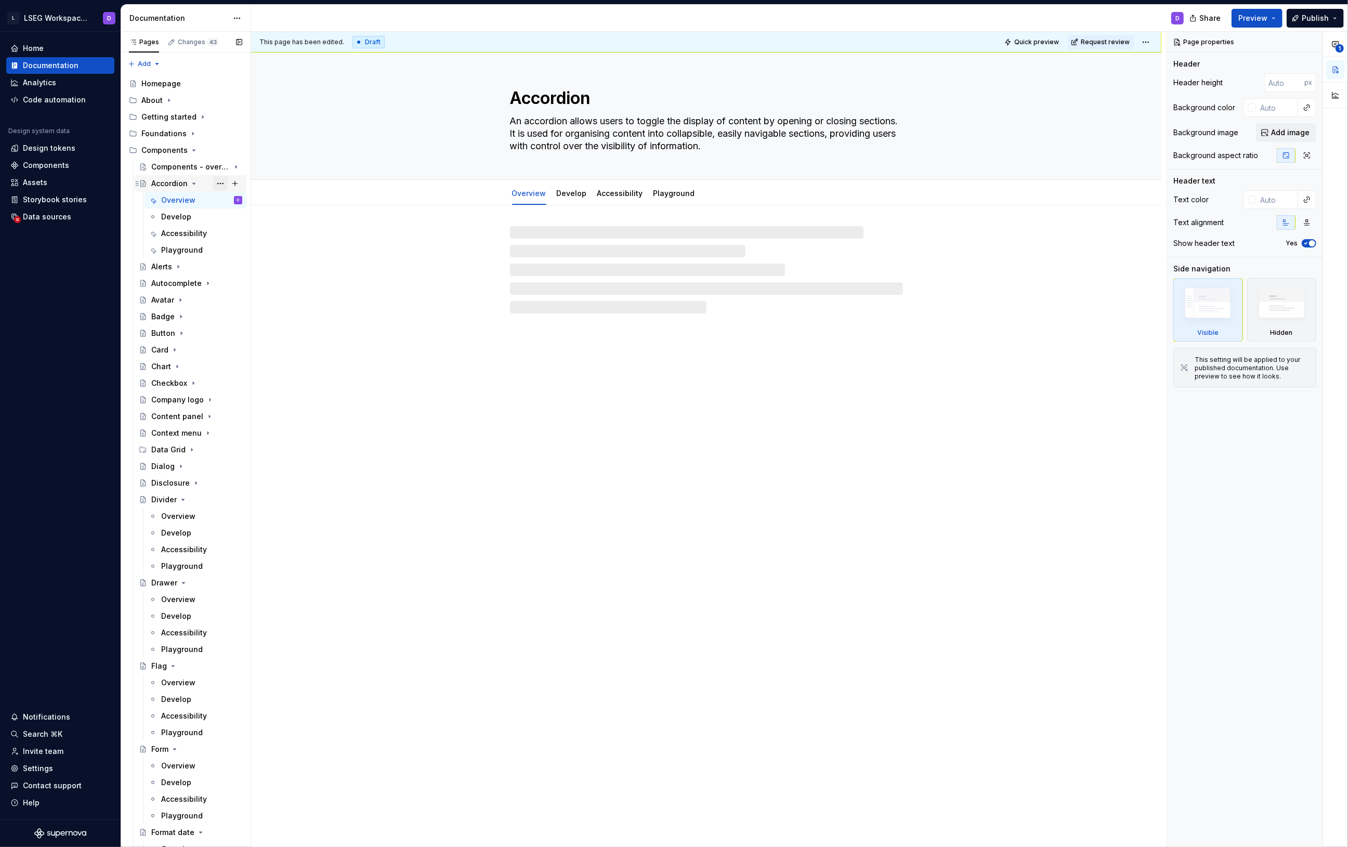
click at [213, 183] on button "Page tree" at bounding box center [220, 183] width 15 height 15
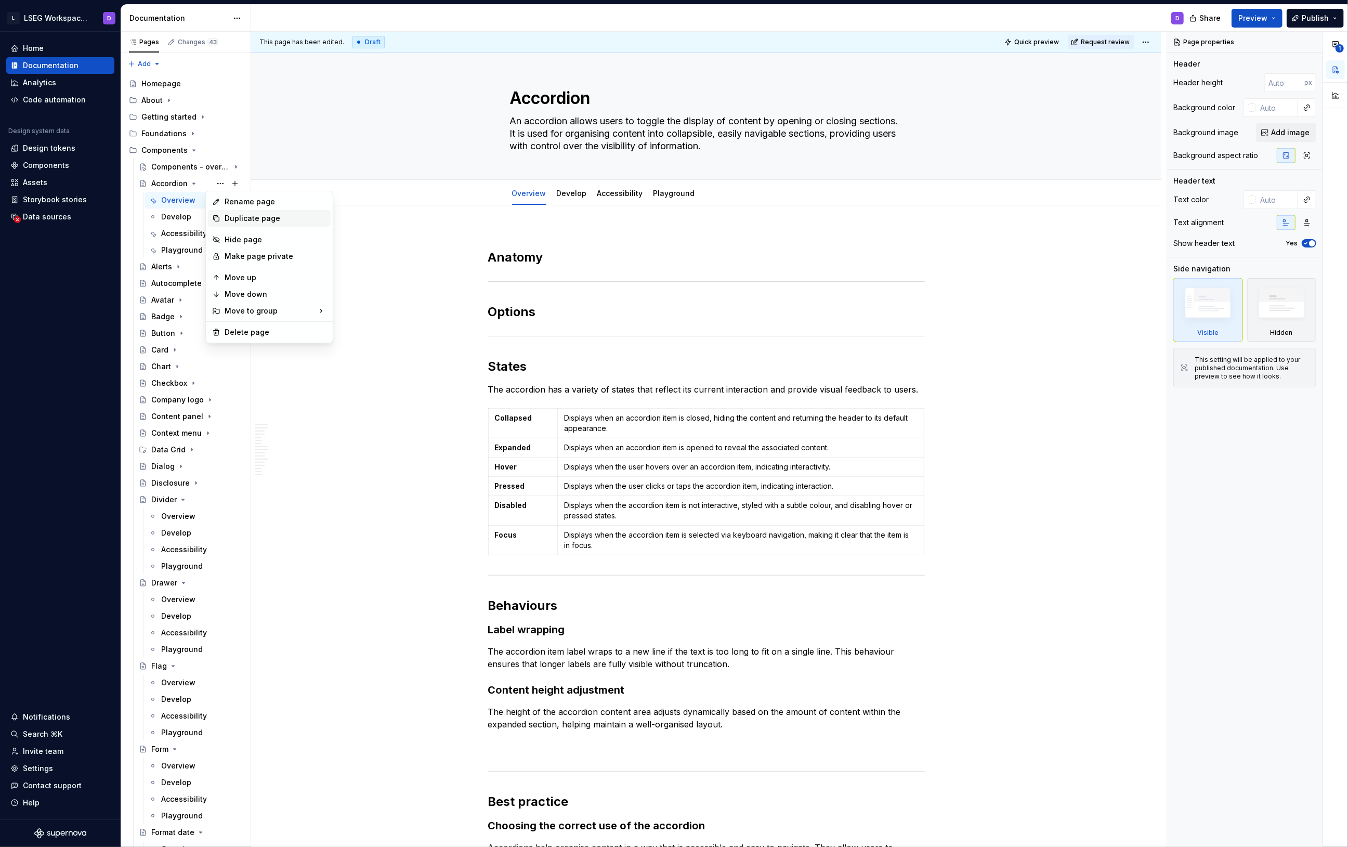
click at [257, 220] on div "Duplicate page" at bounding box center [276, 218] width 102 height 10
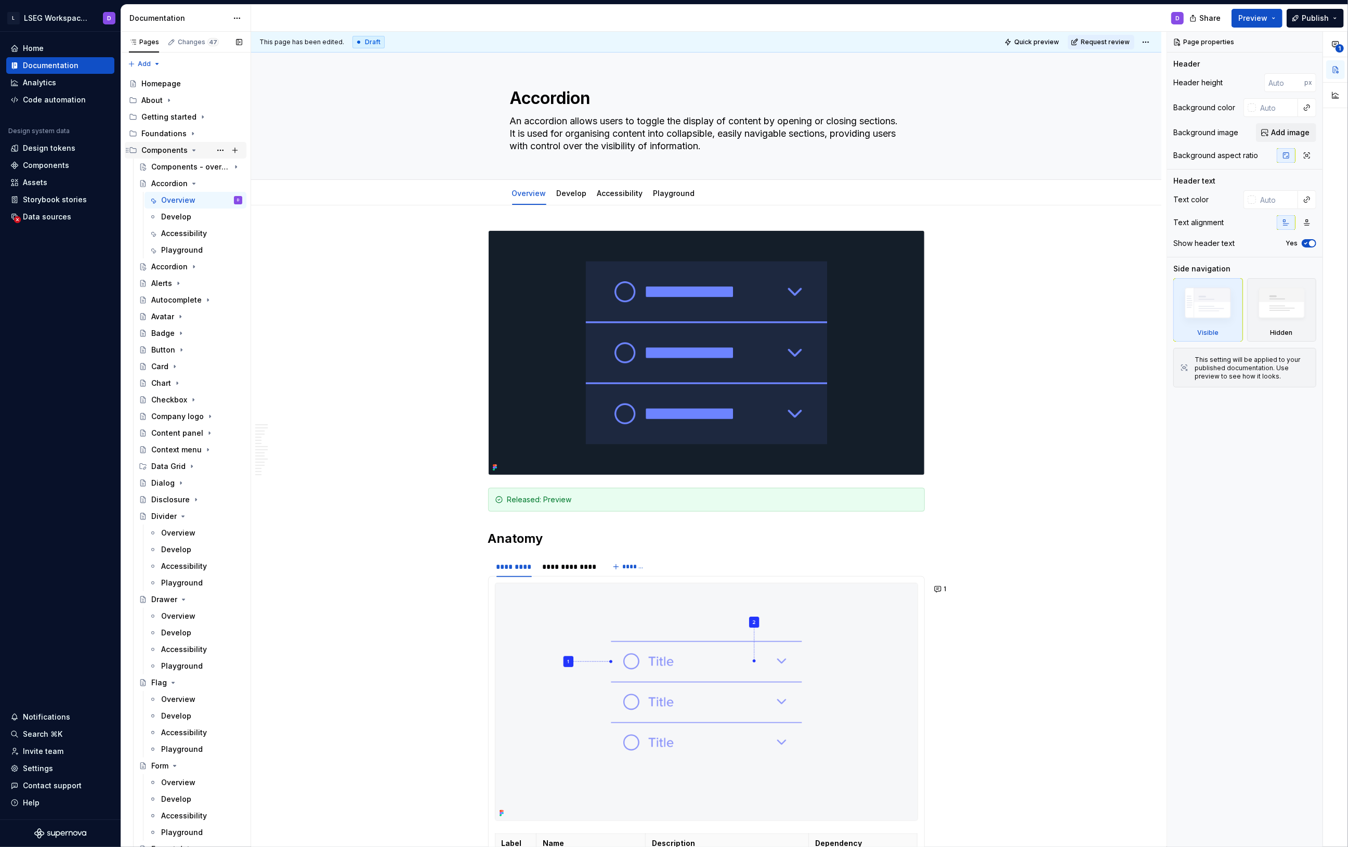
click at [192, 149] on icon "Page tree" at bounding box center [194, 150] width 8 height 8
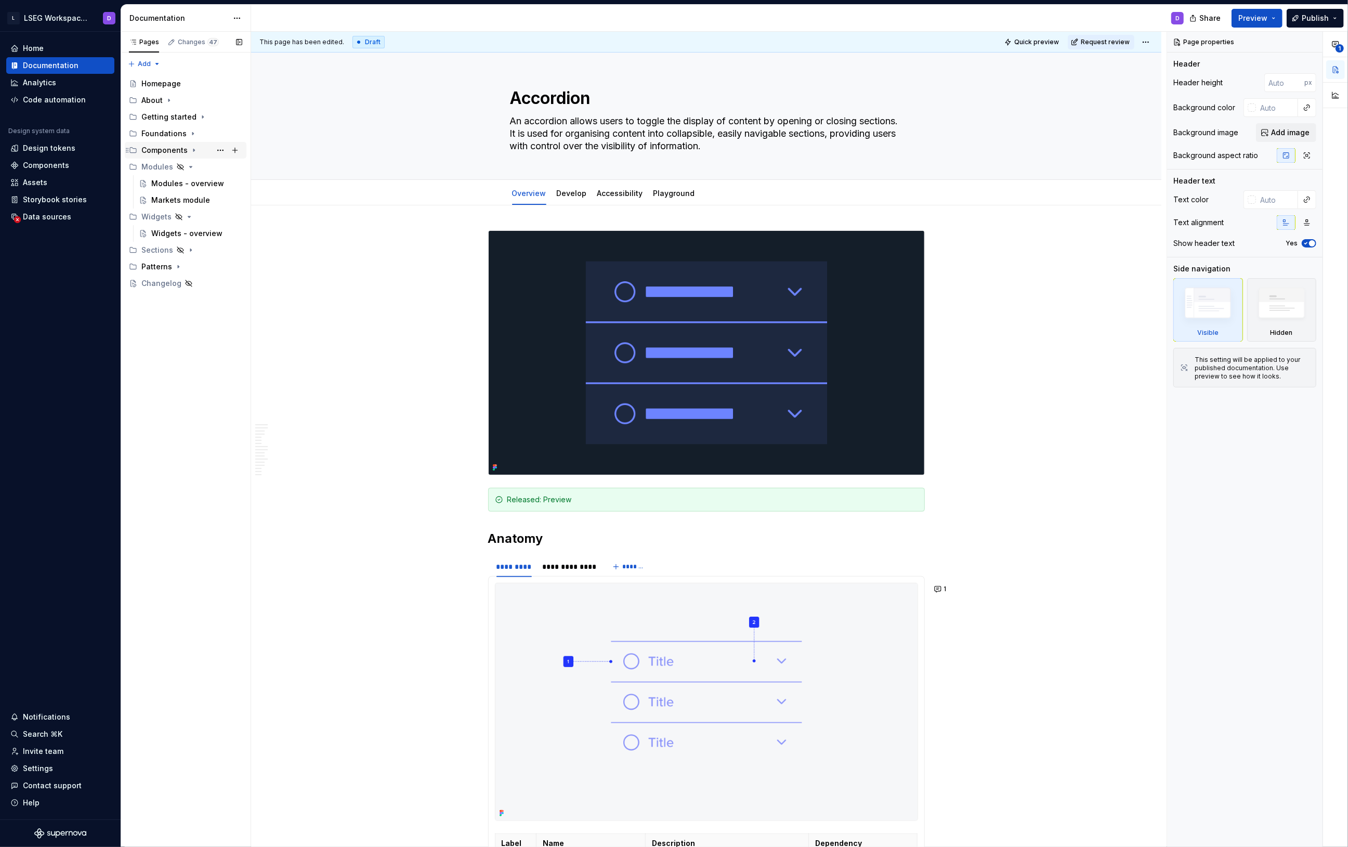
click at [192, 149] on icon "Page tree" at bounding box center [194, 150] width 8 height 8
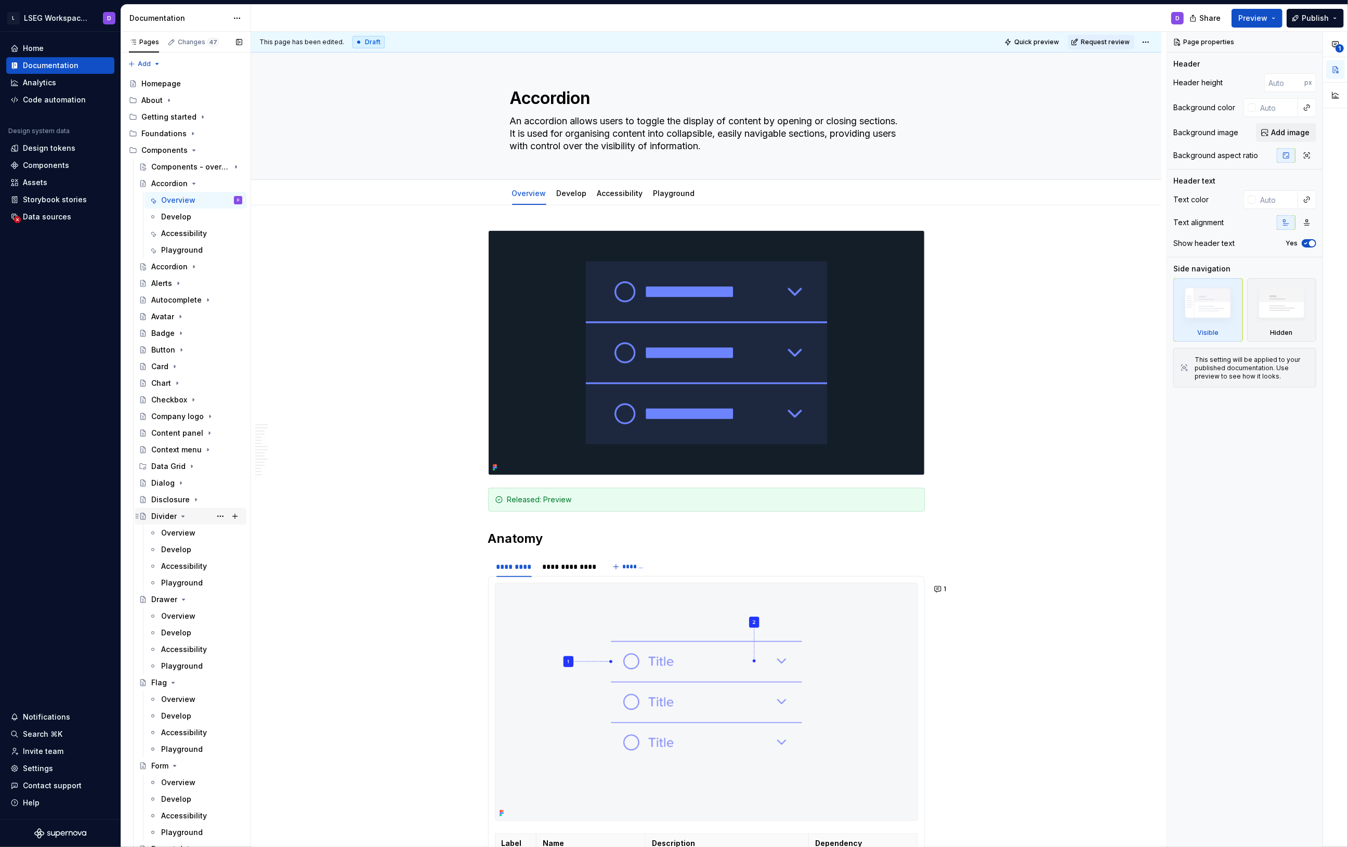
click at [183, 516] on icon "Page tree" at bounding box center [183, 516] width 3 height 1
click at [184, 534] on icon "Page tree" at bounding box center [183, 533] width 8 height 8
click at [170, 552] on icon "Page tree" at bounding box center [173, 550] width 8 height 8
click at [174, 567] on icon "Page tree" at bounding box center [175, 566] width 8 height 8
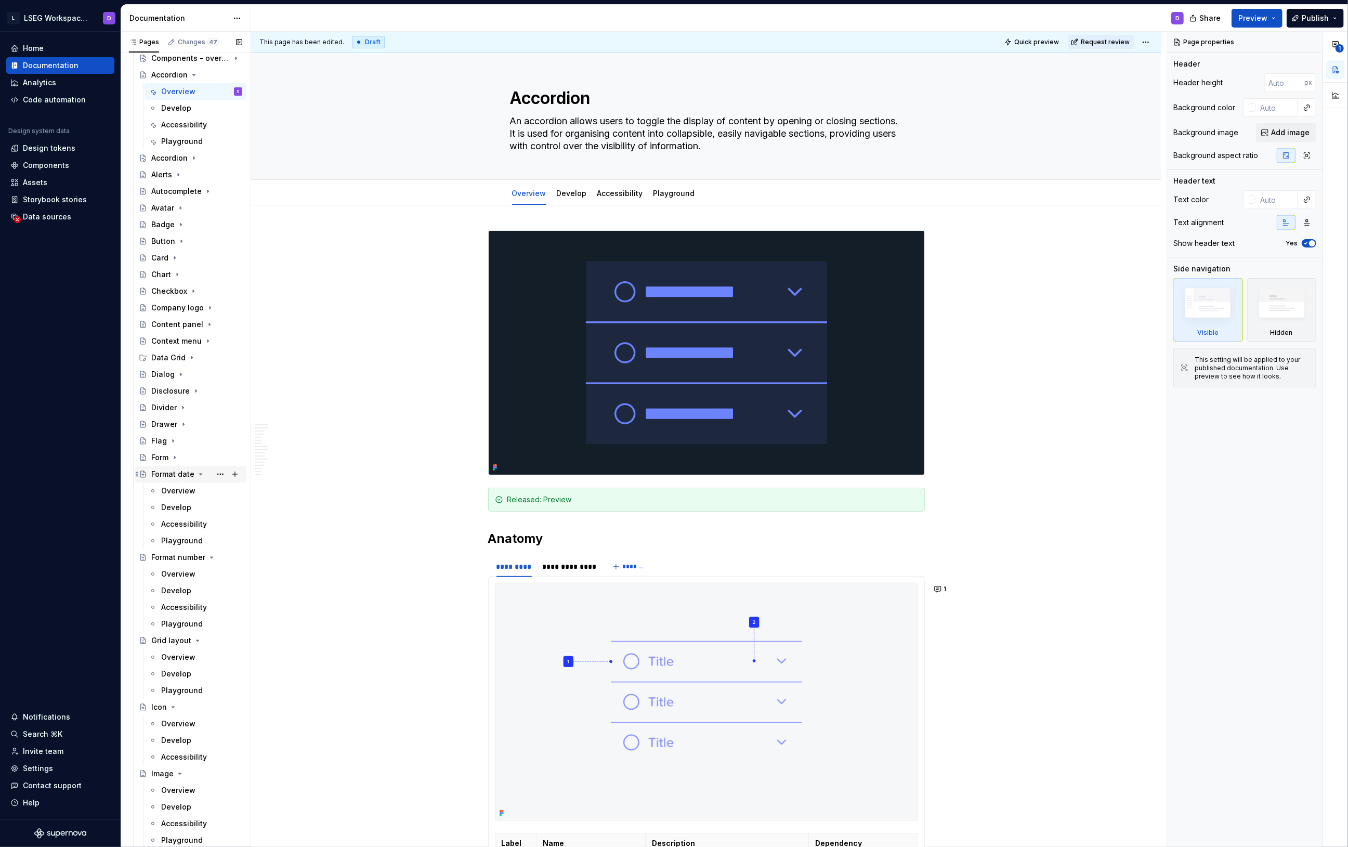
scroll to position [250, 0]
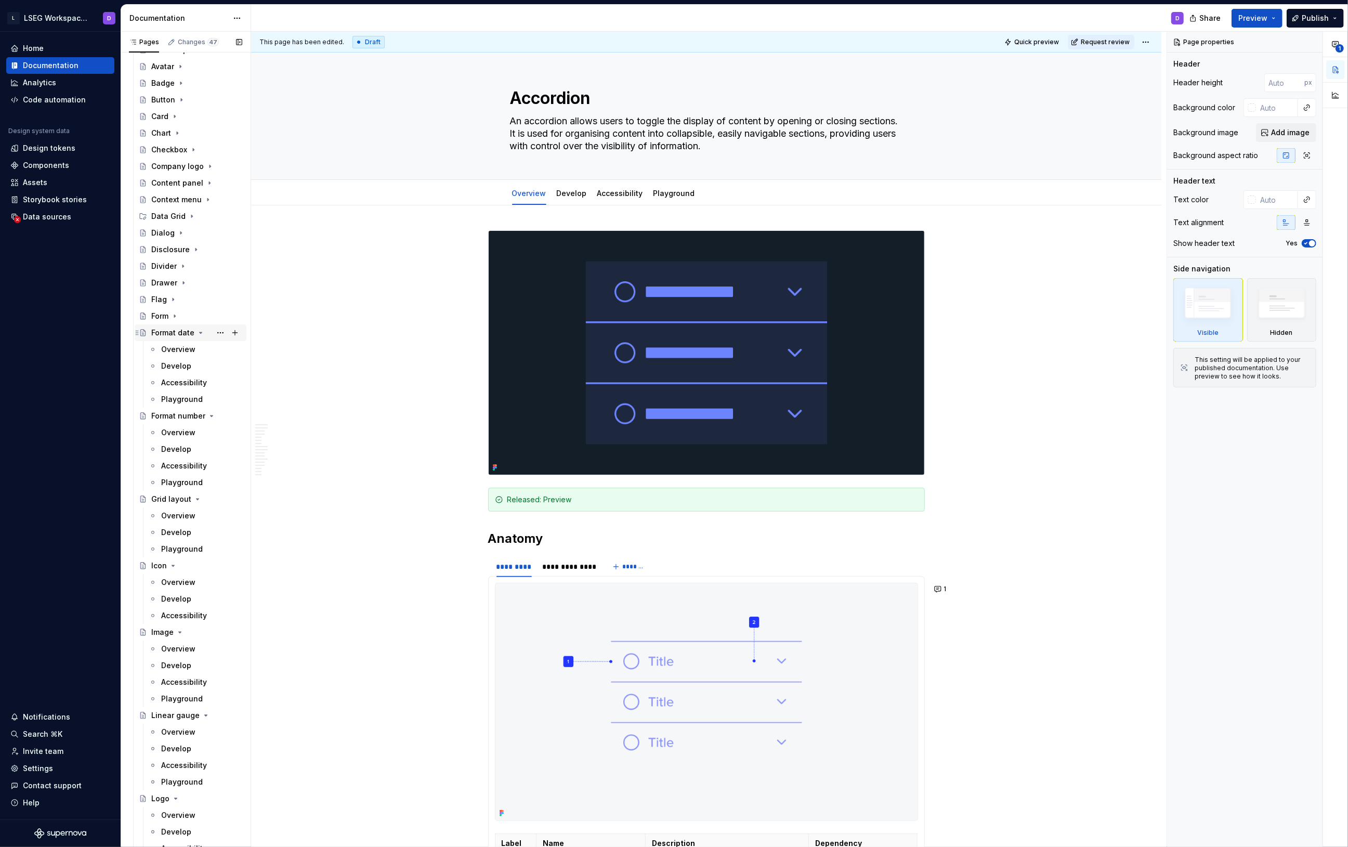
click at [198, 332] on icon "Page tree" at bounding box center [201, 333] width 8 height 8
click at [211, 349] on icon "Page tree" at bounding box center [212, 349] width 3 height 1
click at [194, 366] on icon "Page tree" at bounding box center [197, 366] width 8 height 8
click at [172, 384] on icon "Page tree" at bounding box center [173, 383] width 8 height 8
click at [177, 401] on icon "Page tree" at bounding box center [180, 399] width 8 height 8
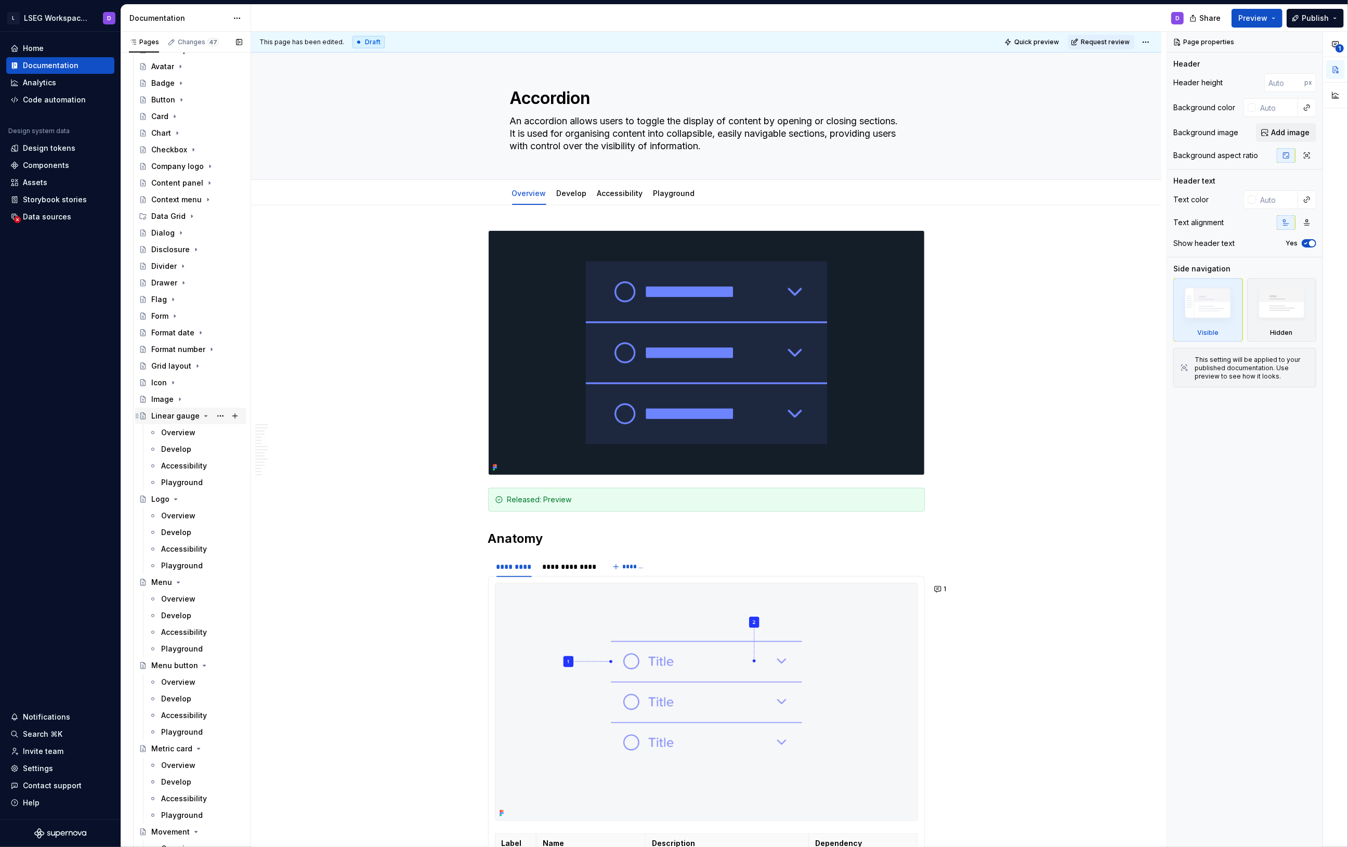
click at [202, 417] on icon "Page tree" at bounding box center [206, 416] width 8 height 8
click at [175, 433] on icon "Page tree" at bounding box center [176, 433] width 8 height 8
click at [177, 449] on icon "Page tree" at bounding box center [178, 449] width 3 height 1
drag, startPoint x: 200, startPoint y: 465, endPoint x: 198, endPoint y: 475, distance: 10.0
click at [203, 465] on icon "Page tree" at bounding box center [204, 465] width 3 height 1
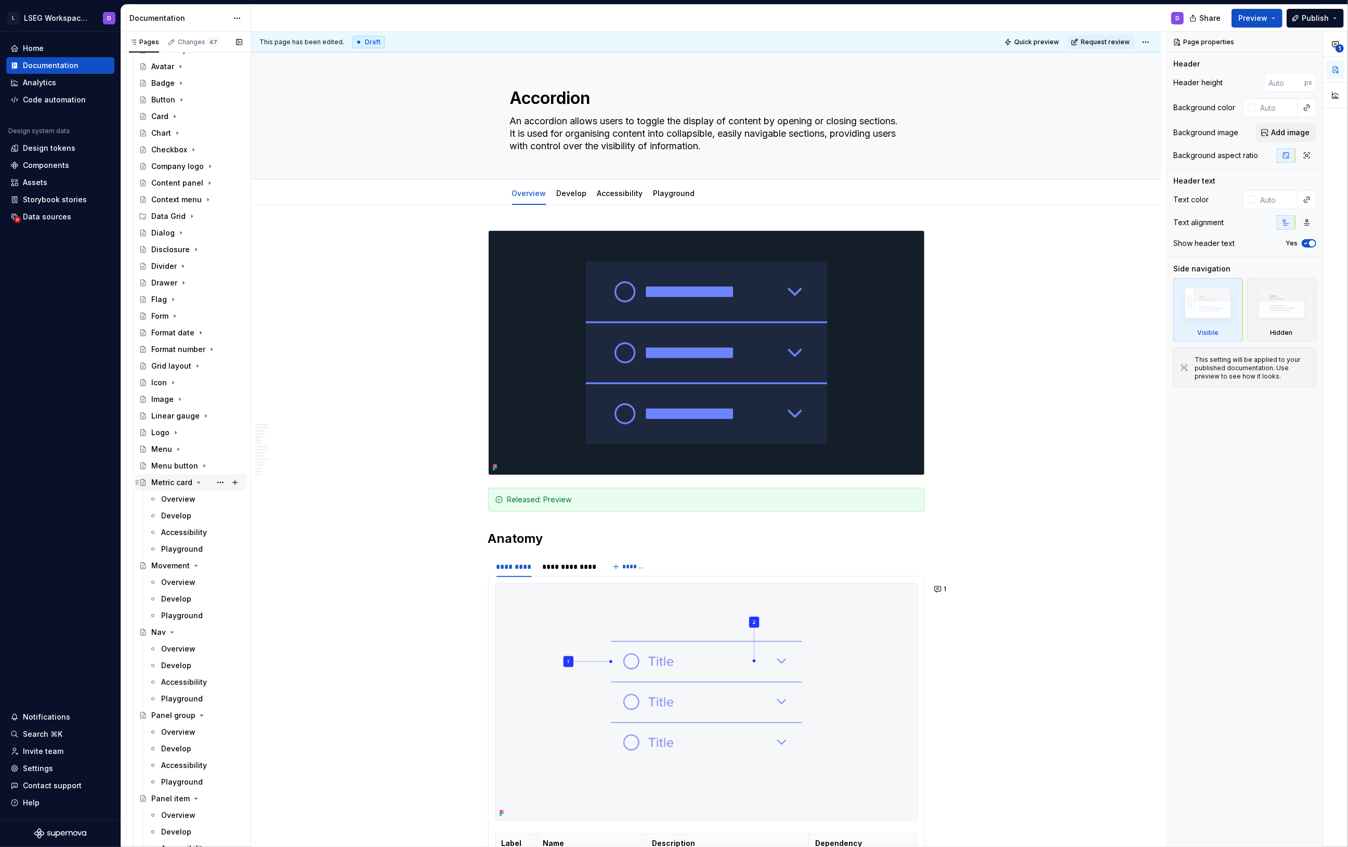
click at [194, 482] on icon "Page tree" at bounding box center [198, 482] width 8 height 8
click at [193, 501] on icon "Page tree" at bounding box center [196, 499] width 8 height 8
click at [171, 516] on icon "Page tree" at bounding box center [172, 515] width 3 height 1
click at [201, 534] on icon "Page tree" at bounding box center [202, 532] width 8 height 8
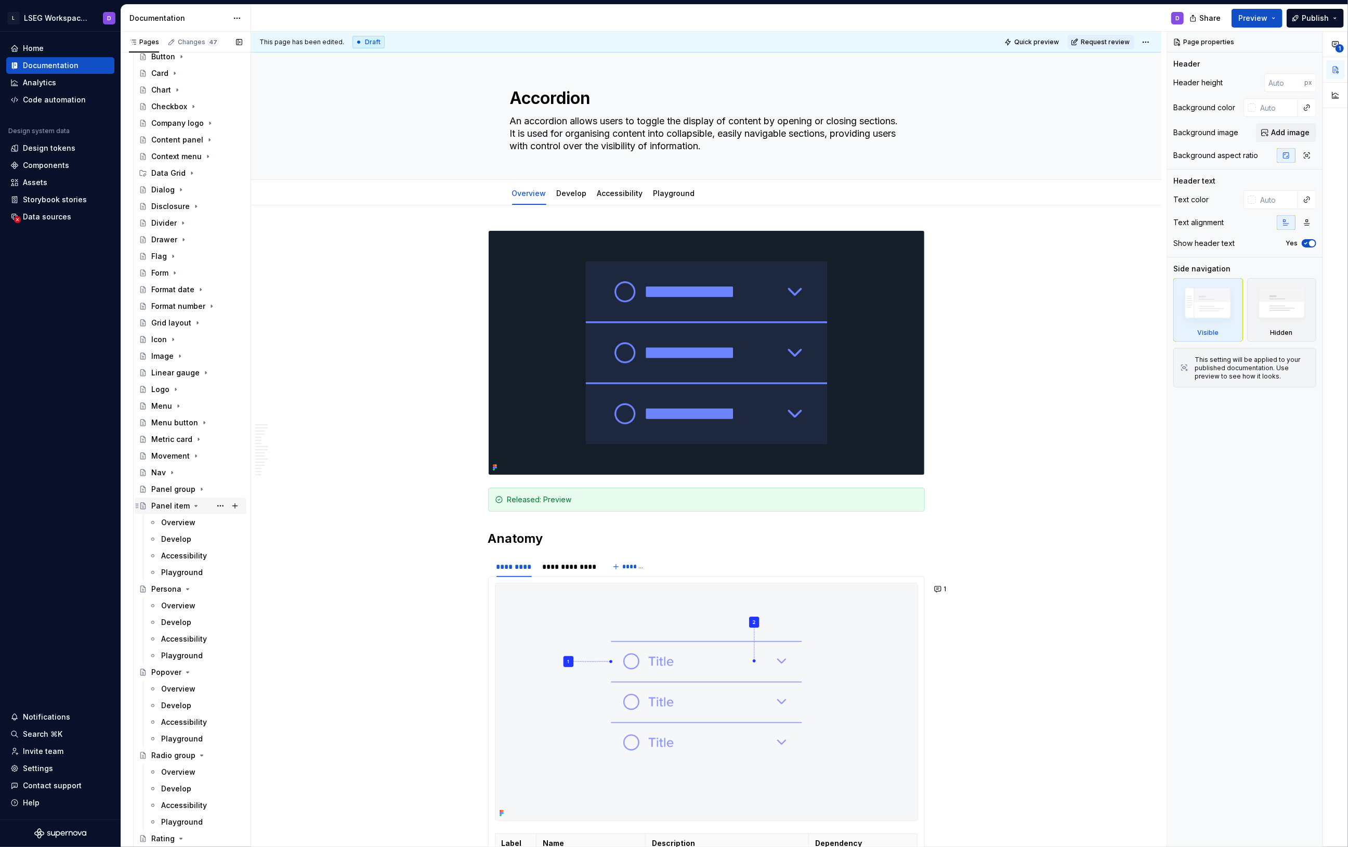
scroll to position [335, 0]
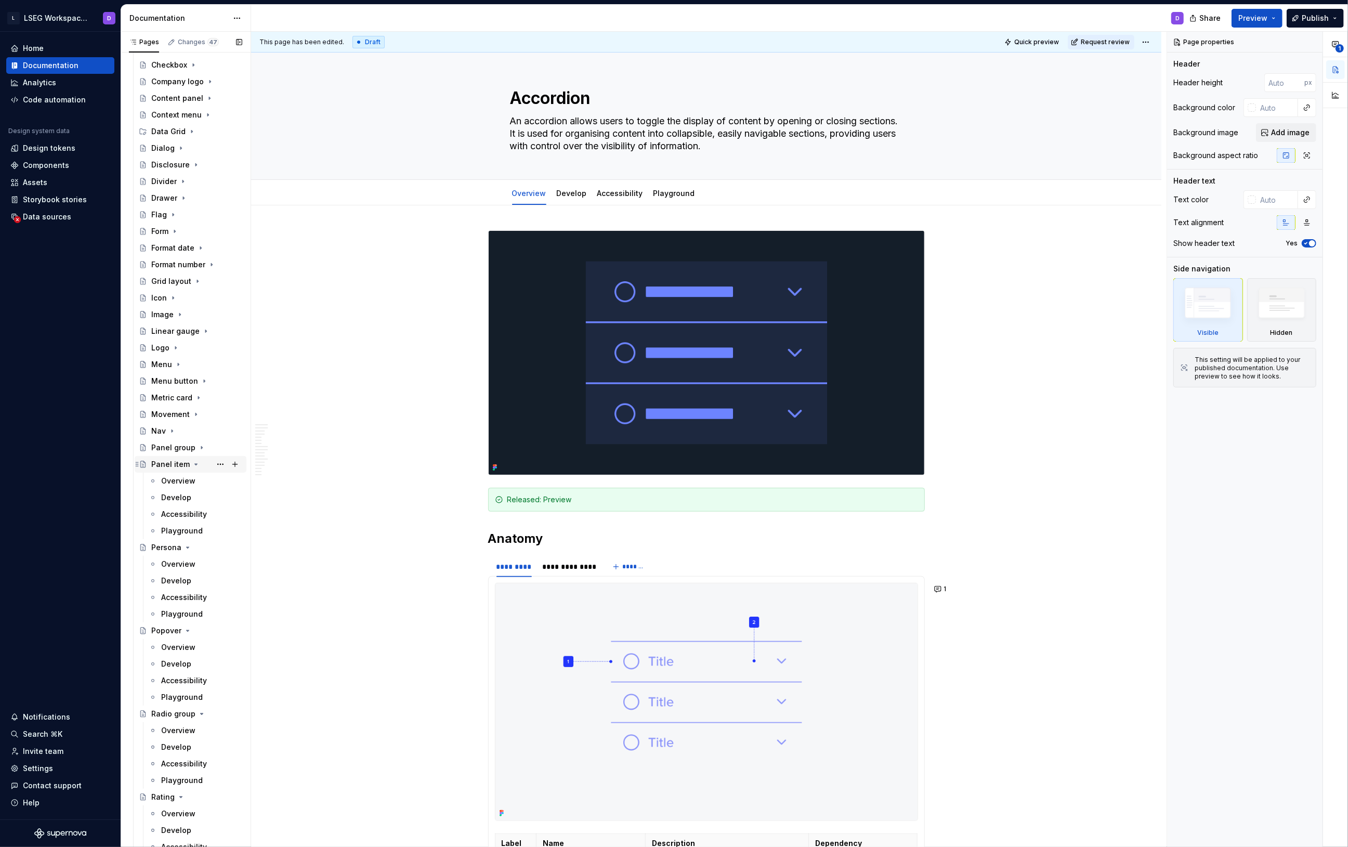
click at [193, 465] on icon "Page tree" at bounding box center [196, 464] width 8 height 8
click at [188, 482] on icon "Page tree" at bounding box center [188, 481] width 8 height 8
click at [187, 498] on icon "Page tree" at bounding box center [188, 497] width 3 height 1
click at [198, 517] on icon "Page tree" at bounding box center [202, 514] width 8 height 8
click at [180, 535] on icon "Page tree" at bounding box center [181, 531] width 8 height 8
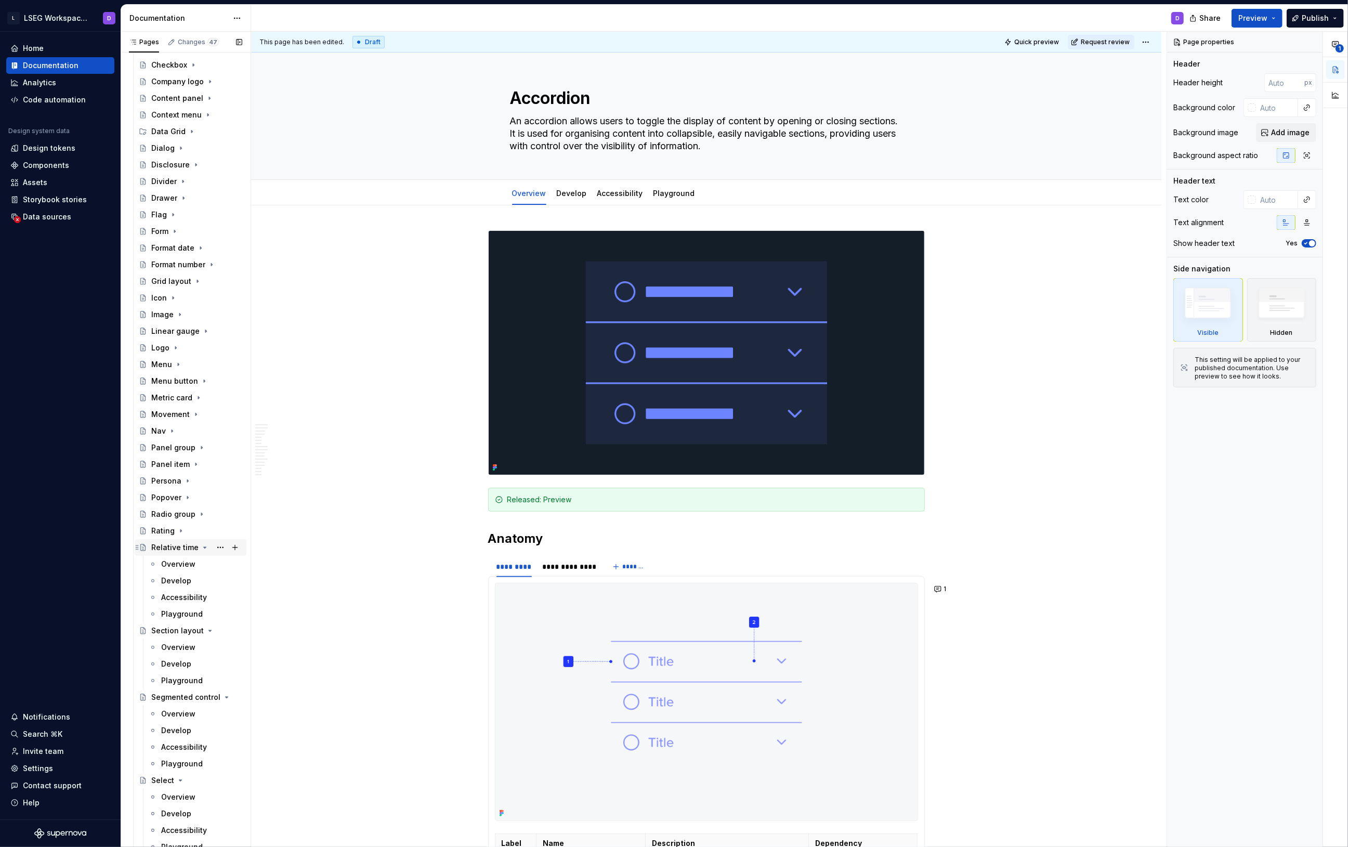
click at [204, 548] on icon "Page tree" at bounding box center [205, 547] width 3 height 1
click at [206, 565] on icon "Page tree" at bounding box center [207, 564] width 3 height 1
click at [206, 580] on icon "Page tree" at bounding box center [207, 580] width 3 height 1
click at [179, 598] on icon "Page tree" at bounding box center [180, 597] width 3 height 1
click at [187, 616] on icon "Page tree" at bounding box center [190, 614] width 8 height 8
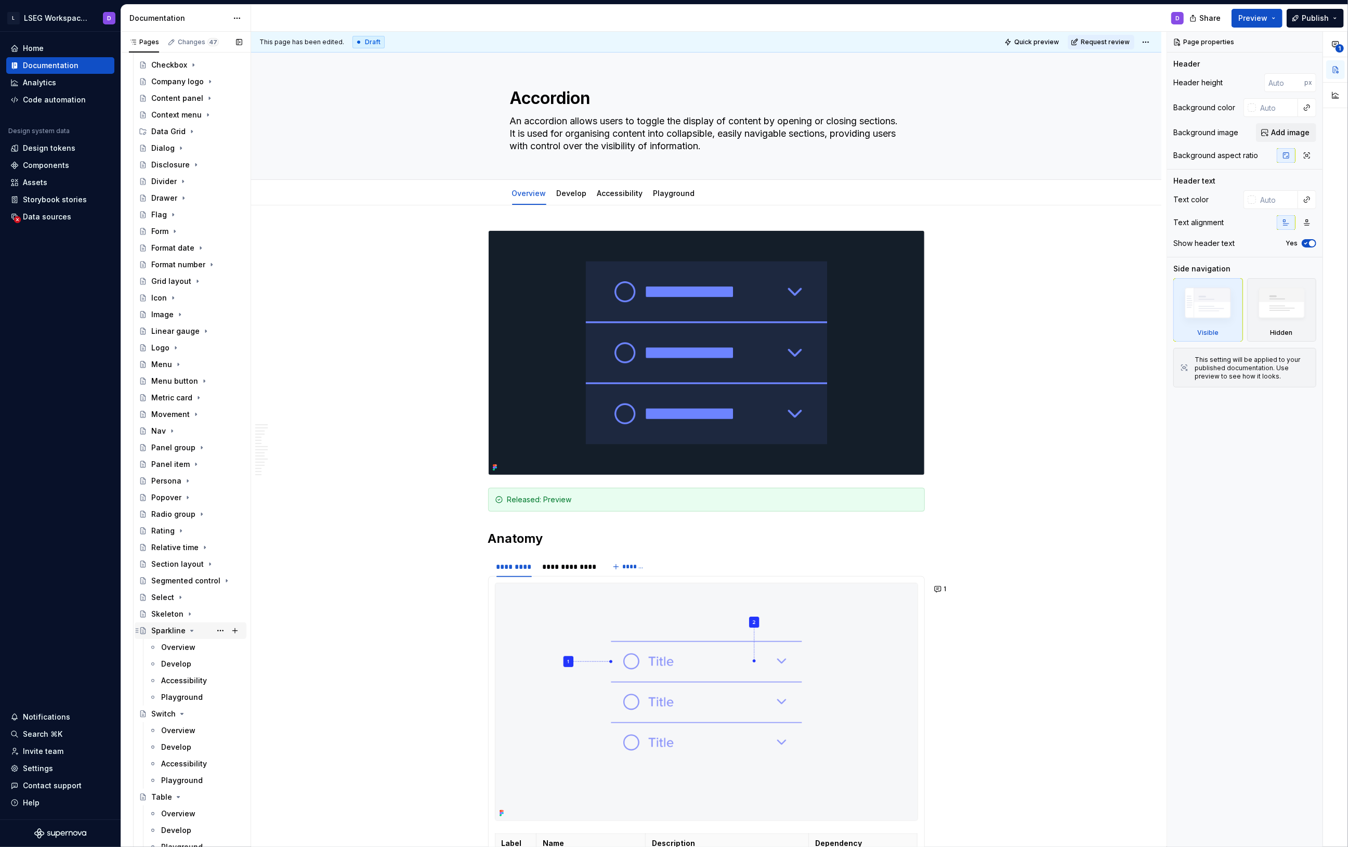
click at [192, 631] on icon "Page tree" at bounding box center [192, 631] width 8 height 8
drag, startPoint x: 180, startPoint y: 648, endPoint x: 184, endPoint y: 655, distance: 7.4
click at [180, 649] on icon "Page tree" at bounding box center [182, 647] width 8 height 8
click at [176, 665] on icon "Page tree" at bounding box center [178, 664] width 8 height 8
click at [175, 683] on icon "Page tree" at bounding box center [176, 681] width 8 height 8
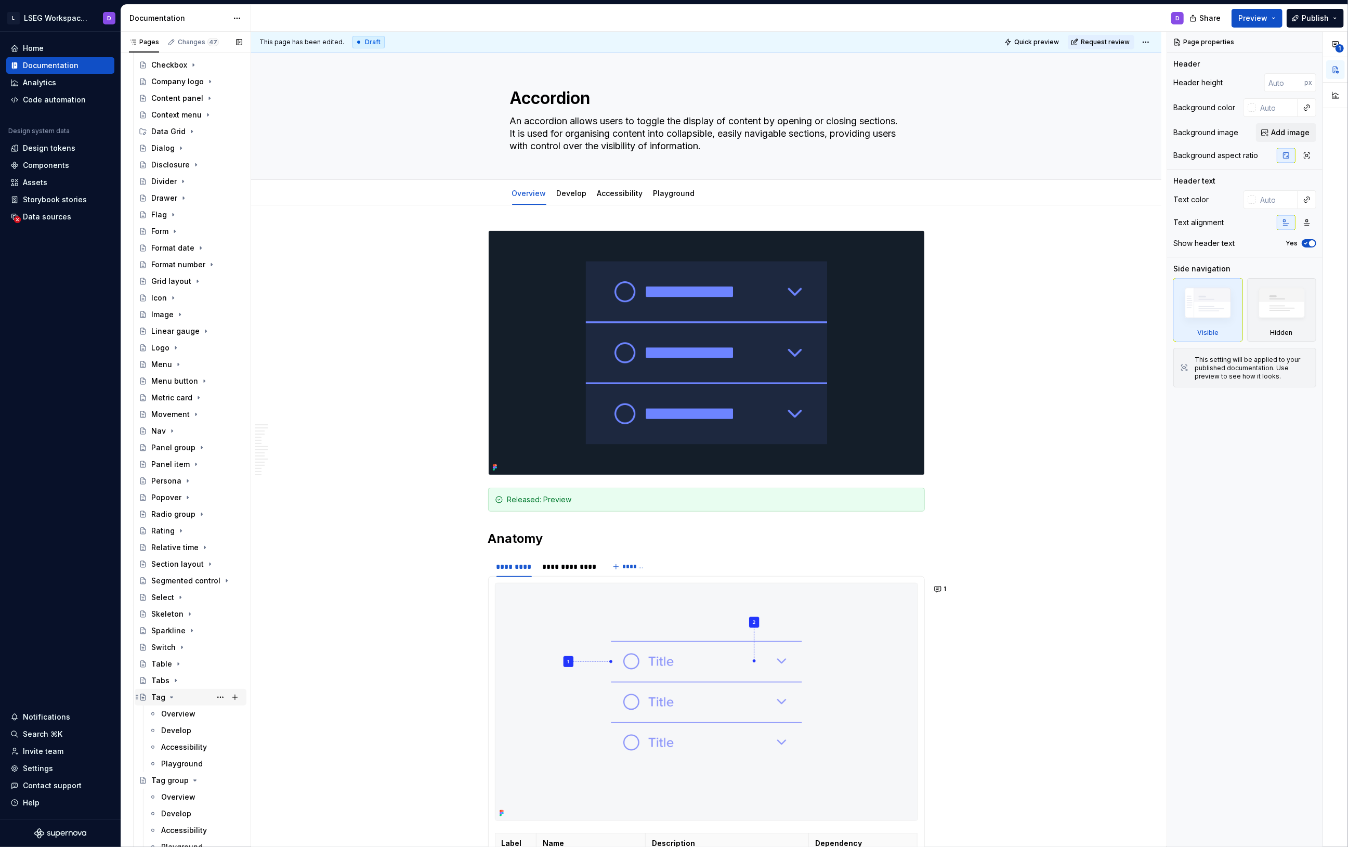
click at [168, 696] on icon "Page tree" at bounding box center [171, 697] width 8 height 8
click at [192, 717] on icon "Page tree" at bounding box center [195, 714] width 8 height 8
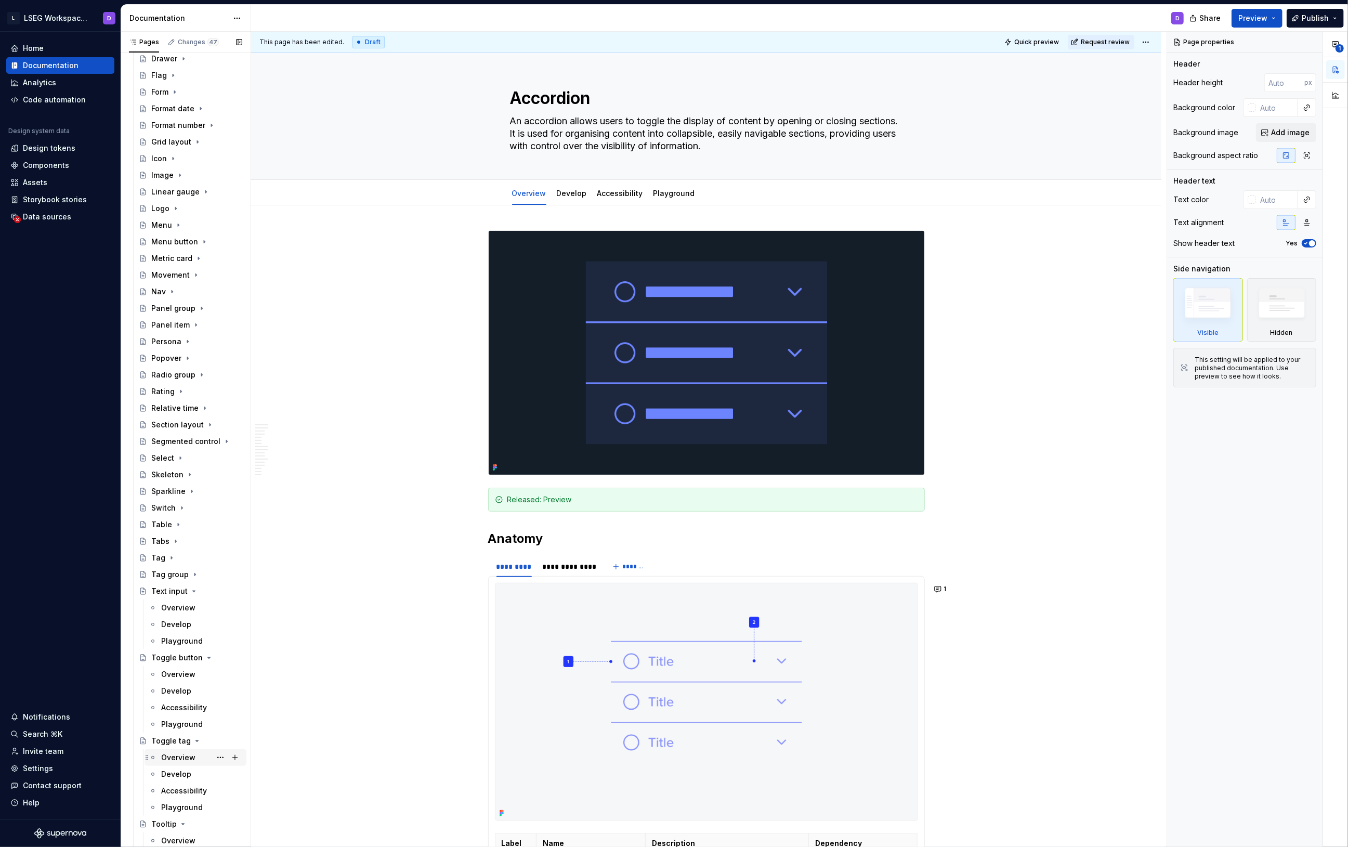
scroll to position [542, 0]
click at [190, 524] on icon "Page tree" at bounding box center [194, 524] width 8 height 8
click at [203, 540] on icon "Page tree" at bounding box center [207, 540] width 8 height 8
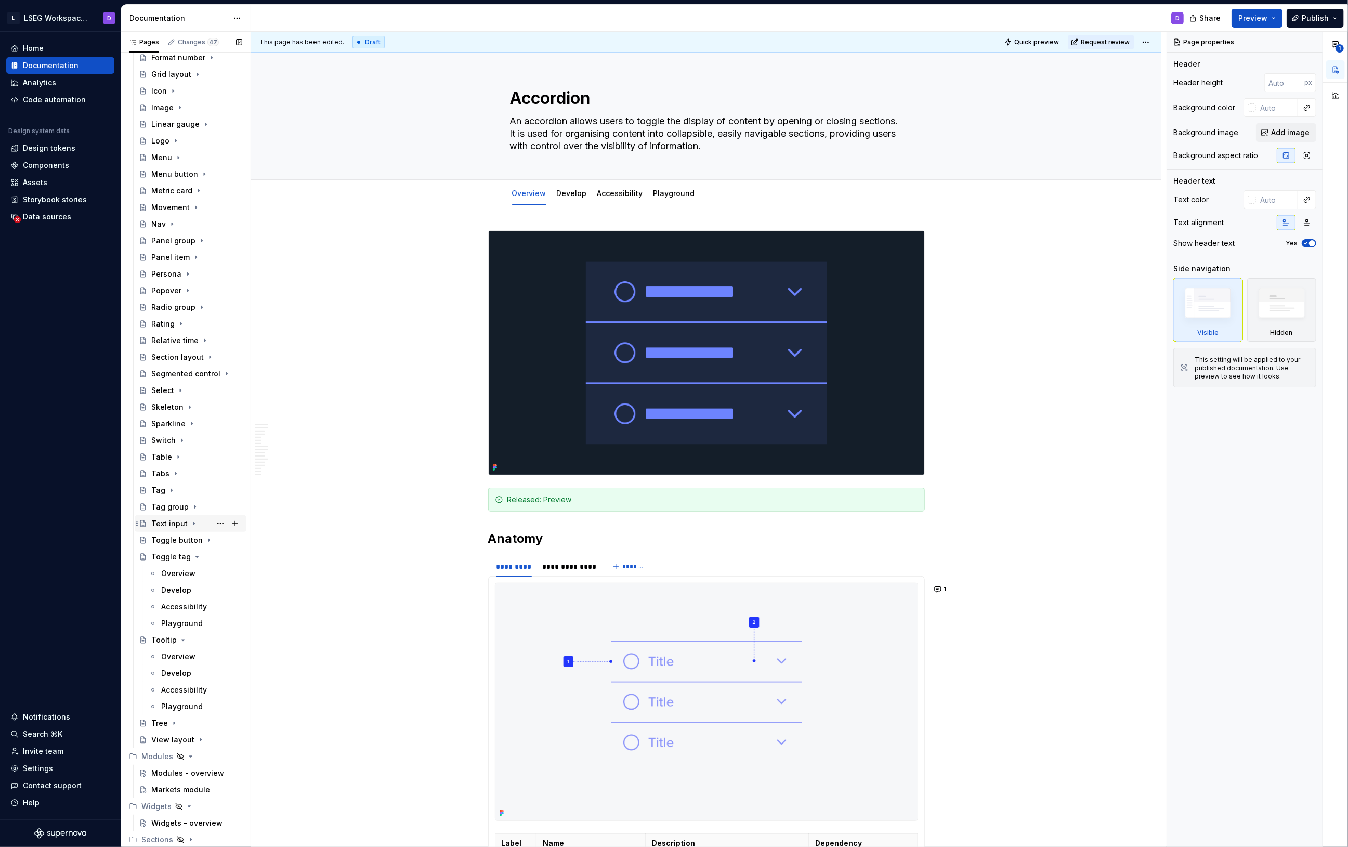
click at [196, 557] on icon "Page tree" at bounding box center [197, 556] width 3 height 1
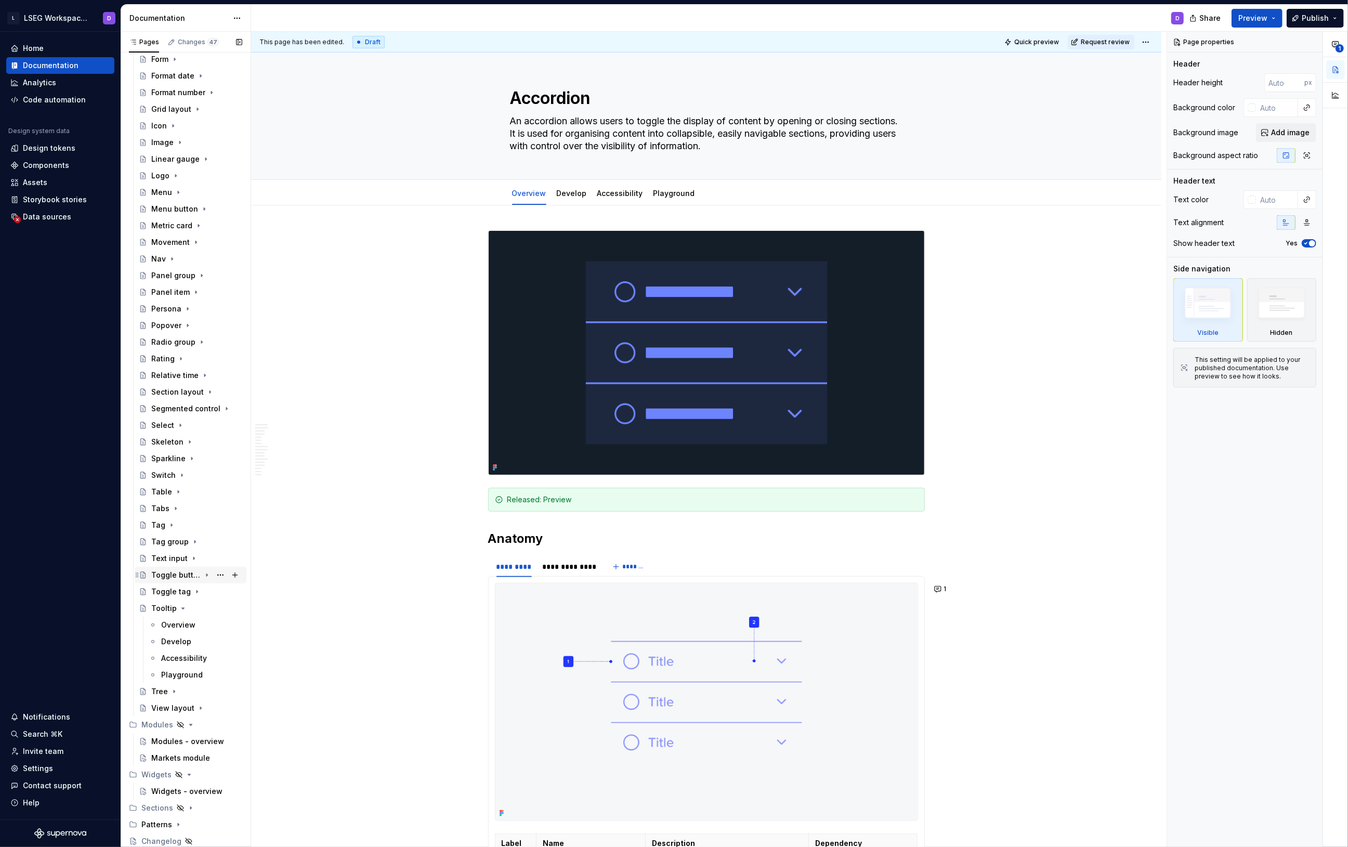
scroll to position [507, 0]
drag, startPoint x: 180, startPoint y: 612, endPoint x: 182, endPoint y: 632, distance: 20.3
click at [180, 612] on icon "Page tree" at bounding box center [183, 609] width 8 height 8
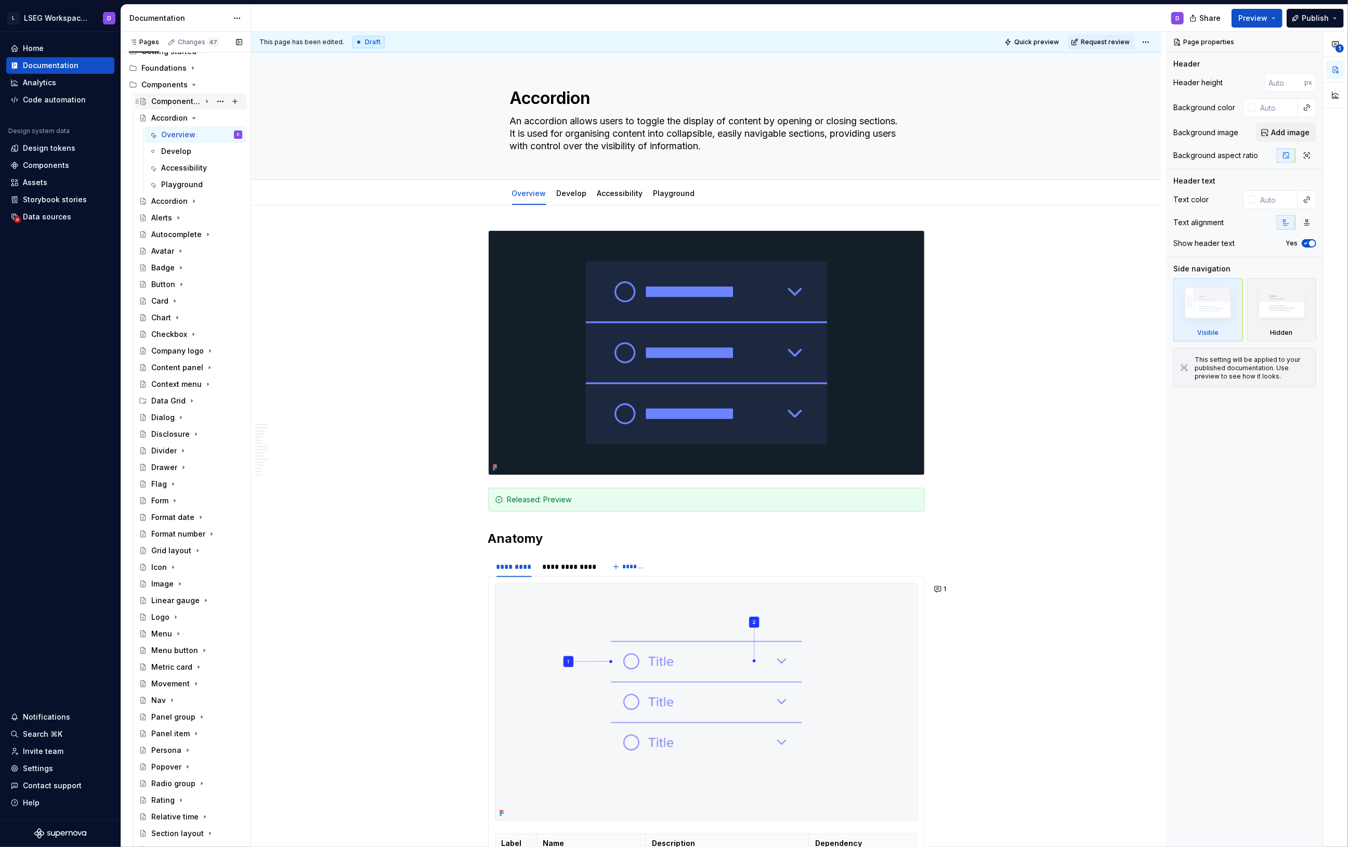
scroll to position [0, 0]
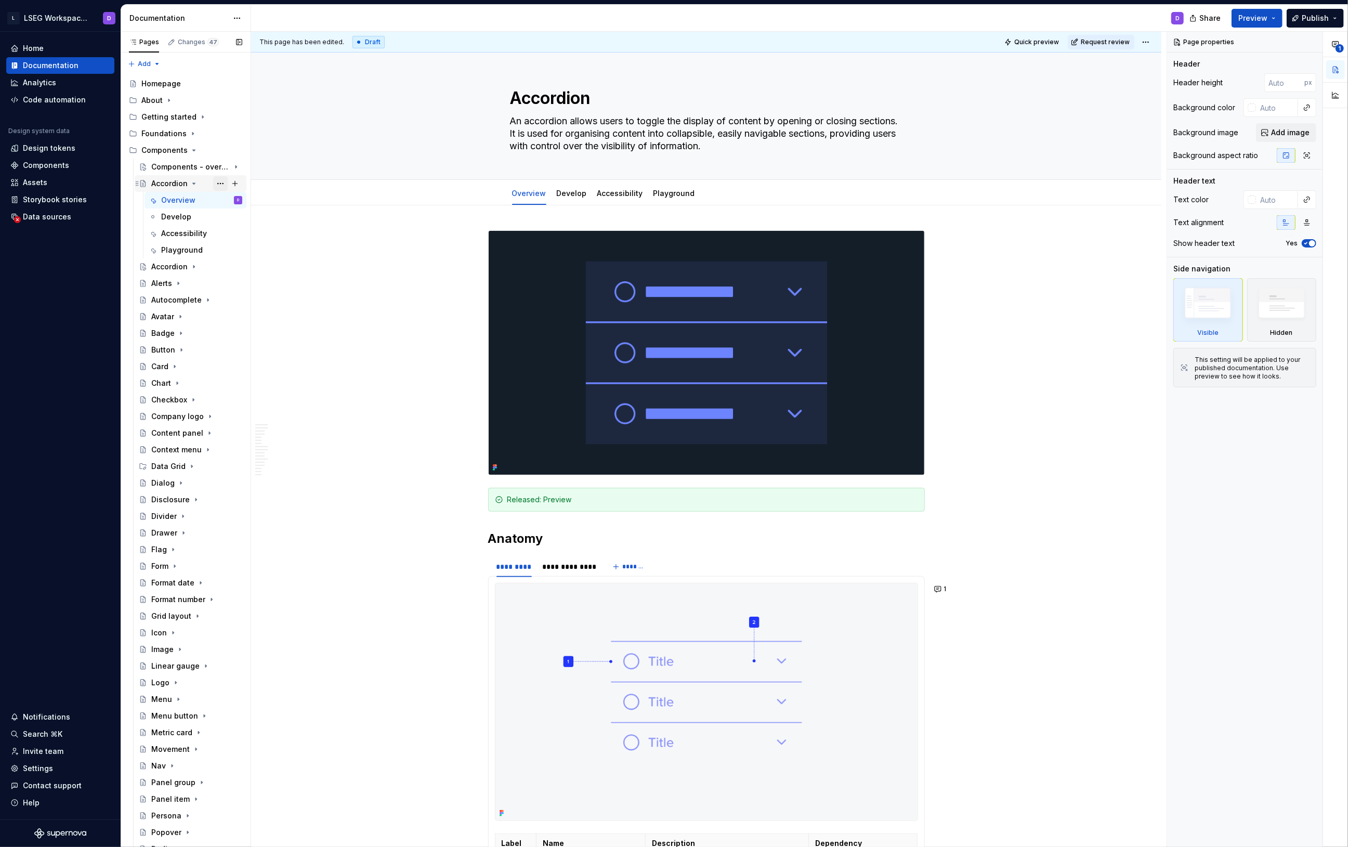
click at [216, 181] on button "Page tree" at bounding box center [220, 183] width 15 height 15
click at [250, 218] on div "Duplicate page" at bounding box center [276, 218] width 102 height 10
click at [193, 150] on icon "Page tree" at bounding box center [194, 150] width 3 height 1
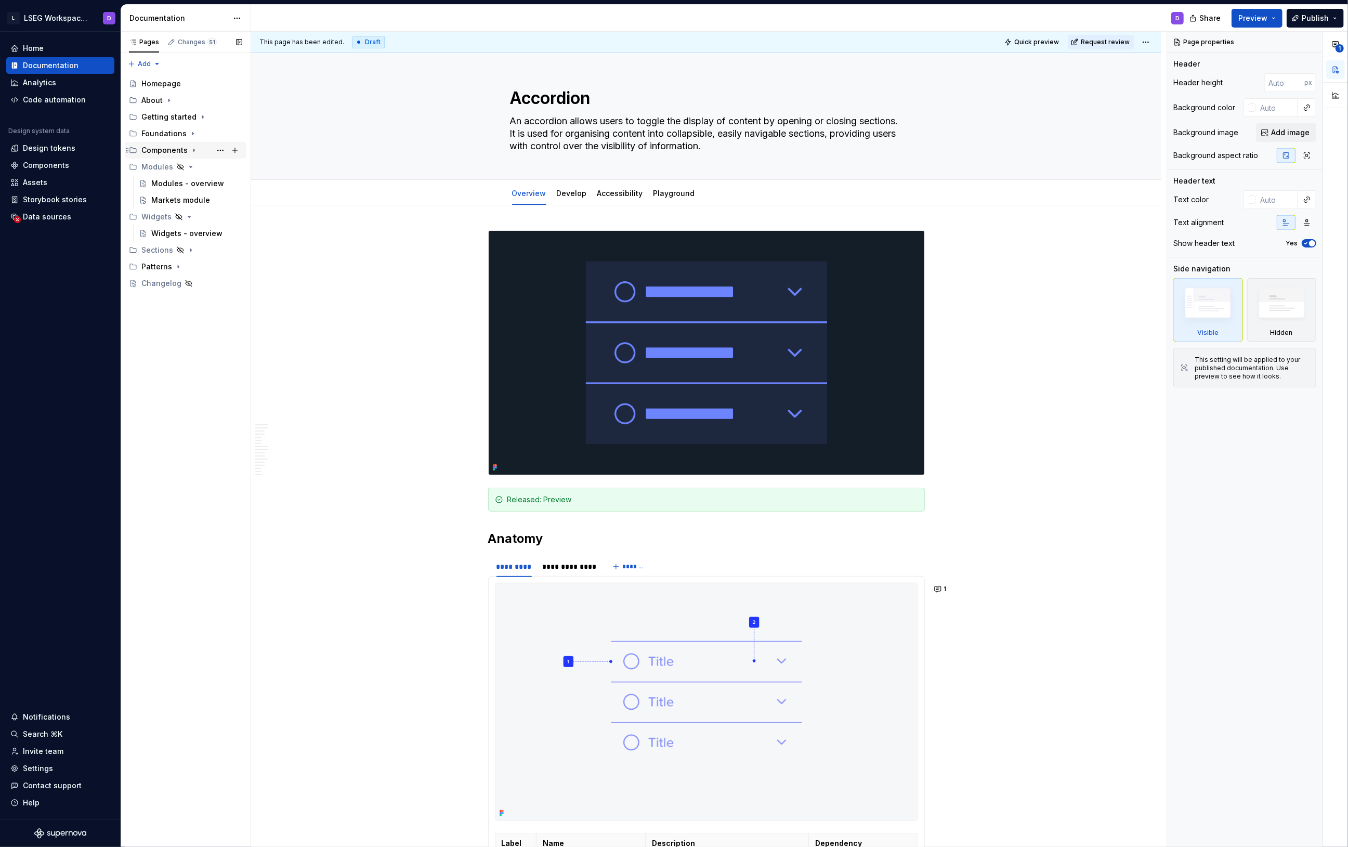
click at [191, 150] on icon "Page tree" at bounding box center [194, 150] width 8 height 8
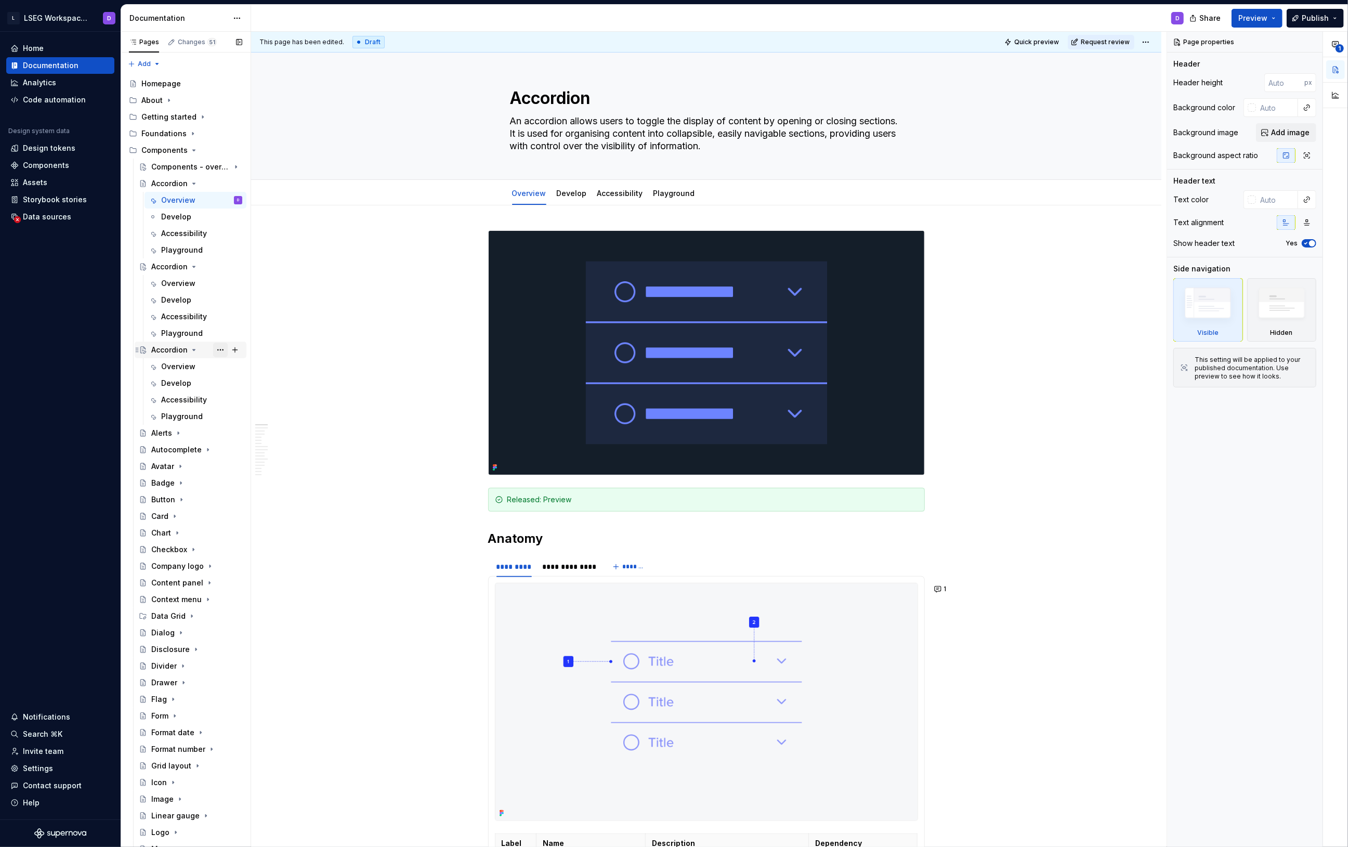
click at [213, 351] on button "Page tree" at bounding box center [220, 350] width 15 height 15
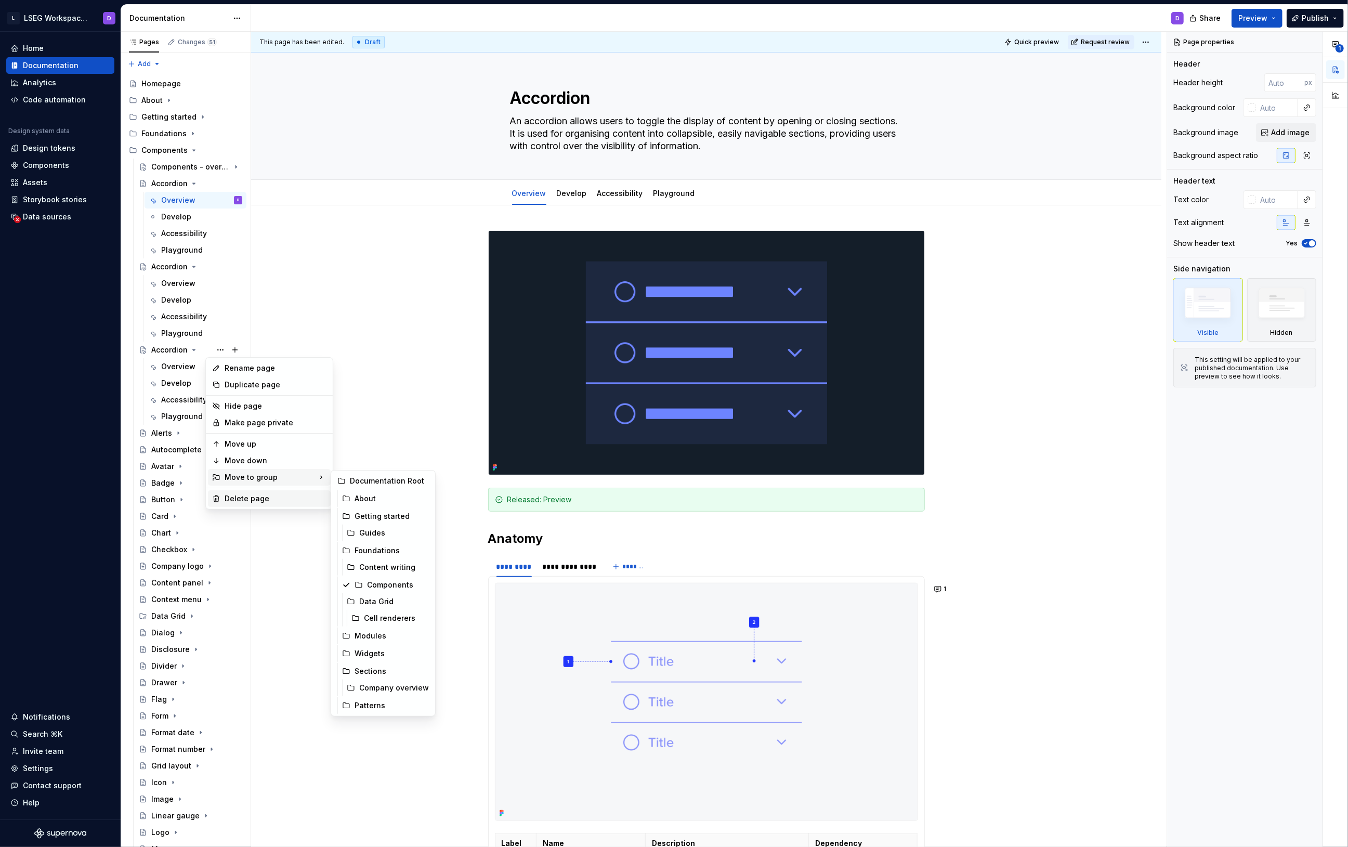
click at [263, 503] on div "Delete page" at bounding box center [276, 499] width 102 height 10
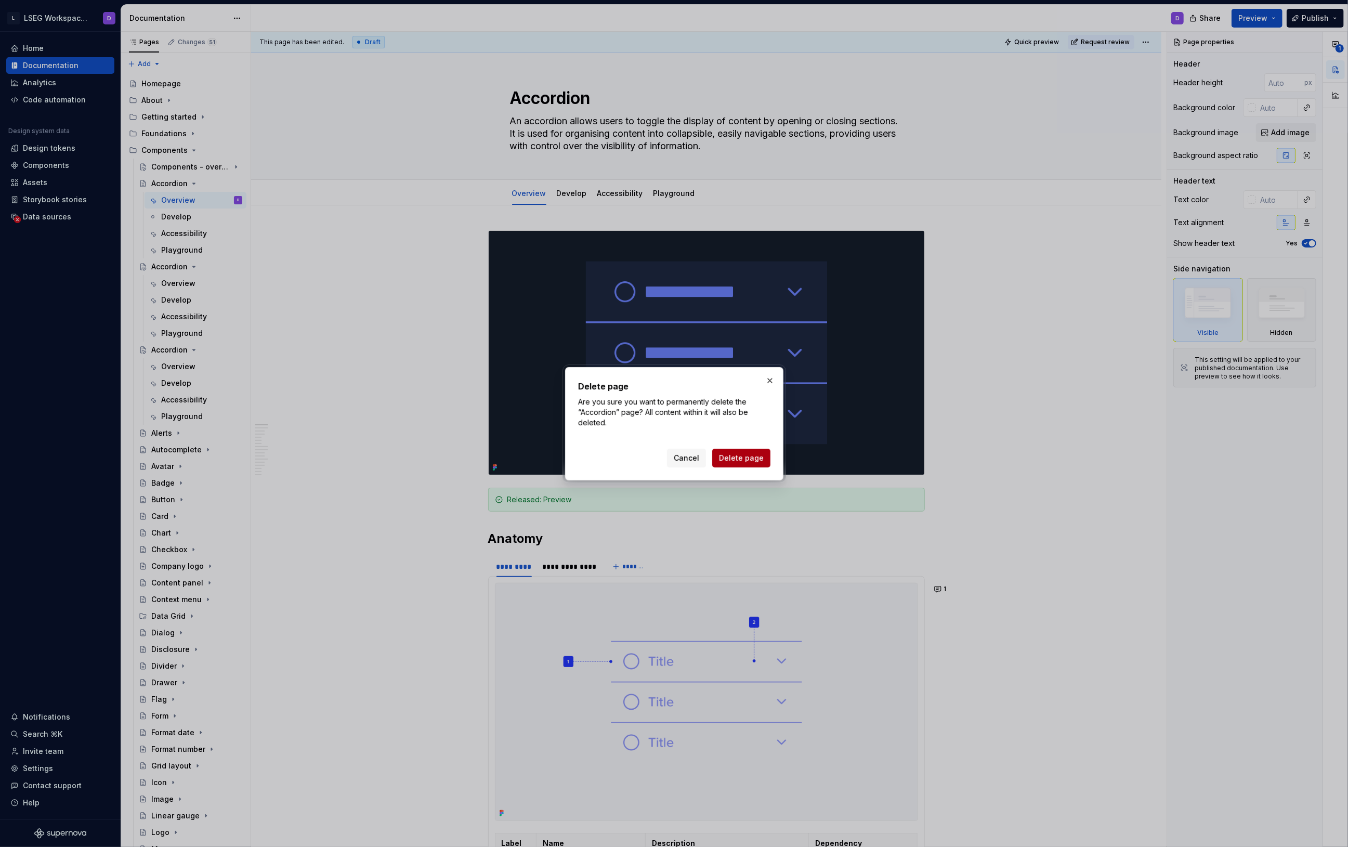
click at [739, 456] on span "Delete page" at bounding box center [741, 458] width 45 height 10
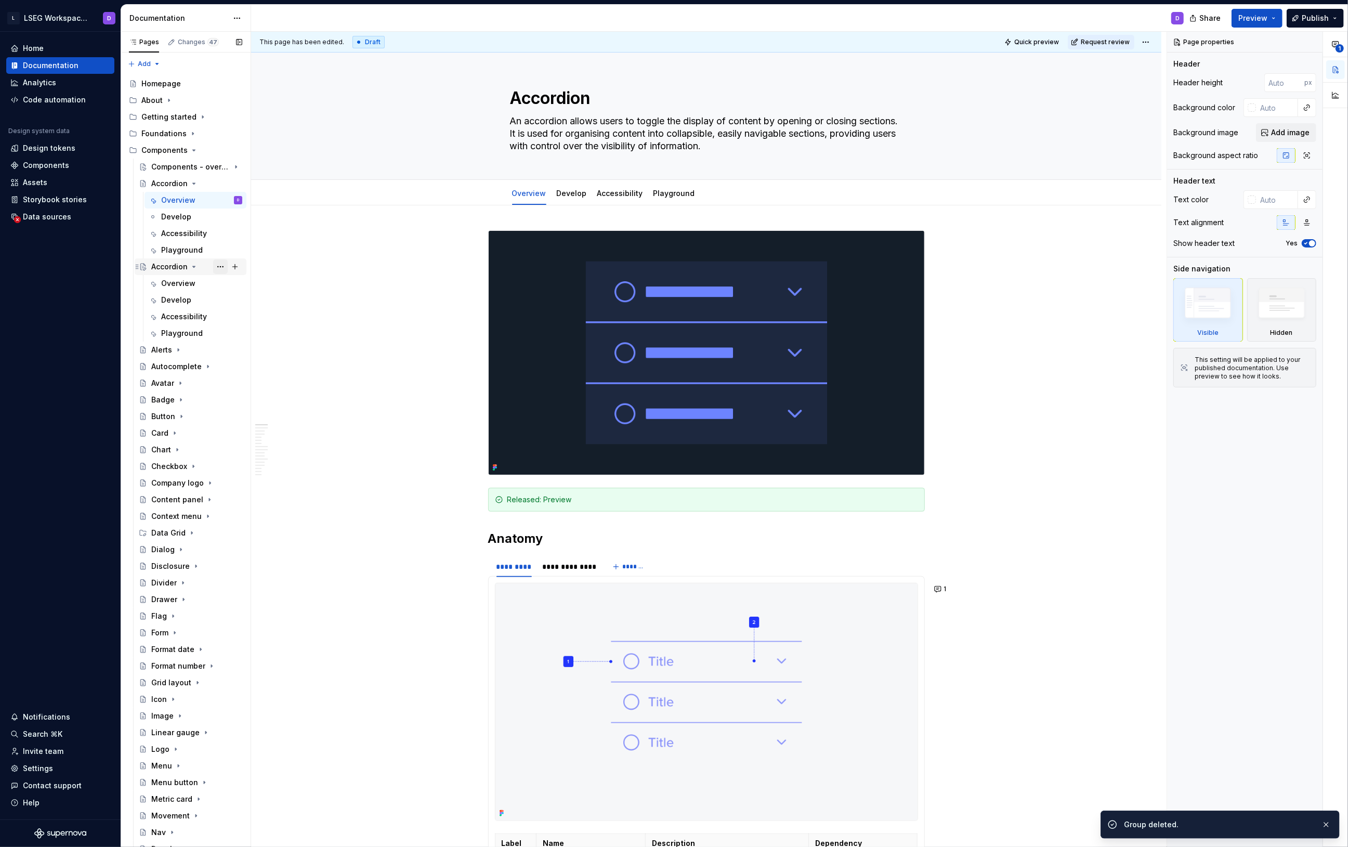
click at [213, 266] on button "Page tree" at bounding box center [220, 266] width 15 height 15
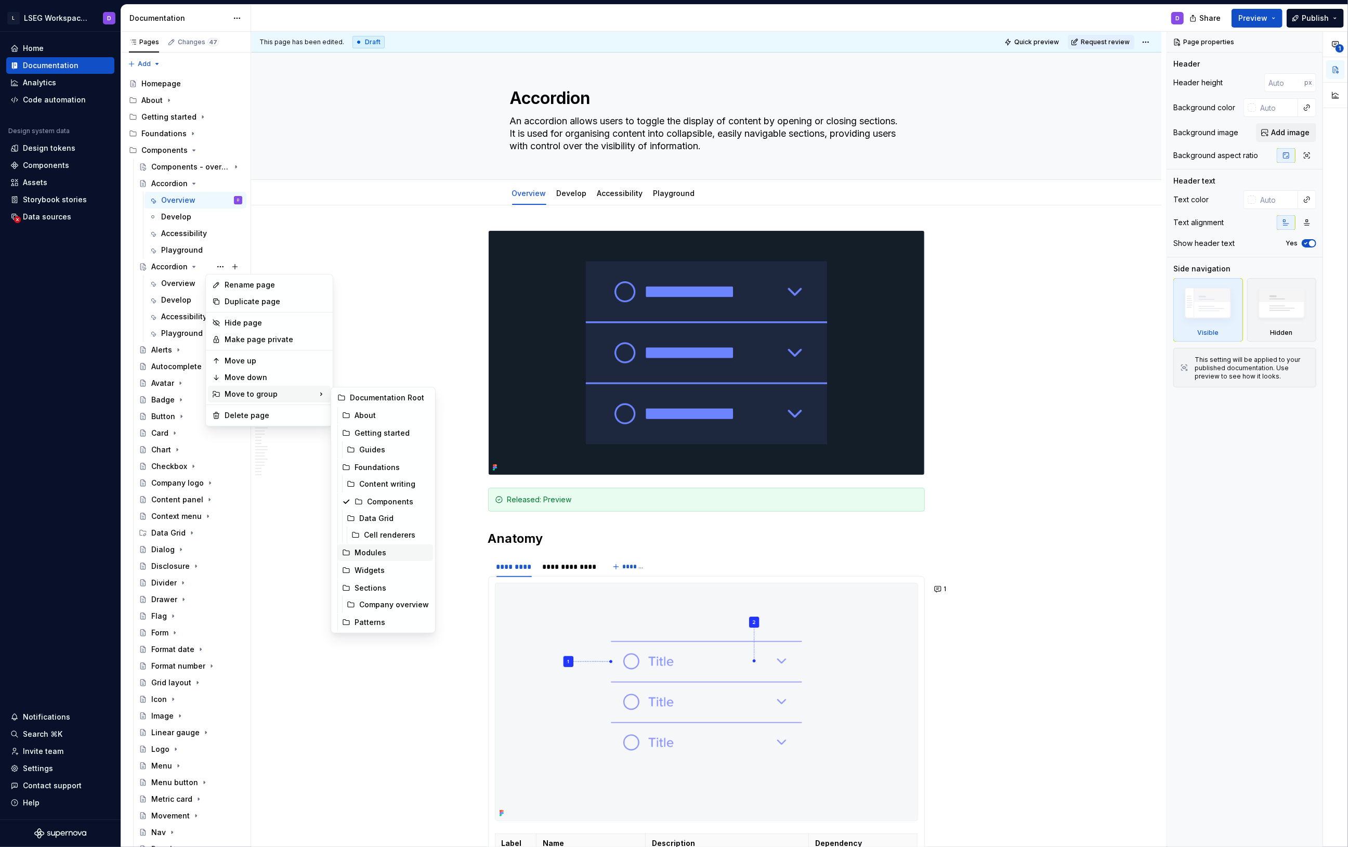
drag, startPoint x: 381, startPoint y: 556, endPoint x: 352, endPoint y: 518, distance: 47.9
click at [381, 556] on div "Modules" at bounding box center [392, 553] width 74 height 10
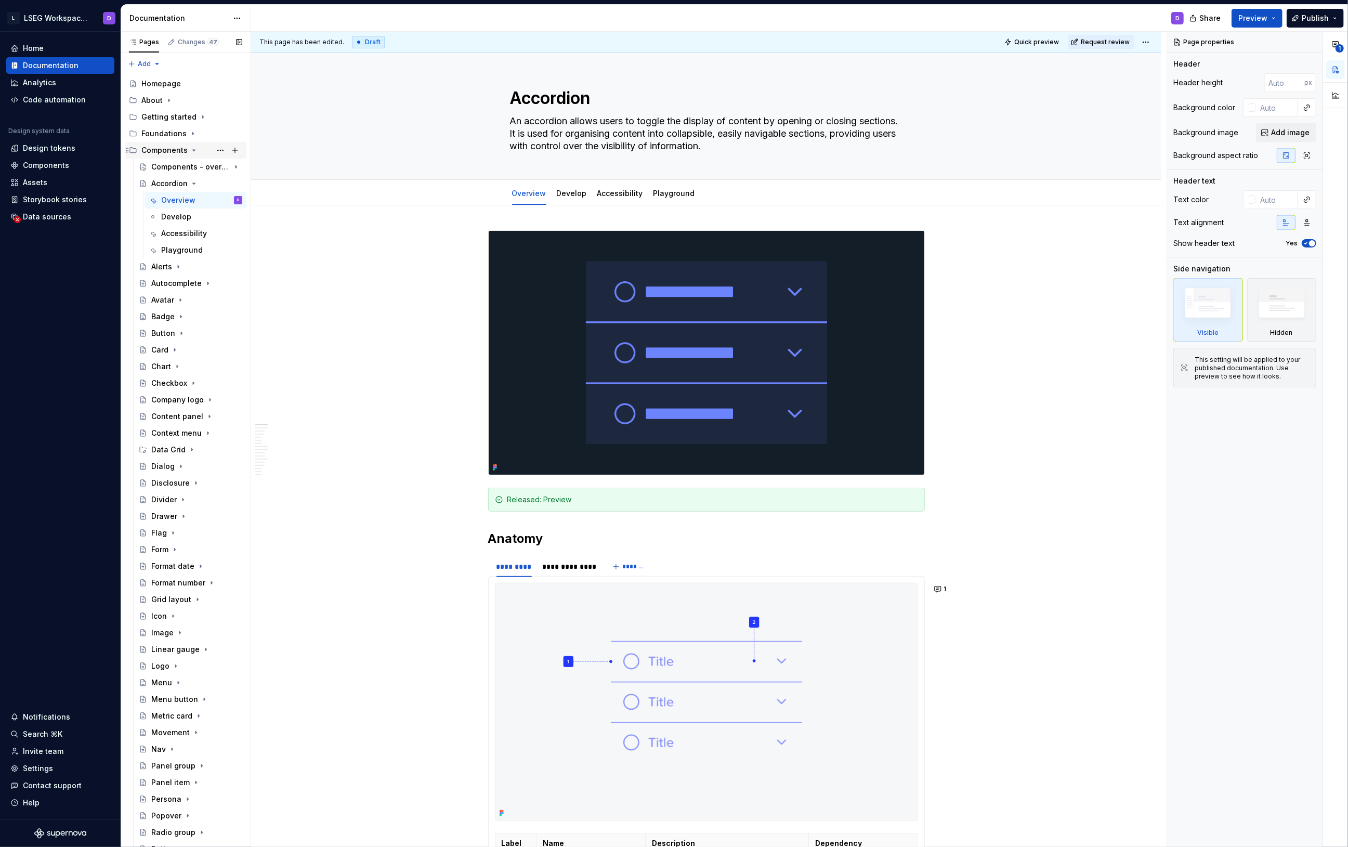
click at [192, 149] on icon "Page tree" at bounding box center [194, 150] width 8 height 8
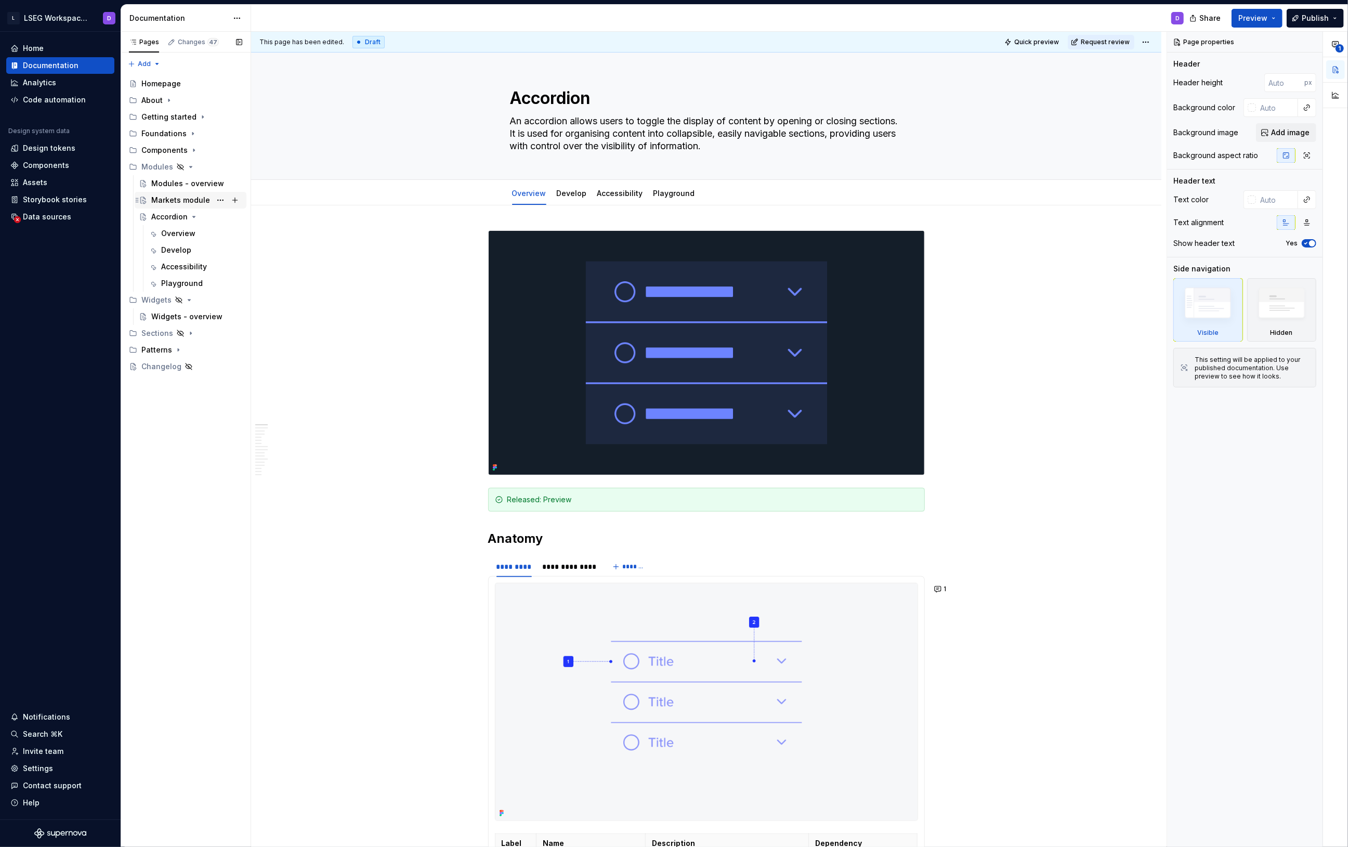
click at [183, 204] on div "Markets module" at bounding box center [180, 200] width 59 height 10
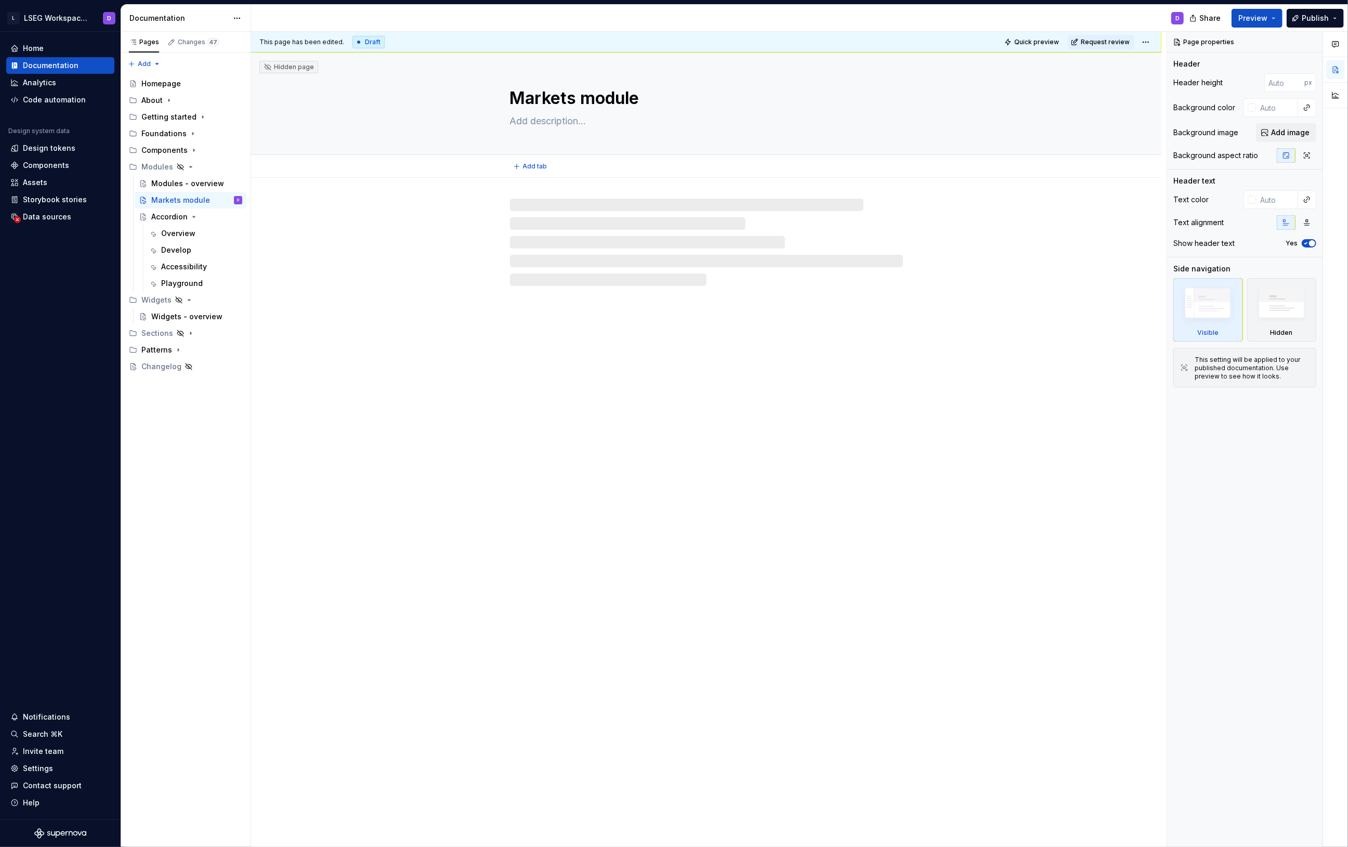
click at [576, 95] on textarea "Markets module" at bounding box center [704, 98] width 393 height 25
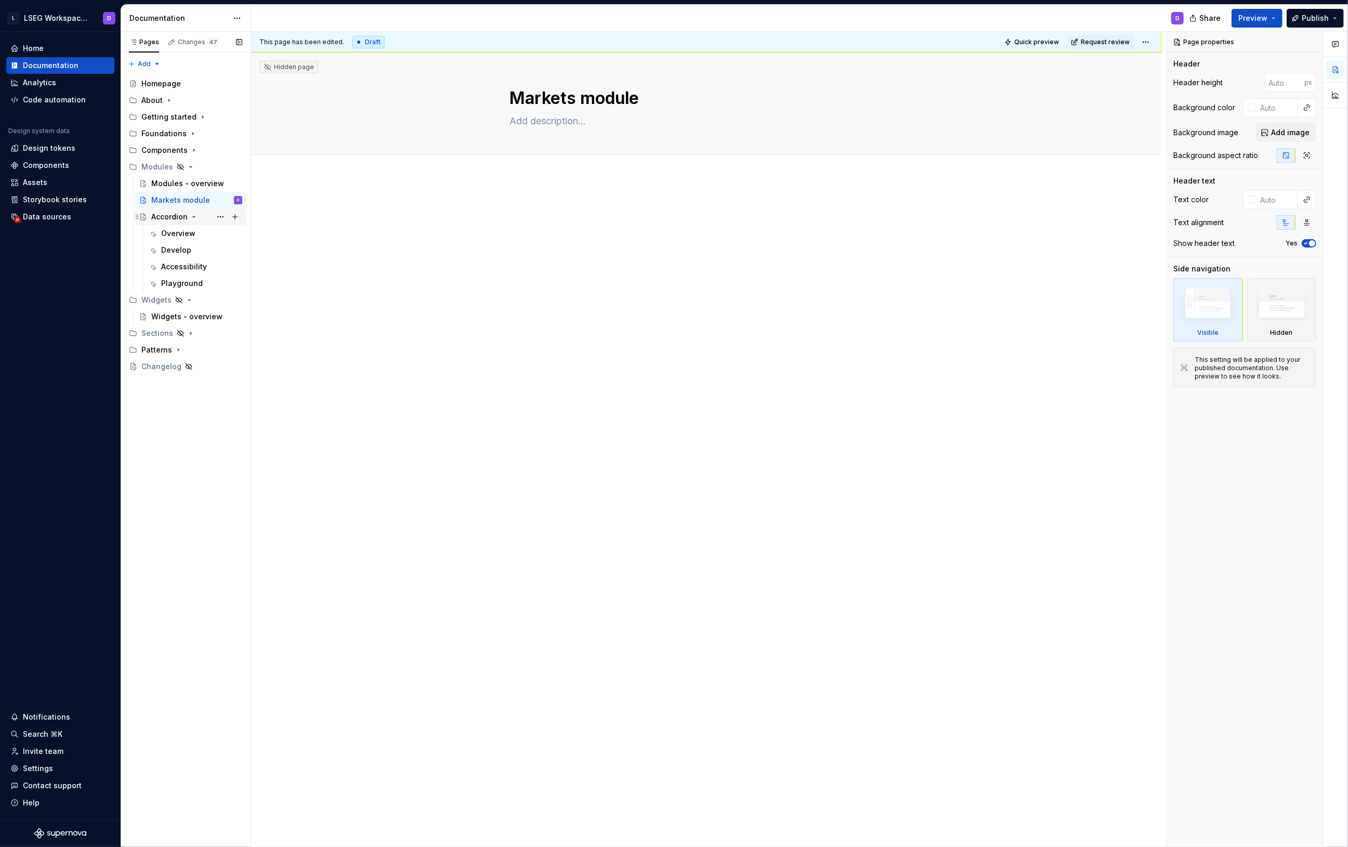
click at [161, 218] on div "Accordion" at bounding box center [169, 217] width 36 height 10
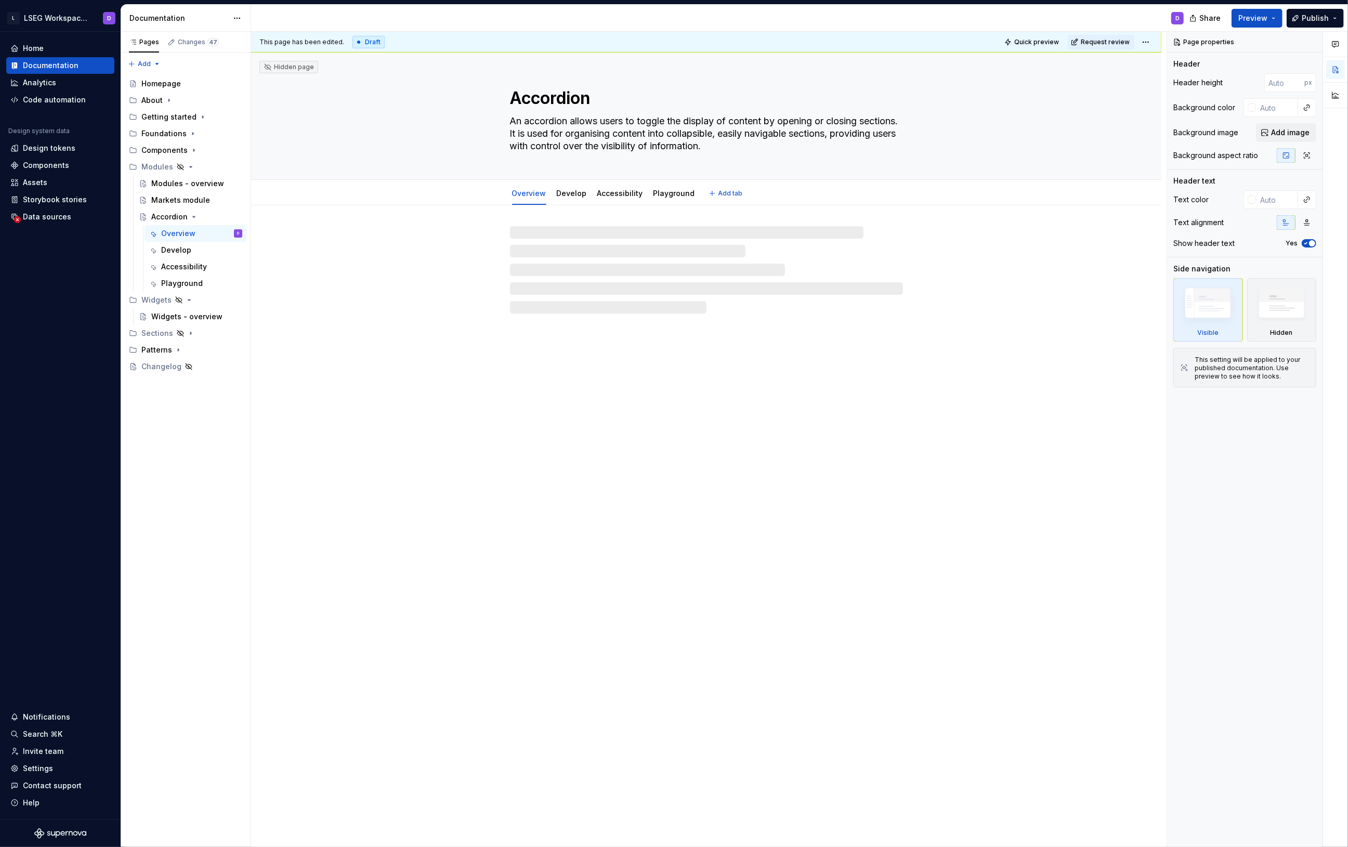
click at [554, 98] on textarea "Accordion" at bounding box center [704, 98] width 393 height 25
click at [543, 99] on textarea "Accordion" at bounding box center [704, 98] width 393 height 25
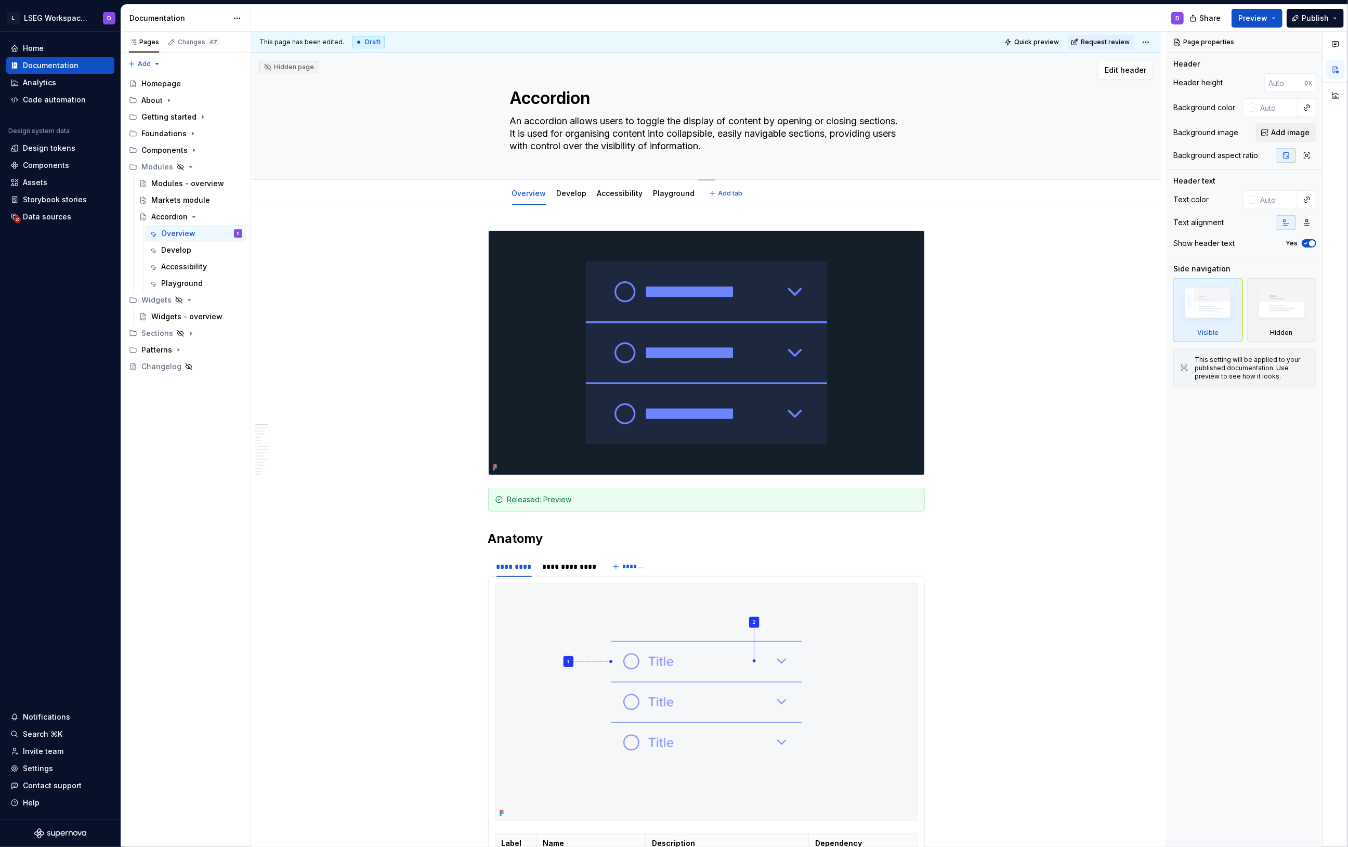
type textarea "*"
type textarea "Untitled group"
drag, startPoint x: 640, startPoint y: 97, endPoint x: 491, endPoint y: 95, distance: 148.8
click at [492, 95] on div "Untitled group An accordion allows users to toggle the display of content by op…" at bounding box center [706, 116] width 827 height 127
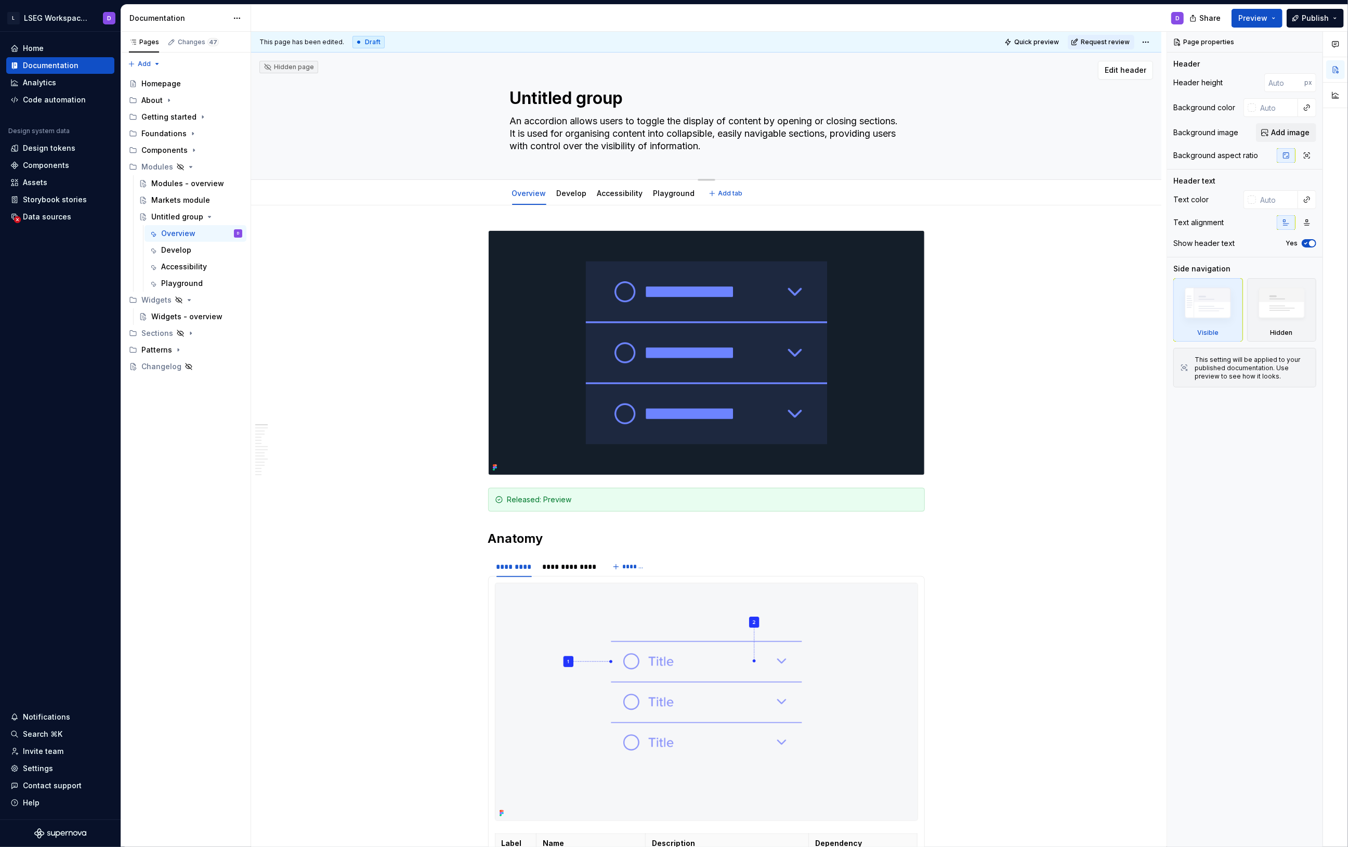
paste textarea "Markets module"
type textarea "*"
type textarea "Markets module"
type textarea "*"
type textarea "Markets module"
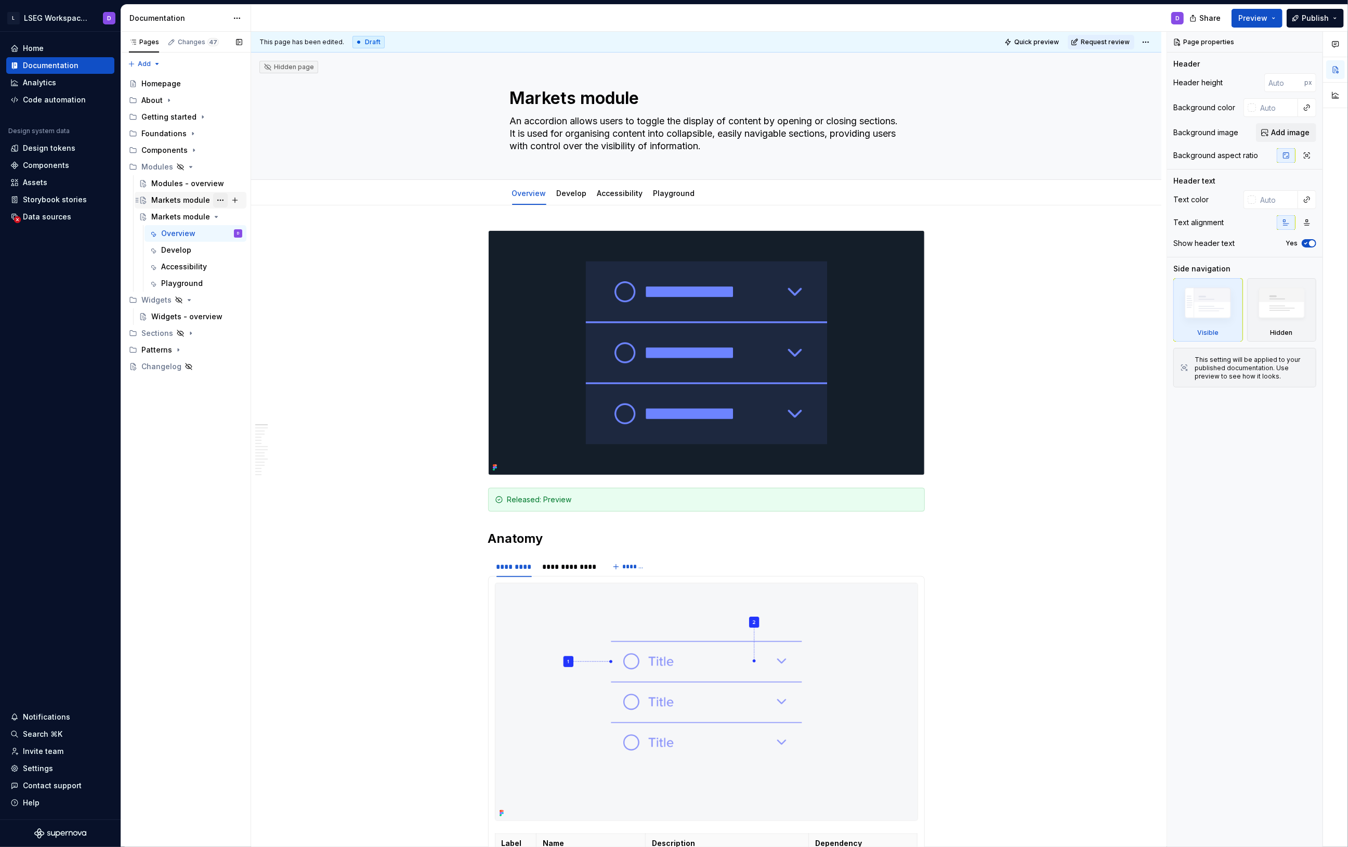
click at [213, 199] on button "Page tree" at bounding box center [220, 200] width 15 height 15
click at [219, 201] on div "Pages Changes 47 Add Accessibility guide for tree Page tree. Navigate the tree …" at bounding box center [186, 440] width 130 height 816
click at [177, 199] on div "Markets module" at bounding box center [180, 200] width 59 height 10
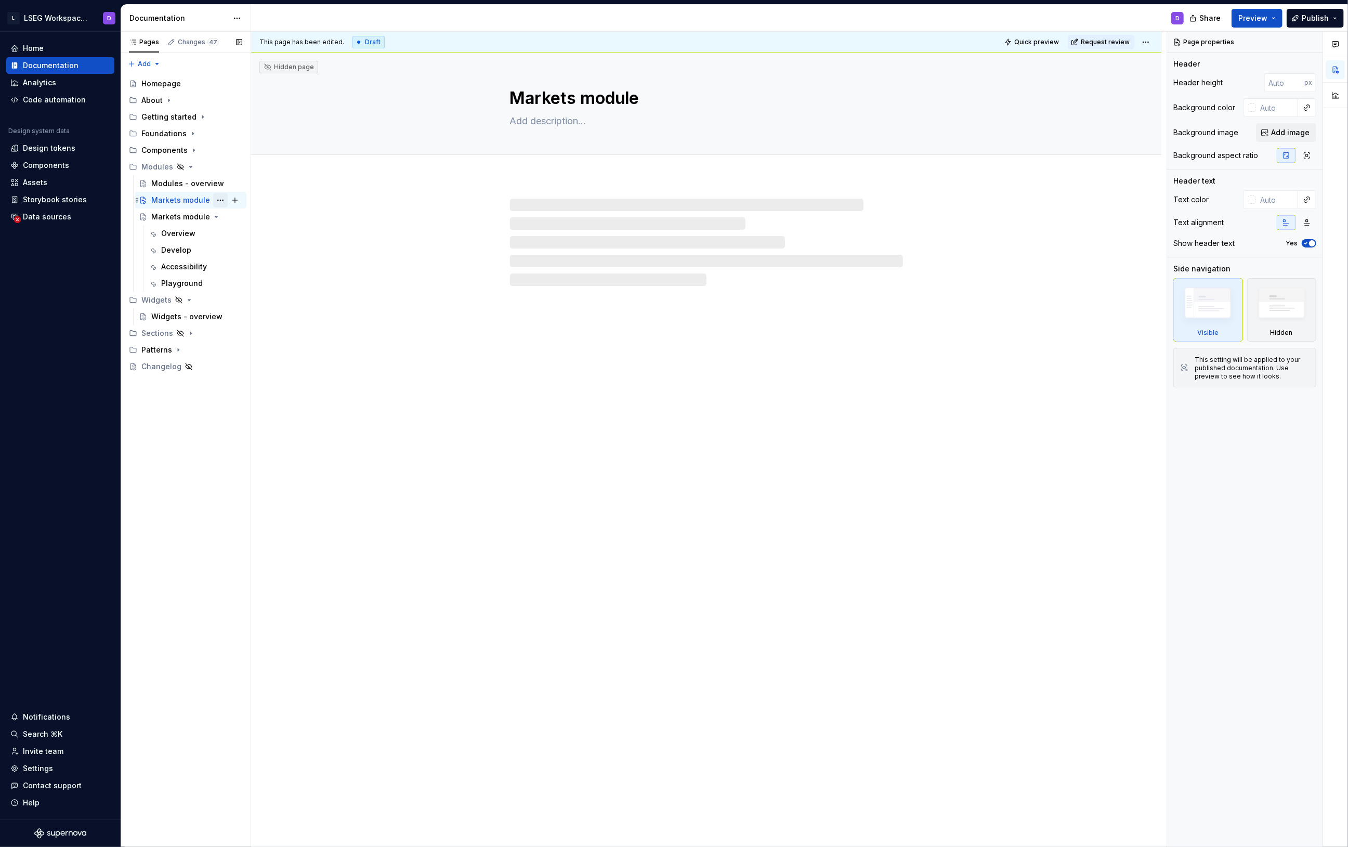
click at [217, 199] on button "Page tree" at bounding box center [220, 200] width 15 height 15
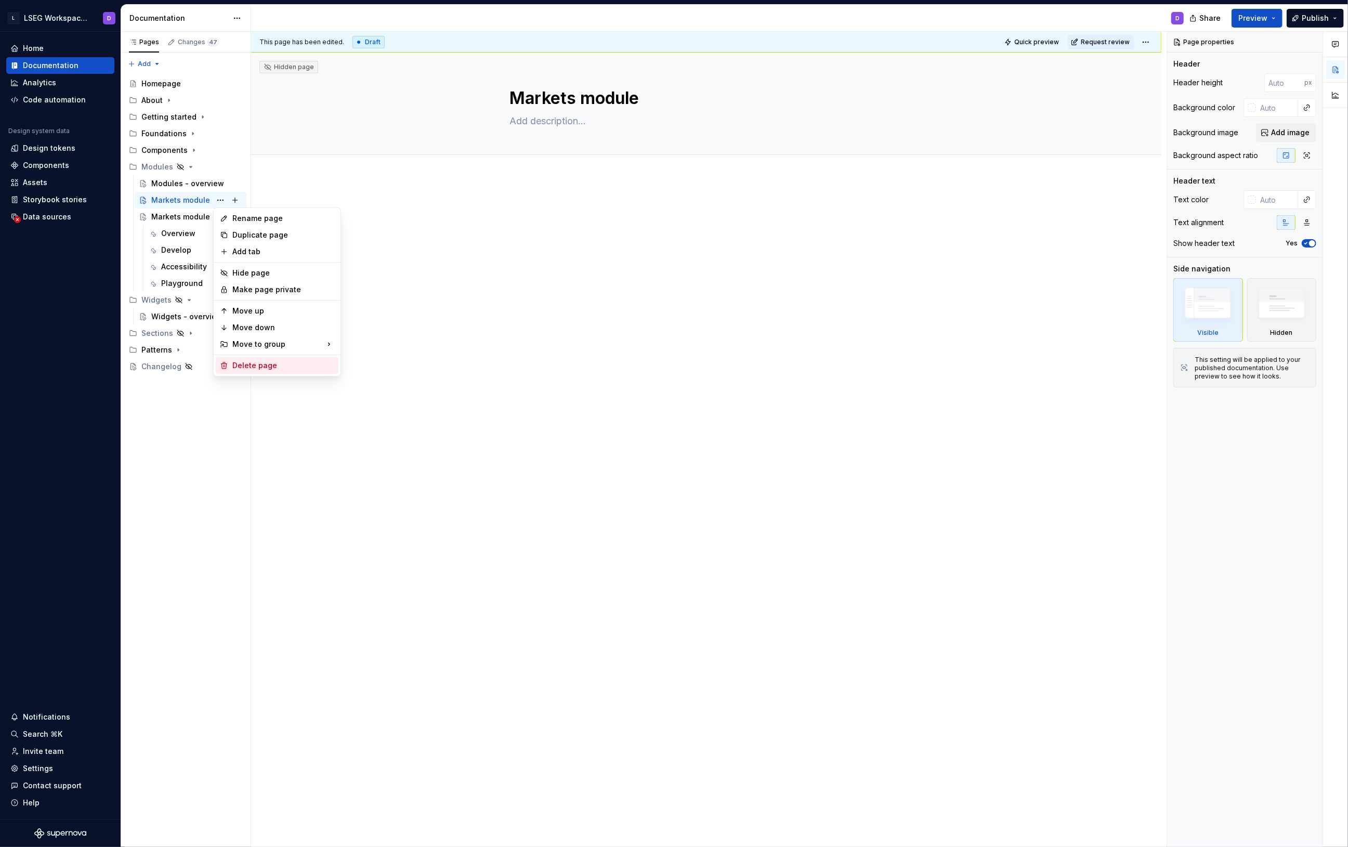
click at [261, 368] on div "Delete page" at bounding box center [283, 365] width 102 height 10
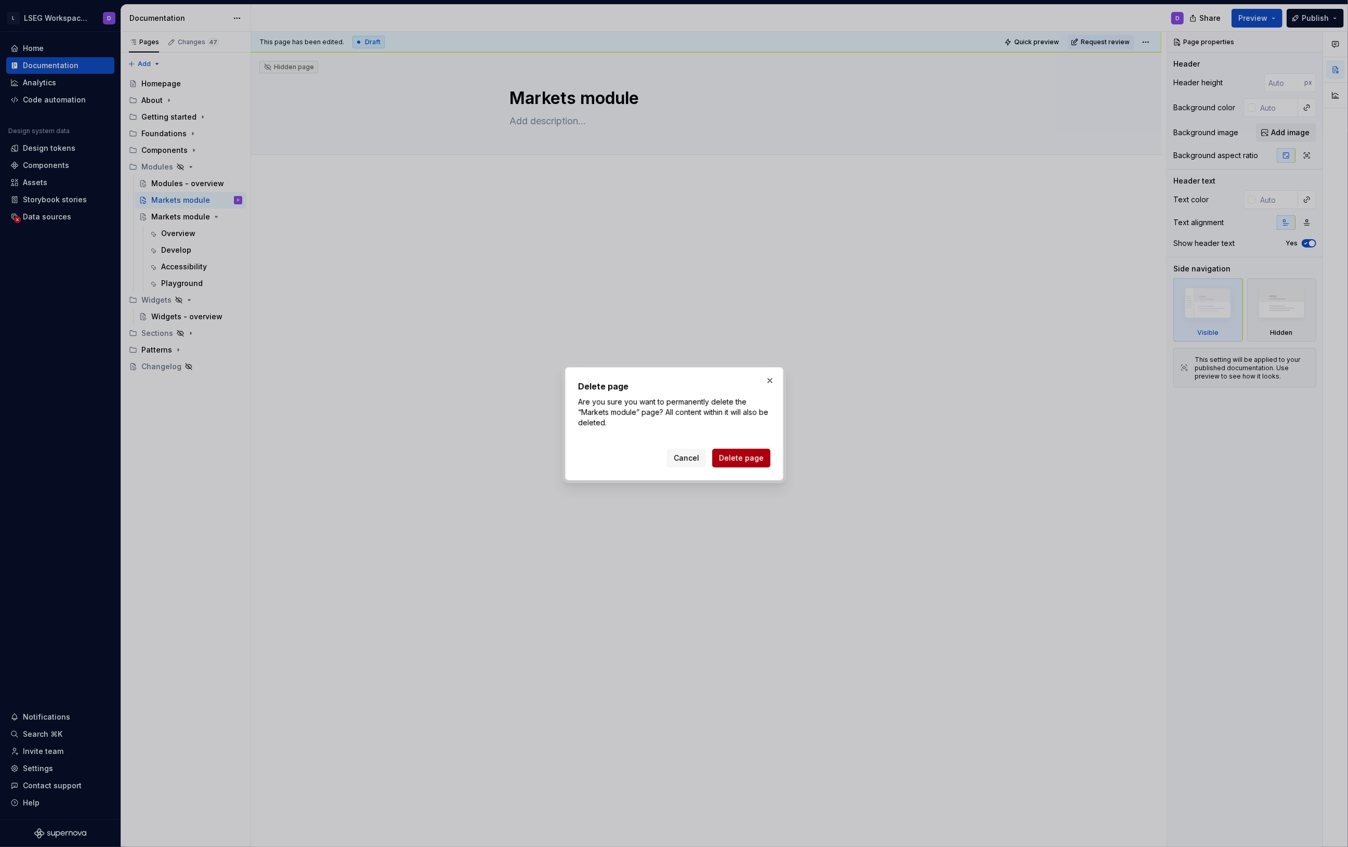
click at [749, 459] on span "Delete page" at bounding box center [741, 458] width 45 height 10
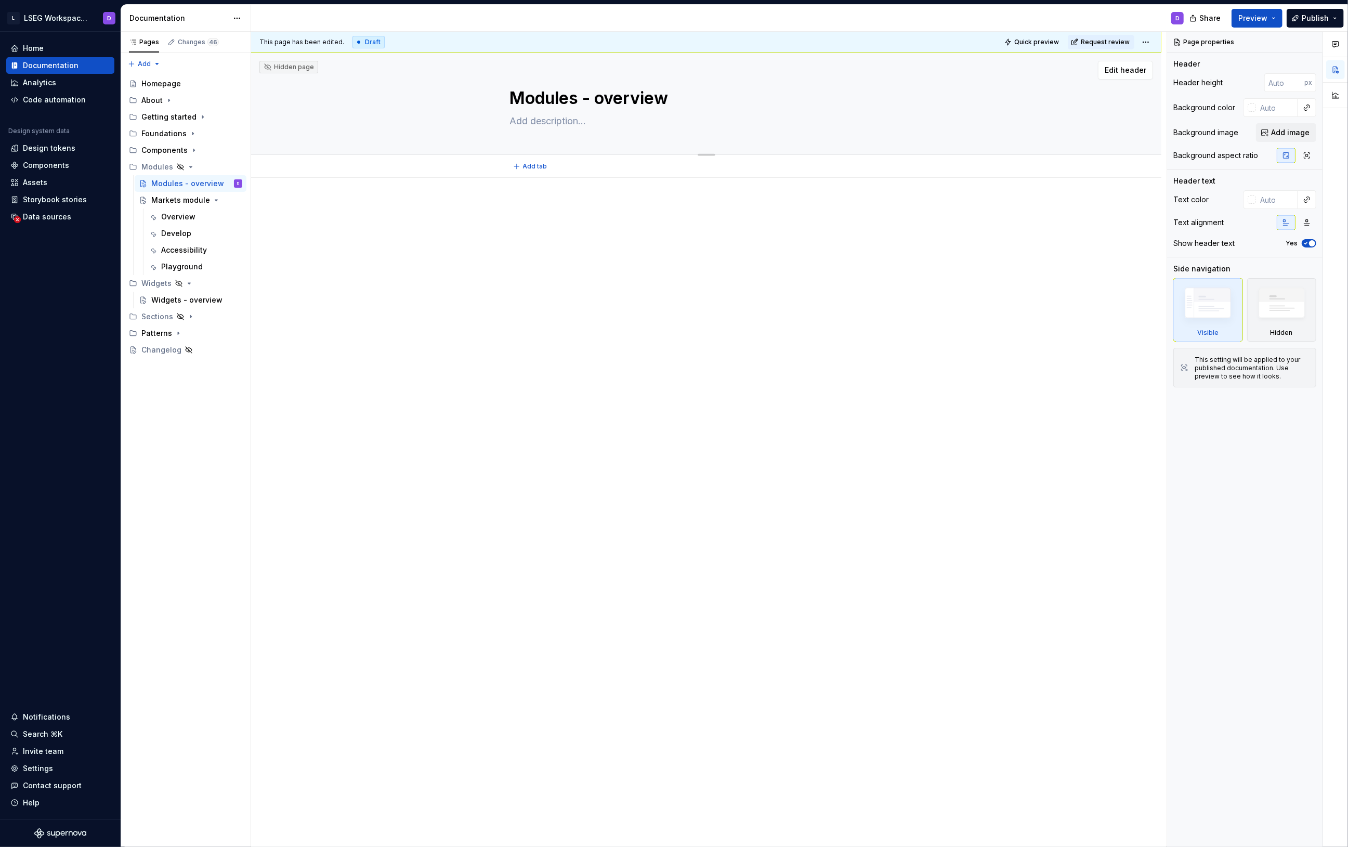
click at [622, 122] on textarea at bounding box center [704, 121] width 393 height 17
paste textarea "The module displays various market instruments (e.g. equities, bonds, commoditi…"
type textarea "*"
type textarea "The module displays various market instruments (e.g. equities, bonds, commoditi…"
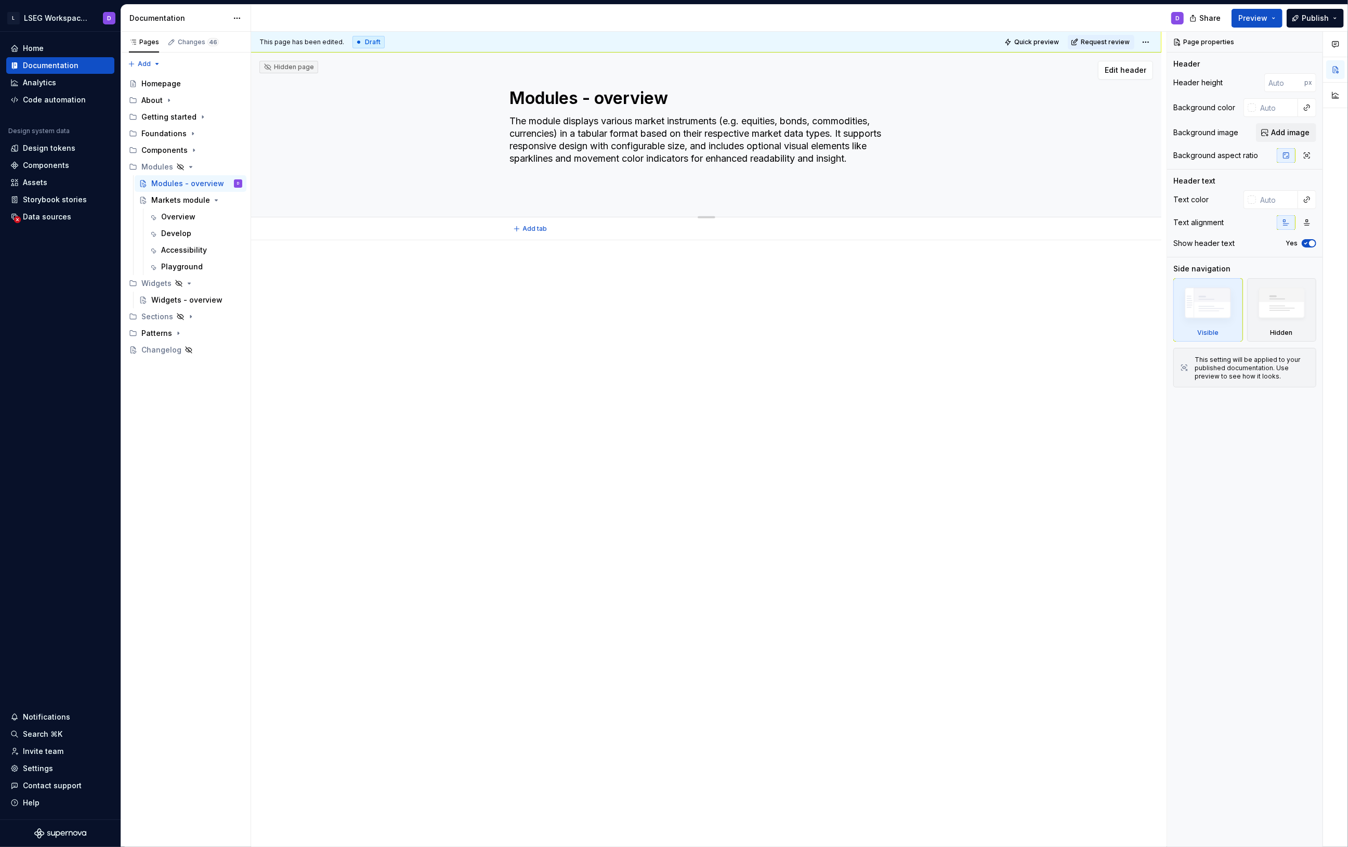
scroll to position [9, 0]
type textarea "*"
type textarea "The module displays various market instruments (e.g. equities, bonds, commoditi…"
drag, startPoint x: 658, startPoint y: 315, endPoint x: 654, endPoint y: 308, distance: 8.4
click at [658, 314] on div at bounding box center [706, 291] width 437 height 52
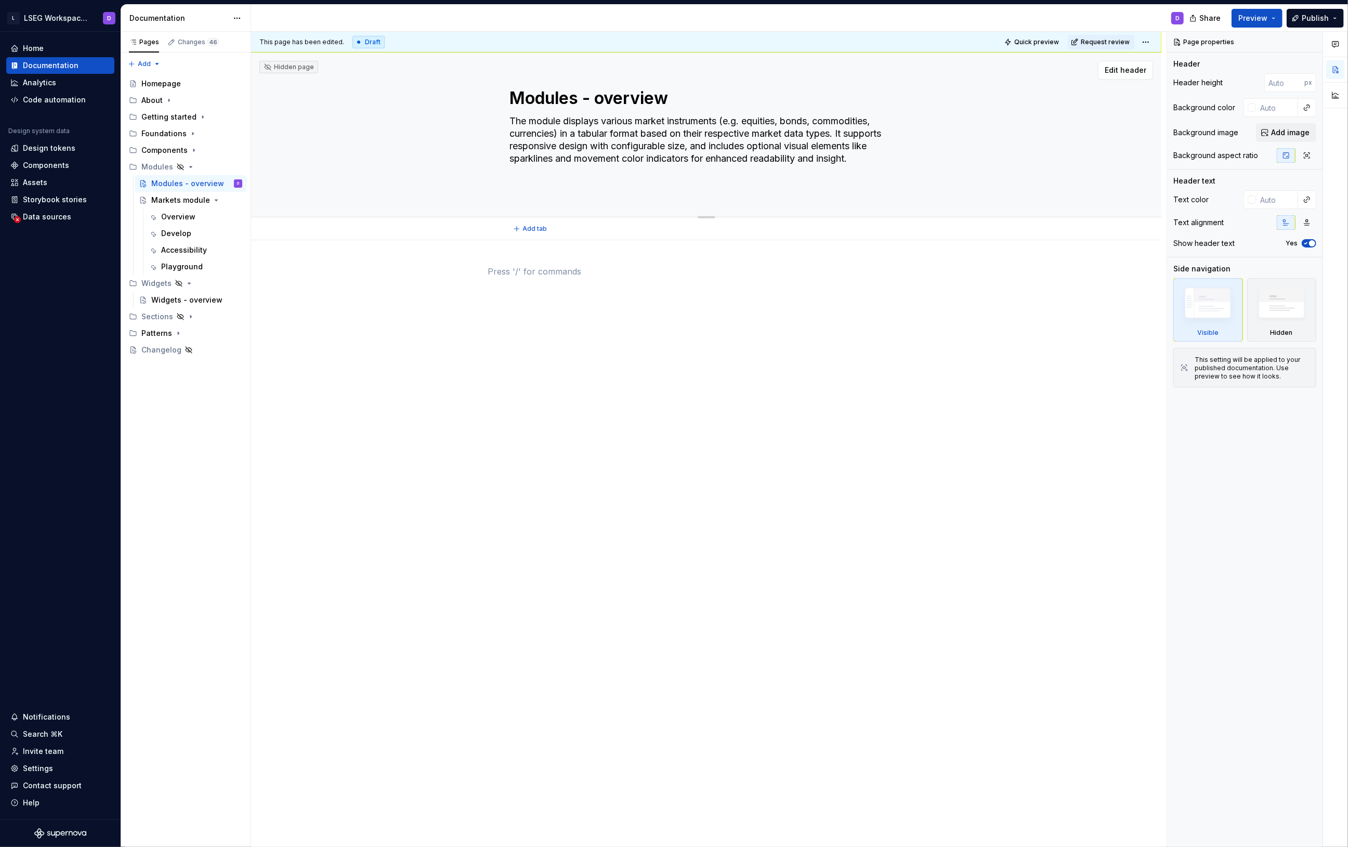
click at [544, 124] on textarea "The module displays various market instruments (e.g. equities, bonds, commoditi…" at bounding box center [704, 152] width 393 height 79
click at [528, 125] on textarea "The module displays various market instruments (e.g. equities, bonds, commoditi…" at bounding box center [704, 152] width 393 height 79
type textarea "*"
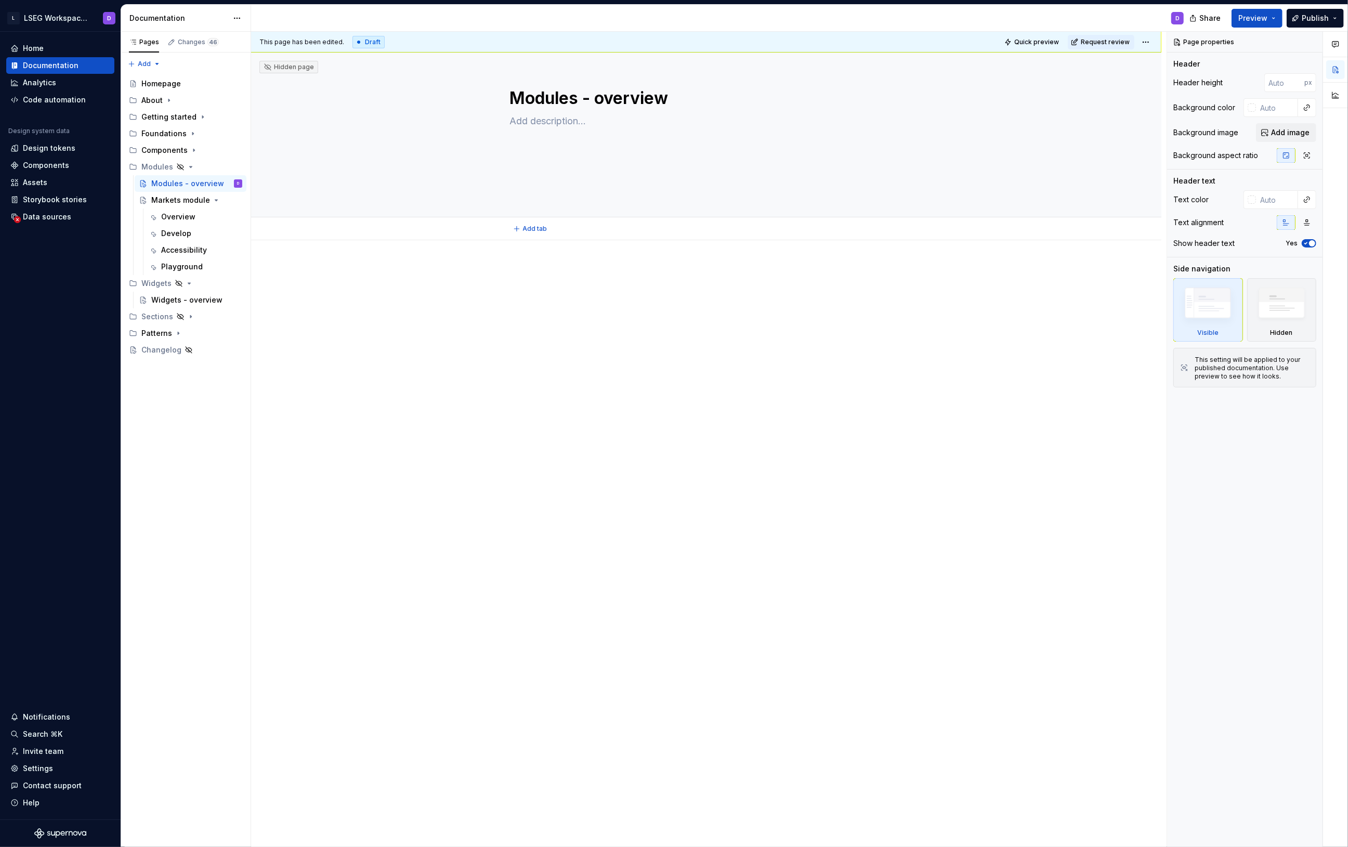
type textarea "*"
click at [627, 351] on div at bounding box center [706, 343] width 911 height 331
click at [181, 216] on div "Overview" at bounding box center [178, 217] width 34 height 10
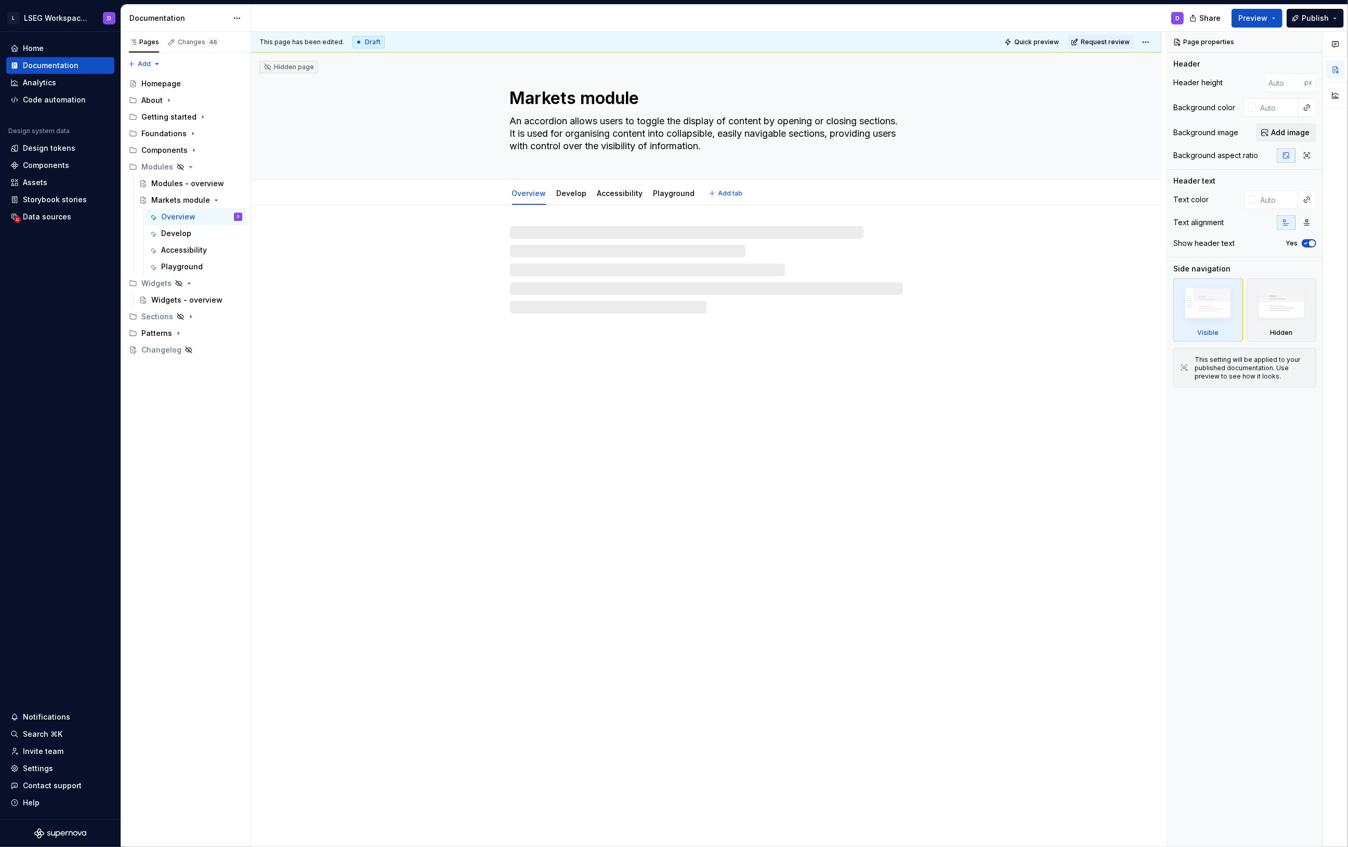
click at [550, 119] on textarea "An accordion allows users to toggle the display of content by opening or closin…" at bounding box center [704, 134] width 393 height 42
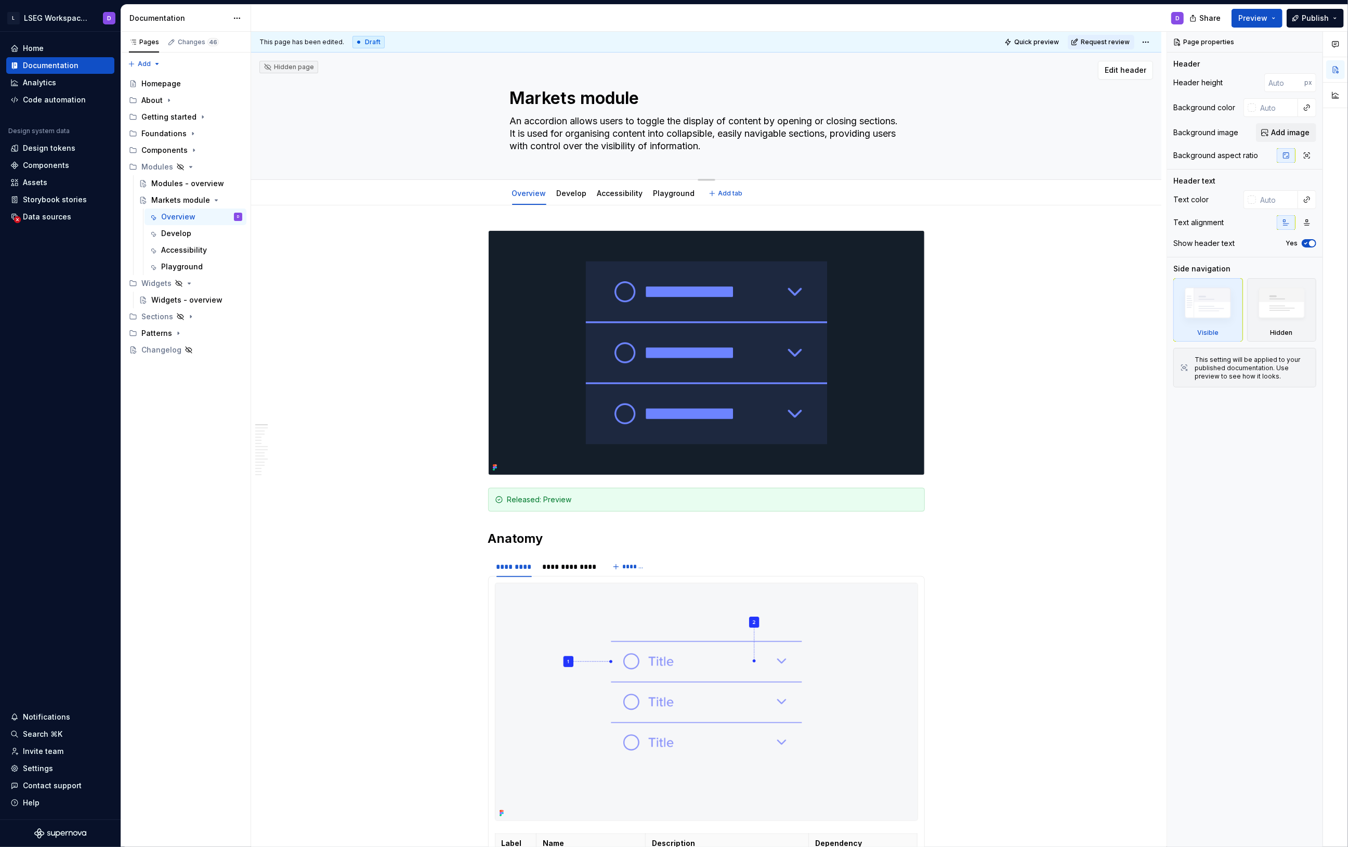
click at [573, 128] on textarea "An accordion allows users to toggle the display of content by opening or closin…" at bounding box center [704, 134] width 393 height 42
type textarea "*"
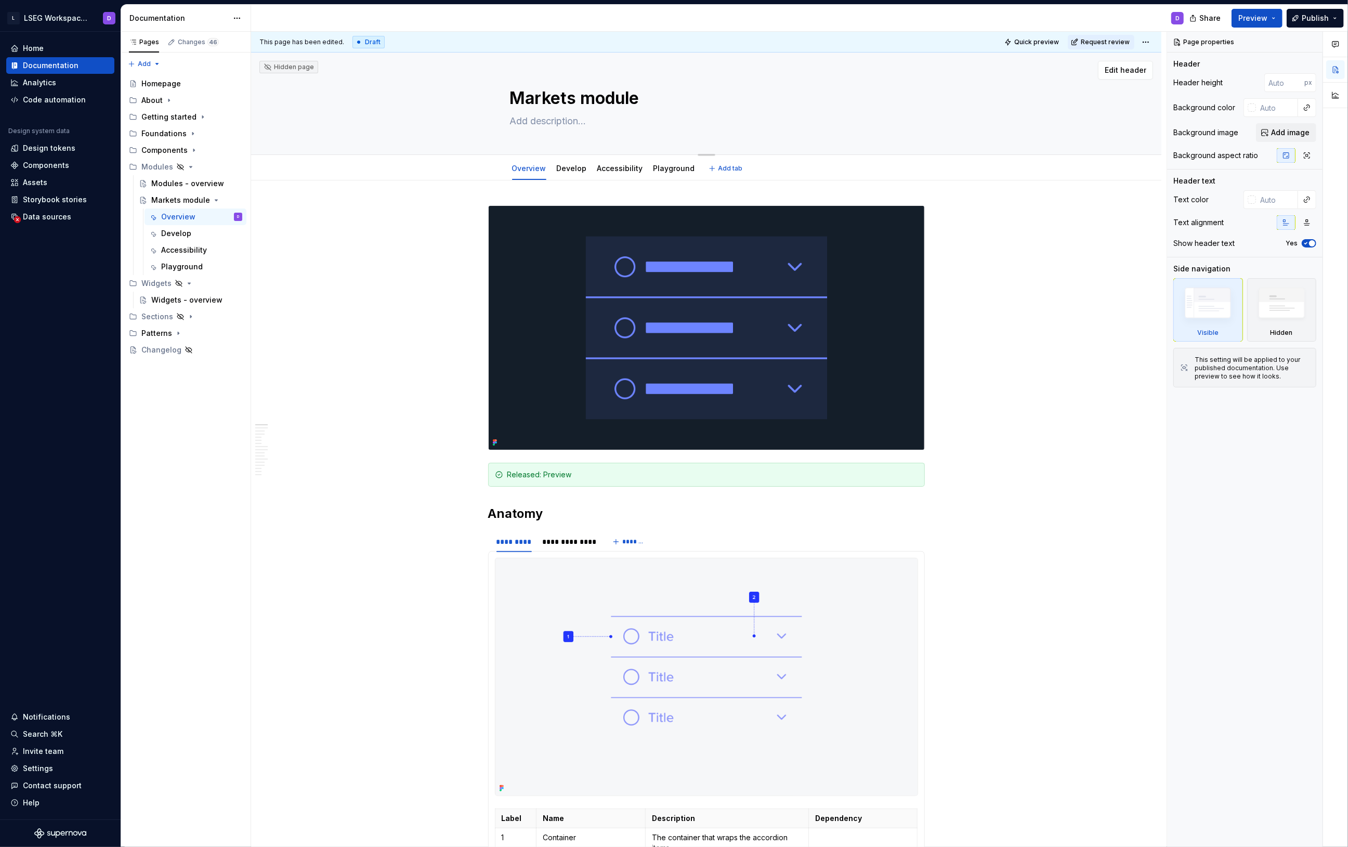
paste textarea "The module displays various market instruments (e.g. equities, bonds, commoditi…"
type textarea "*"
type textarea "The module displays various market instruments (e.g. equities, bonds, commoditi…"
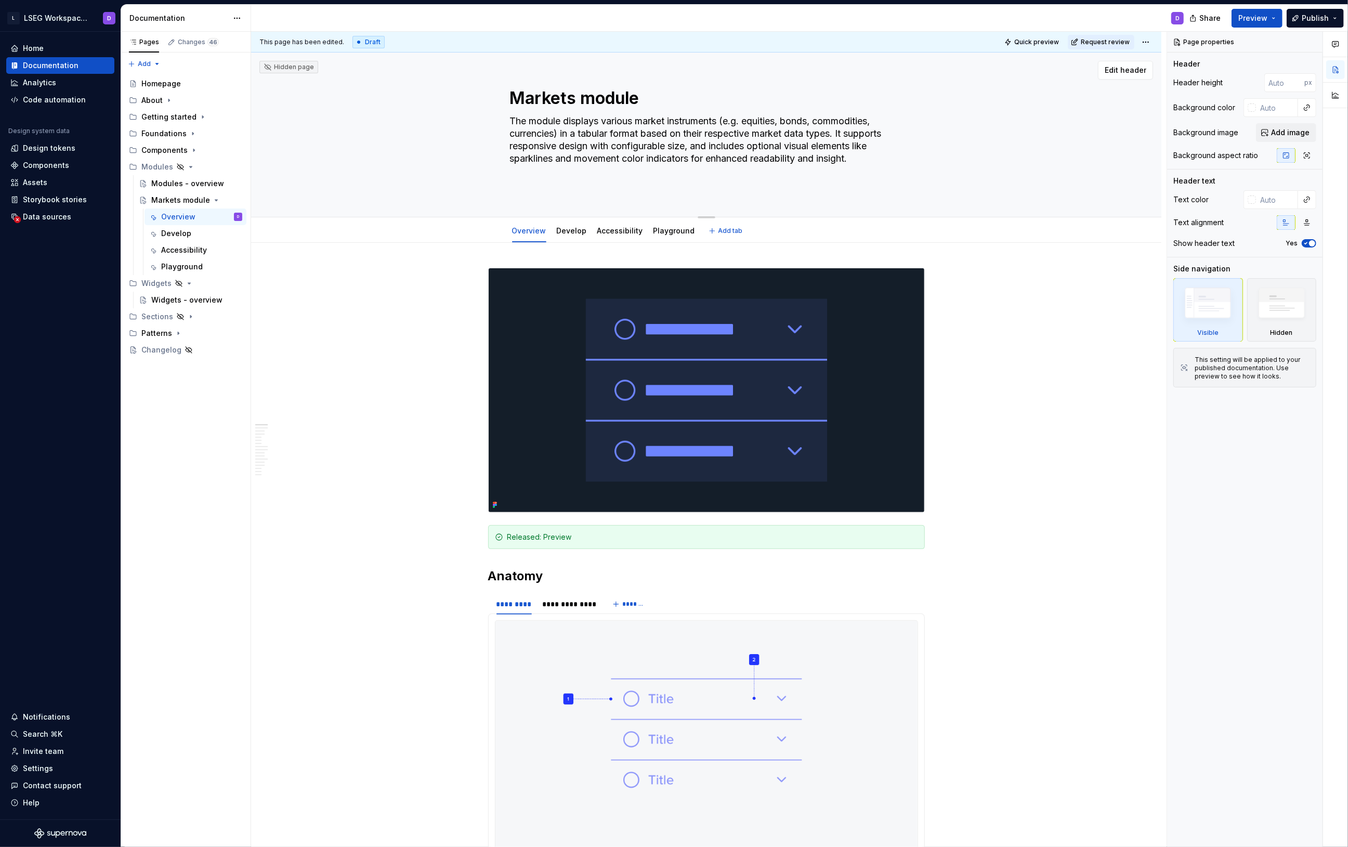
click at [530, 124] on textarea "The module displays various market instruments (e.g. equities, bonds, commoditi…" at bounding box center [704, 152] width 393 height 79
type textarea "*"
type textarea "The ?module displays various market instruments (e.g. equities, bonds, commodit…"
type textarea "*"
type textarea "The ?ฟmodule displays various market instruments (e.g. equities, bonds, commodi…"
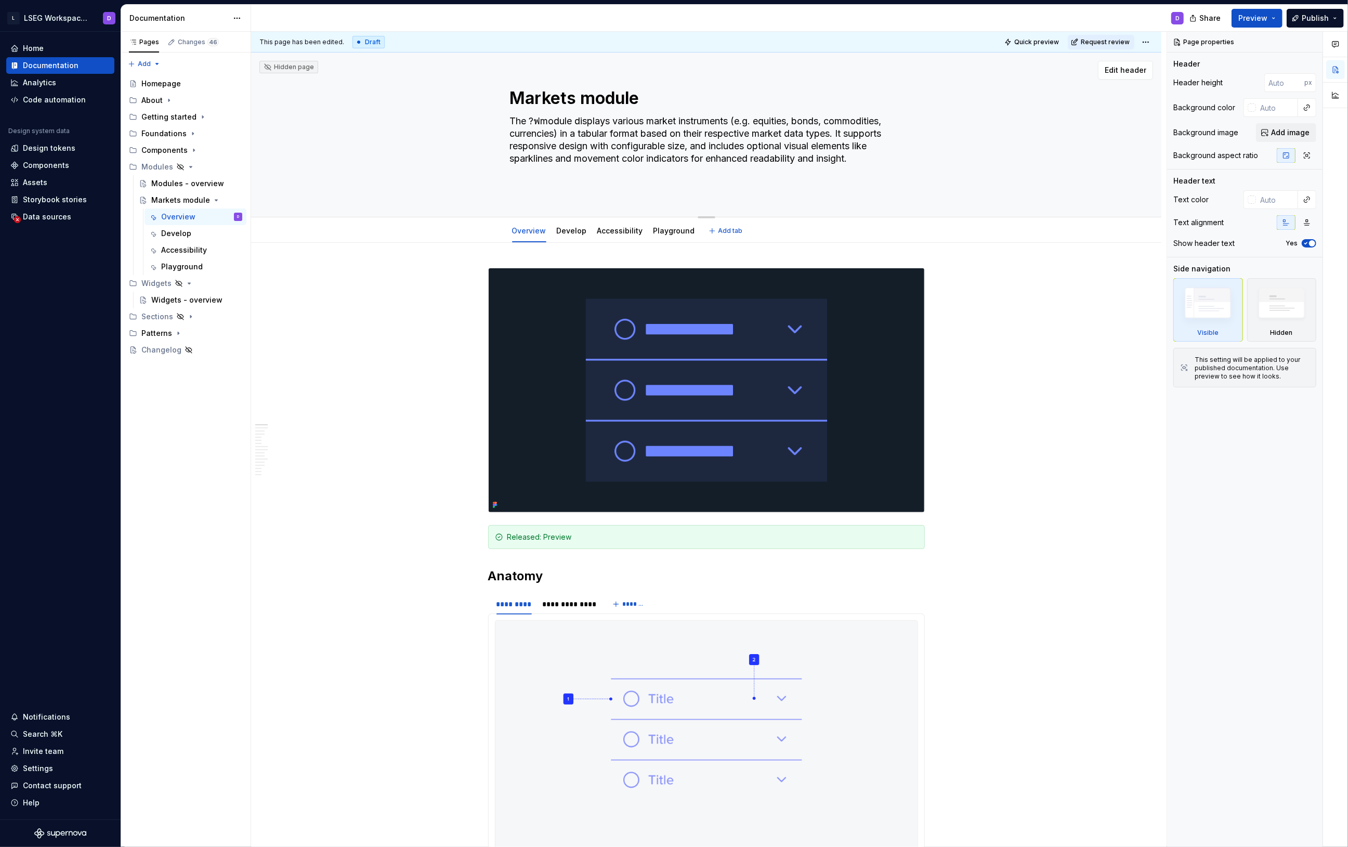
type textarea "*"
type textarea "The ?module displays various market instruments (e.g. equities, bonds, commodit…"
type textarea "*"
type textarea "The module displays various market instruments (e.g. equities, bonds, commoditi…"
type textarea "*"
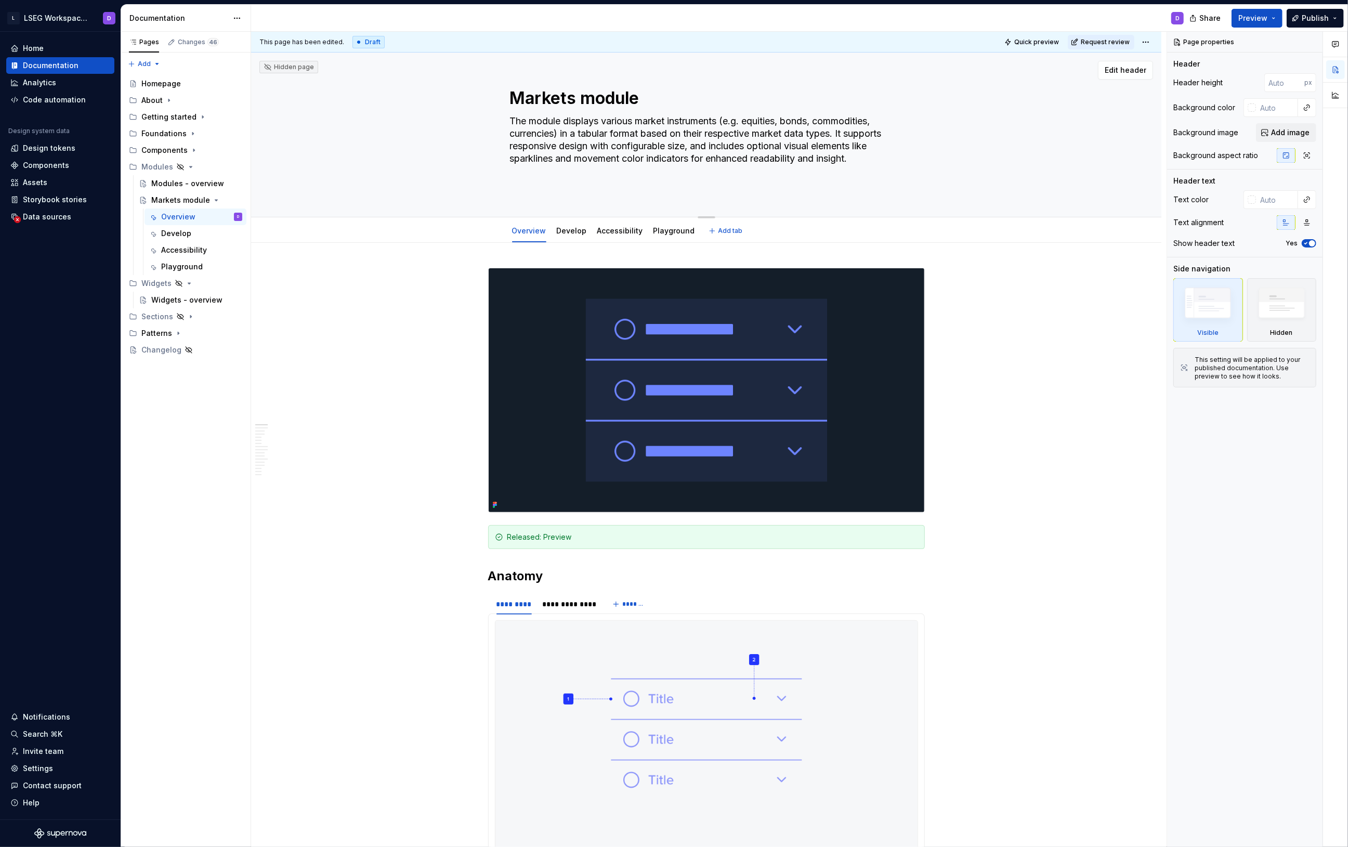
type textarea "The Mmodule displays various market instruments (e.g. equities, bonds, commodit…"
type textarea "*"
type textarea "The Mamodule displays various market instruments (e.g. equities, bonds, commodi…"
type textarea "*"
type textarea "The Marmodule displays various market instruments (e.g. equities, bonds, commod…"
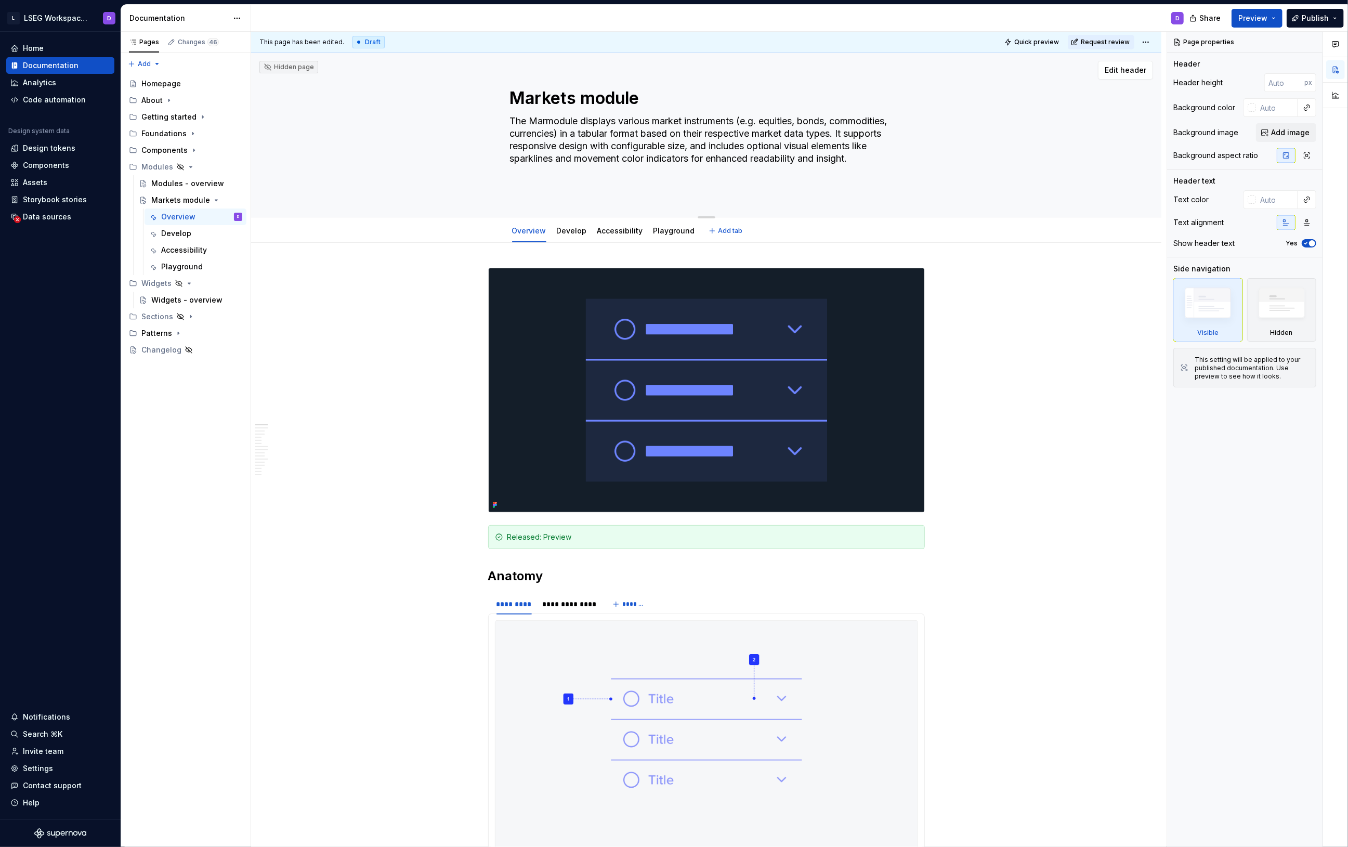
scroll to position [0, 0]
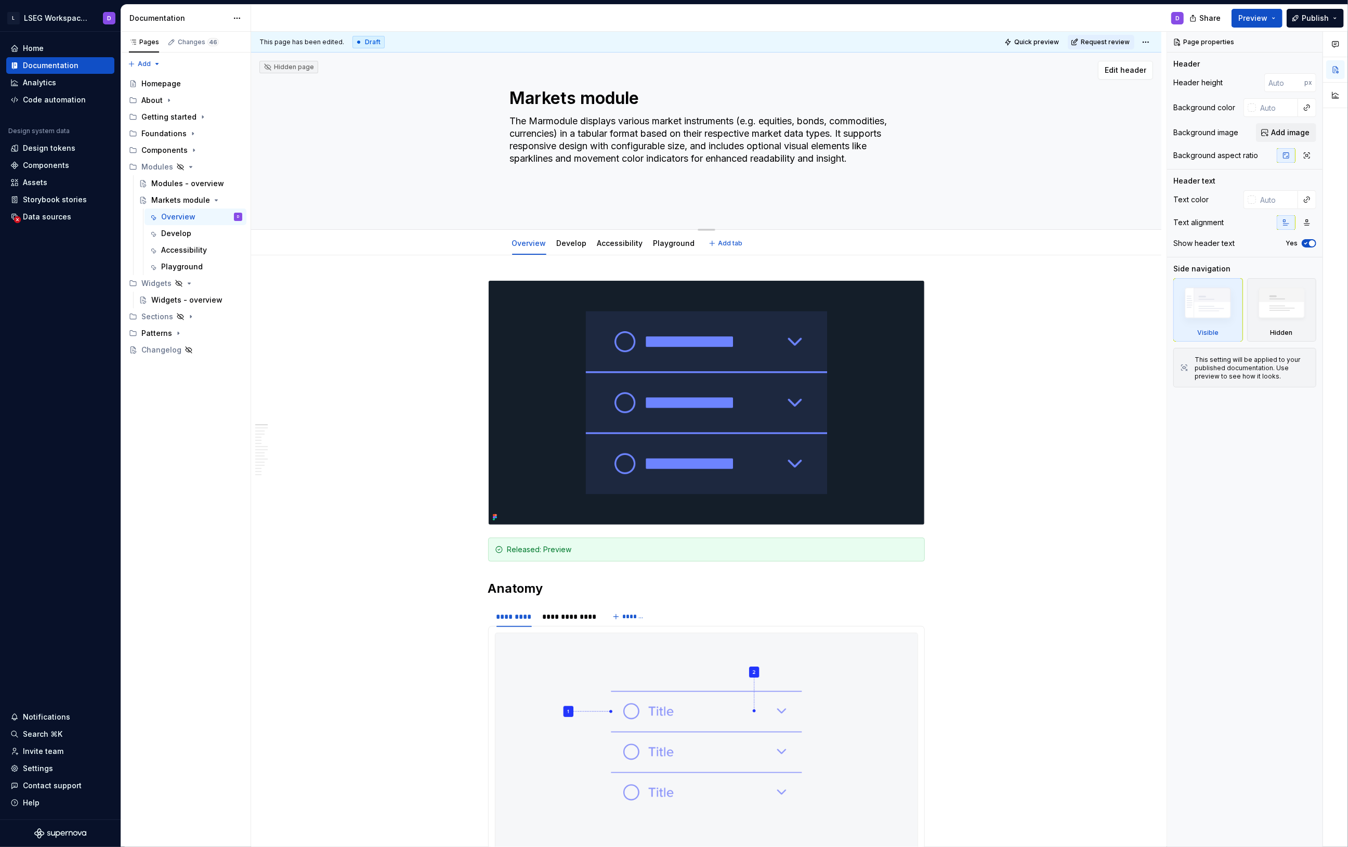
type textarea "*"
type textarea "The Markmodule displays various market instruments (e.g. equities, bonds, commo…"
type textarea "*"
type textarea "The Markemodule displays various market instruments (e.g. equities, bonds, comm…"
type textarea "*"
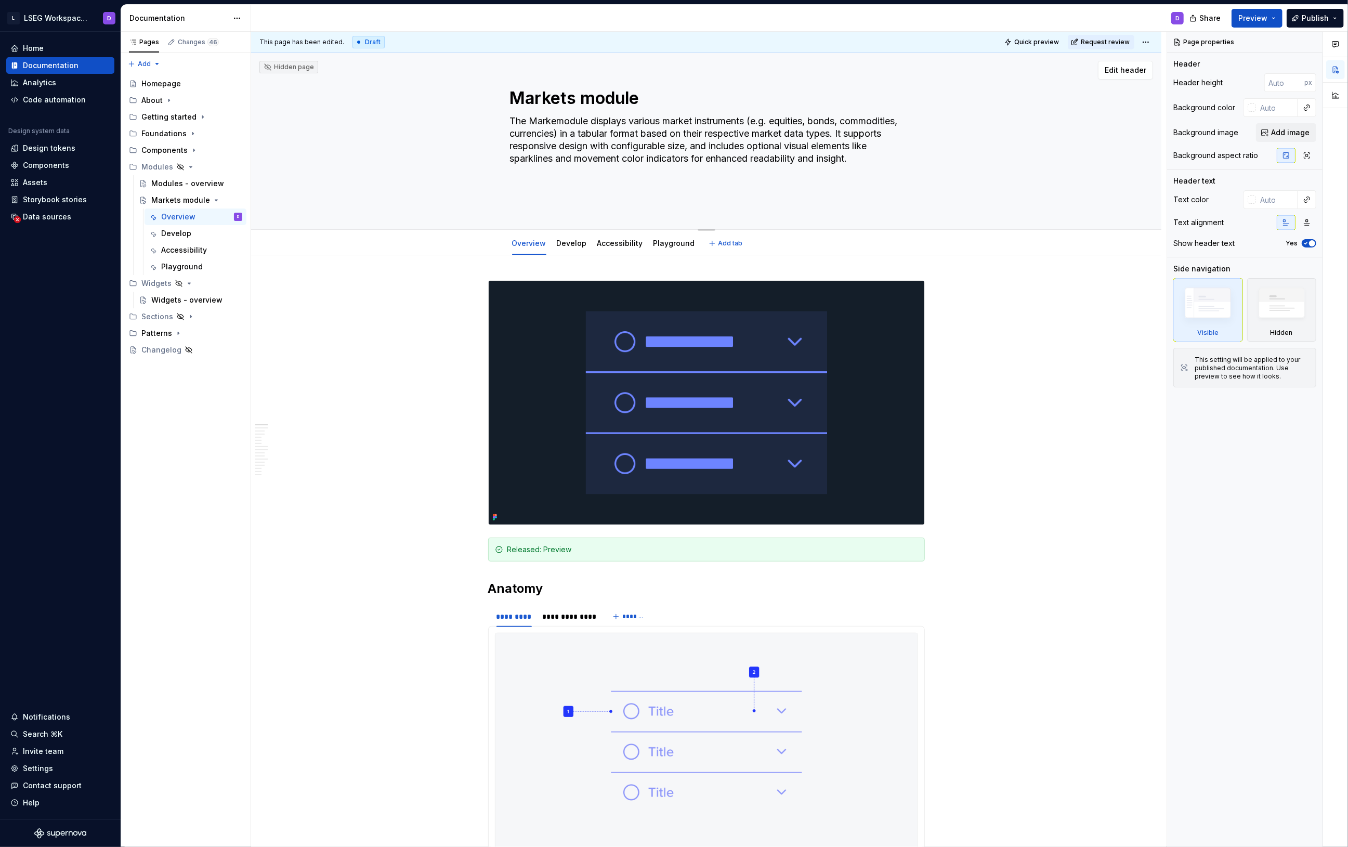
type textarea "The Marketmodule displays various market instruments (e.g. equities, bonds, com…"
type textarea "*"
type textarea "The Market module displays various market instruments (e.g. equities, bonds, co…"
type textarea "*"
type textarea "The Market module displays various market instruments (e.g. equities, bonds, co…"
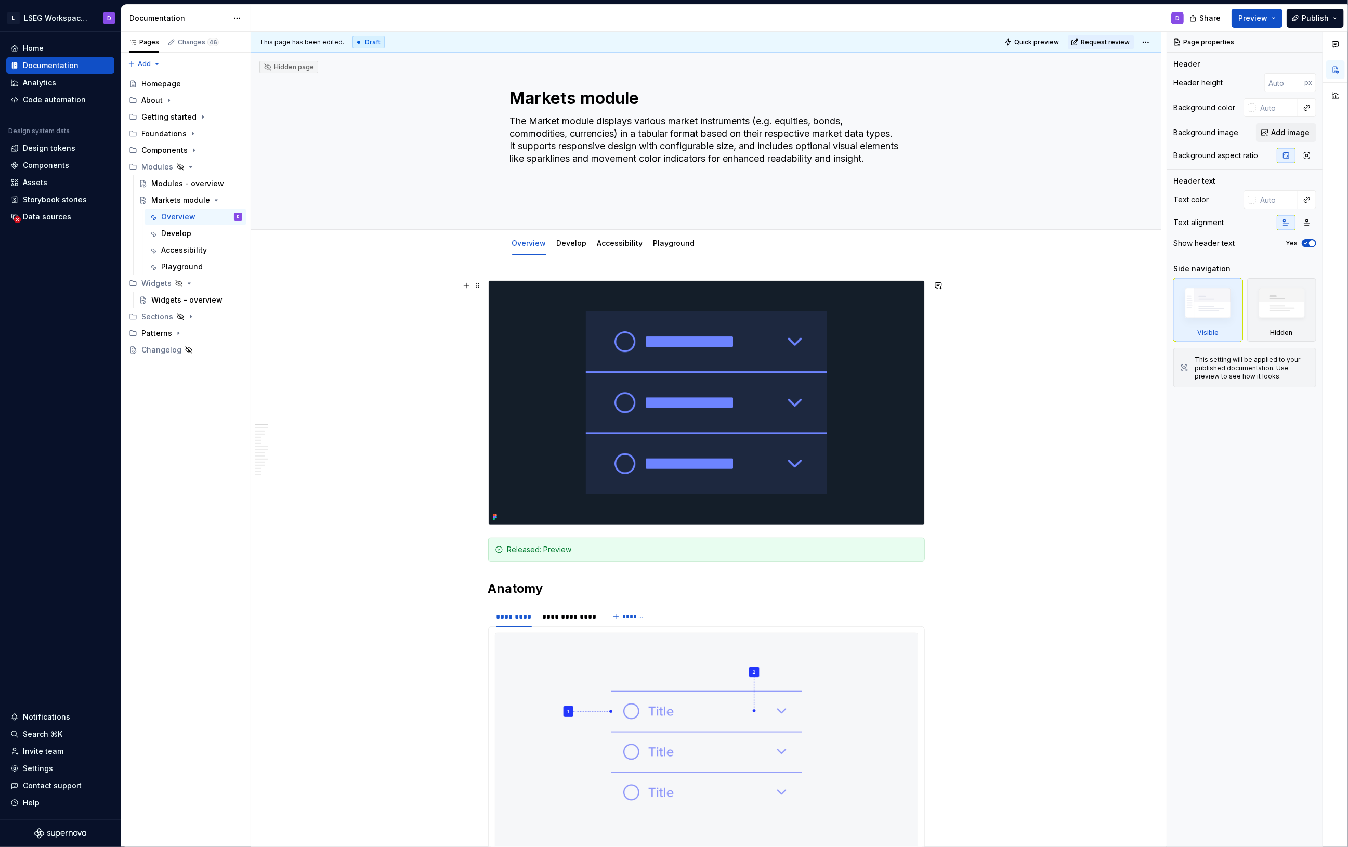
drag, startPoint x: 427, startPoint y: 400, endPoint x: 423, endPoint y: 392, distance: 9.3
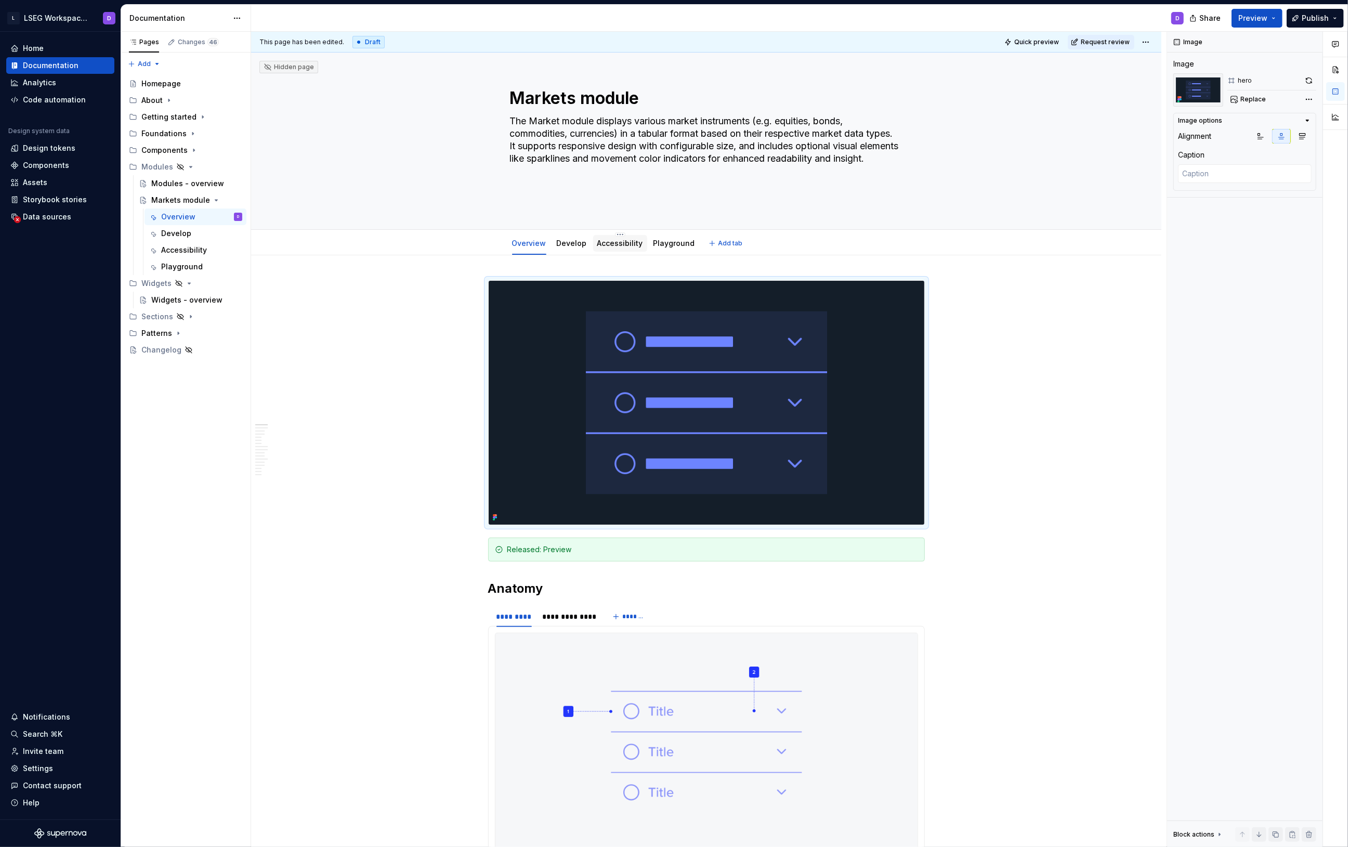
click at [627, 245] on link "Accessibility" at bounding box center [621, 243] width 46 height 9
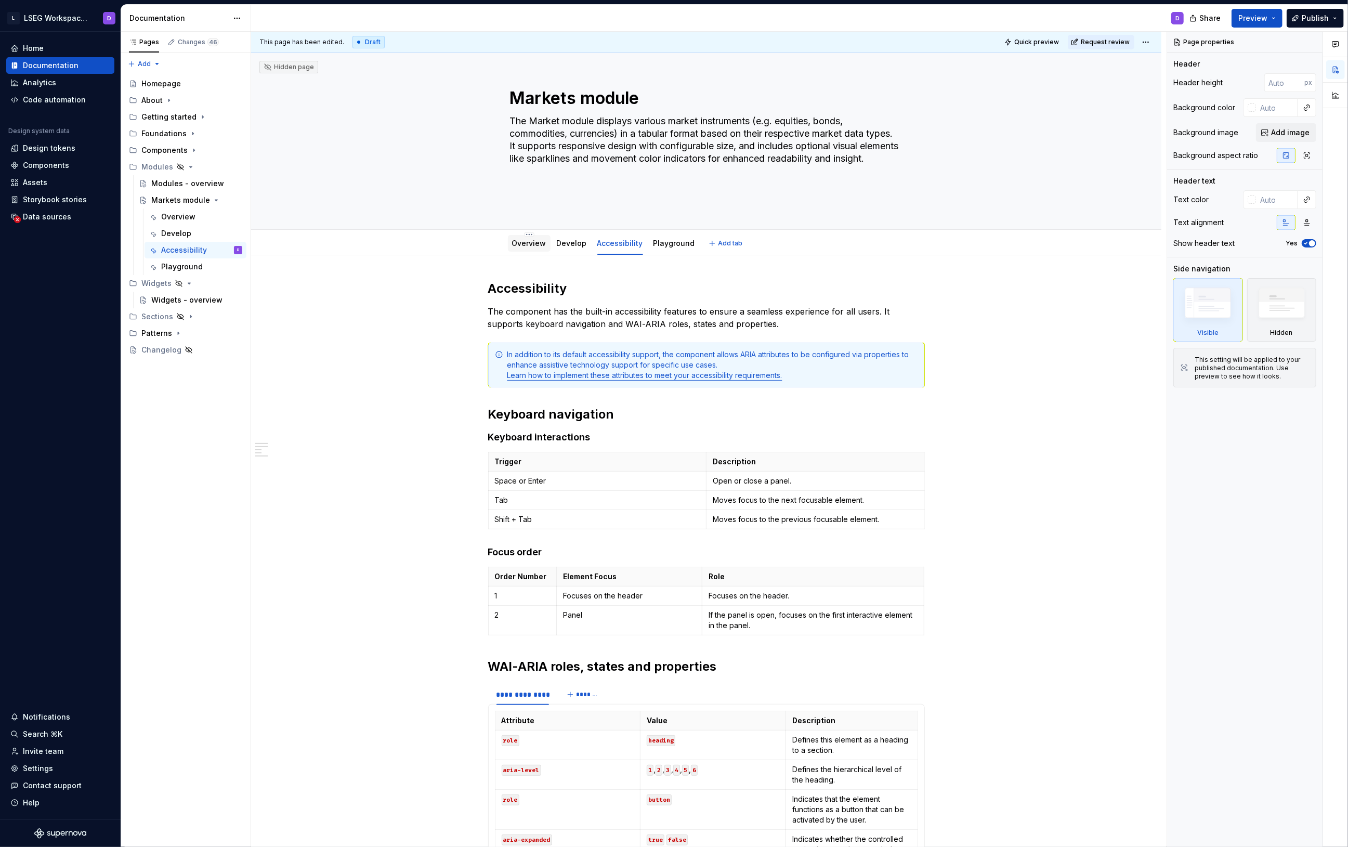
click at [524, 240] on link "Overview" at bounding box center [529, 243] width 34 height 9
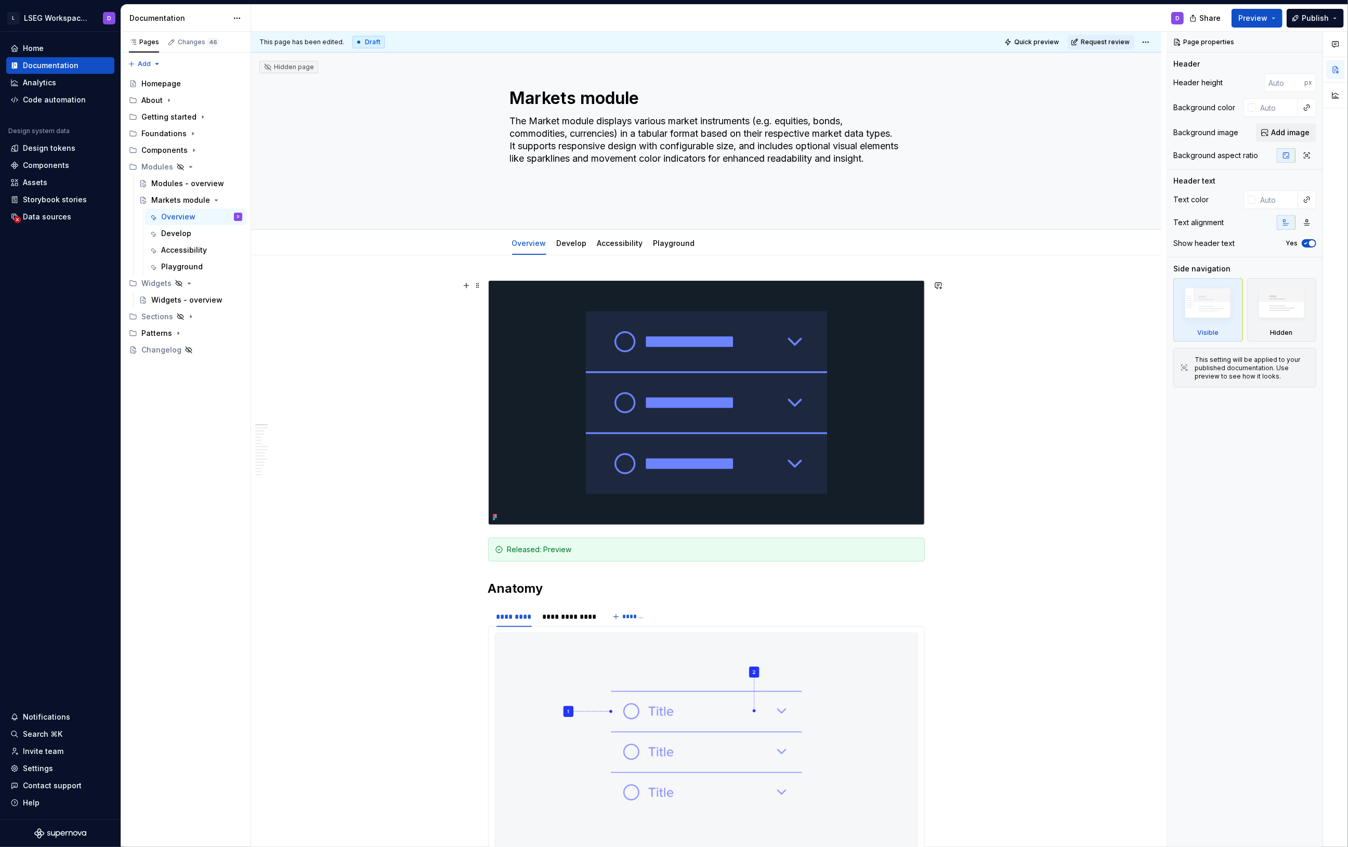
click at [737, 408] on img at bounding box center [707, 403] width 436 height 244
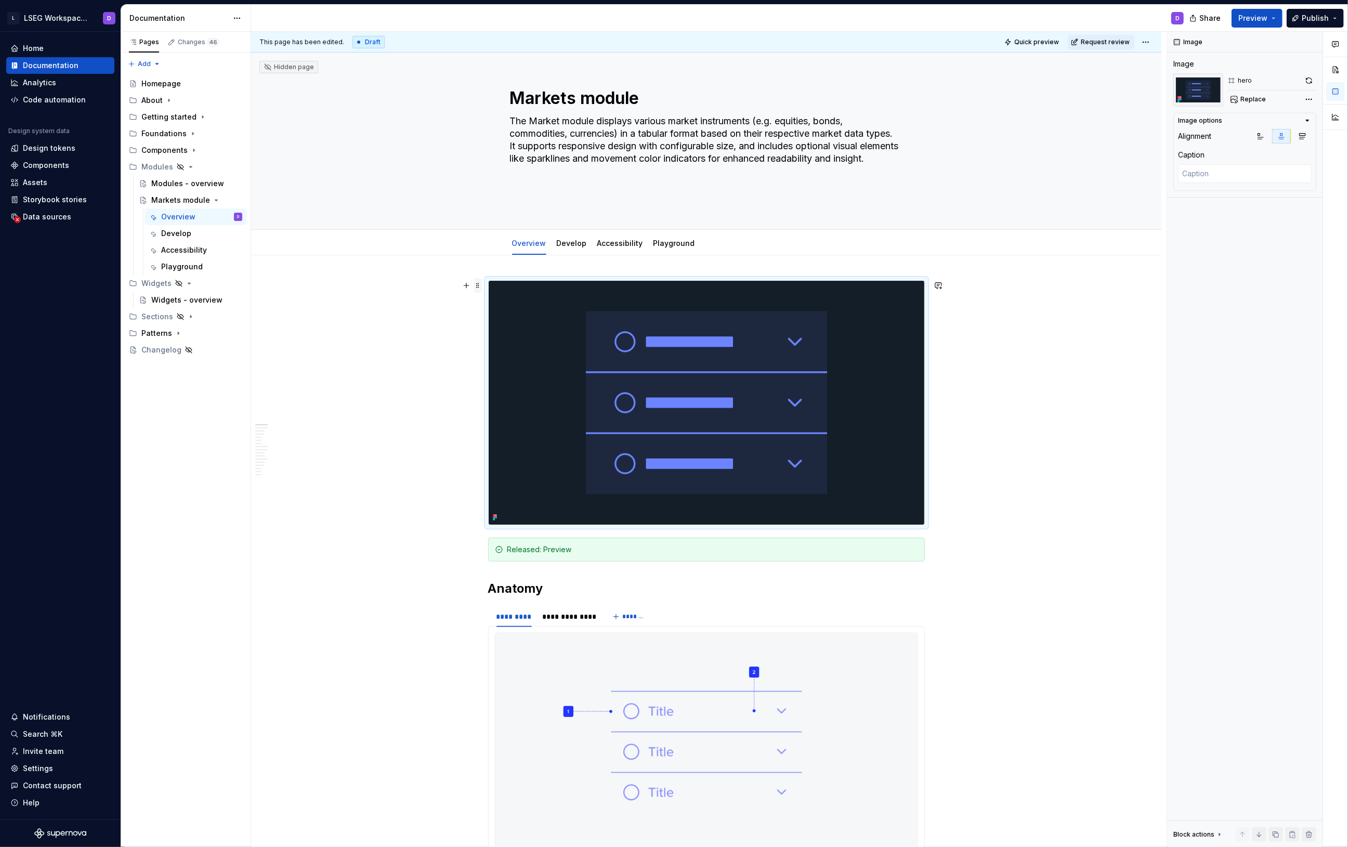
click at [477, 286] on span at bounding box center [478, 285] width 8 height 15
click at [658, 318] on img at bounding box center [707, 403] width 436 height 244
click at [659, 318] on img at bounding box center [707, 403] width 436 height 244
click at [1312, 100] on div "Comments Open comments No comments yet Select ‘Comment’ from the block context …" at bounding box center [1257, 440] width 181 height 816
drag, startPoint x: 1227, startPoint y: 218, endPoint x: 1220, endPoint y: 223, distance: 8.2
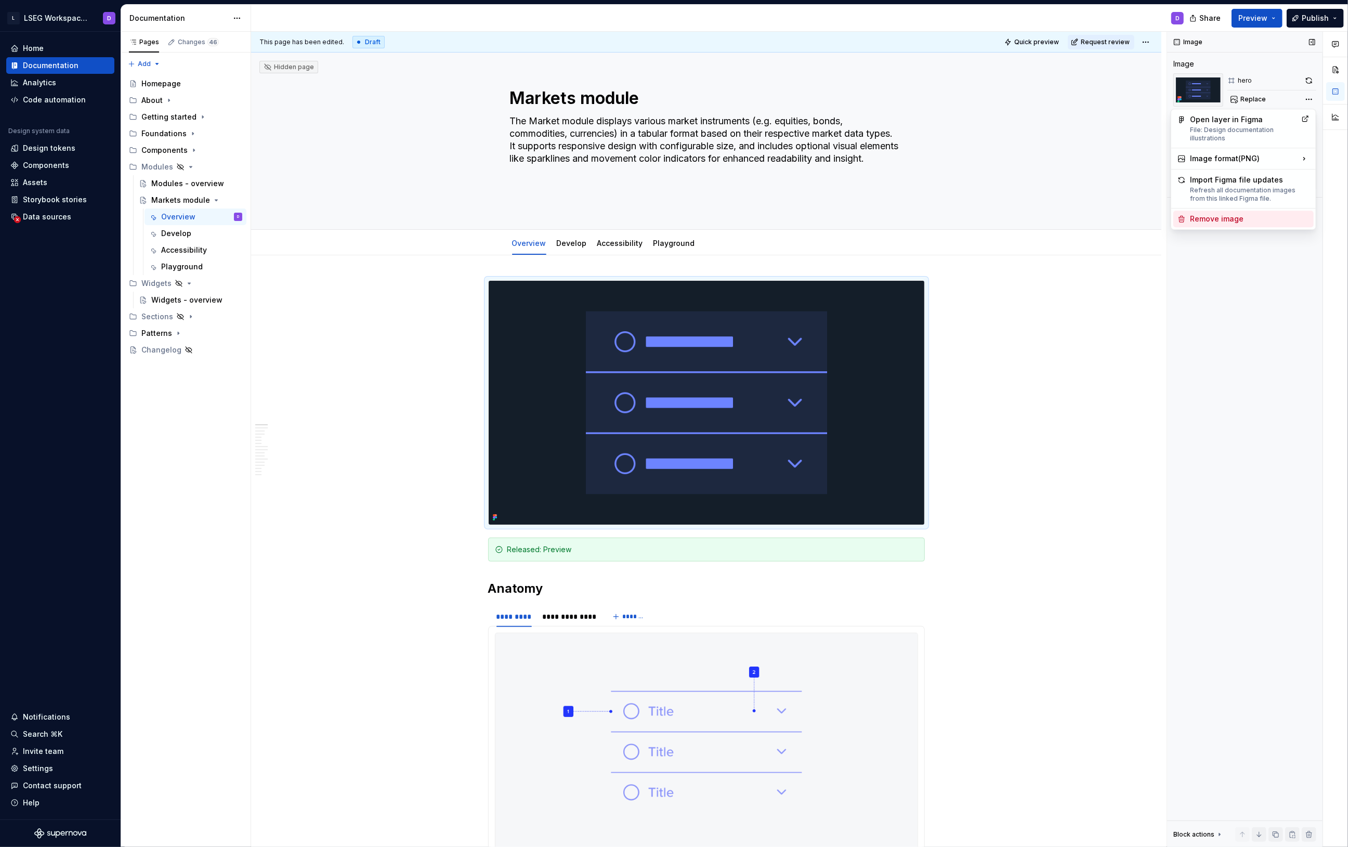
click at [1227, 218] on div "Remove image" at bounding box center [1250, 219] width 120 height 10
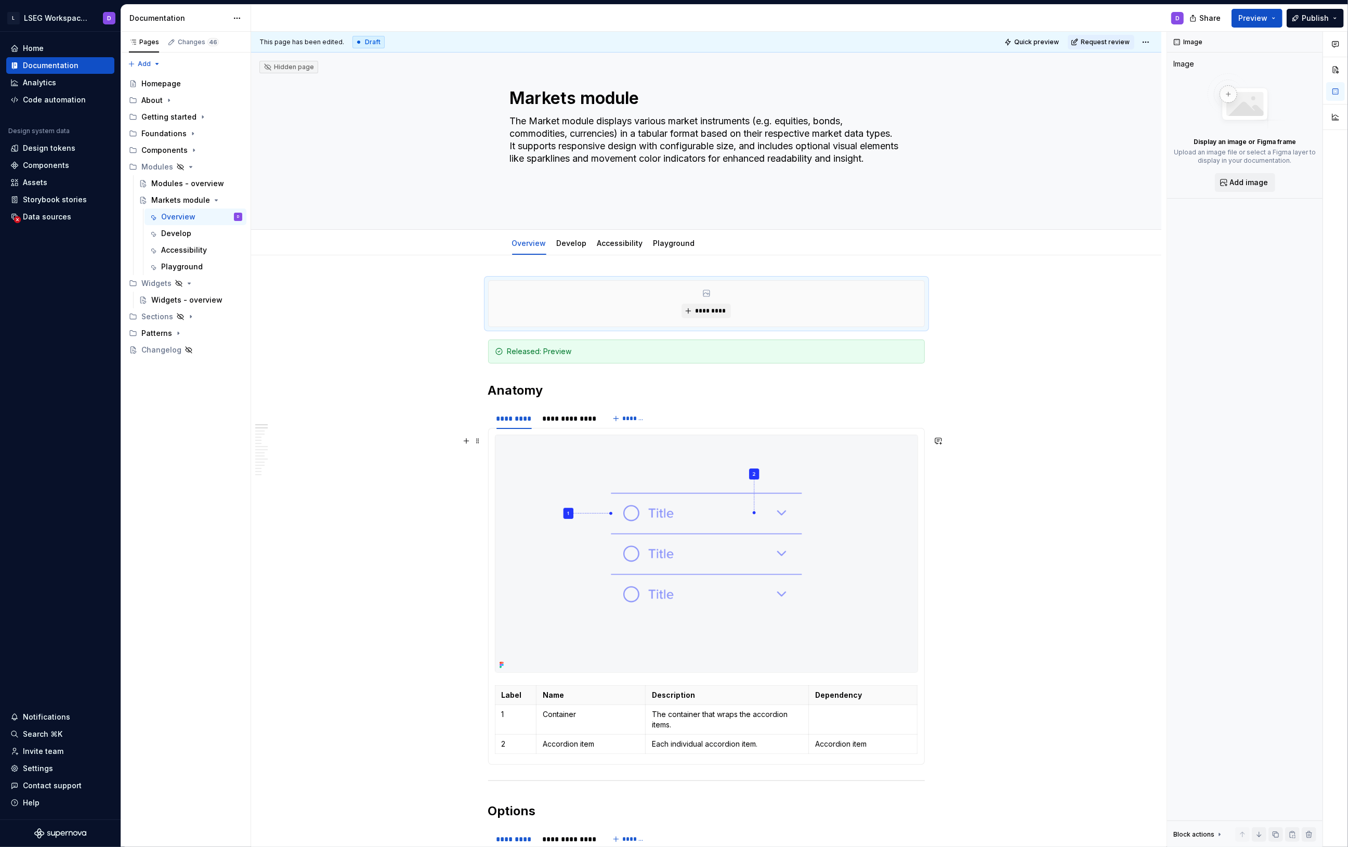
click at [628, 503] on img at bounding box center [707, 553] width 422 height 237
click at [1308, 99] on div "Comments Open comments No comments yet Select ‘Comment’ from the block context …" at bounding box center [1257, 440] width 181 height 816
click at [1218, 220] on div "Remove image" at bounding box center [1250, 219] width 120 height 10
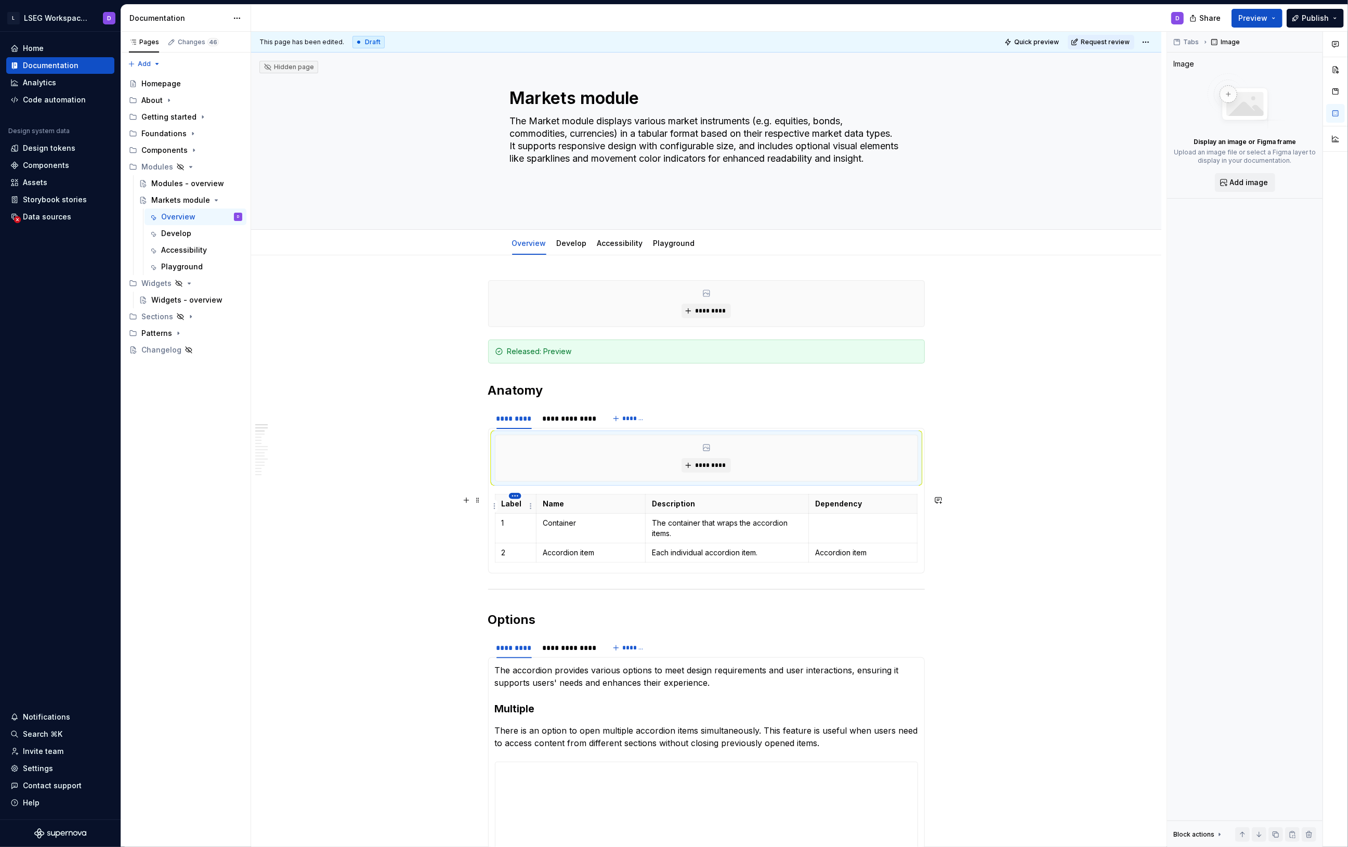
click at [511, 498] on html "L LSEG Workspace Design System D Home Documentation Analytics Code automation D…" at bounding box center [674, 423] width 1348 height 847
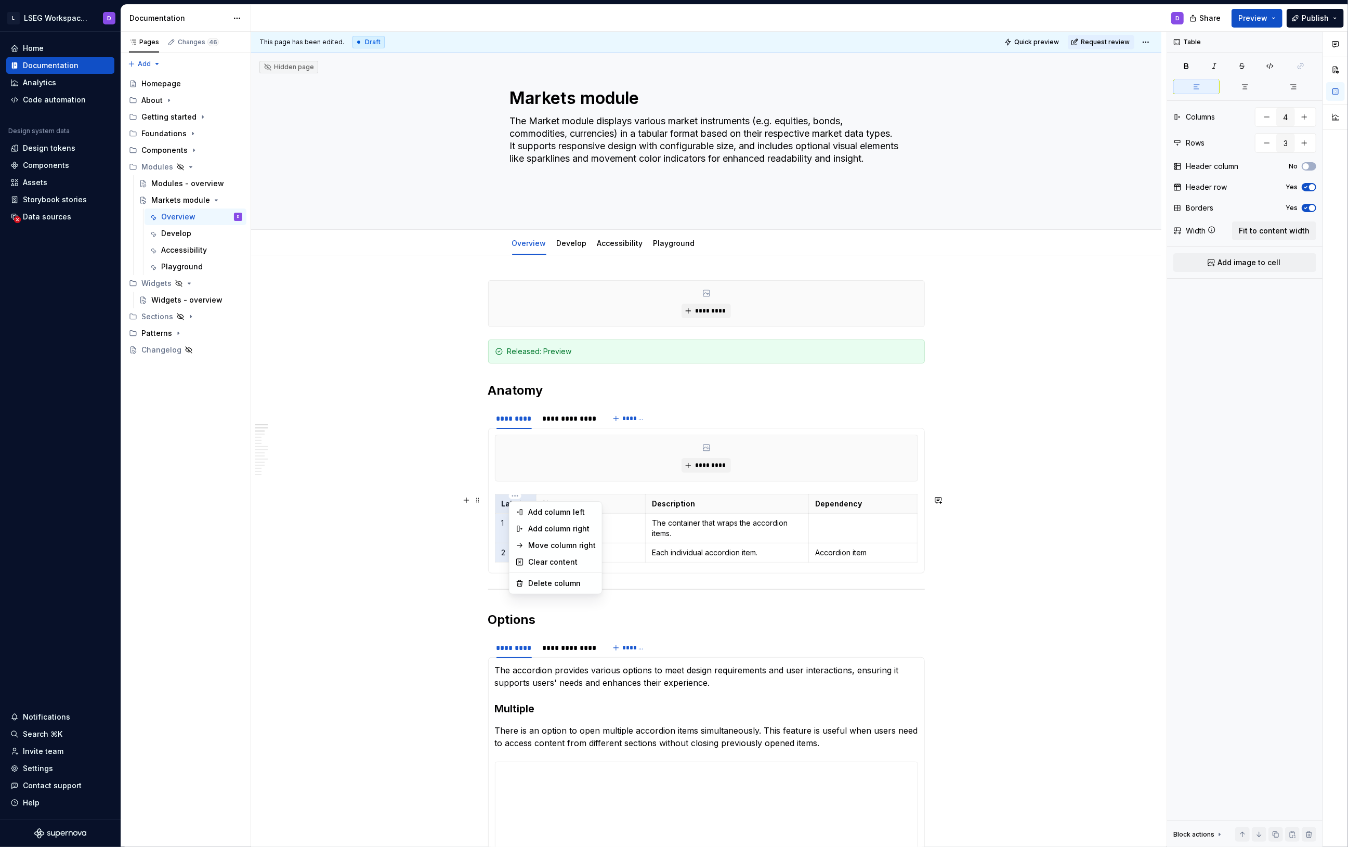
click at [499, 505] on html "L LSEG Workspace Design System D Home Documentation Analytics Code automation D…" at bounding box center [674, 423] width 1348 height 847
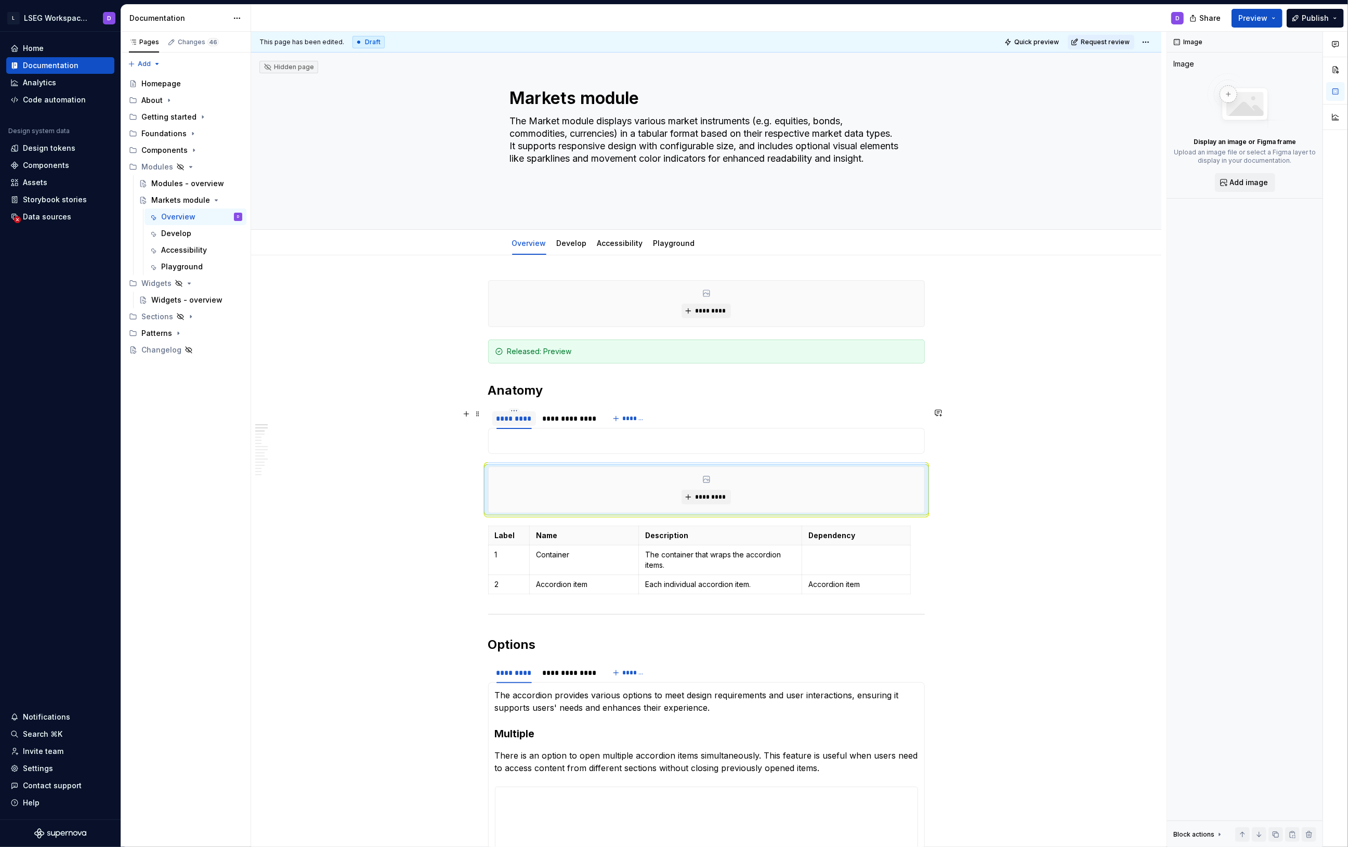
click at [523, 418] on div "*********" at bounding box center [515, 418] width 36 height 10
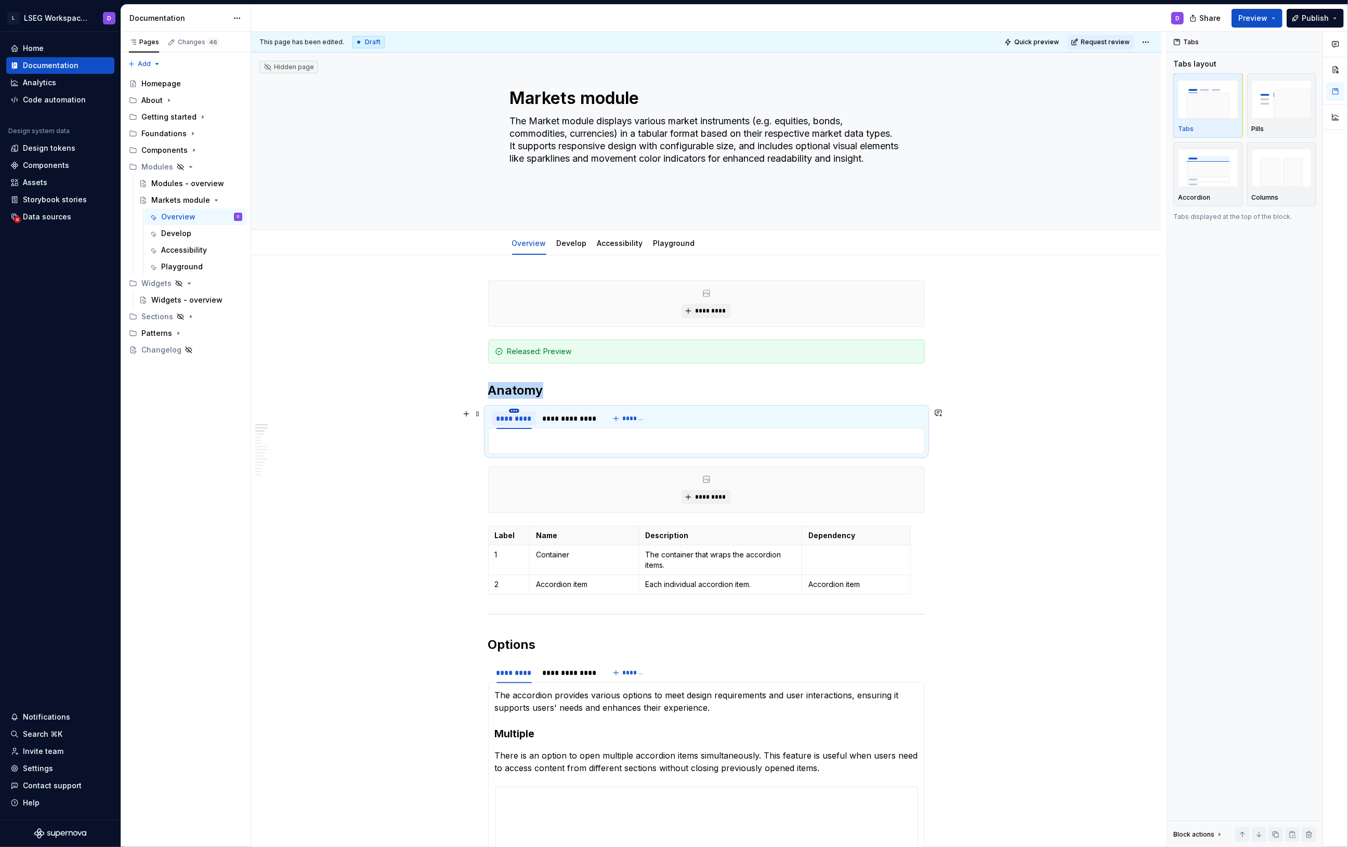
click at [516, 411] on html "L LSEG Workspace Design System D Home Documentation Analytics Code automation D…" at bounding box center [674, 423] width 1348 height 847
click at [474, 420] on html "L LSEG Workspace Design System D Home Documentation Analytics Code automation D…" at bounding box center [674, 423] width 1348 height 847
click at [479, 416] on span at bounding box center [478, 414] width 8 height 15
click at [512, 504] on div "Delete" at bounding box center [525, 507] width 68 height 10
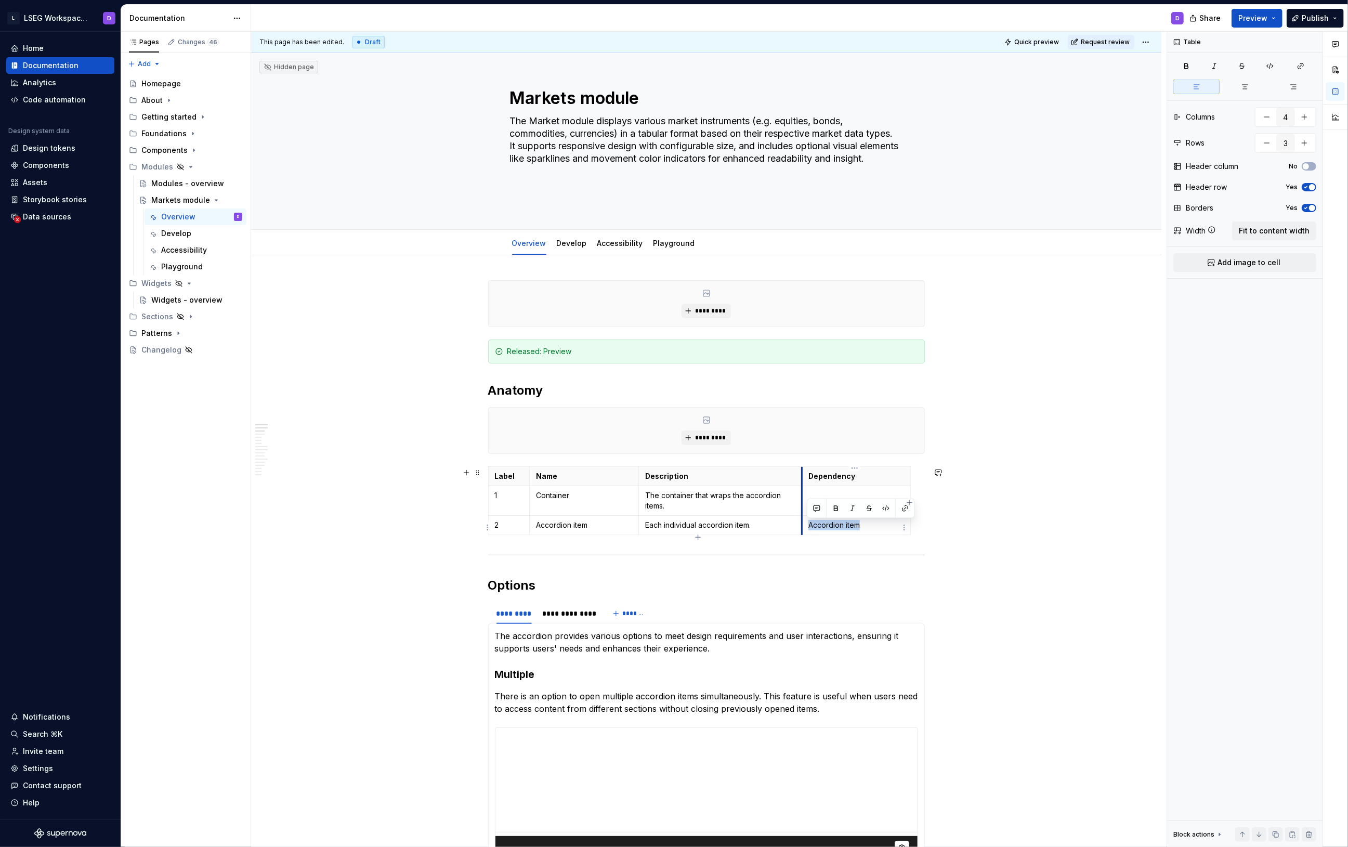
drag, startPoint x: 872, startPoint y: 530, endPoint x: 802, endPoint y: 527, distance: 69.2
click at [802, 527] on td "Accordion item" at bounding box center [856, 525] width 109 height 19
click at [557, 501] on p "Container" at bounding box center [584, 495] width 96 height 10
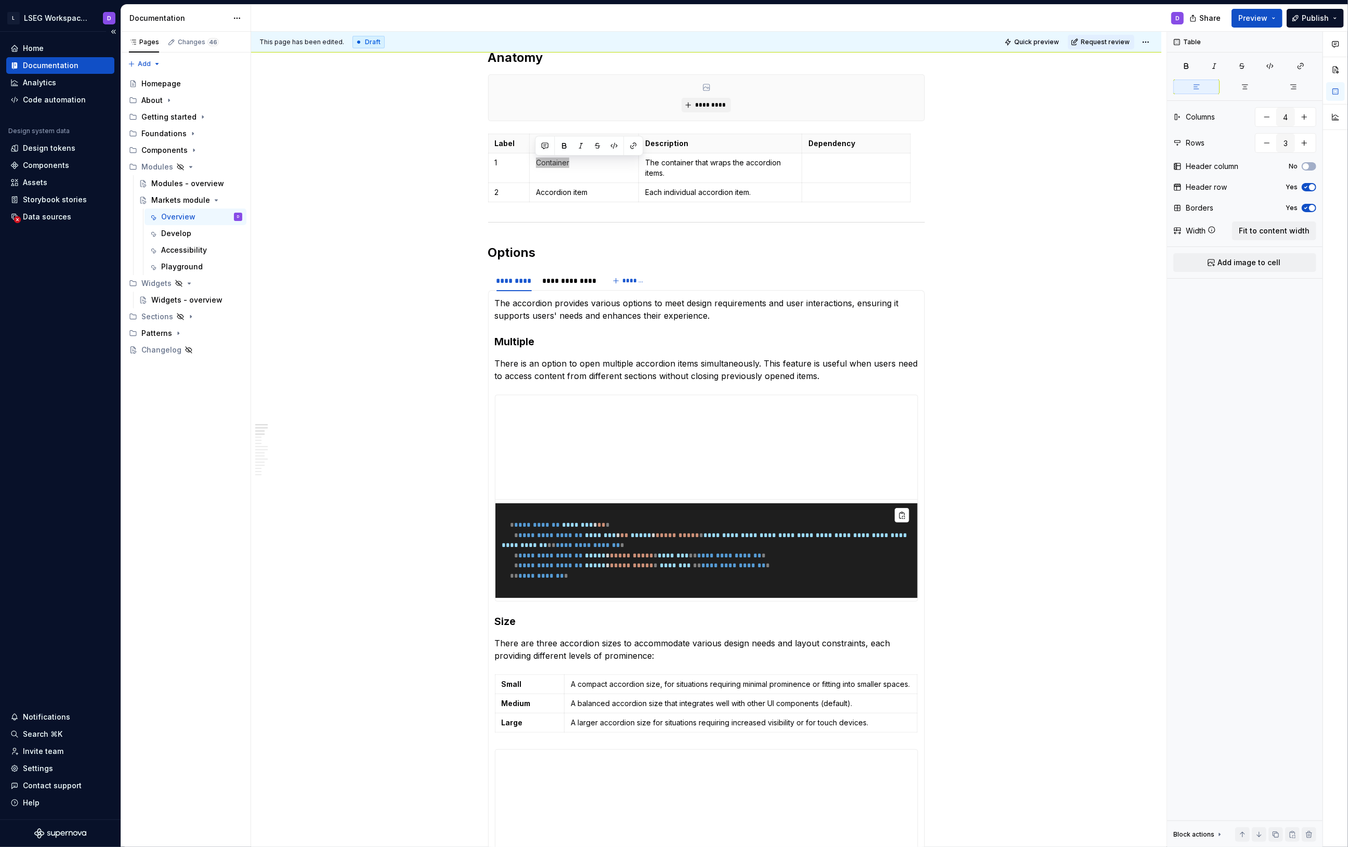
type textarea "*"
